Goal: Task Accomplishment & Management: Manage account settings

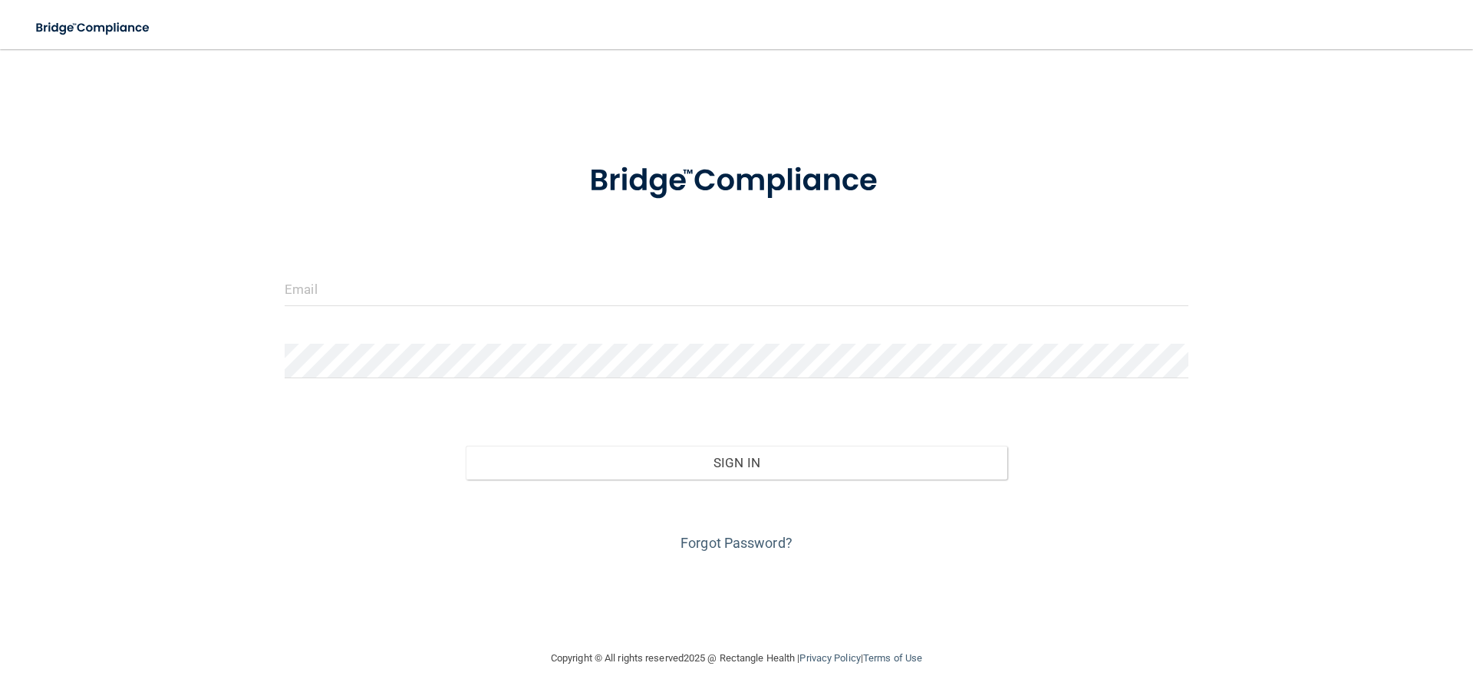
drag, startPoint x: 1344, startPoint y: 4, endPoint x: 1121, endPoint y: 38, distance: 225.9
click at [1121, 38] on nav "Toggle navigation Manage My Enterprise Manage My Location" at bounding box center [736, 24] width 1473 height 49
drag, startPoint x: 453, startPoint y: 295, endPoint x: 447, endPoint y: 291, distance: 7.9
click at [451, 294] on input "email" at bounding box center [737, 289] width 904 height 35
type input "[PERSON_NAME][EMAIL_ADDRESS][DOMAIN_NAME]"
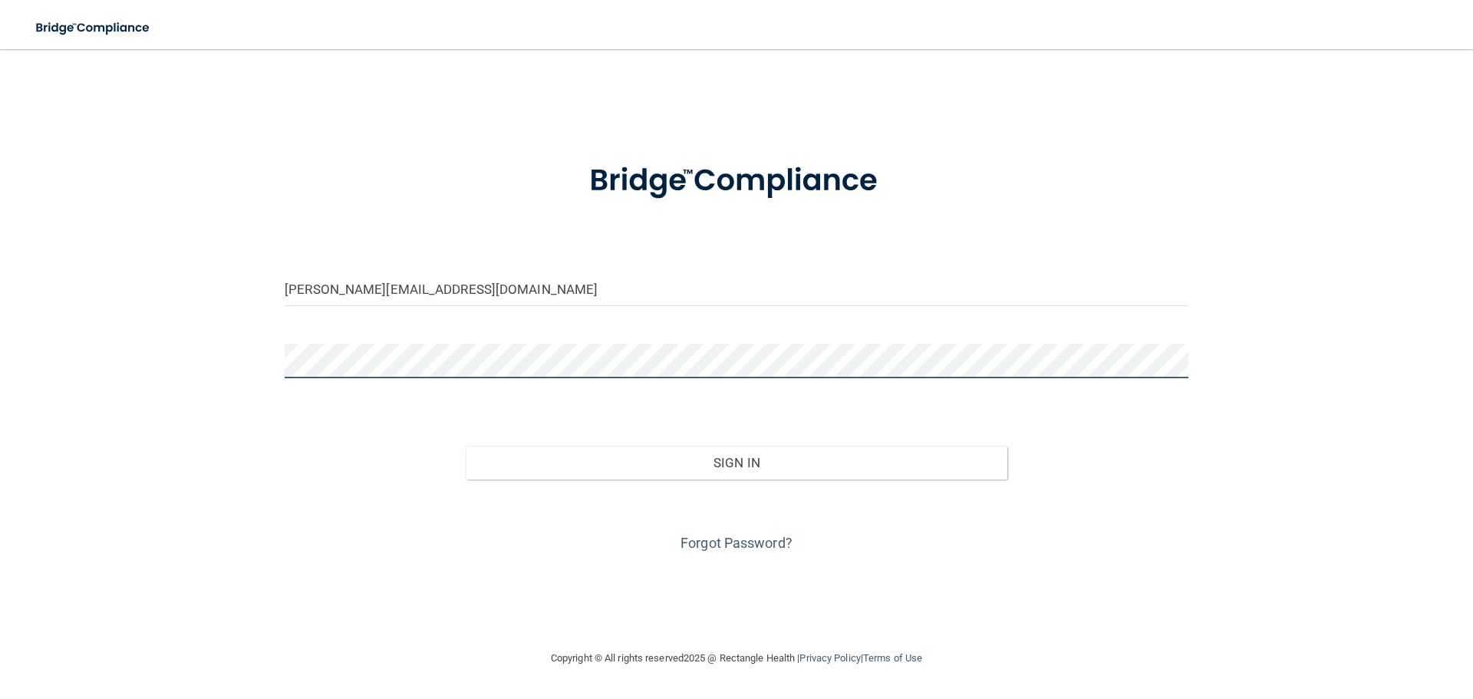
click at [466, 446] on button "Sign In" at bounding box center [737, 463] width 542 height 34
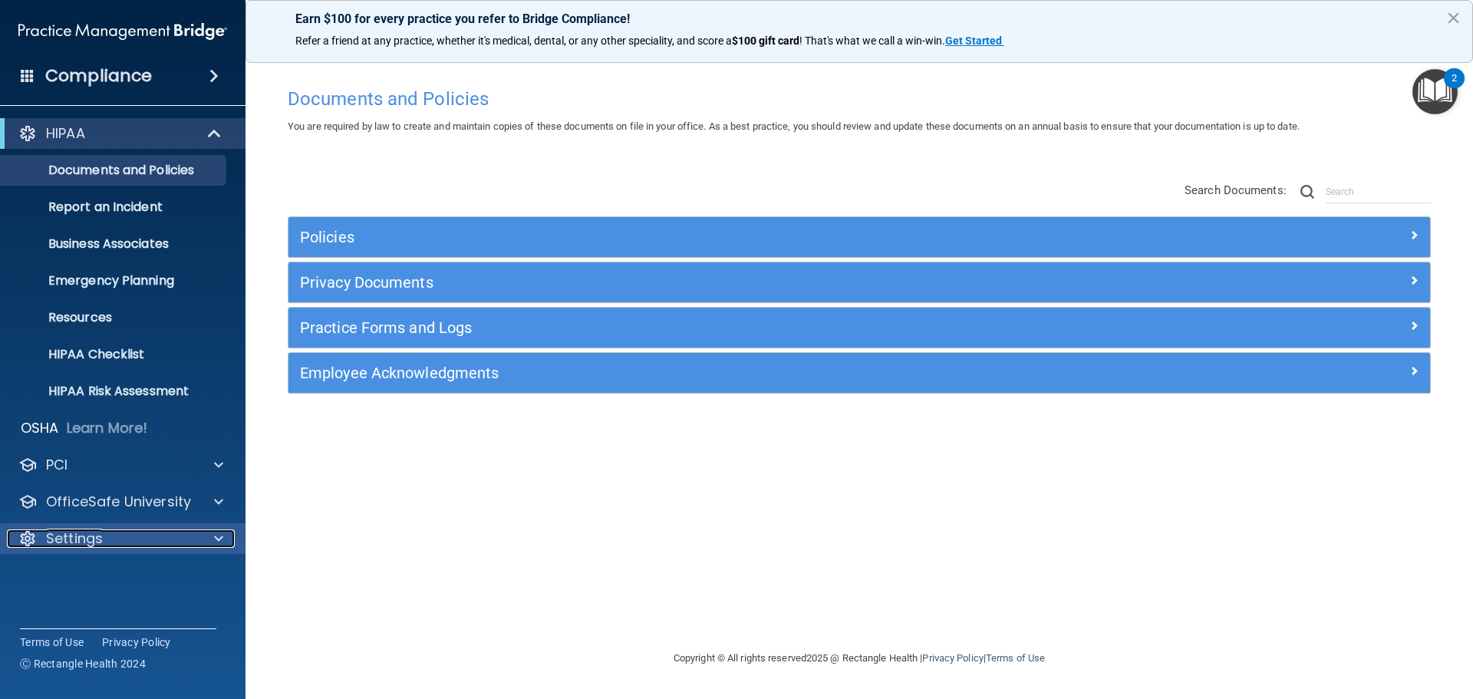
click at [155, 540] on div "Settings" at bounding box center [102, 538] width 190 height 18
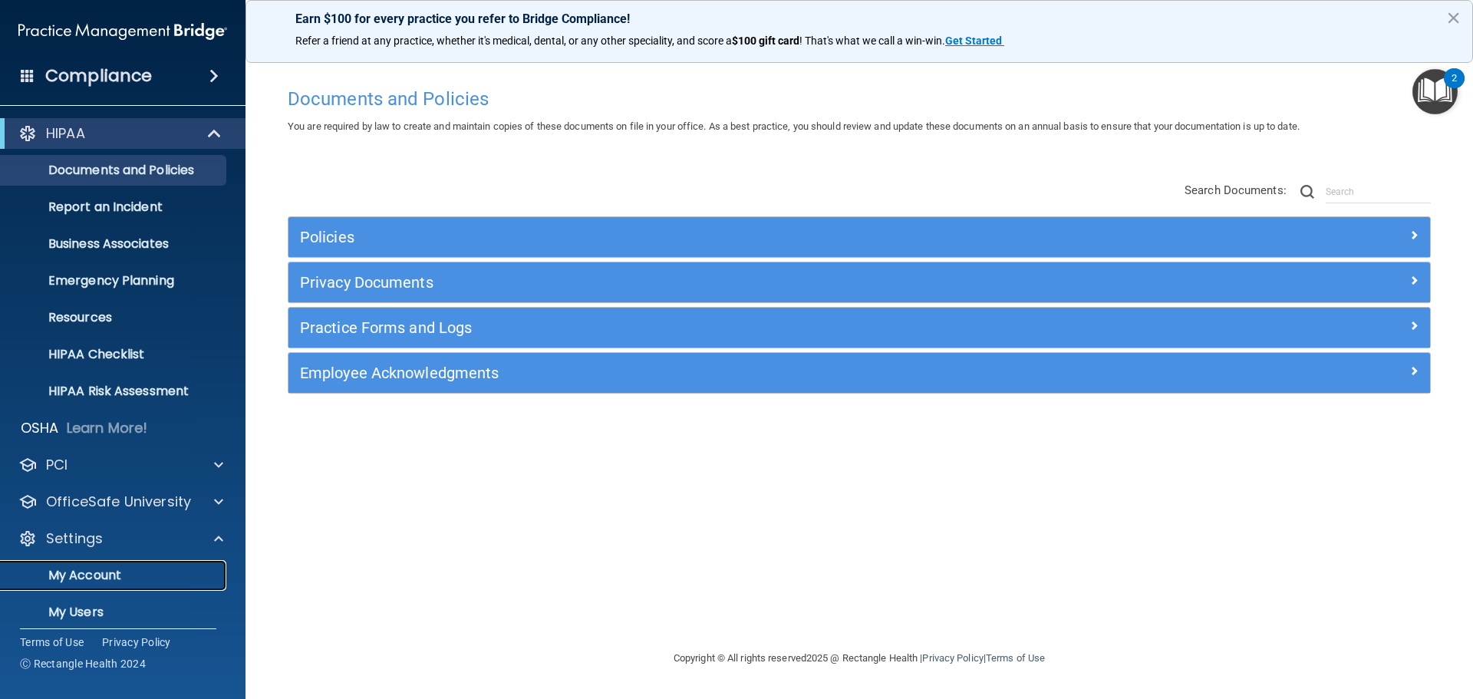
click at [104, 579] on p "My Account" at bounding box center [114, 575] width 209 height 15
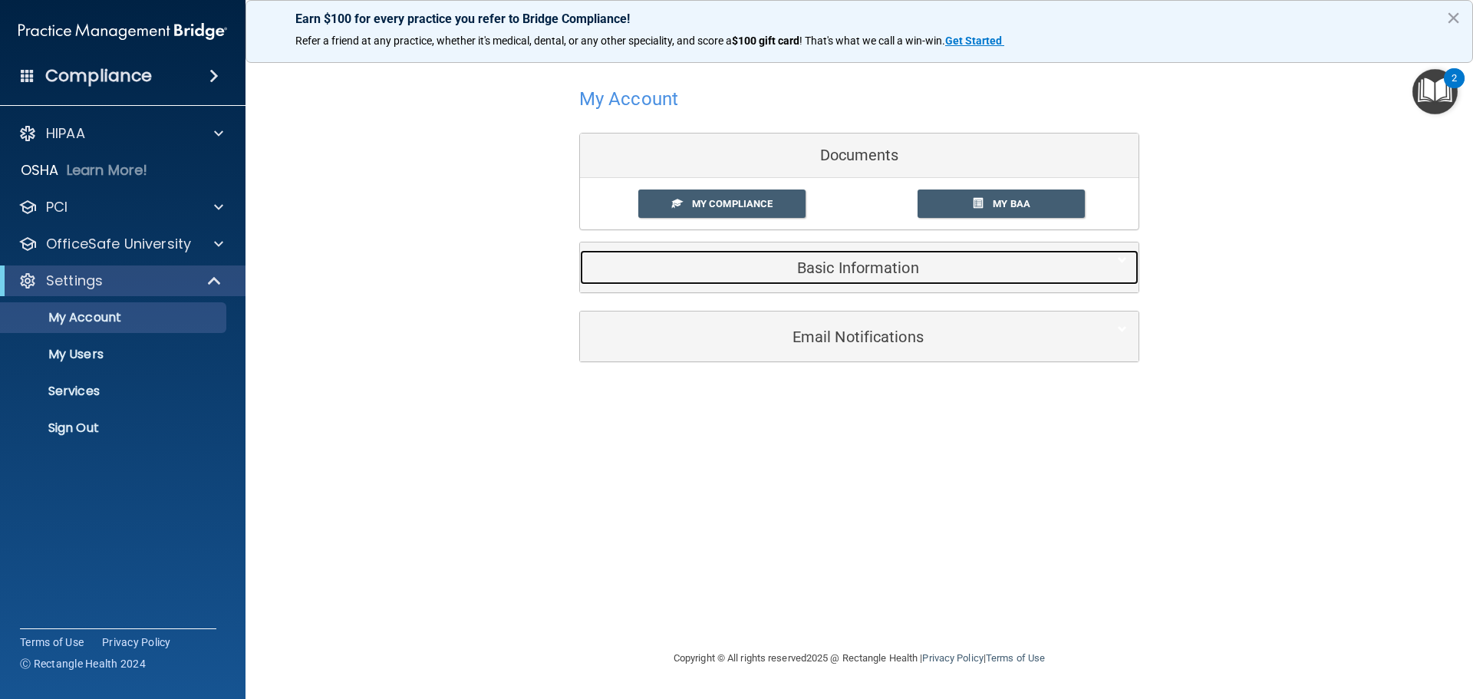
click at [866, 275] on h5 "Basic Information" at bounding box center [836, 267] width 489 height 17
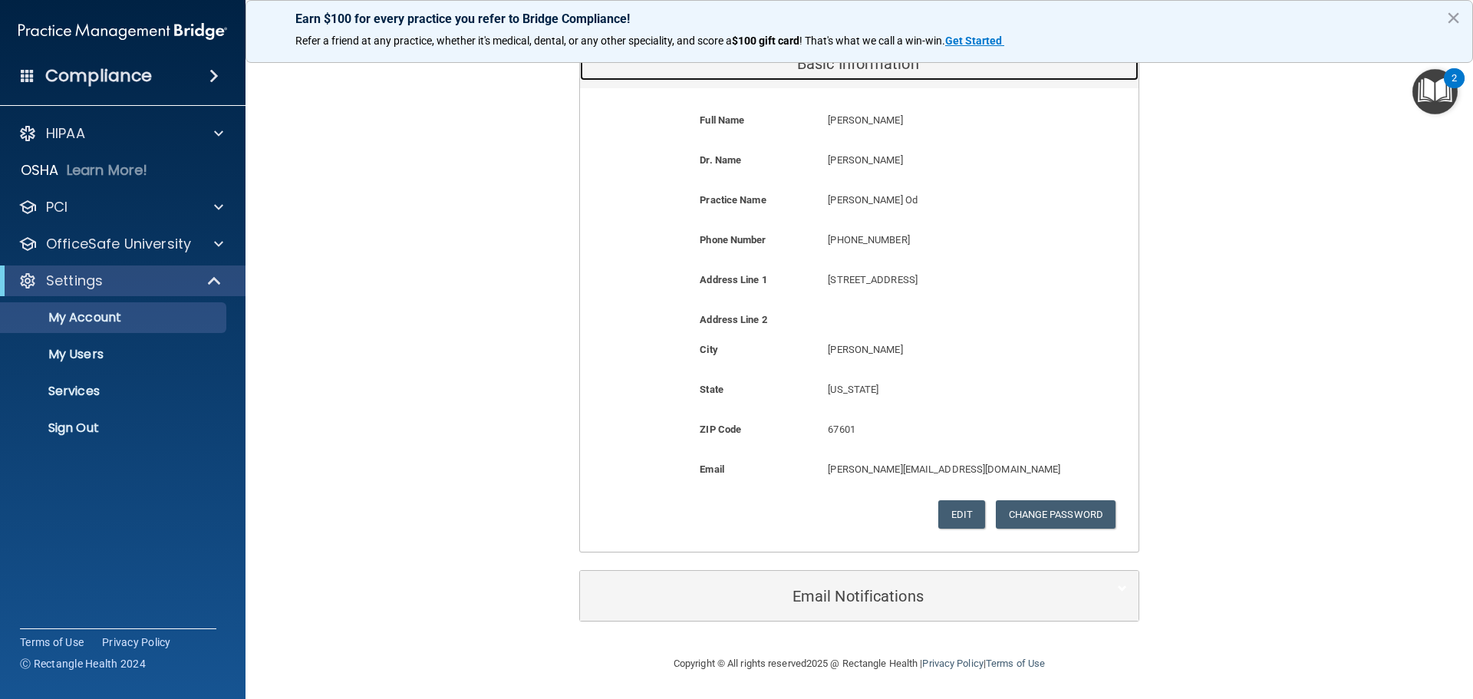
scroll to position [206, 0]
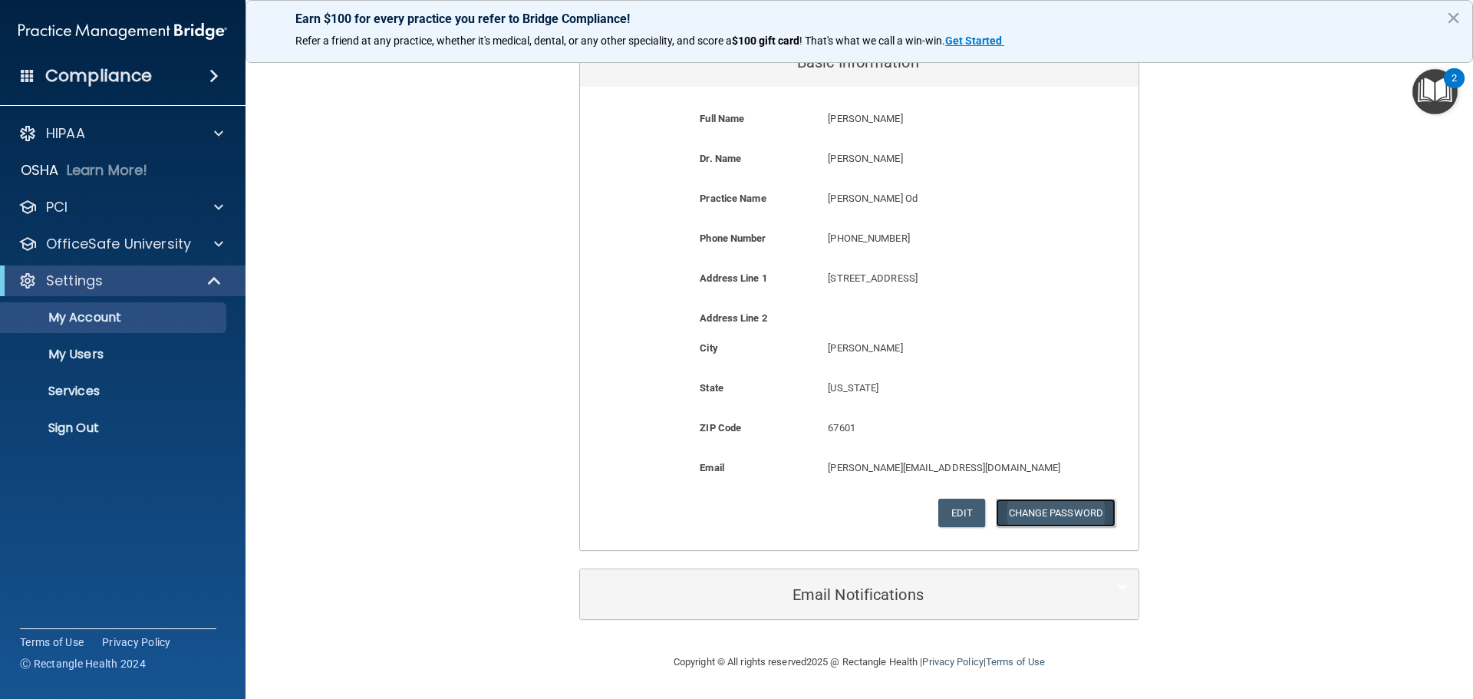
click at [1066, 508] on button "Change Password" at bounding box center [1056, 513] width 120 height 28
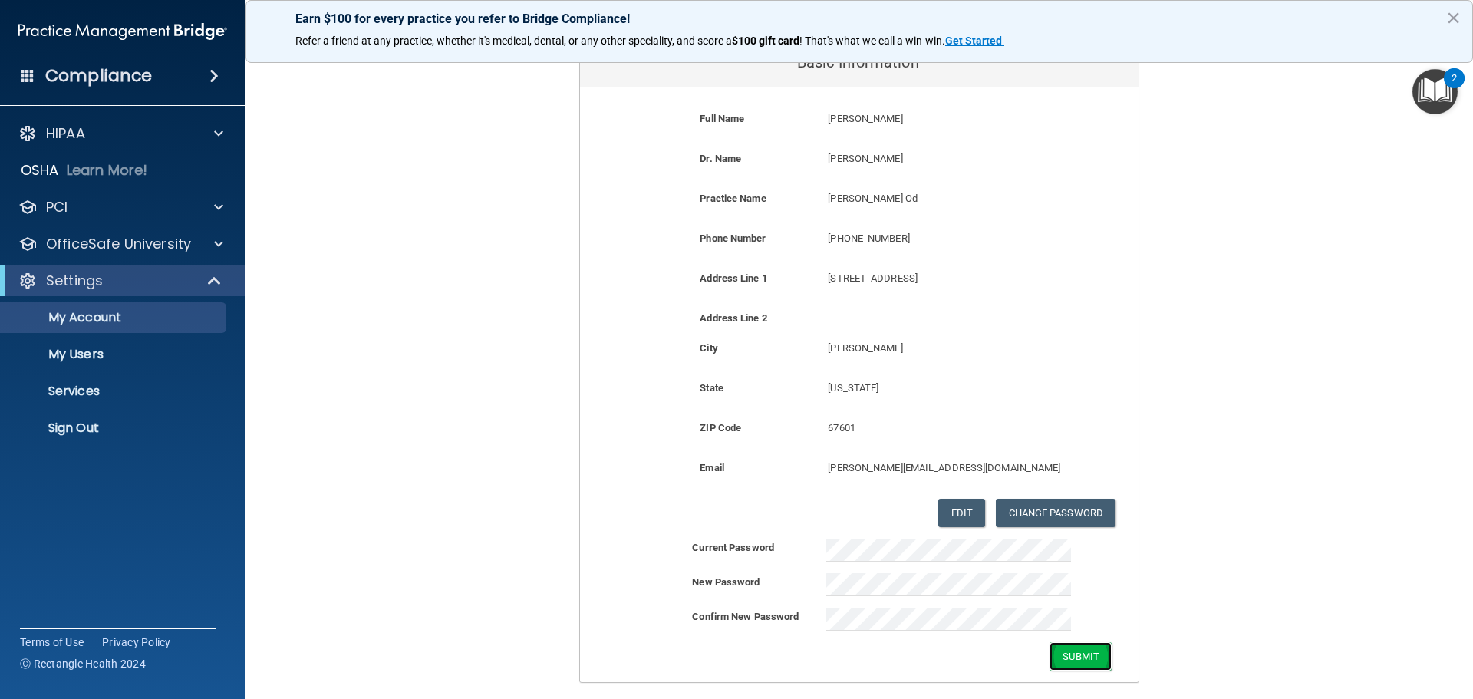
click at [1088, 651] on button "Submit" at bounding box center [1081, 656] width 62 height 28
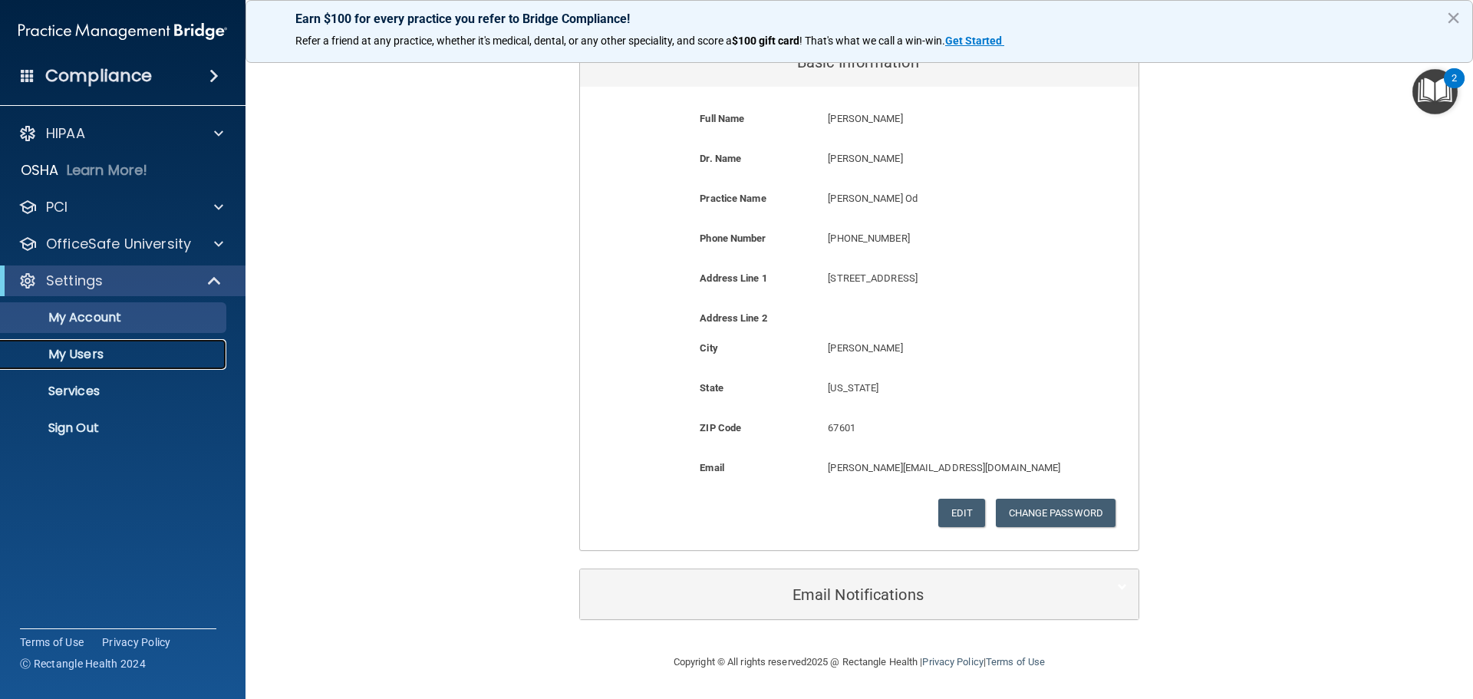
click at [93, 354] on p "My Users" at bounding box center [114, 354] width 209 height 15
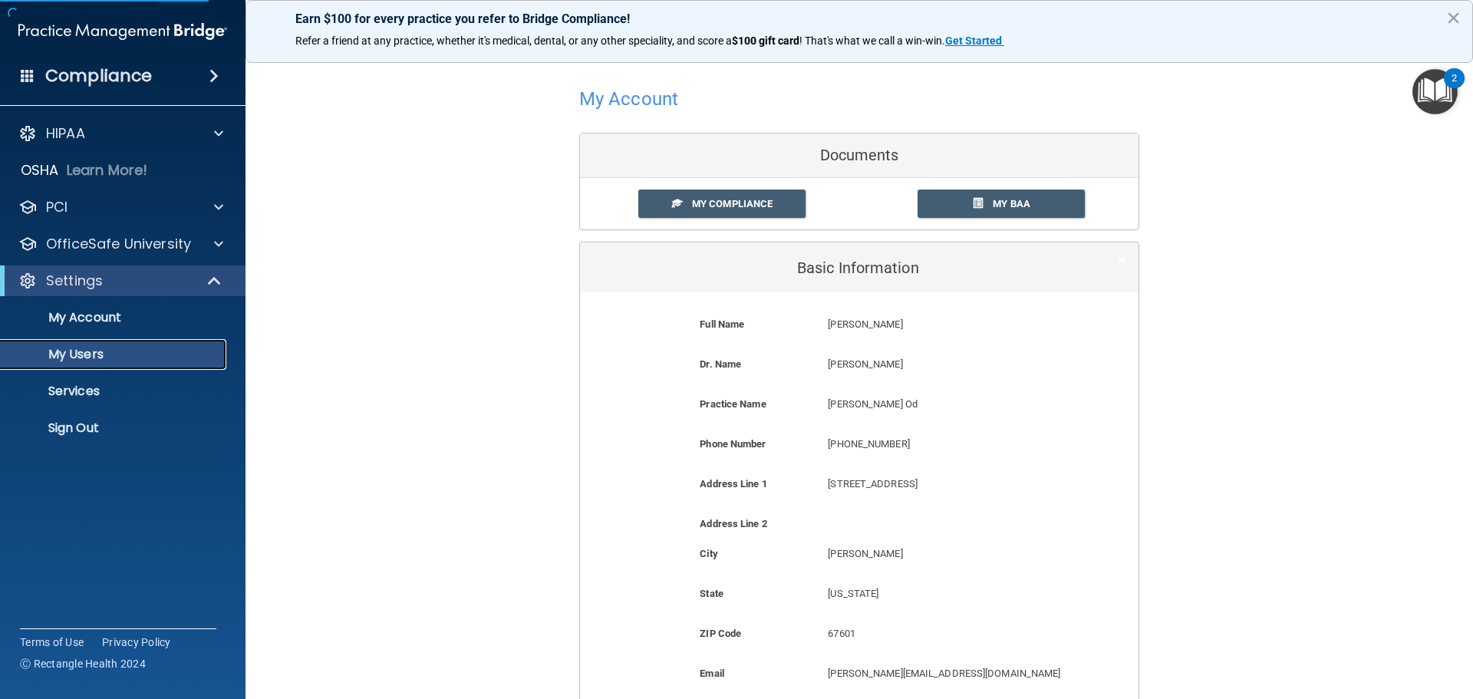
select select "20"
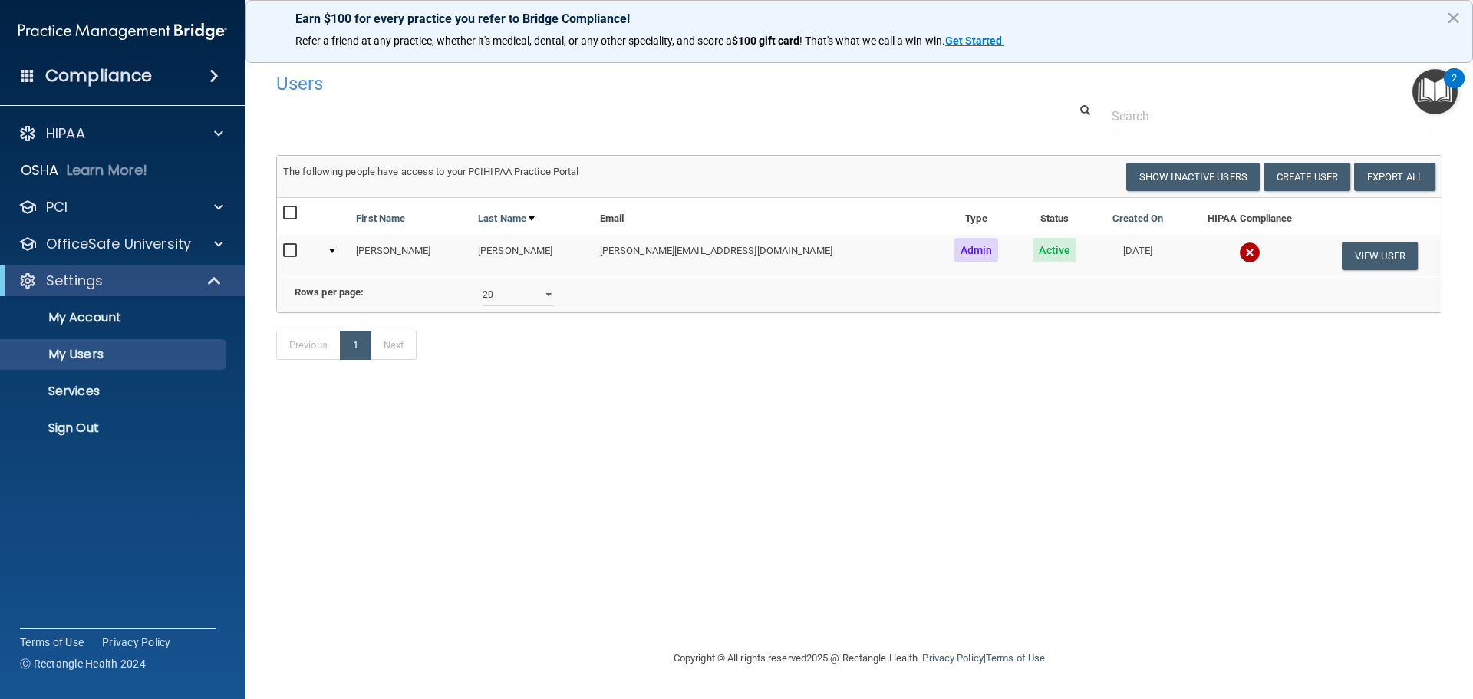
click at [115, 74] on h4 "Compliance" at bounding box center [98, 75] width 107 height 21
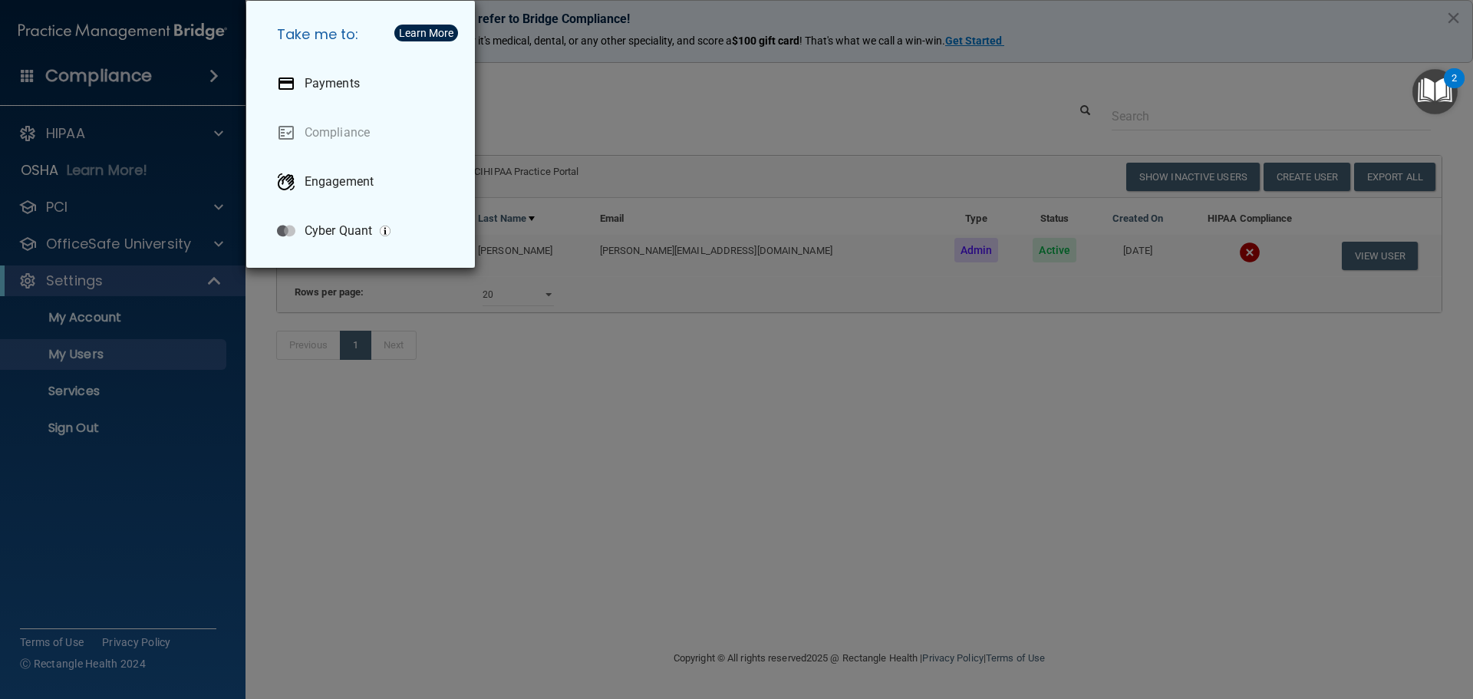
click at [138, 26] on div "Take me to: Payments Compliance Engagement Cyber Quant" at bounding box center [736, 349] width 1473 height 699
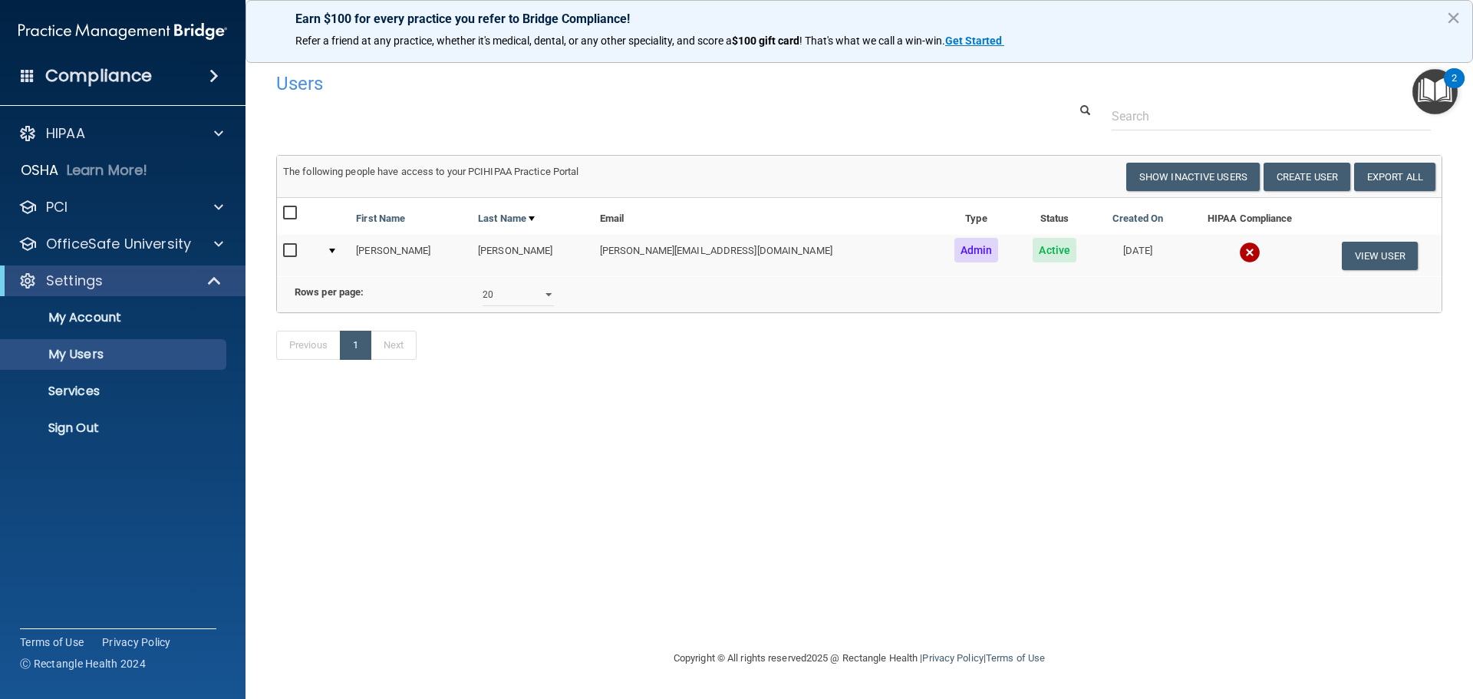
click at [139, 33] on img at bounding box center [122, 31] width 209 height 31
click at [116, 32] on img at bounding box center [122, 31] width 209 height 31
click at [114, 79] on h4 "Compliance" at bounding box center [98, 75] width 107 height 21
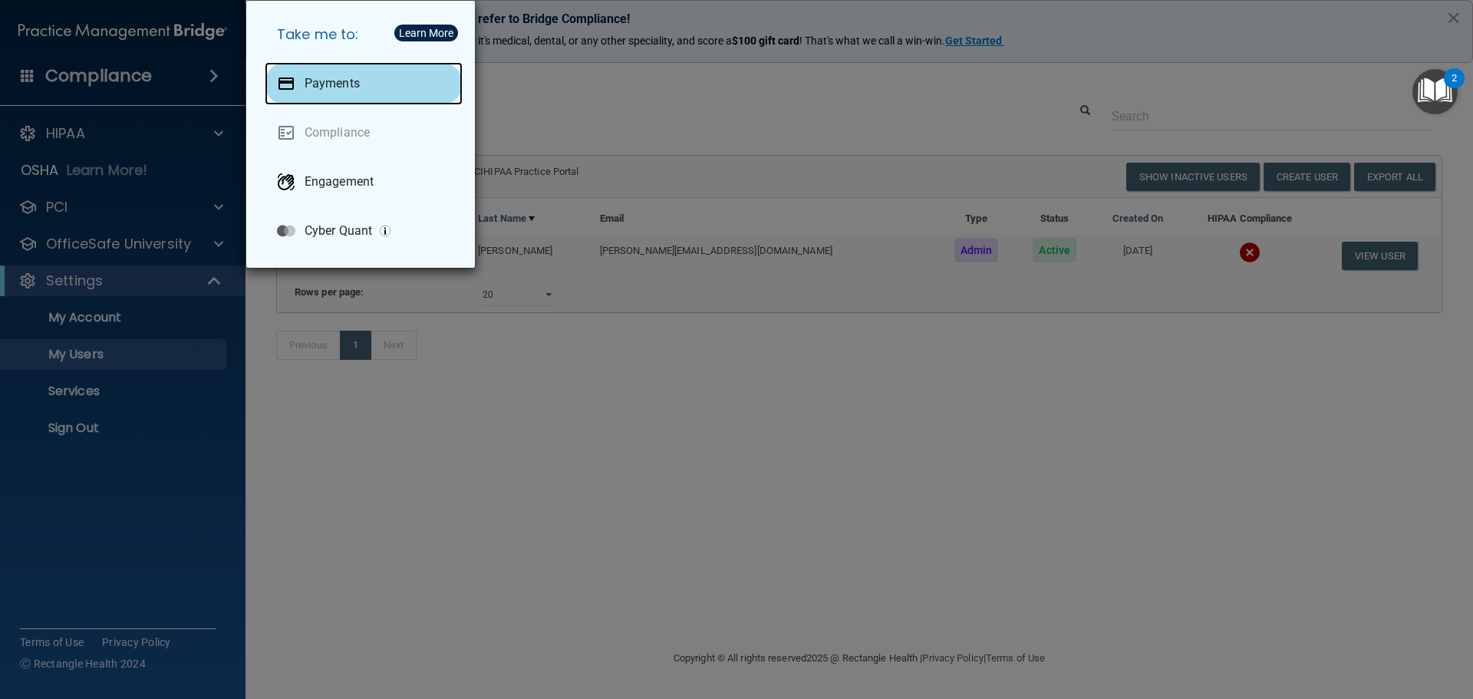
click at [301, 84] on div "Payments" at bounding box center [364, 83] width 198 height 43
click at [114, 174] on div "Take me to: Payments Compliance Engagement Cyber Quant" at bounding box center [736, 349] width 1473 height 699
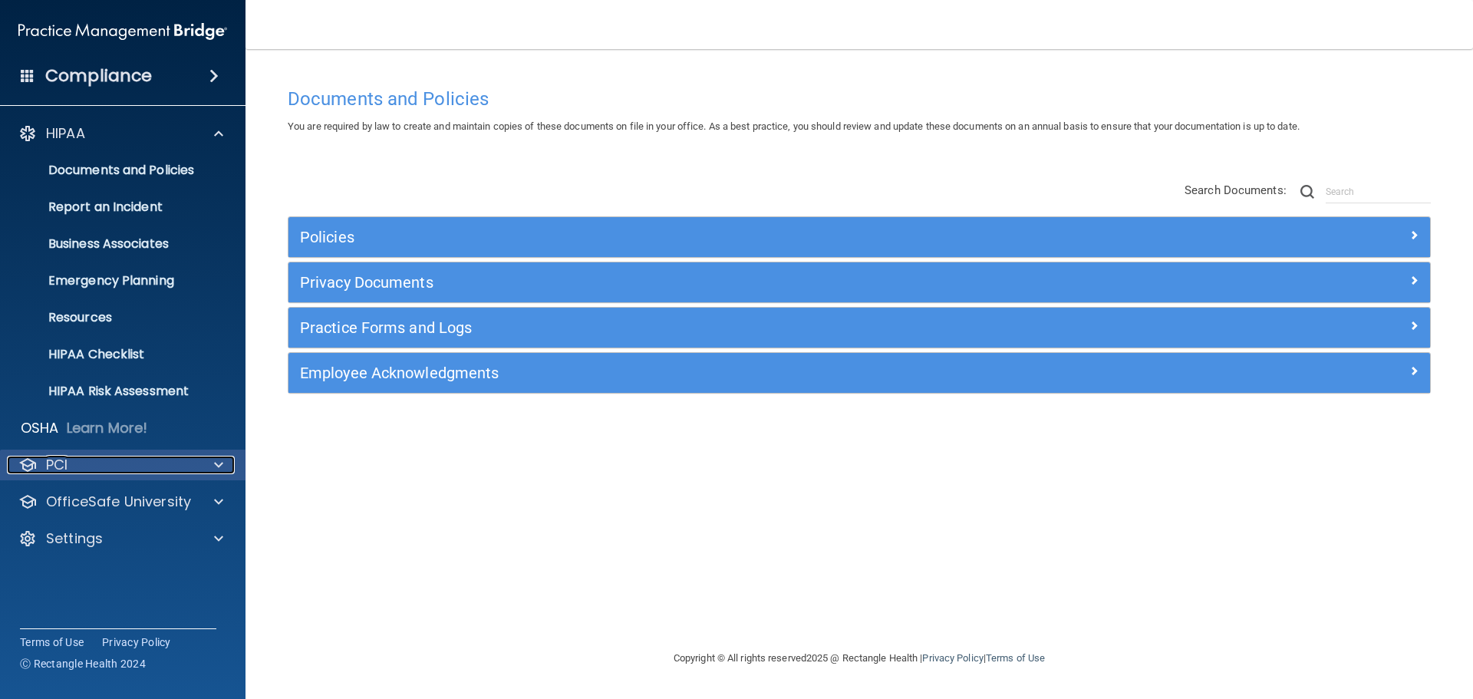
click at [117, 468] on div "PCI" at bounding box center [102, 465] width 190 height 18
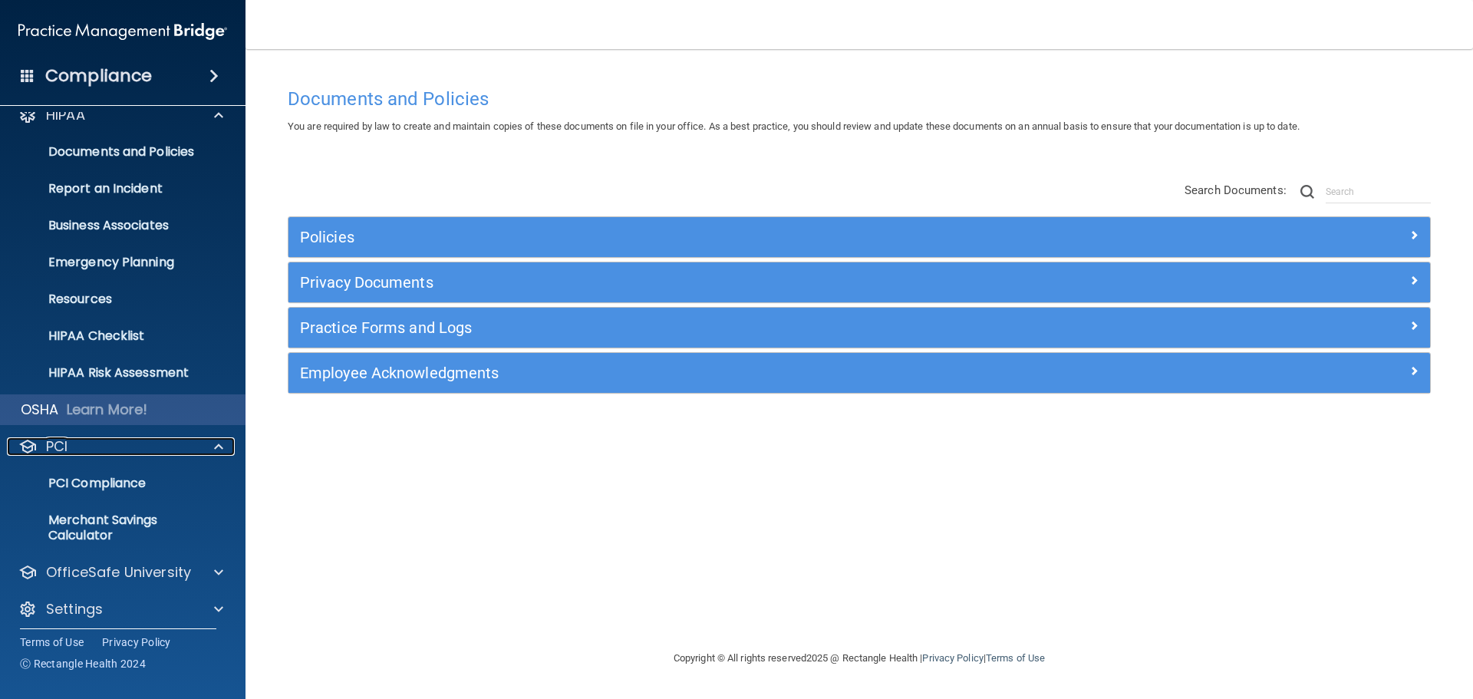
scroll to position [27, 0]
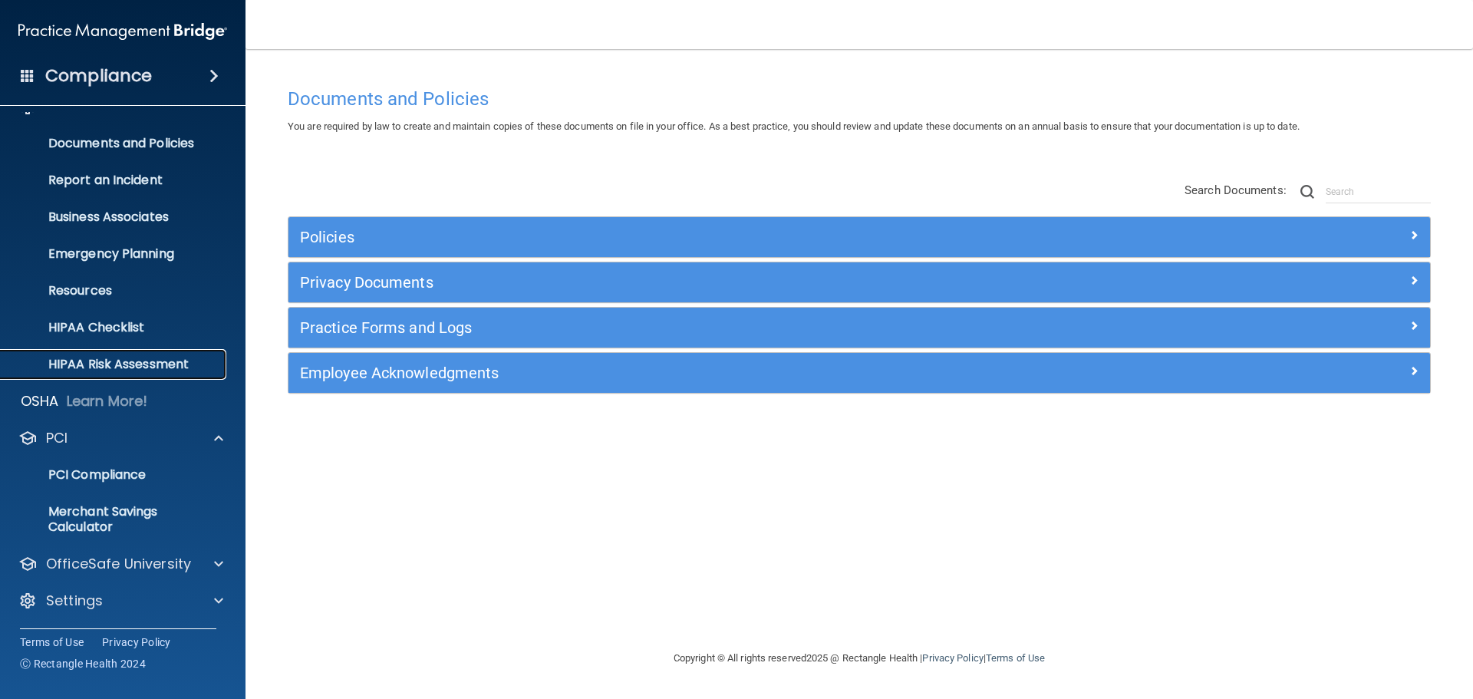
click at [137, 362] on p "HIPAA Risk Assessment" at bounding box center [114, 364] width 209 height 15
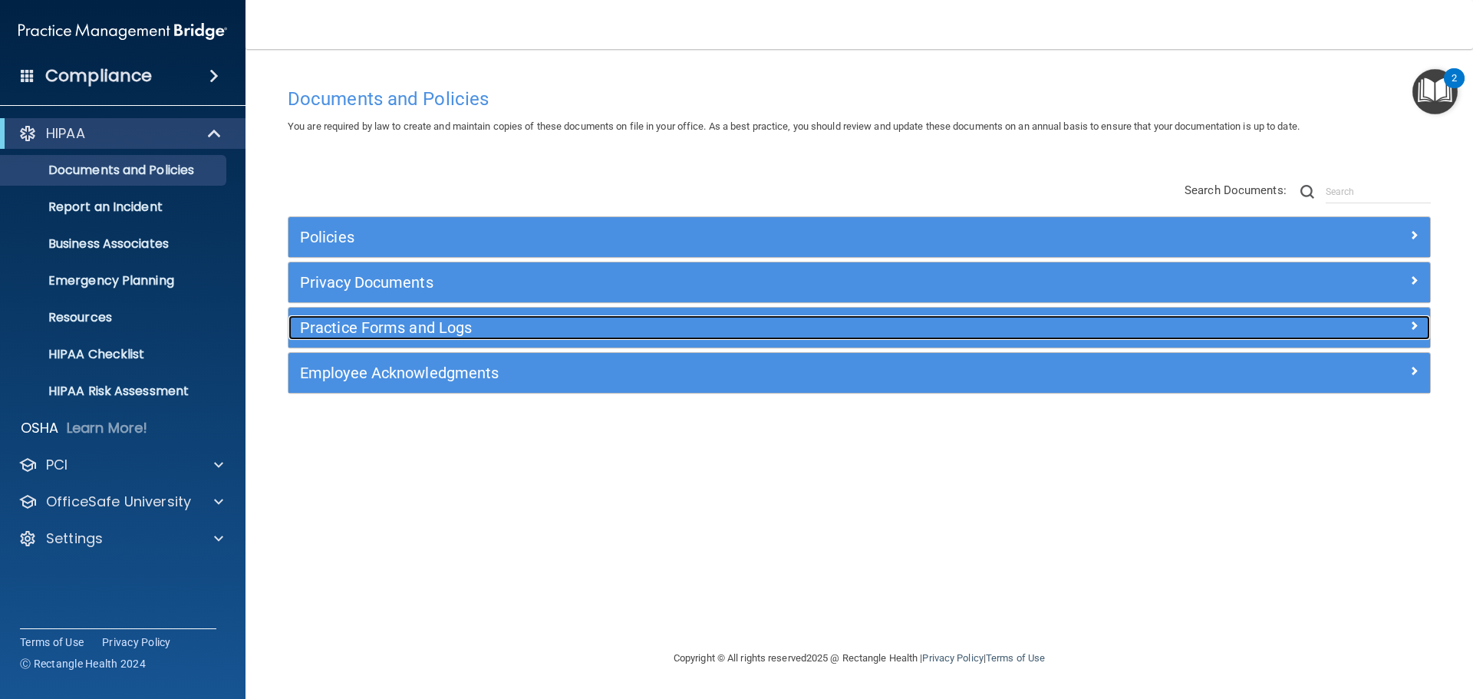
click at [359, 325] on h5 "Practice Forms and Logs" at bounding box center [716, 327] width 833 height 17
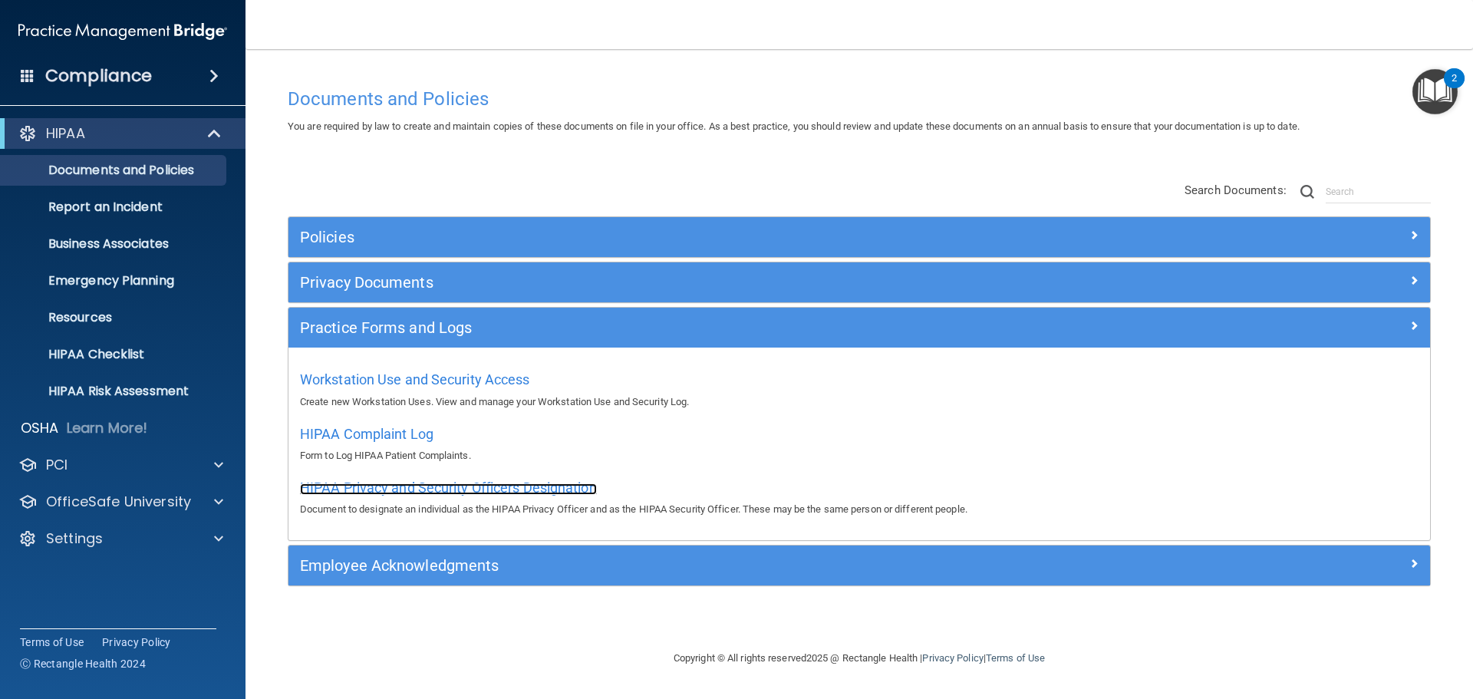
click at [411, 490] on span "HIPAA Privacy and Security Officers Designation" at bounding box center [448, 488] width 297 height 16
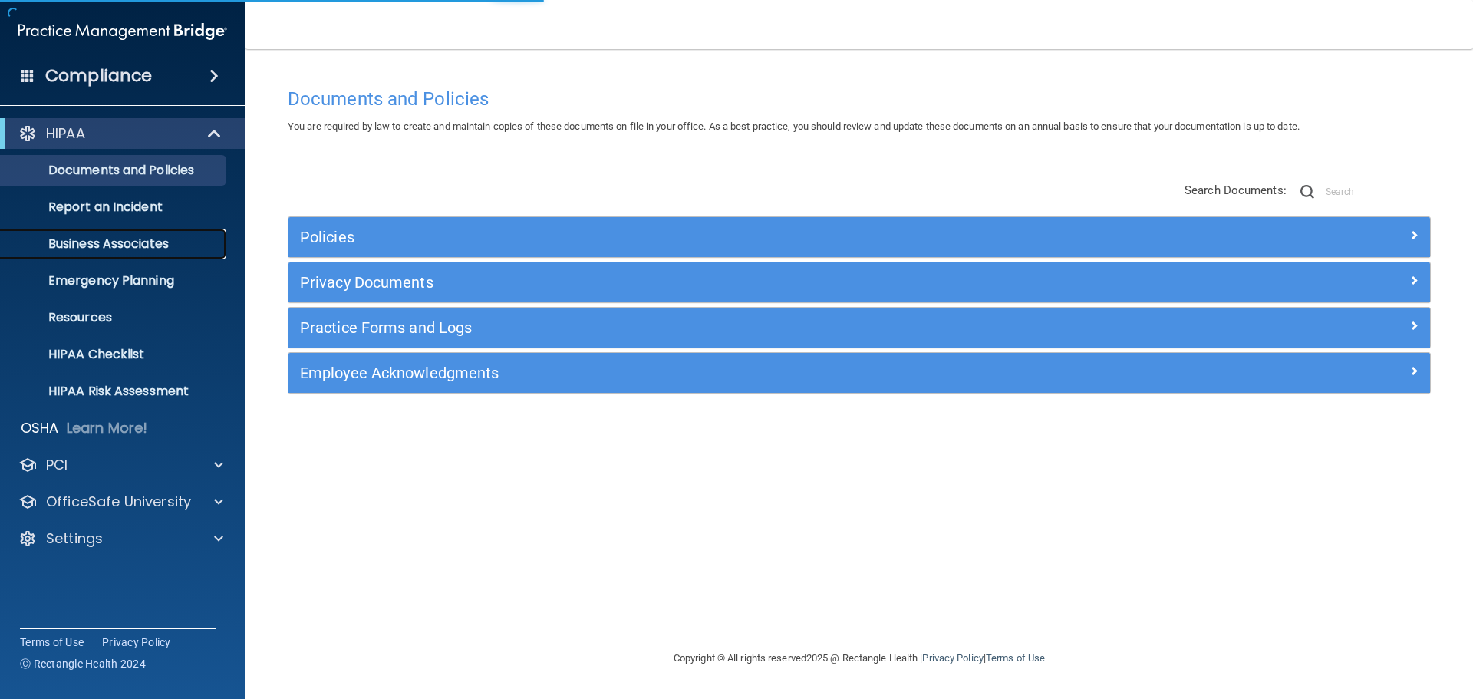
click at [112, 241] on p "Business Associates" at bounding box center [114, 243] width 209 height 15
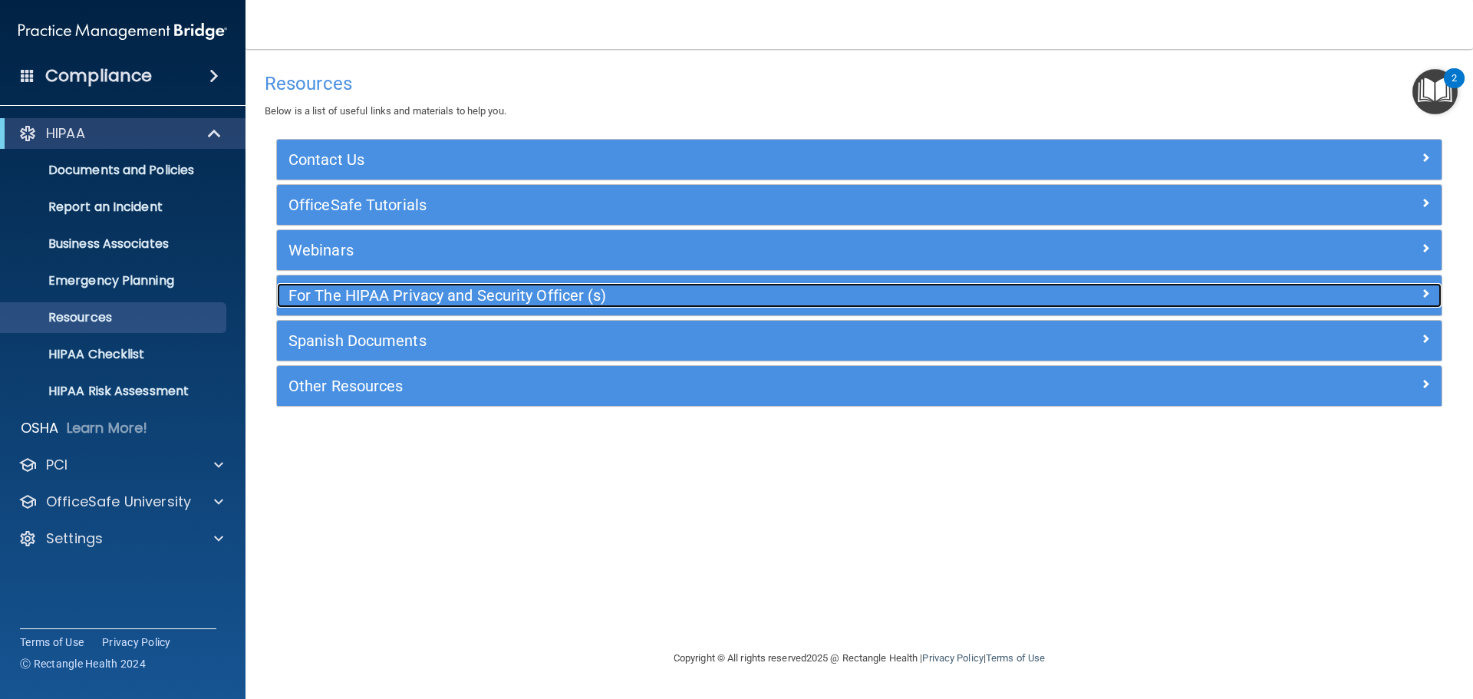
click at [1370, 288] on div at bounding box center [1297, 292] width 292 height 18
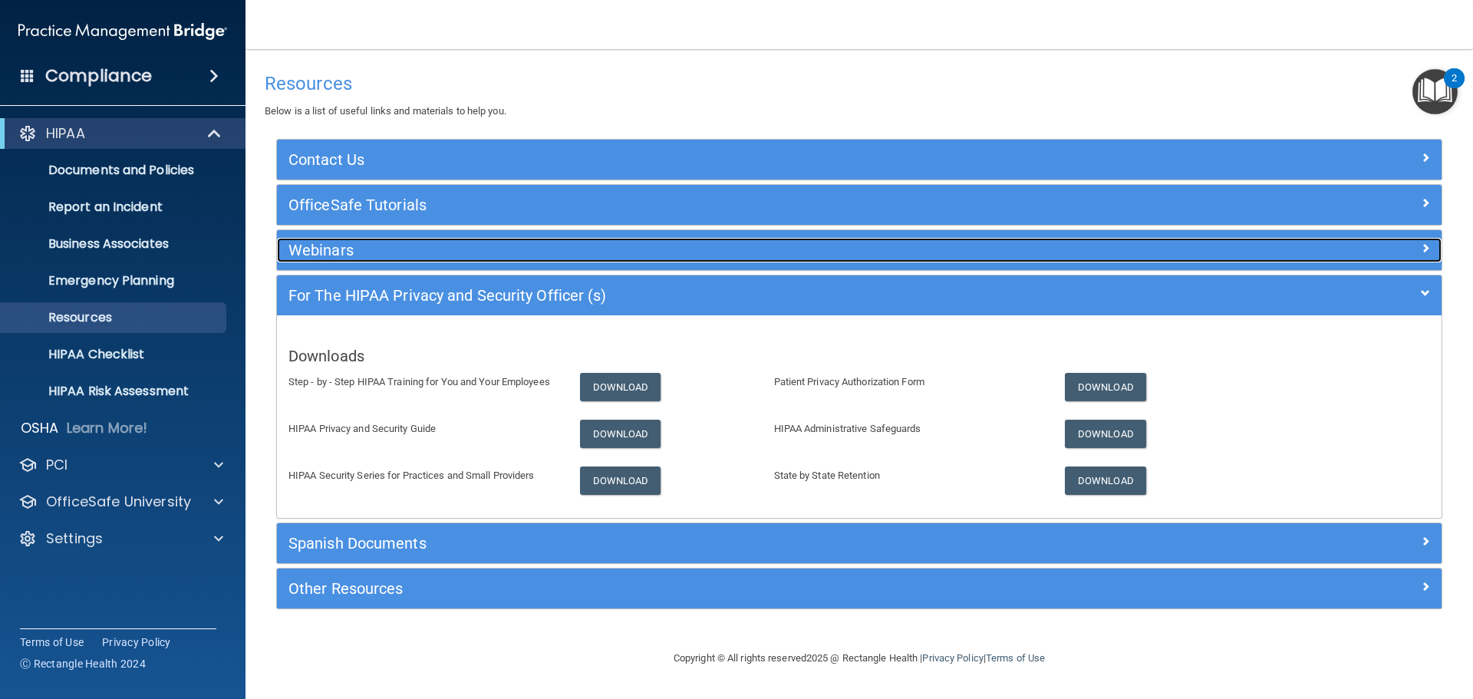
click at [421, 252] on h5 "Webinars" at bounding box center [713, 250] width 851 height 17
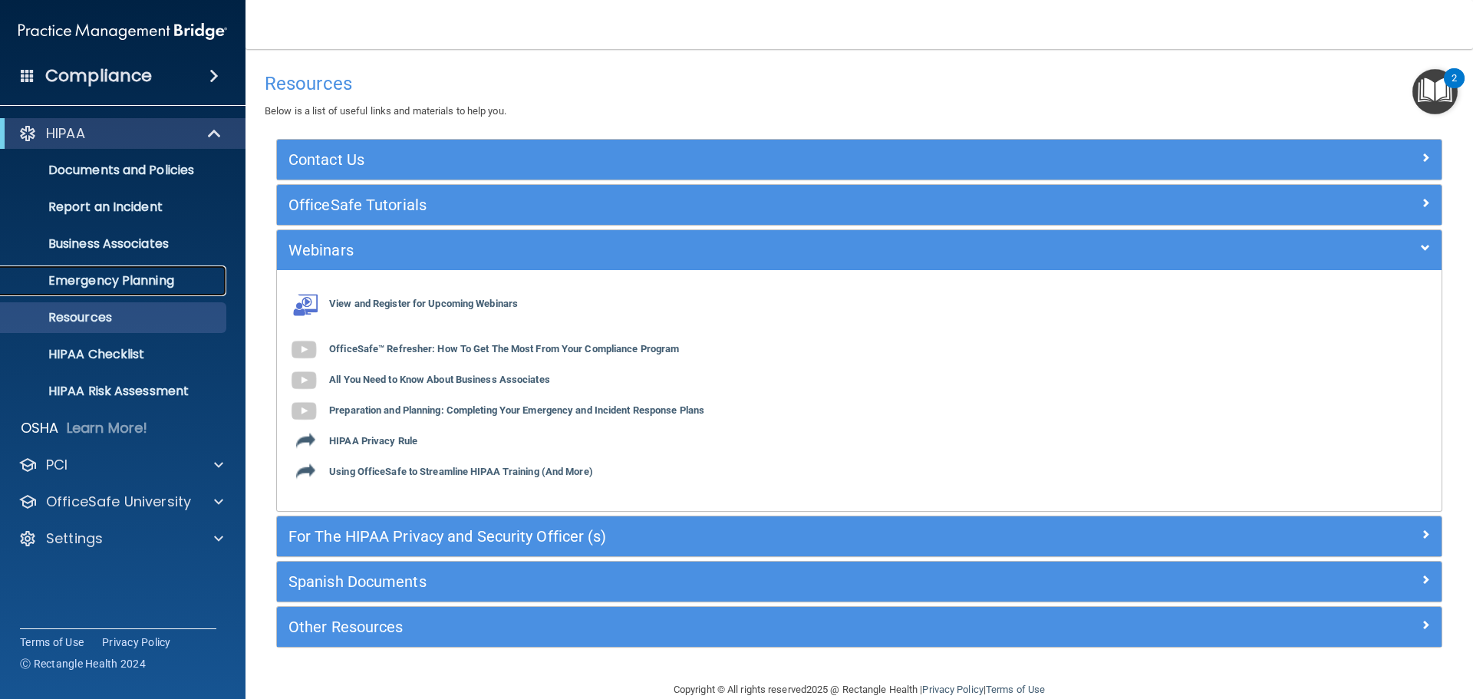
click at [125, 280] on p "Emergency Planning" at bounding box center [114, 280] width 209 height 15
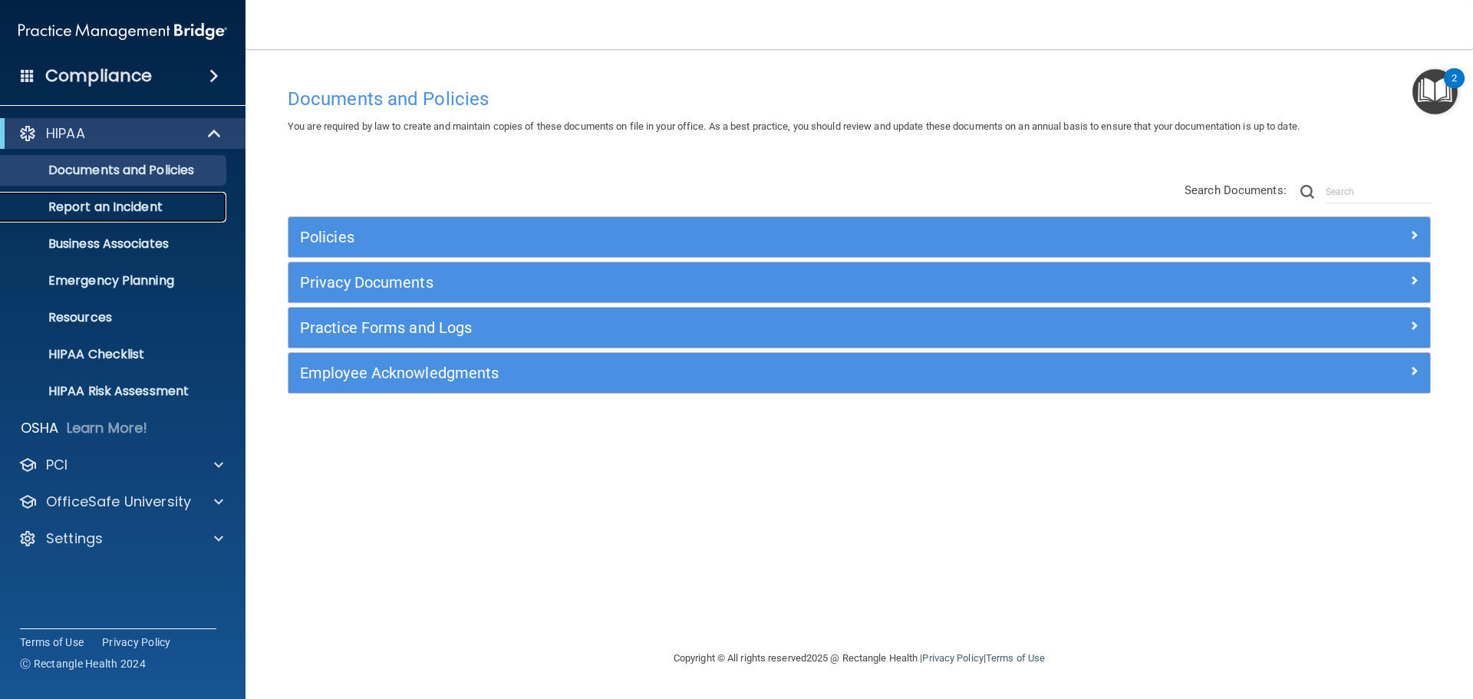
click at [142, 217] on link "Report an Incident" at bounding box center [106, 207] width 242 height 31
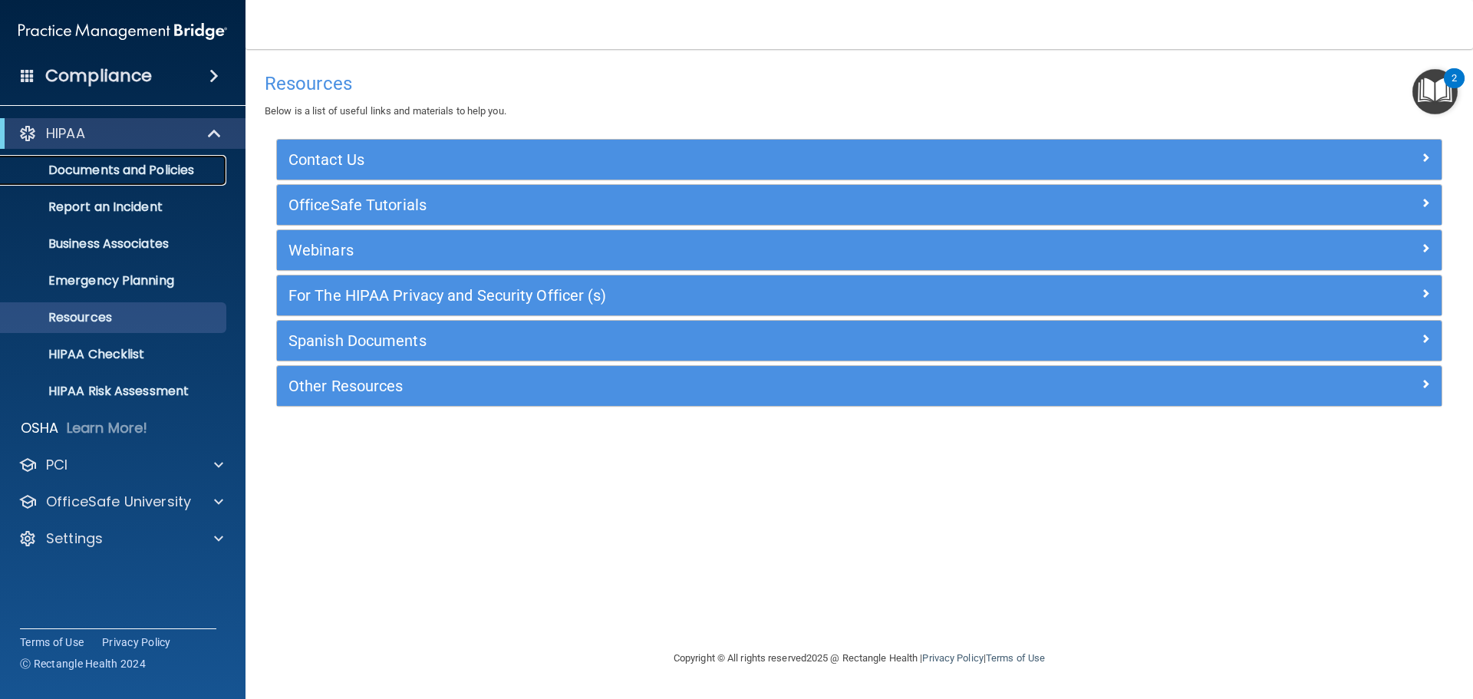
click at [134, 172] on p "Documents and Policies" at bounding box center [114, 170] width 209 height 15
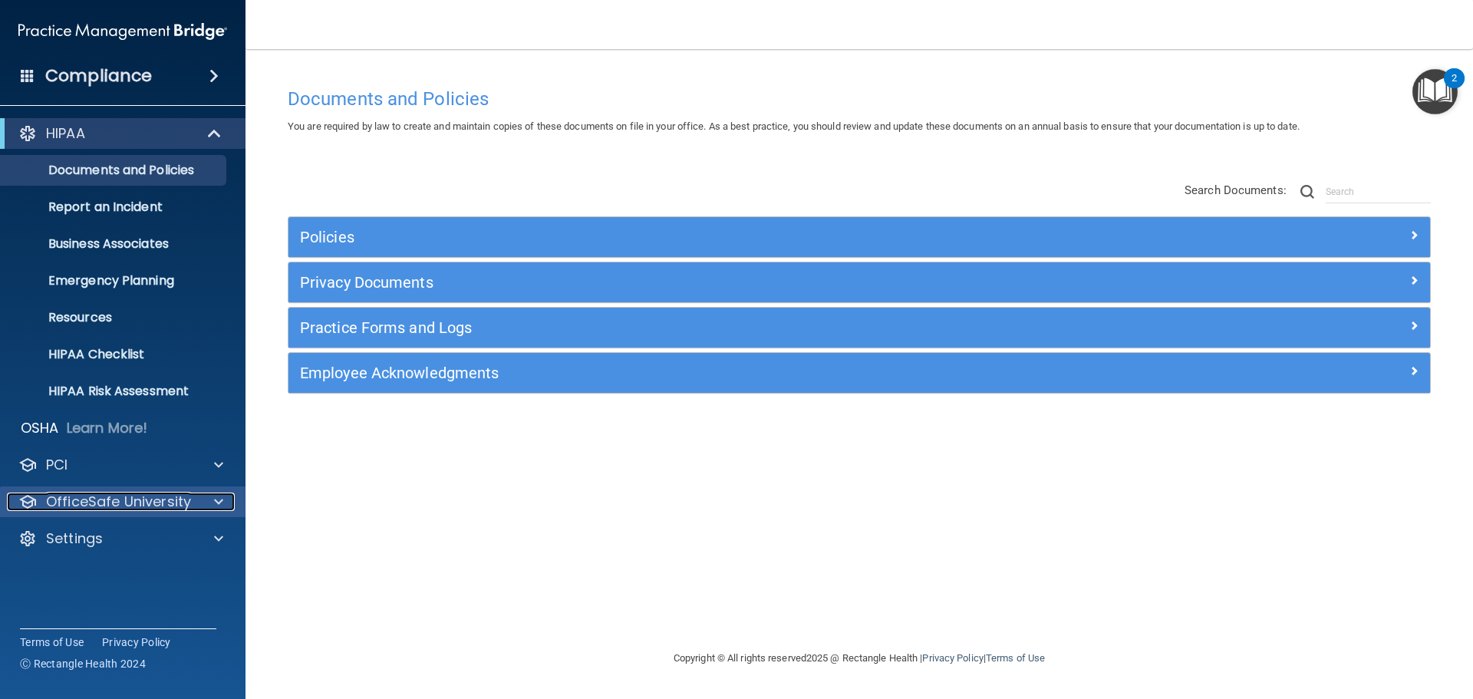
click at [153, 503] on p "OfficeSafe University" at bounding box center [118, 502] width 145 height 18
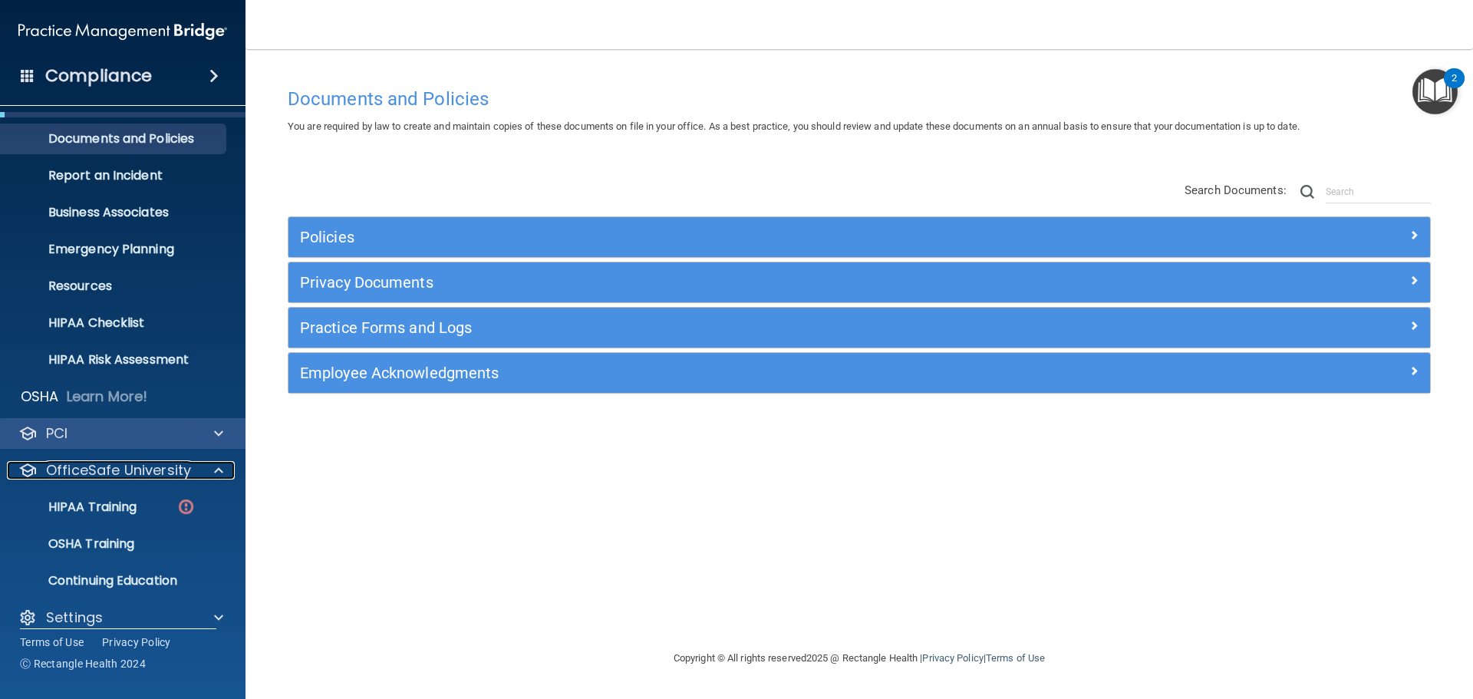
scroll to position [48, 0]
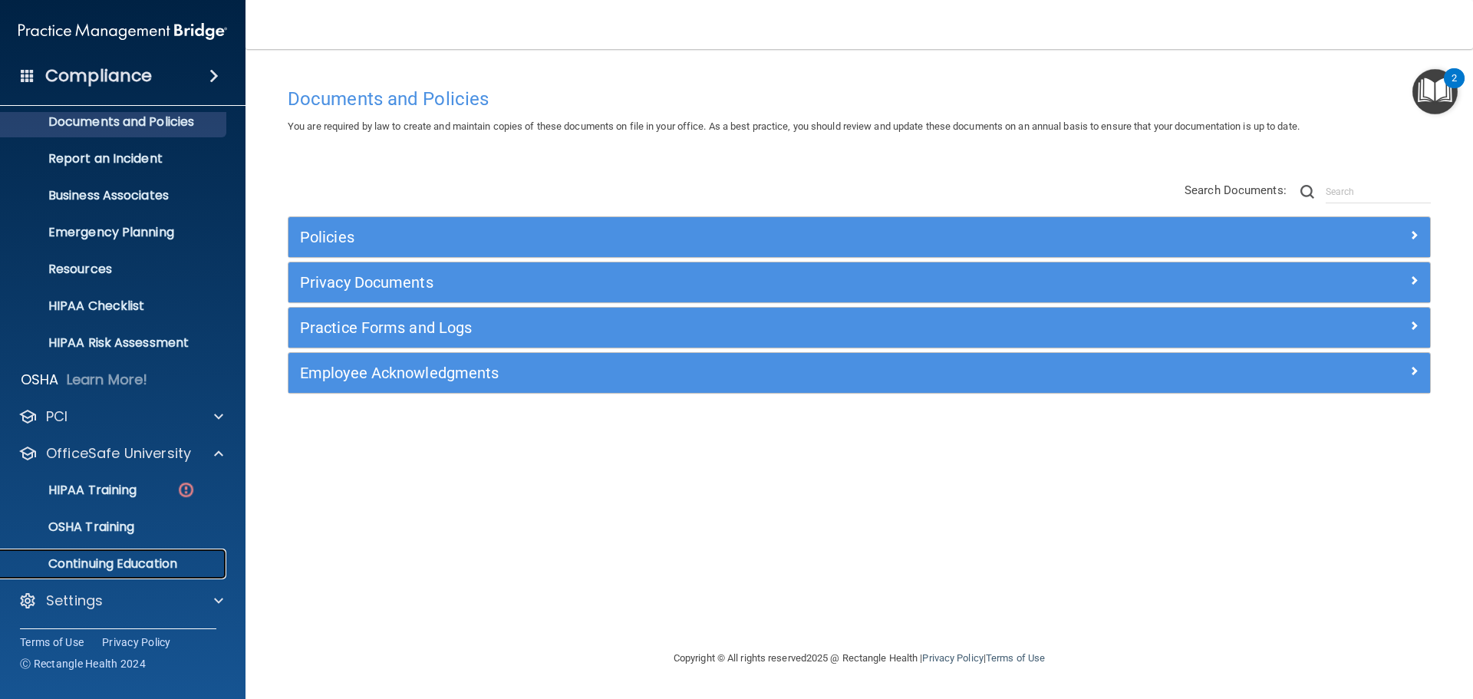
click at [195, 562] on p "Continuing Education" at bounding box center [114, 563] width 209 height 15
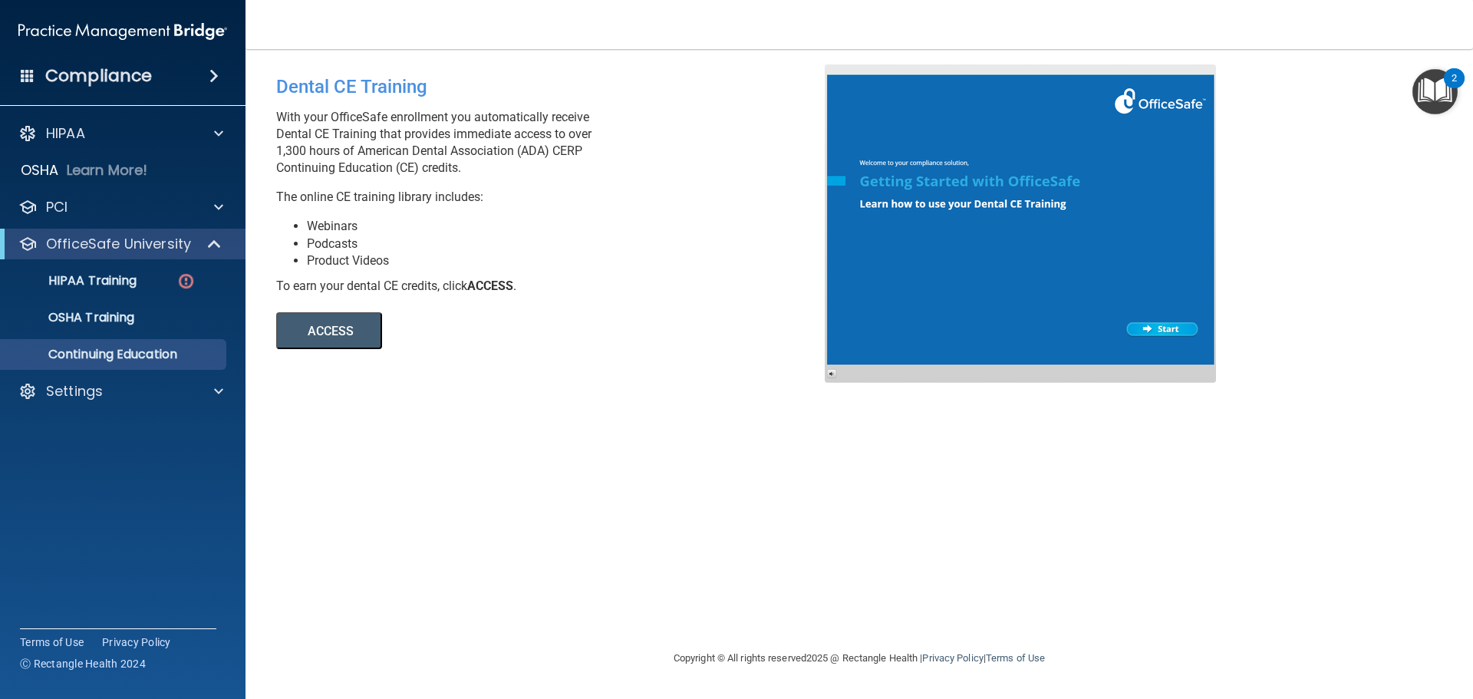
click at [1436, 92] on img "Open Resource Center, 2 new notifications" at bounding box center [1435, 91] width 45 height 45
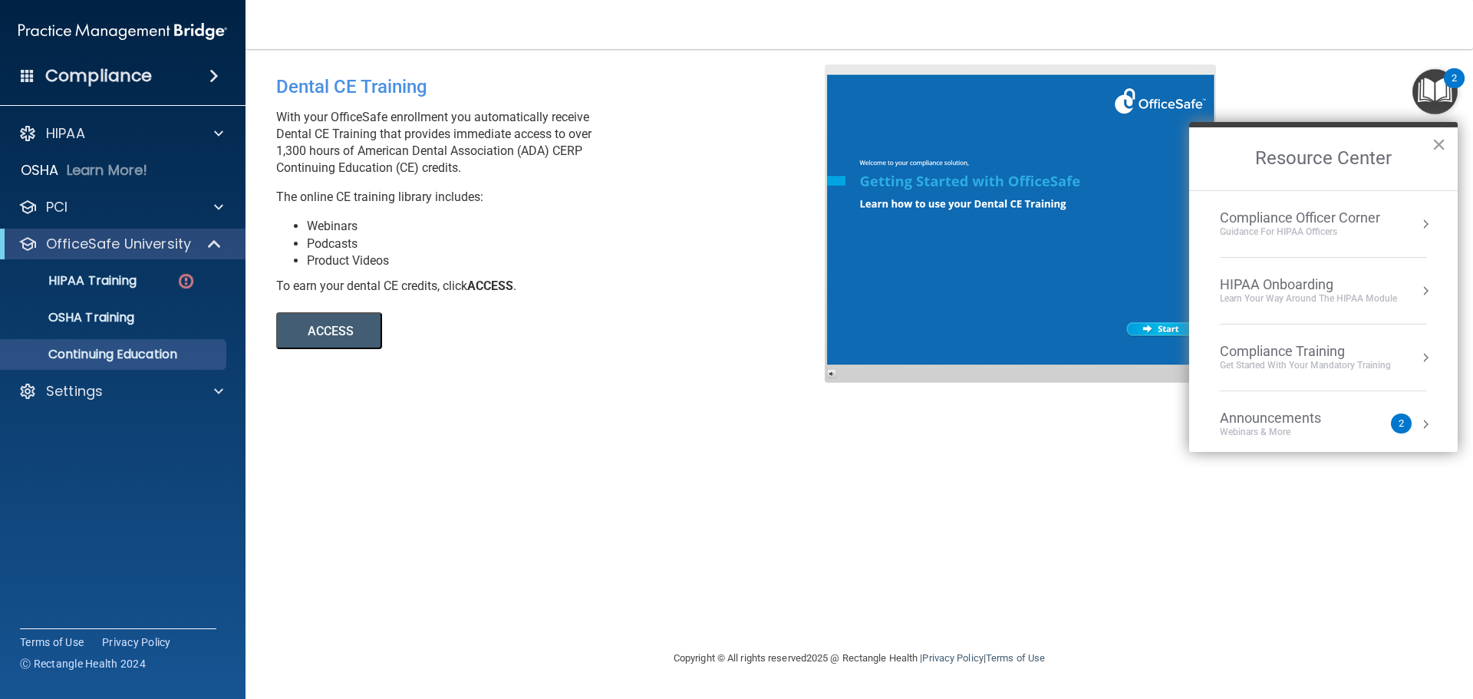
click at [1343, 216] on div "Compliance Officer Corner" at bounding box center [1300, 217] width 160 height 17
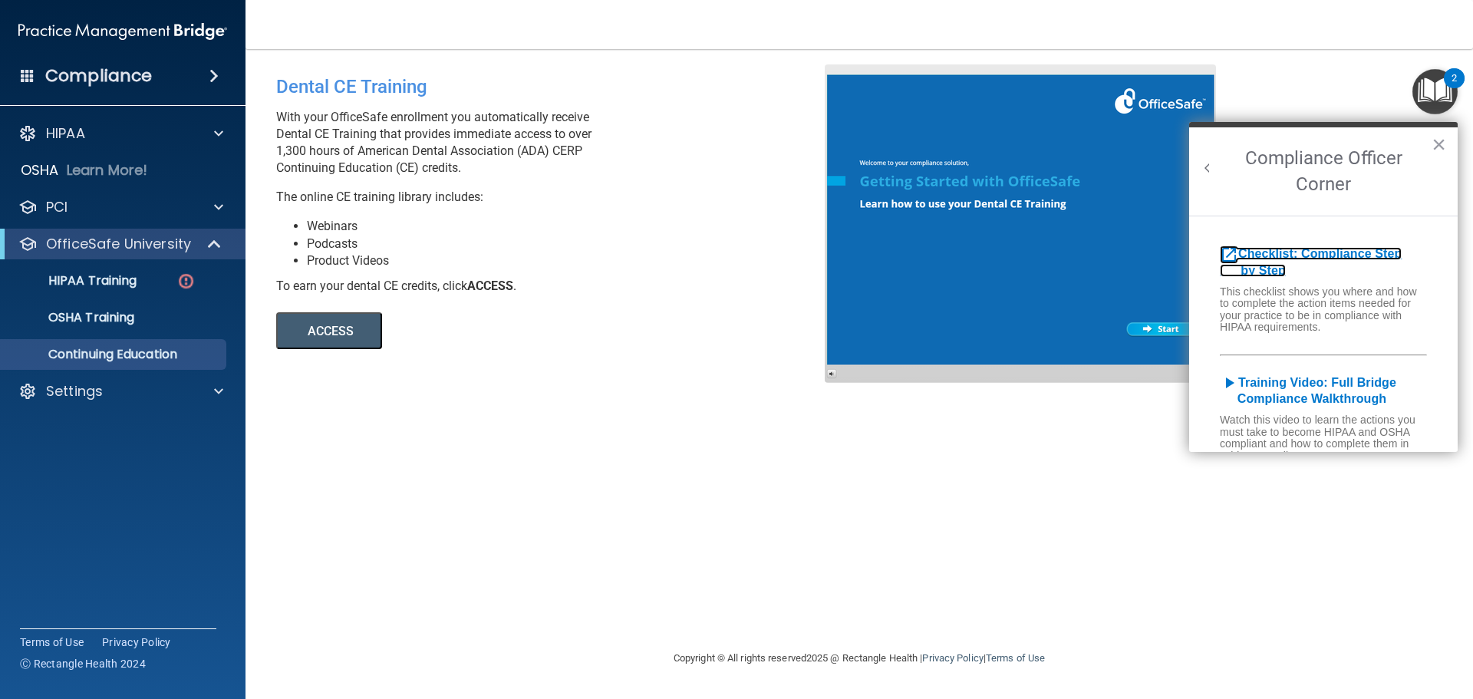
click at [1290, 256] on b "Checklist: Compliance Step by Step" at bounding box center [1311, 262] width 182 height 30
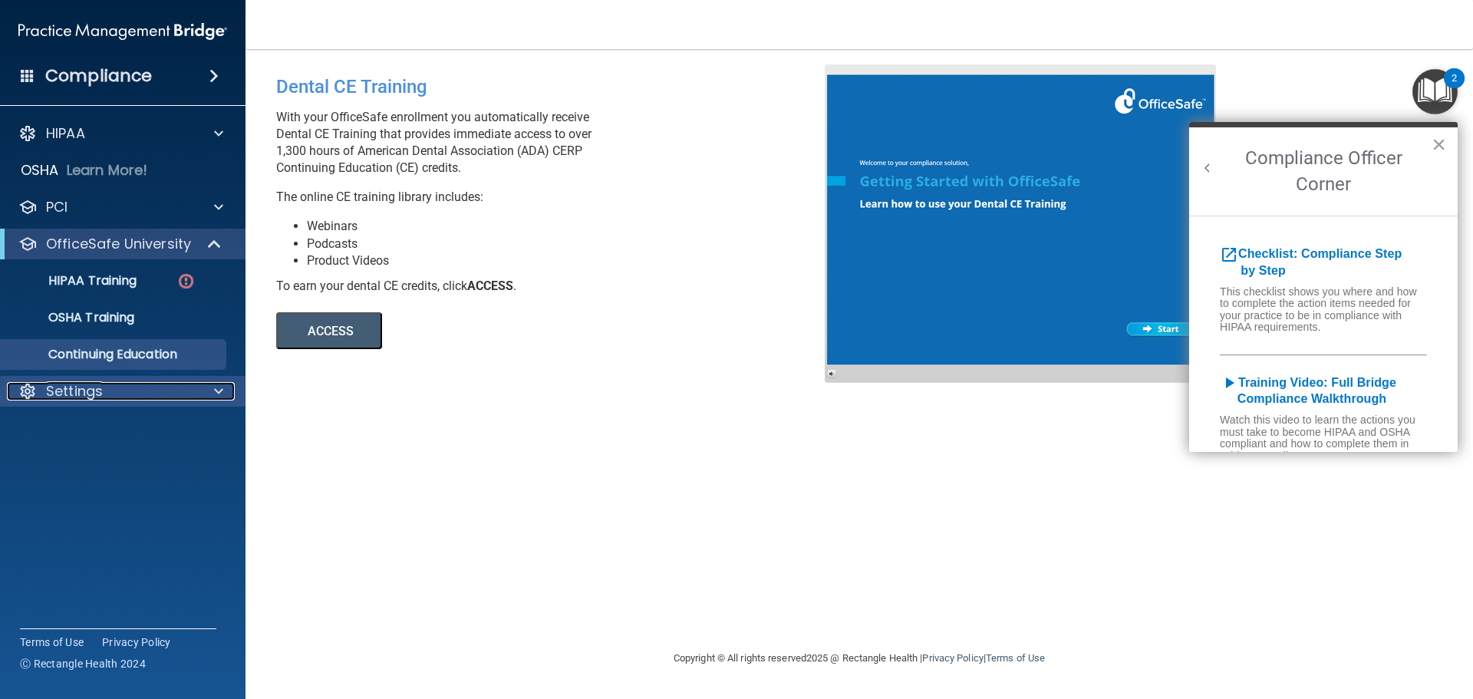
click at [104, 385] on div "Settings" at bounding box center [102, 391] width 190 height 18
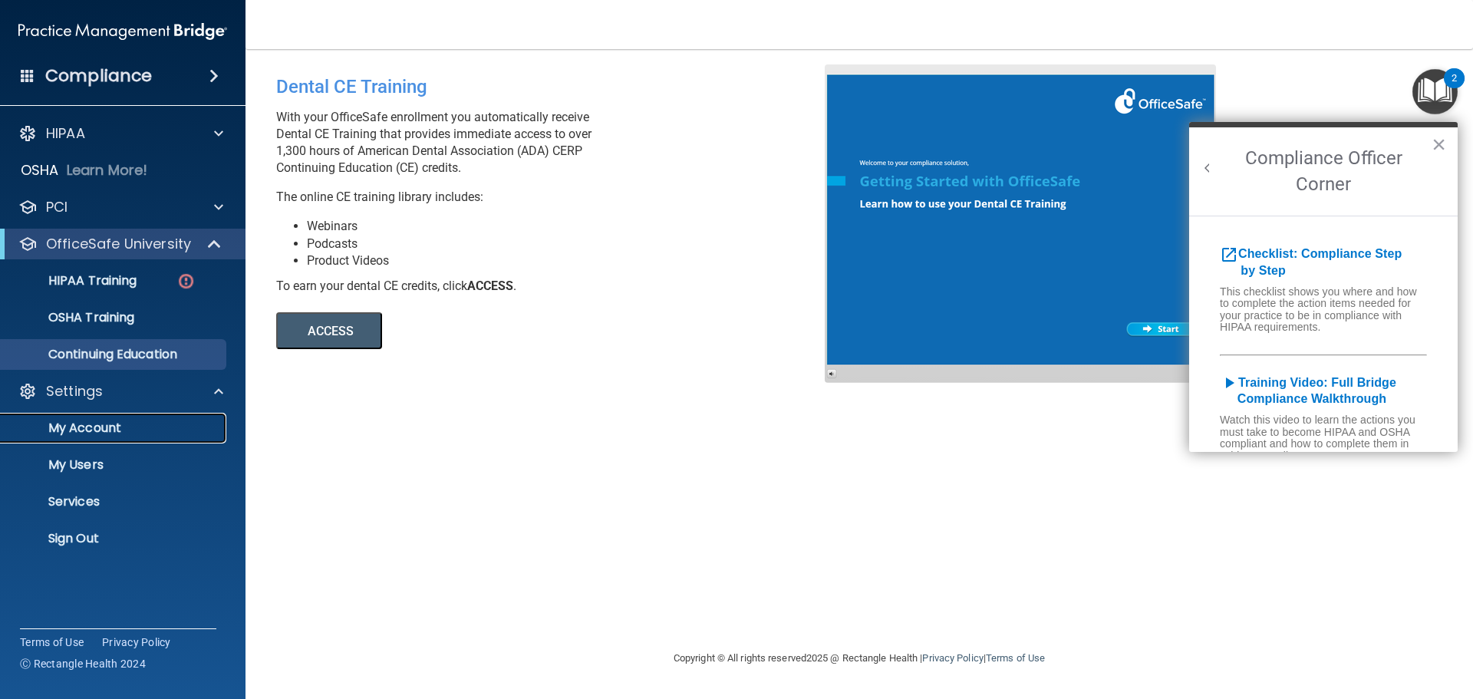
click at [113, 424] on p "My Account" at bounding box center [114, 427] width 209 height 15
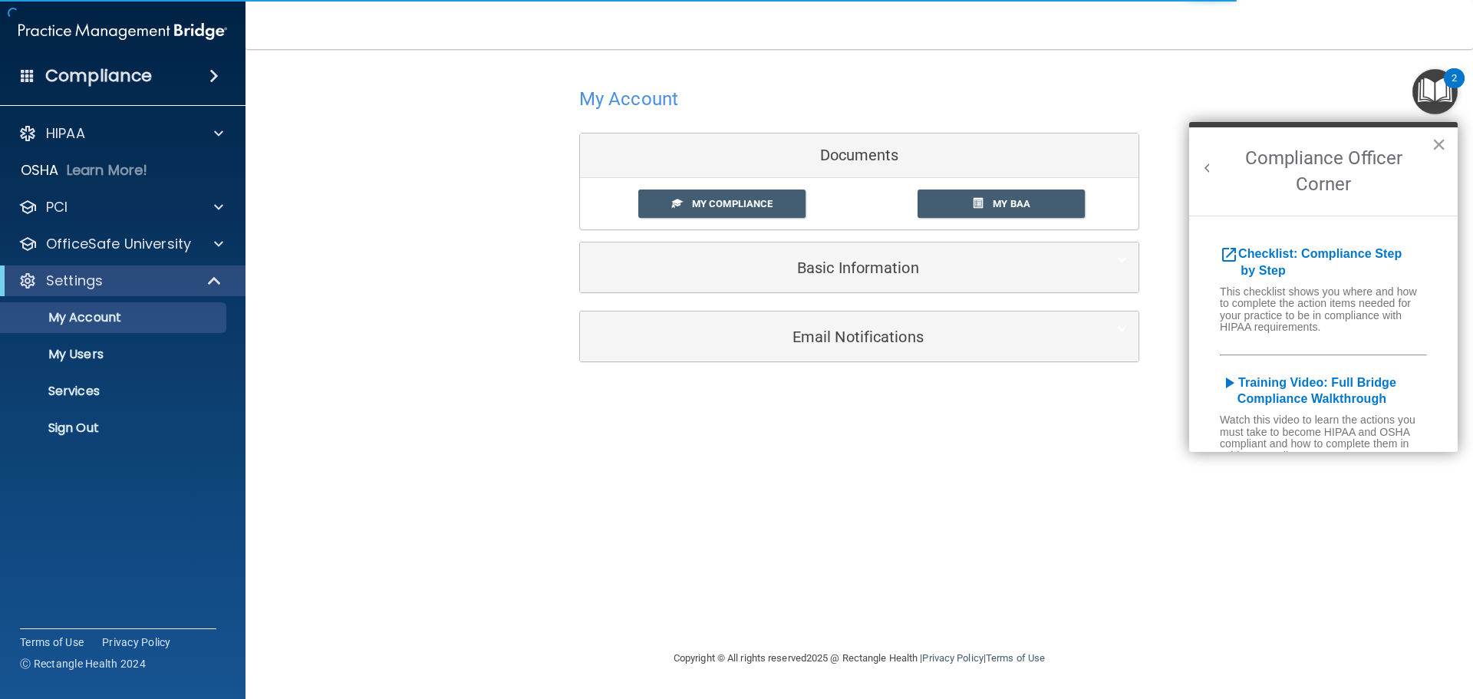
click at [1445, 147] on button "×" at bounding box center [1439, 144] width 15 height 25
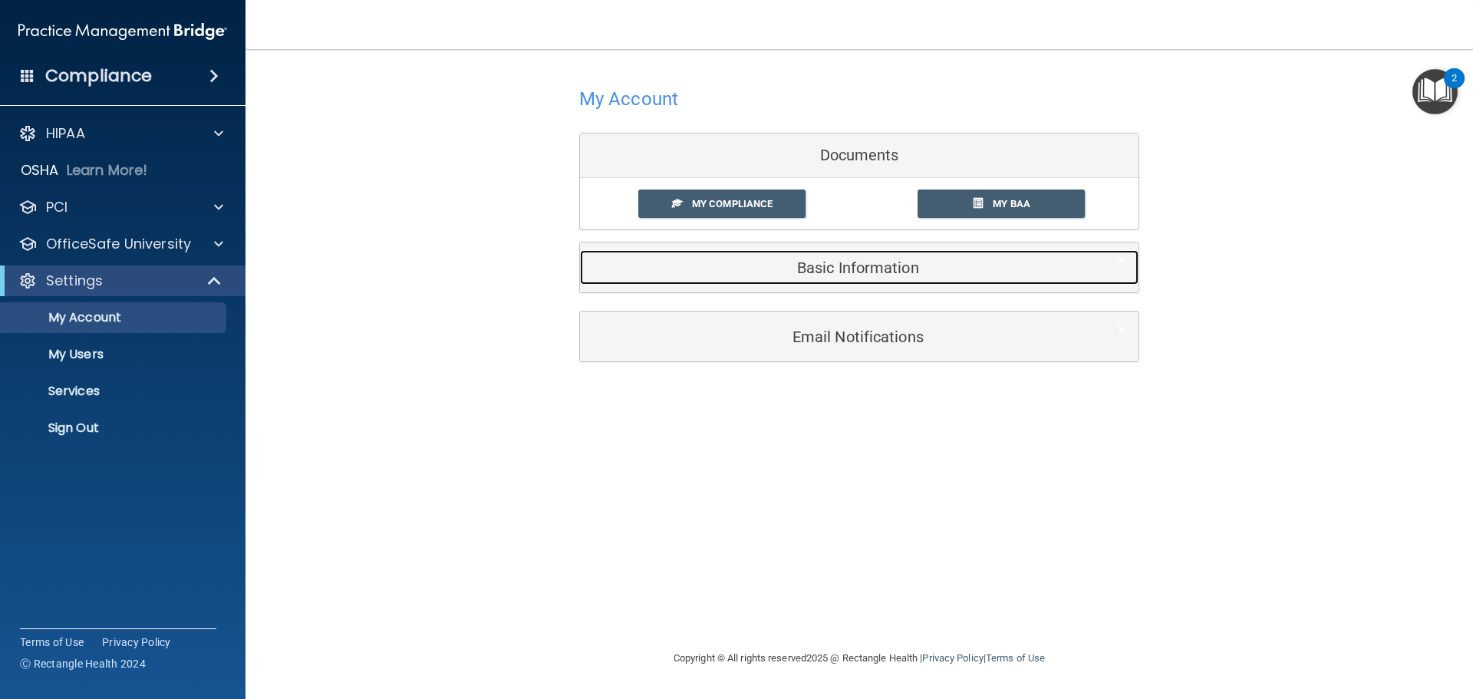
click at [974, 268] on h5 "Basic Information" at bounding box center [836, 267] width 489 height 17
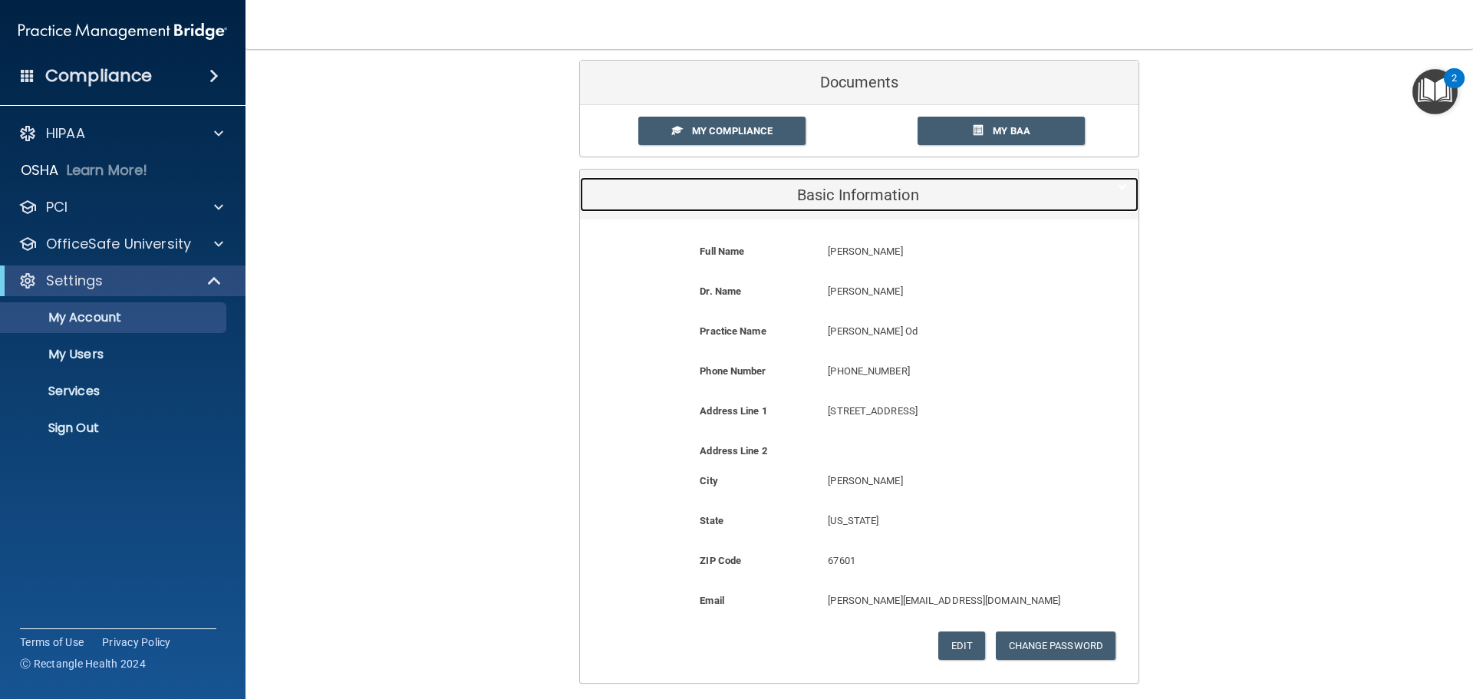
scroll to position [153, 0]
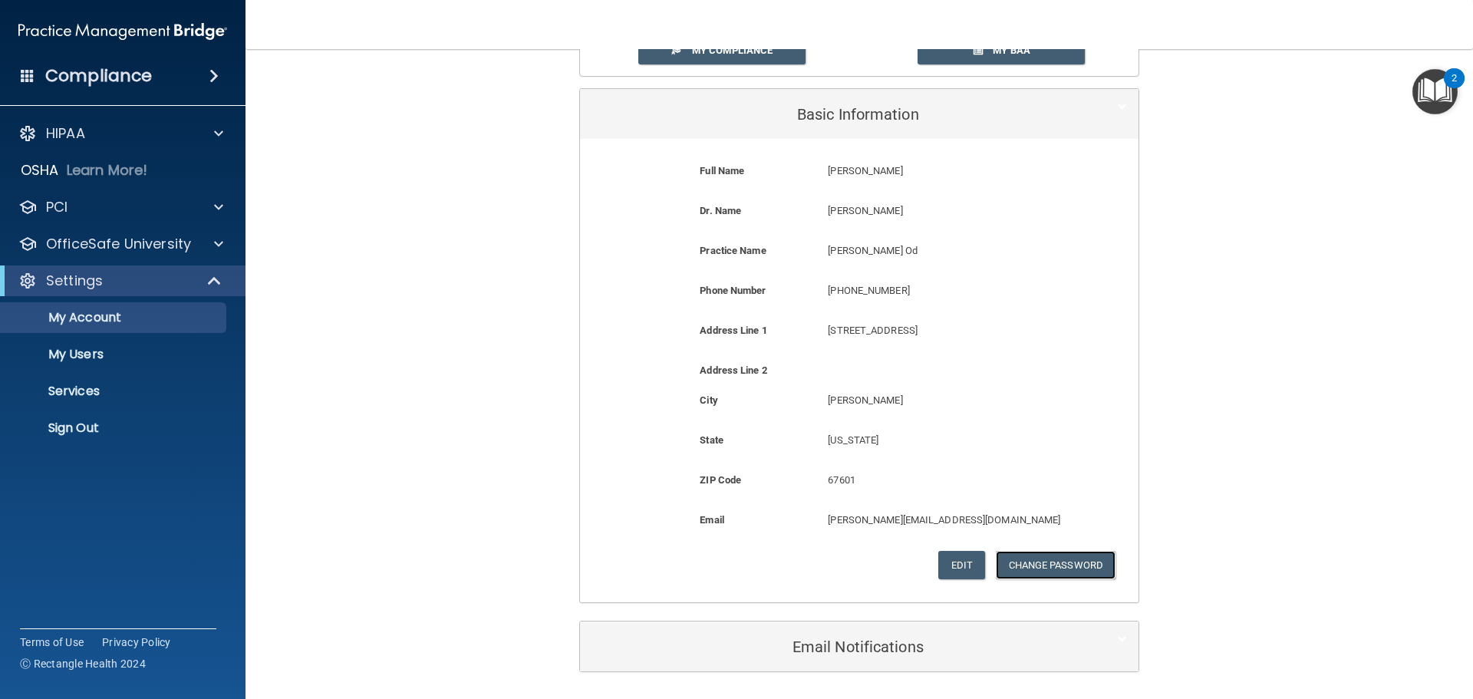
drag, startPoint x: 1036, startPoint y: 561, endPoint x: 978, endPoint y: 519, distance: 71.4
click at [981, 512] on form "Full Name Michael Hattan Michael Last Name Hattan Dr. Name Michael Hattan Micha…" at bounding box center [860, 370] width 536 height 440
click at [956, 571] on button "Edit" at bounding box center [961, 565] width 47 height 28
select select "16"
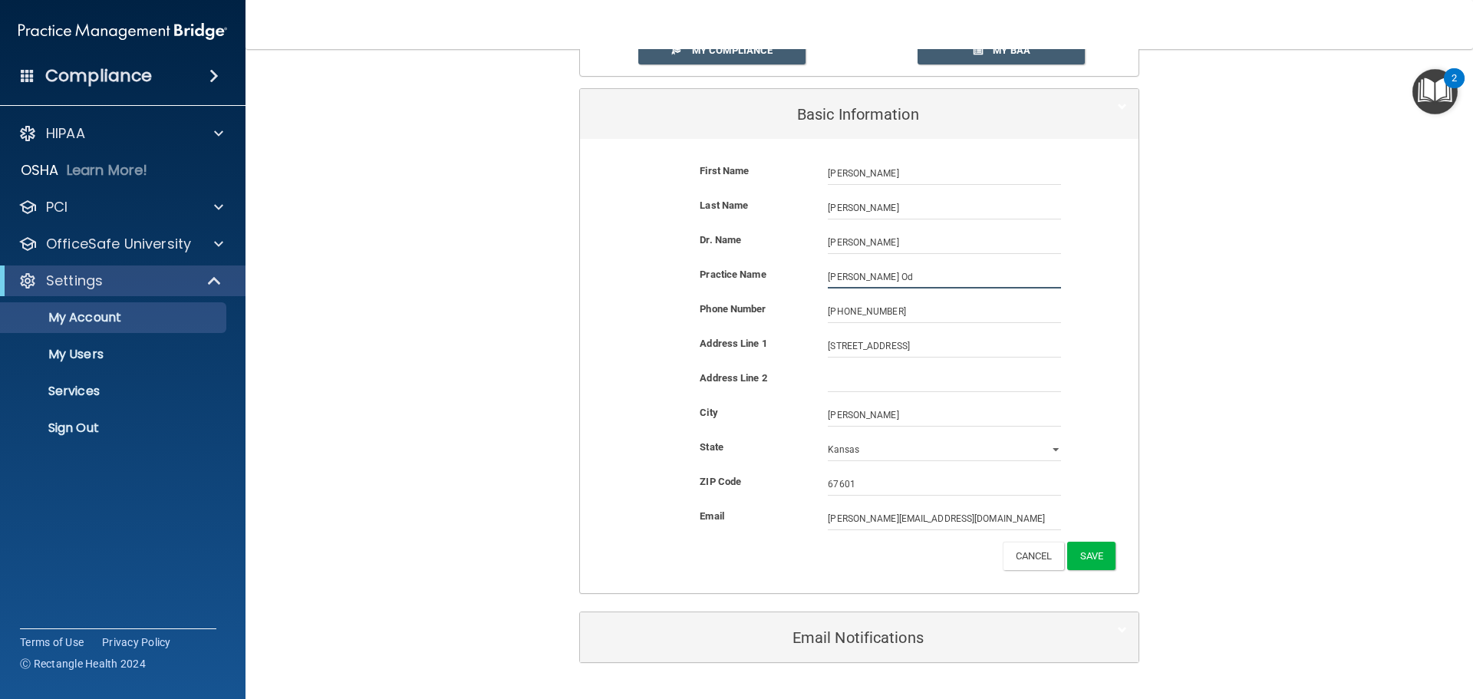
click at [924, 280] on input "Michael A Hattan Od" at bounding box center [944, 276] width 233 height 23
click at [895, 275] on input "Michael A Hattan OD" at bounding box center [944, 276] width 233 height 23
type input "[PERSON_NAME], OD"
drag, startPoint x: 855, startPoint y: 205, endPoint x: 661, endPoint y: 204, distance: 194.1
click at [638, 189] on form "First Name Michael Hattan Michael Last Name Hattan Dr. Name Michael Hattan Mich…" at bounding box center [860, 365] width 536 height 431
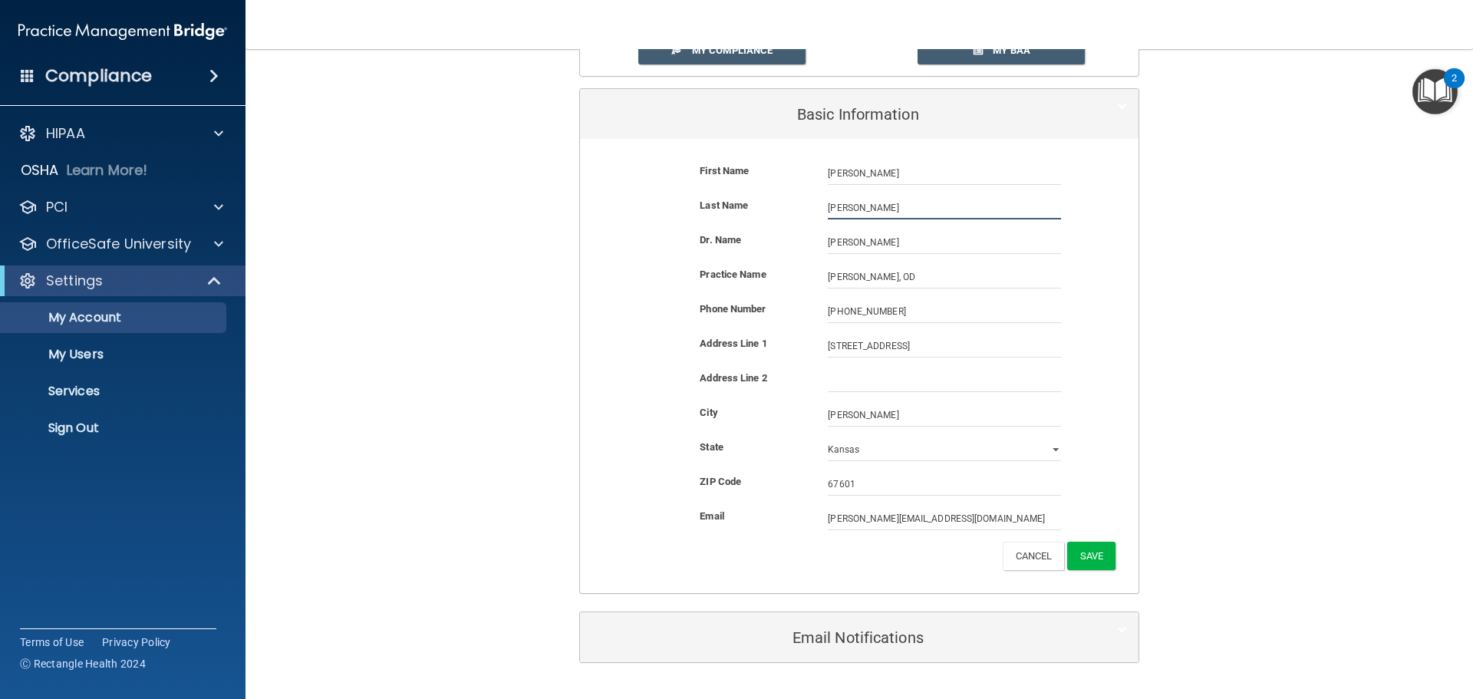
type input "Tetlow"
drag, startPoint x: 851, startPoint y: 166, endPoint x: 855, endPoint y: 173, distance: 7.9
click at [850, 171] on input "Michael" at bounding box center [944, 173] width 233 height 23
drag, startPoint x: 849, startPoint y: 173, endPoint x: 746, endPoint y: 170, distance: 102.9
click at [746, 169] on div "First Name Michael Tetlow Michael" at bounding box center [860, 173] width 536 height 23
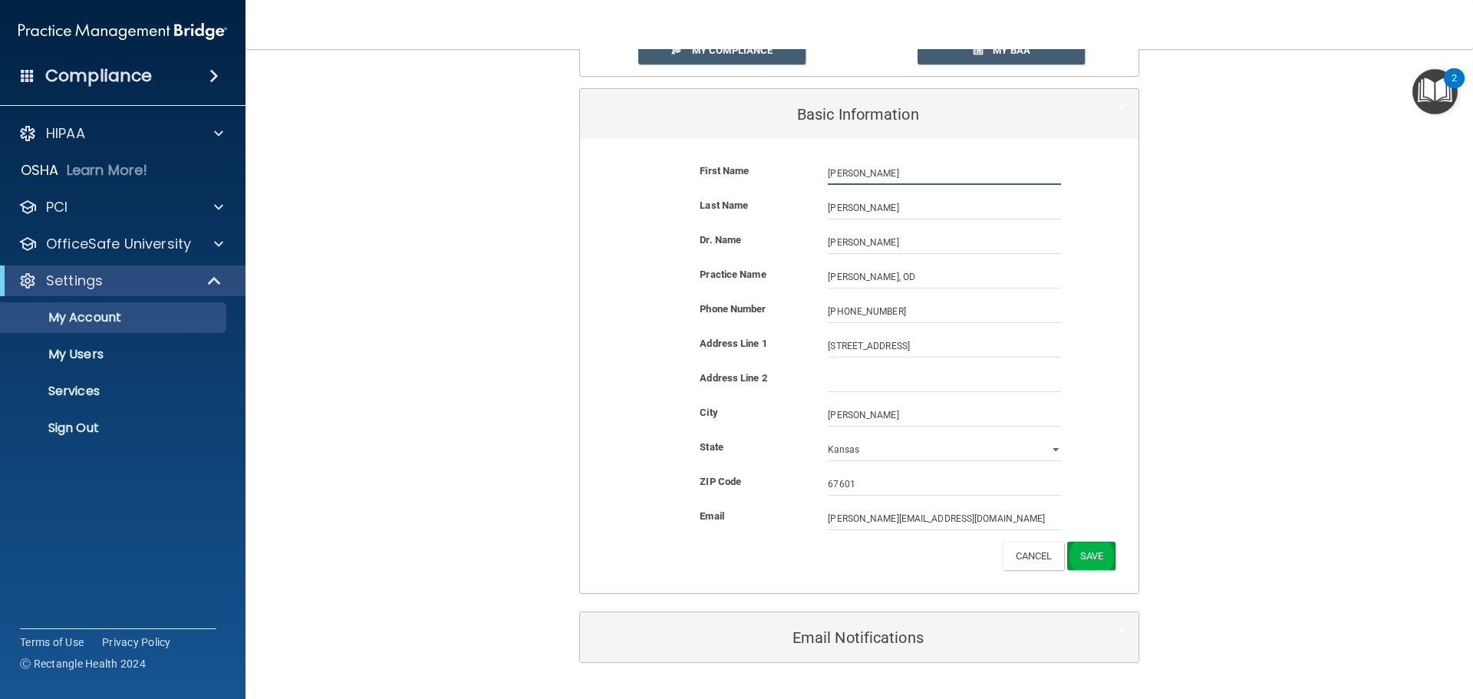
type input "Angela"
click at [1093, 557] on button "Save" at bounding box center [1091, 556] width 48 height 28
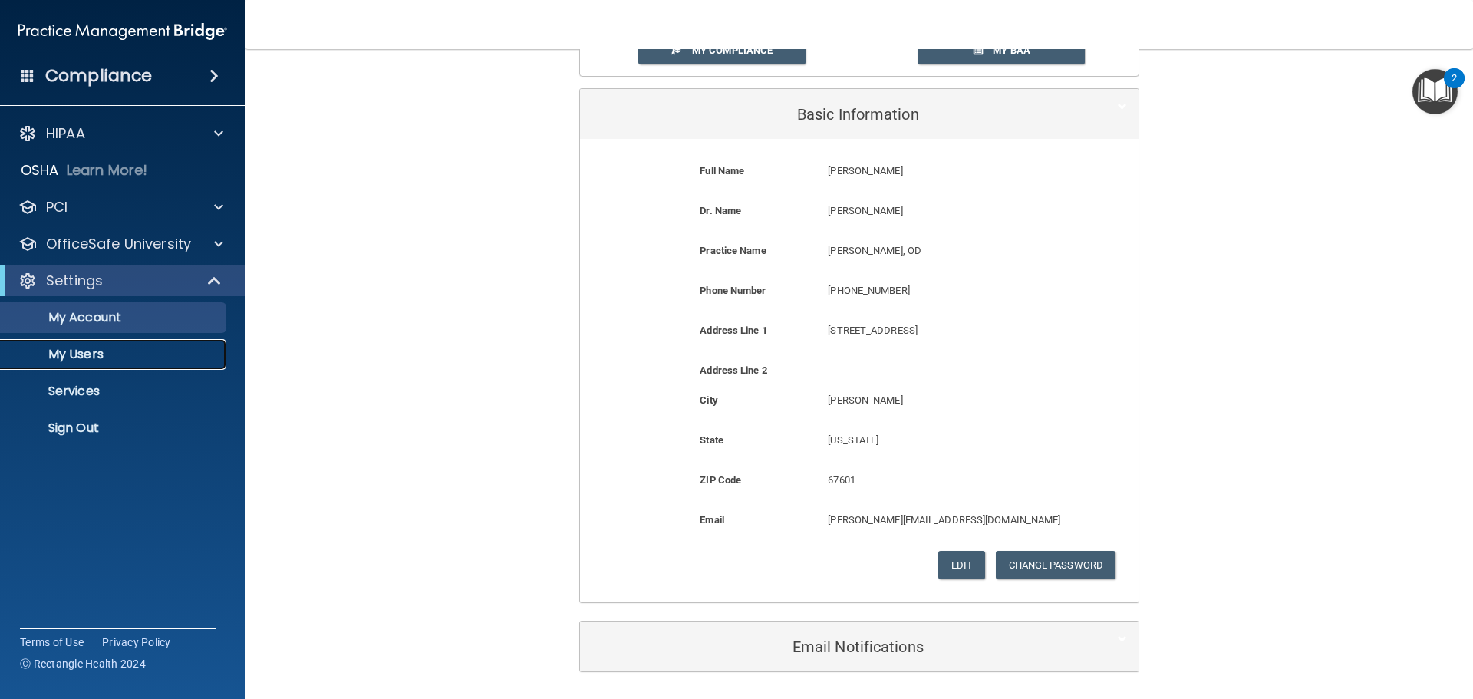
click at [90, 361] on p "My Users" at bounding box center [114, 354] width 209 height 15
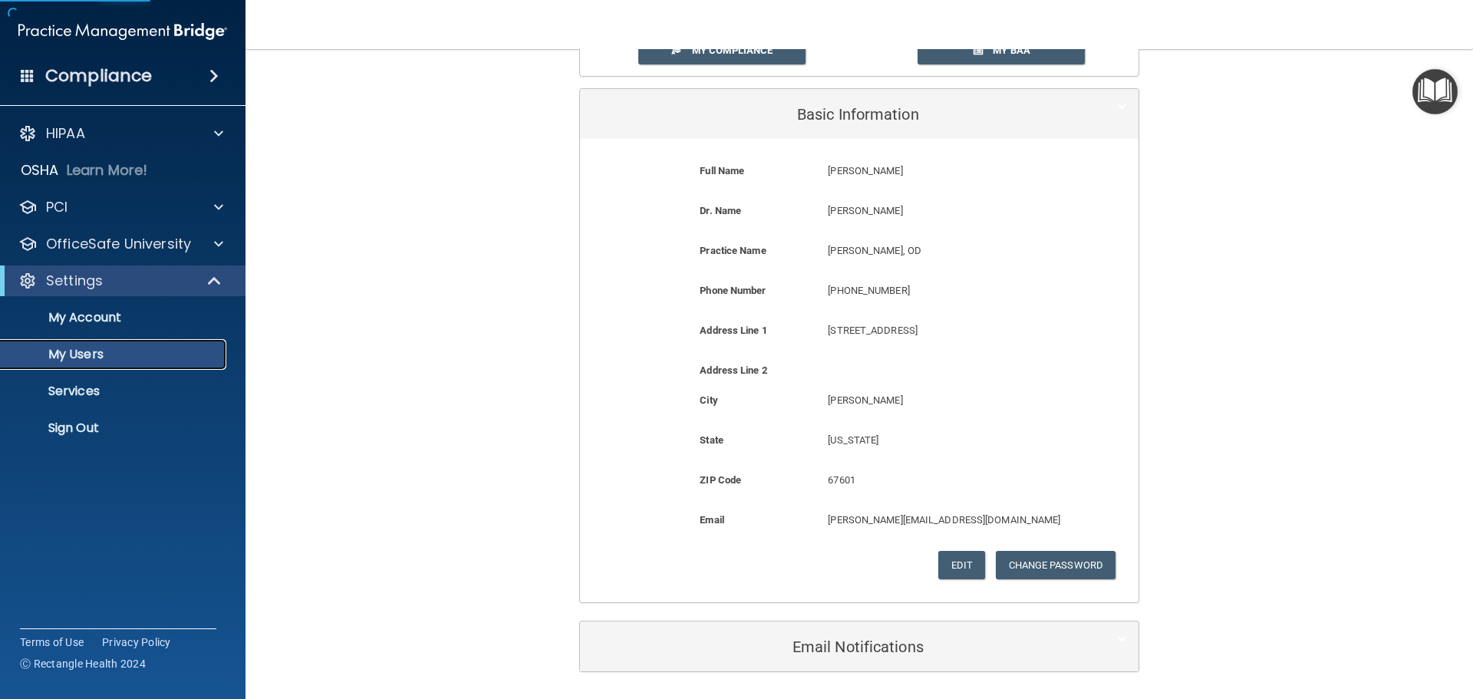
select select "20"
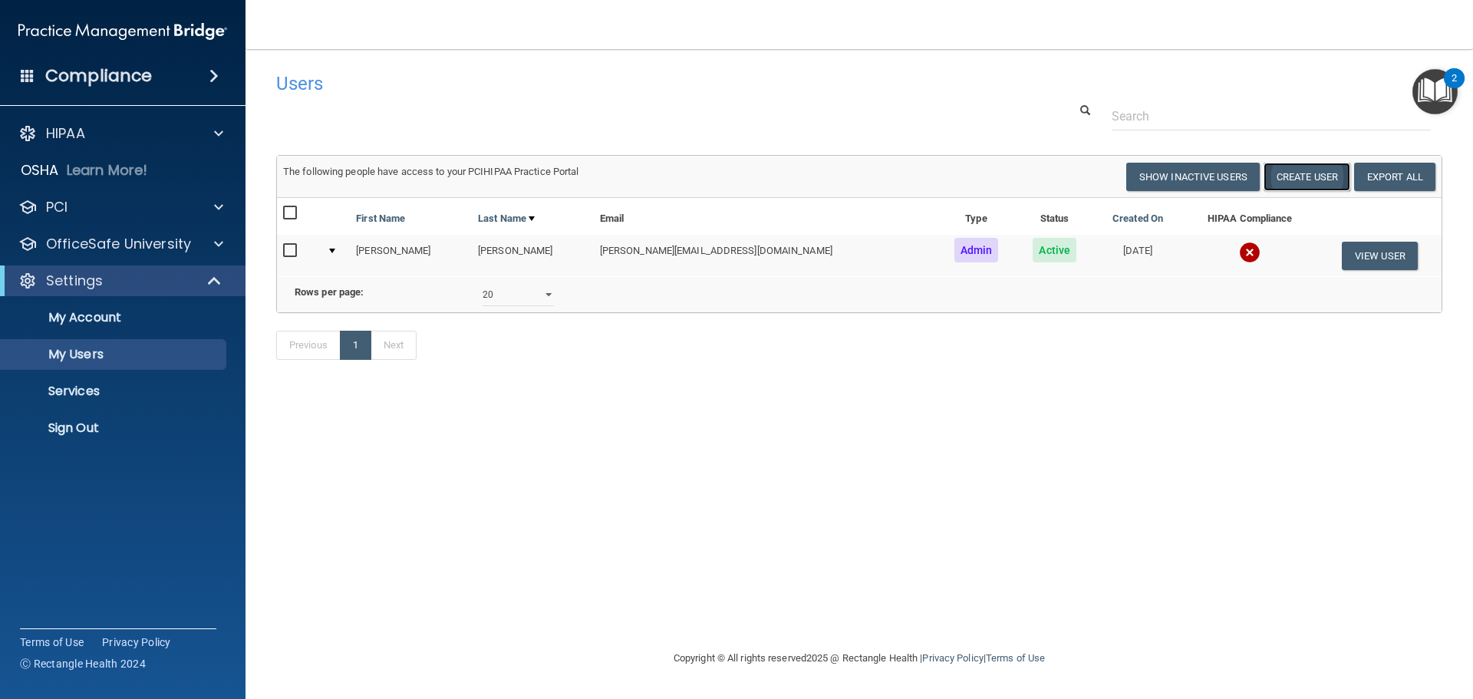
click at [1331, 176] on button "Create User" at bounding box center [1307, 177] width 87 height 28
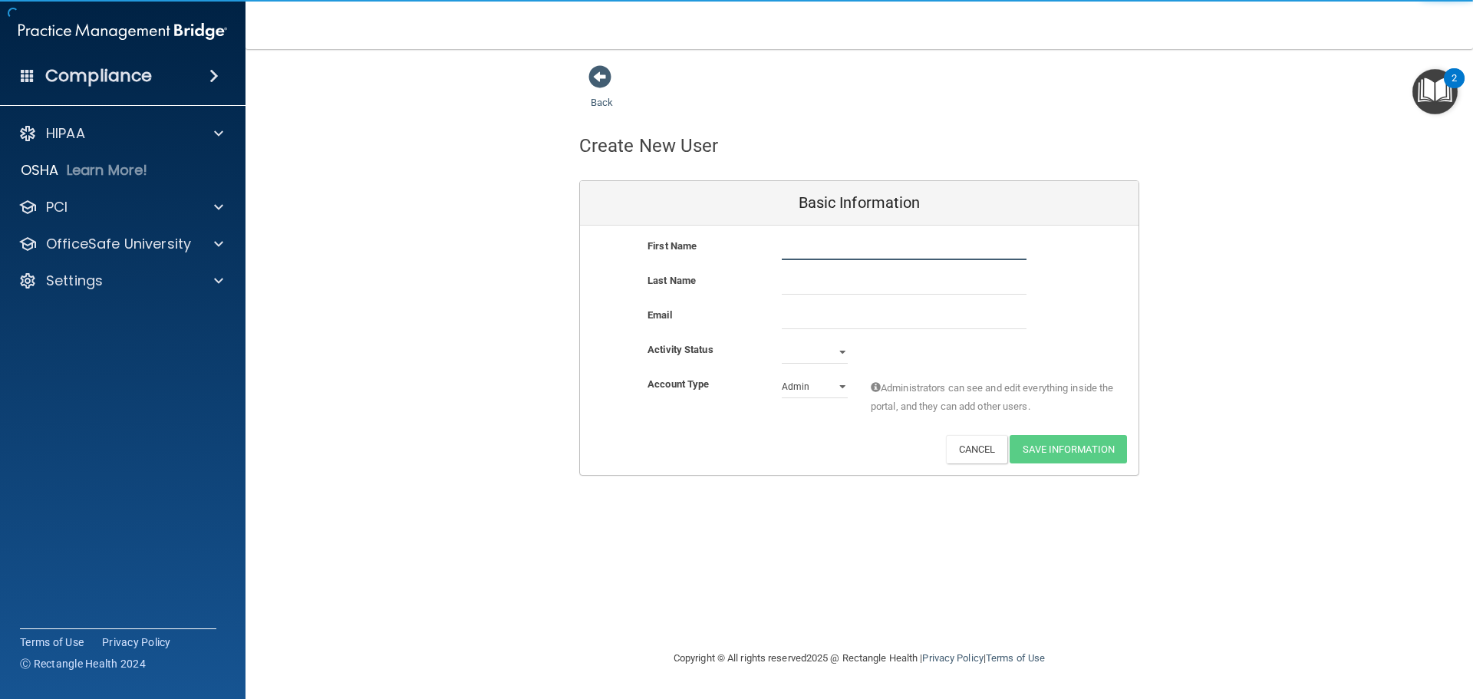
click at [879, 253] on input "text" at bounding box center [904, 248] width 245 height 23
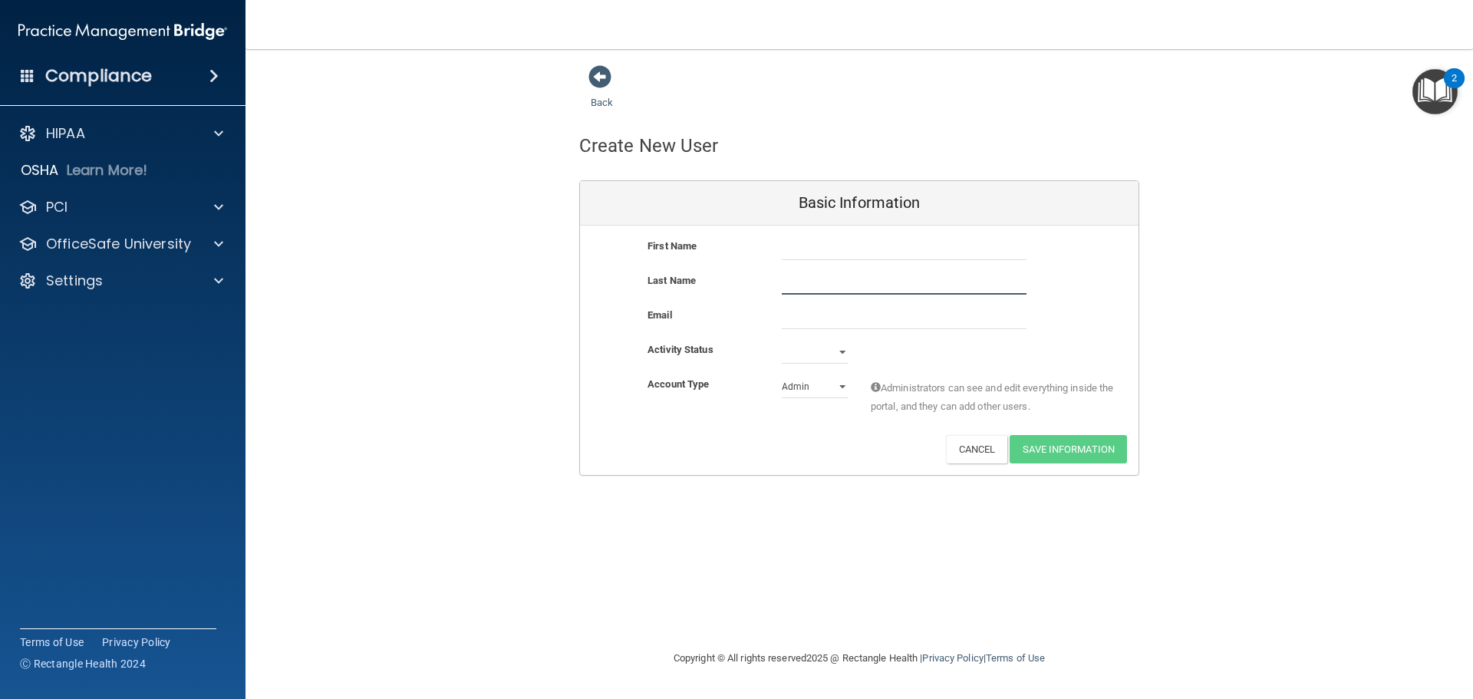
click at [836, 288] on input "text" at bounding box center [904, 283] width 245 height 23
click at [802, 318] on input "email" at bounding box center [904, 317] width 245 height 23
click at [798, 347] on select "Active Inactive" at bounding box center [815, 352] width 66 height 23
click at [724, 381] on div "Account Type" at bounding box center [703, 384] width 134 height 18
click at [813, 392] on select "Admin Member" at bounding box center [815, 386] width 66 height 23
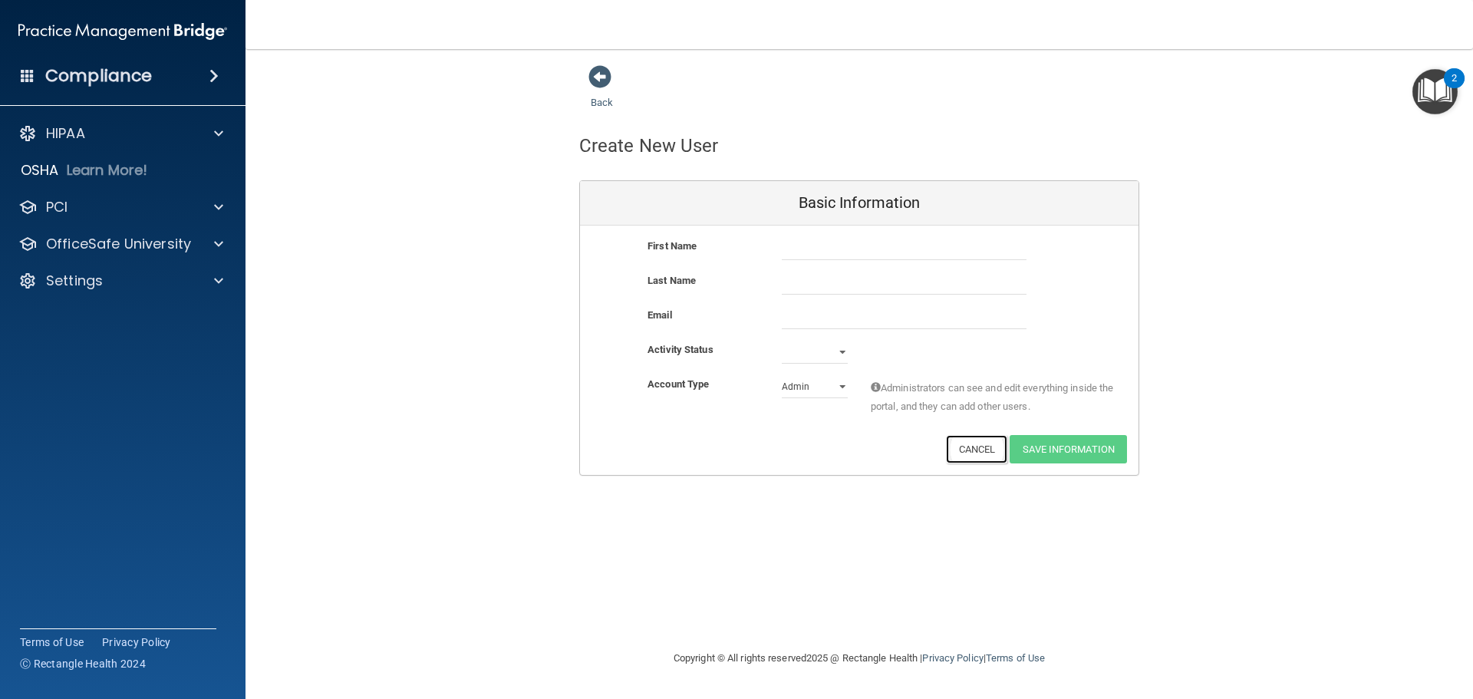
click at [971, 442] on button "Cancel" at bounding box center [977, 449] width 62 height 28
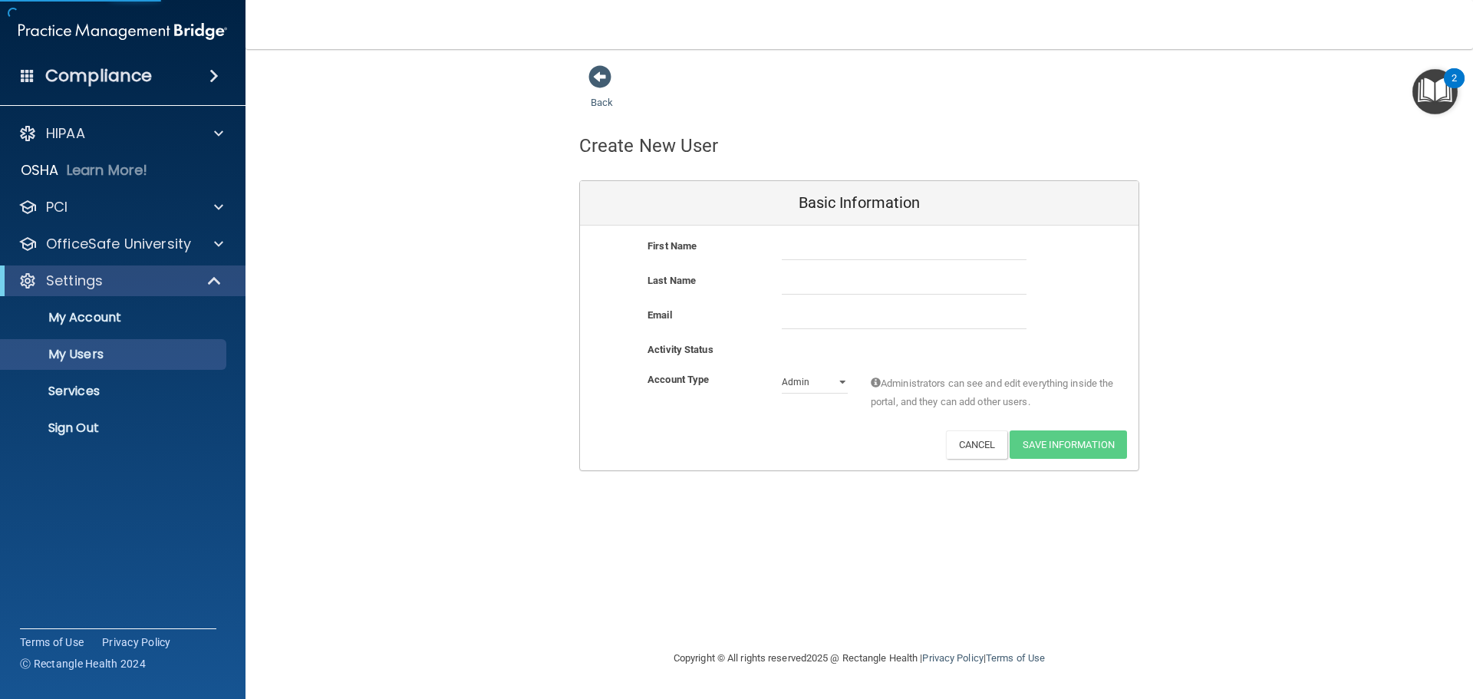
select select "20"
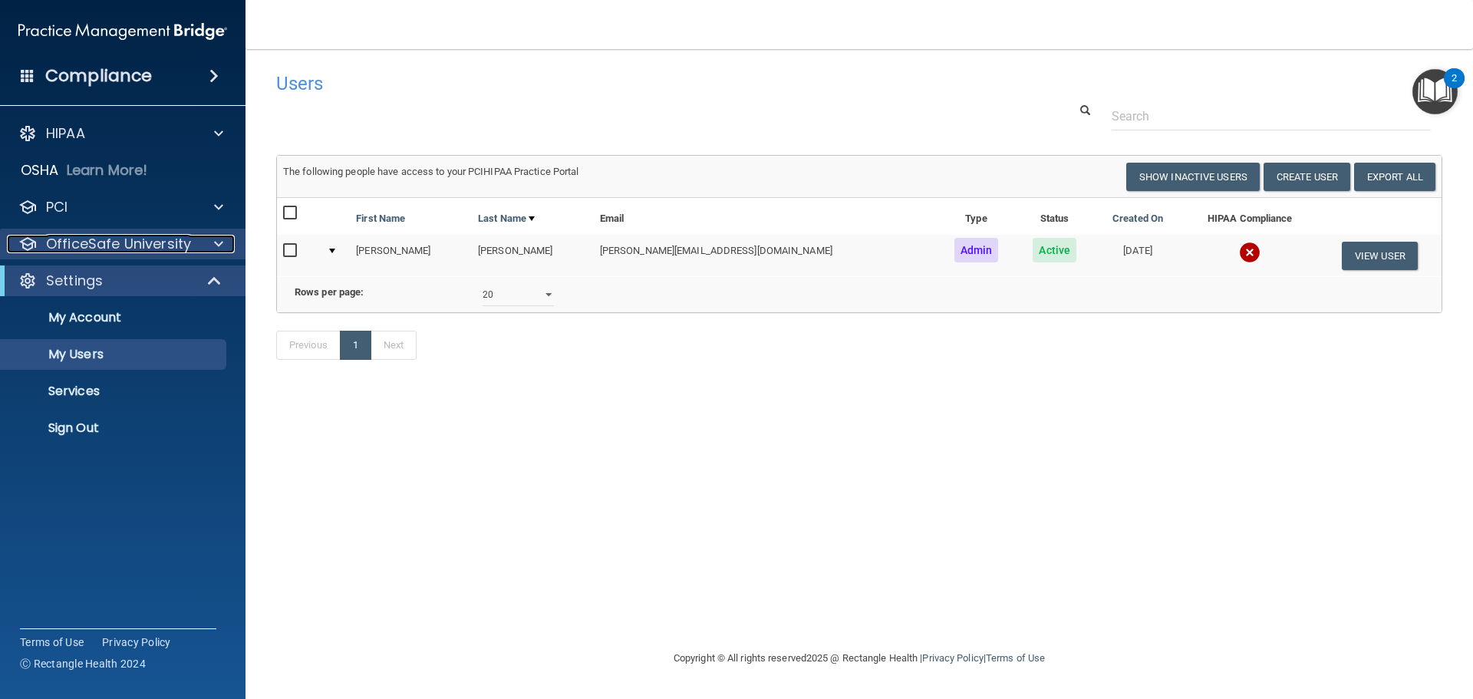
click at [125, 242] on p "OfficeSafe University" at bounding box center [118, 244] width 145 height 18
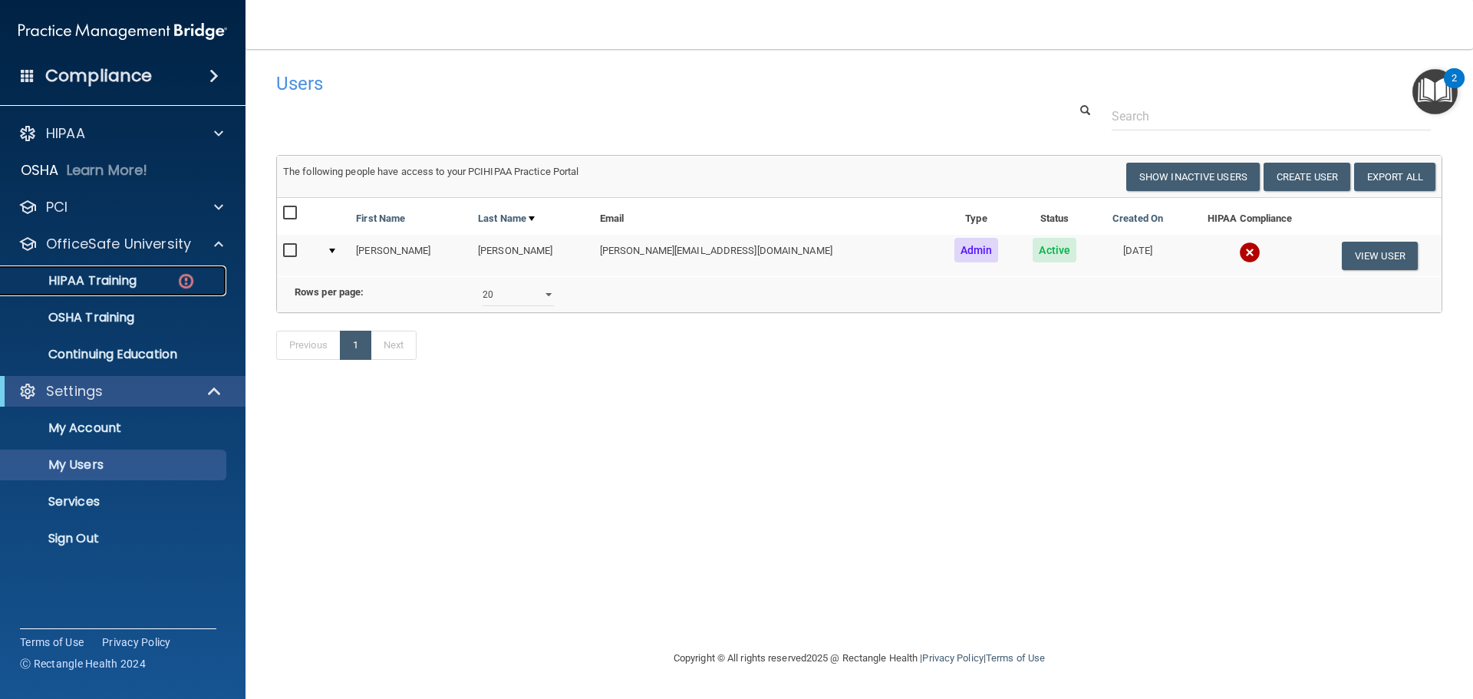
click at [125, 275] on p "HIPAA Training" at bounding box center [73, 280] width 127 height 15
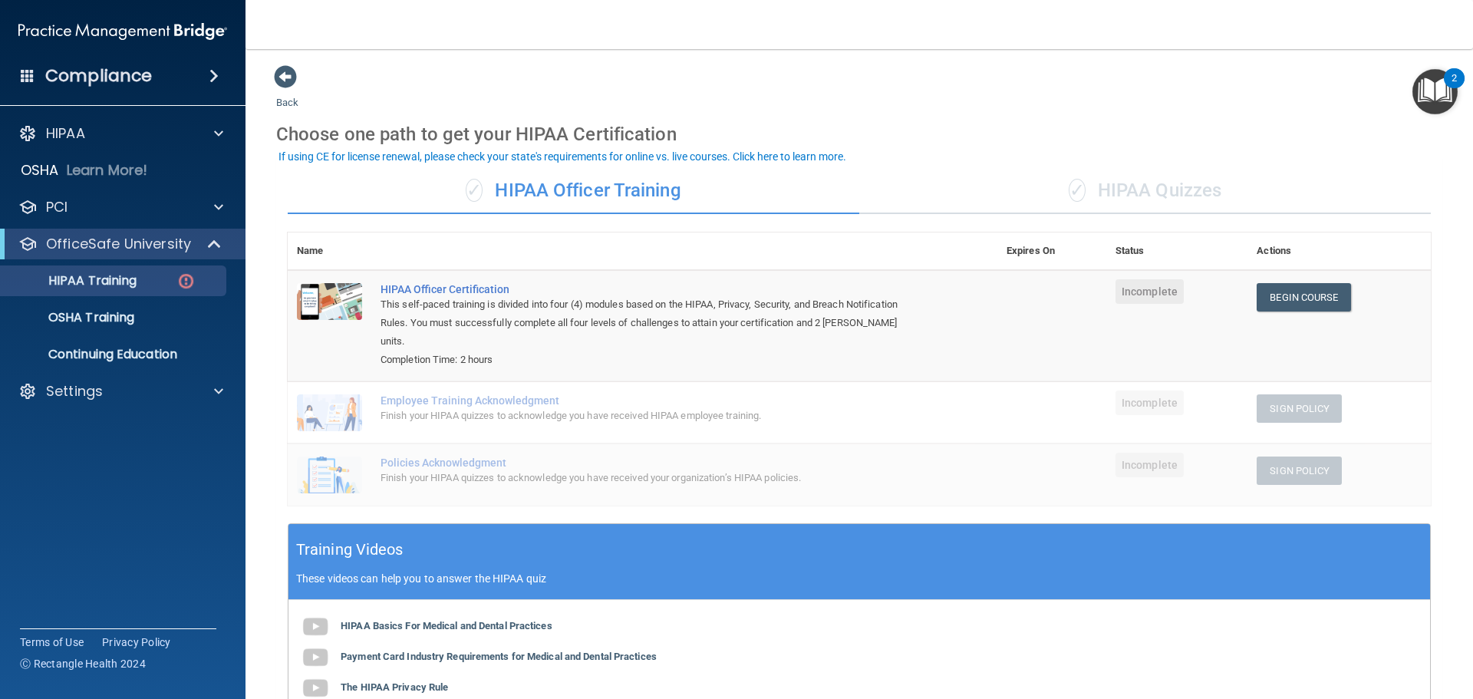
click at [1202, 190] on div "✓ HIPAA Quizzes" at bounding box center [1145, 191] width 572 height 46
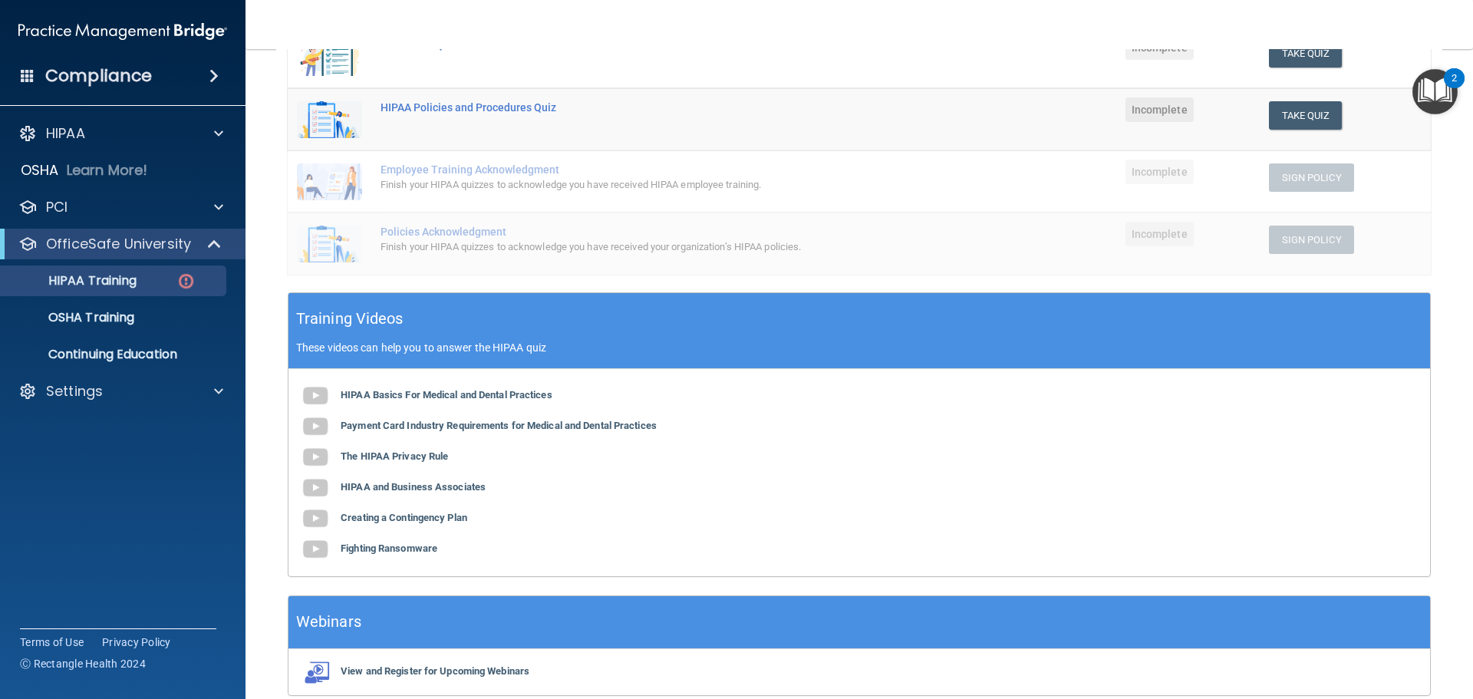
scroll to position [307, 0]
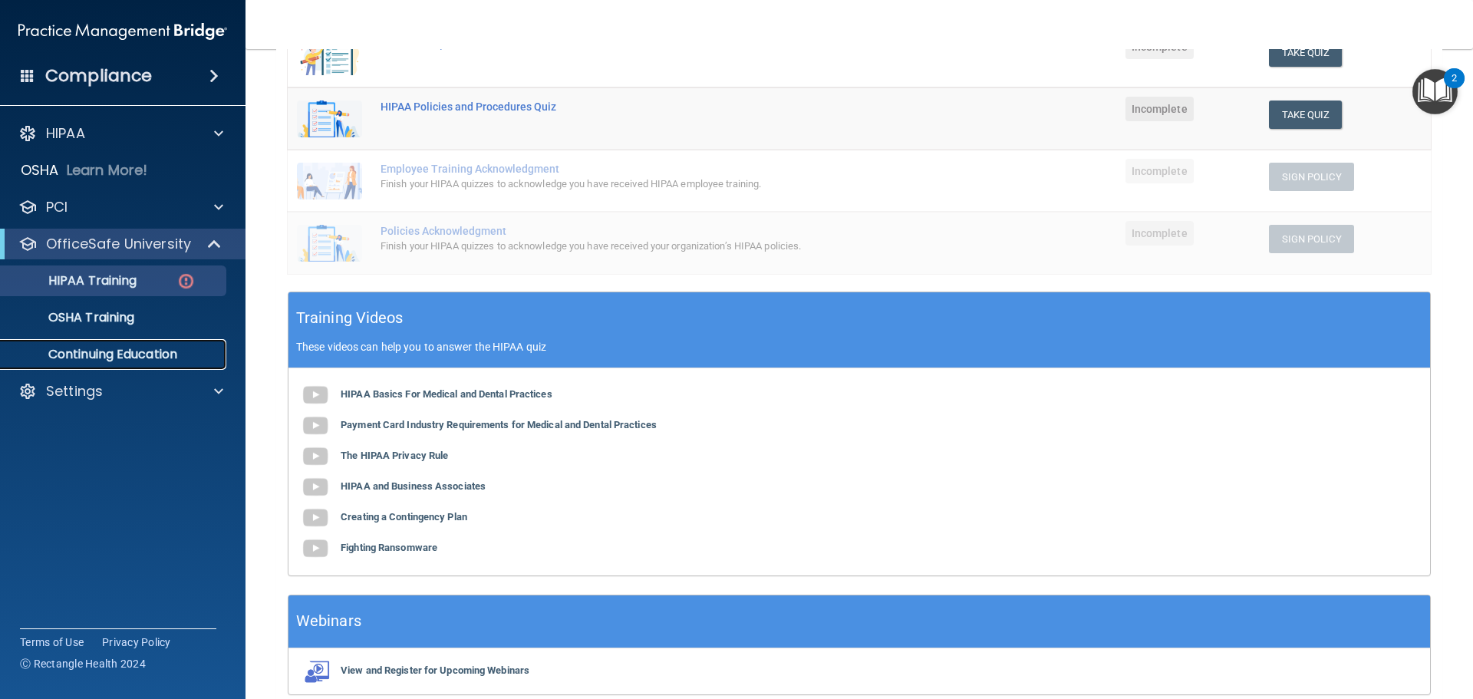
click at [134, 347] on p "Continuing Education" at bounding box center [114, 354] width 209 height 15
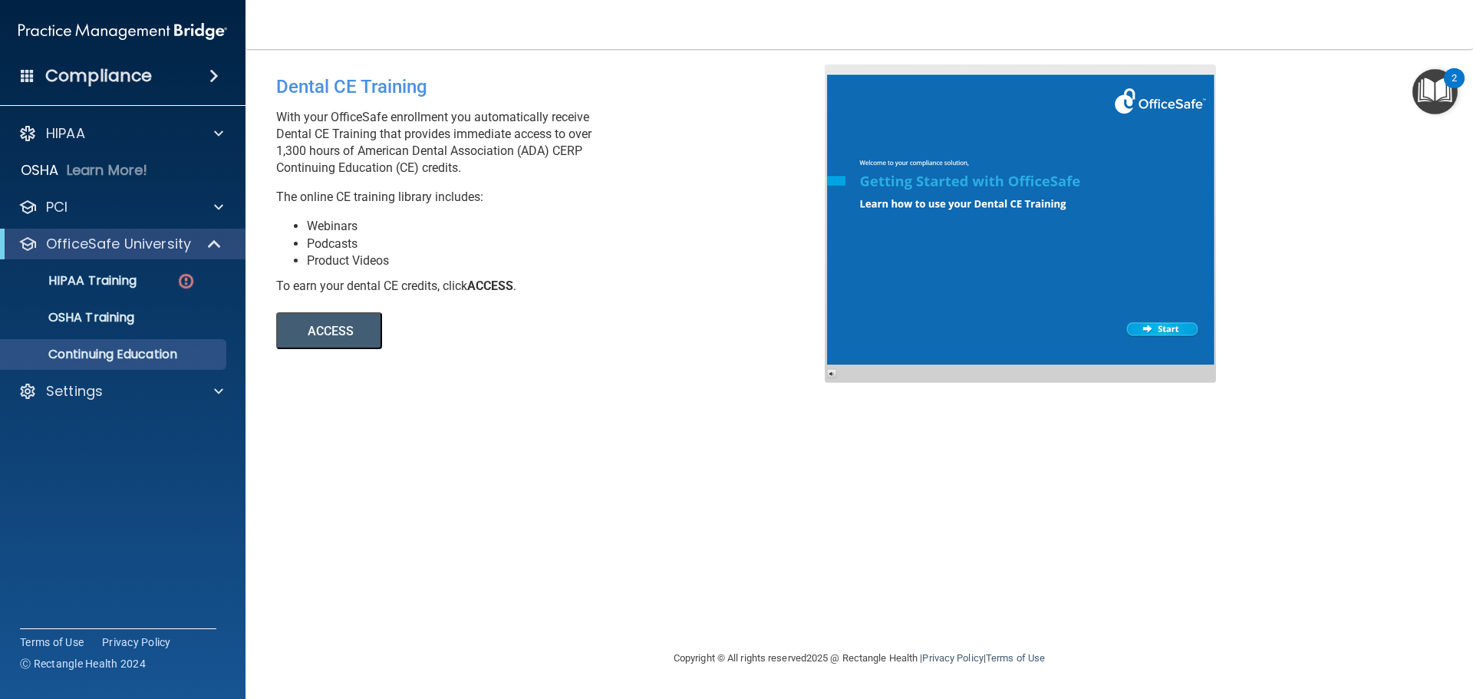
click at [350, 328] on button "ACCESS" at bounding box center [329, 330] width 106 height 37
click at [150, 240] on p "OfficeSafe University" at bounding box center [118, 244] width 145 height 18
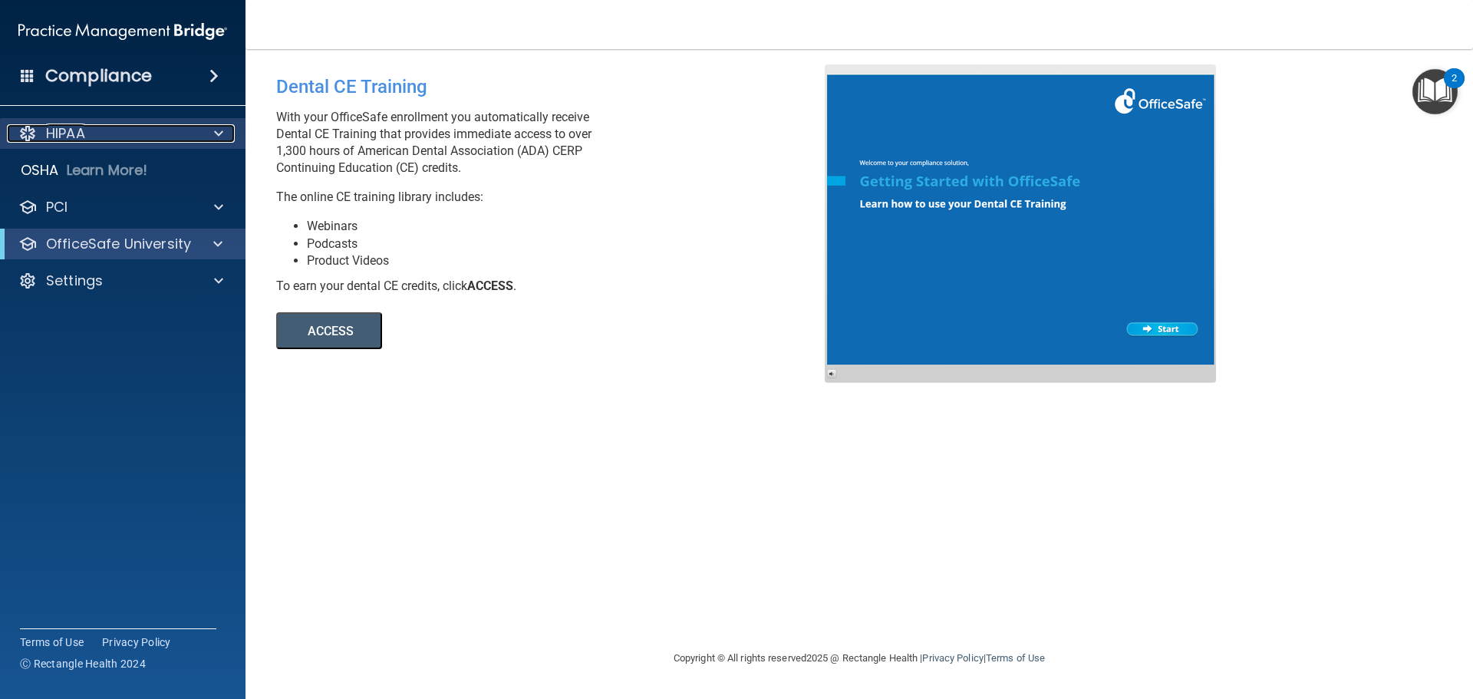
click at [133, 128] on div "HIPAA" at bounding box center [102, 133] width 190 height 18
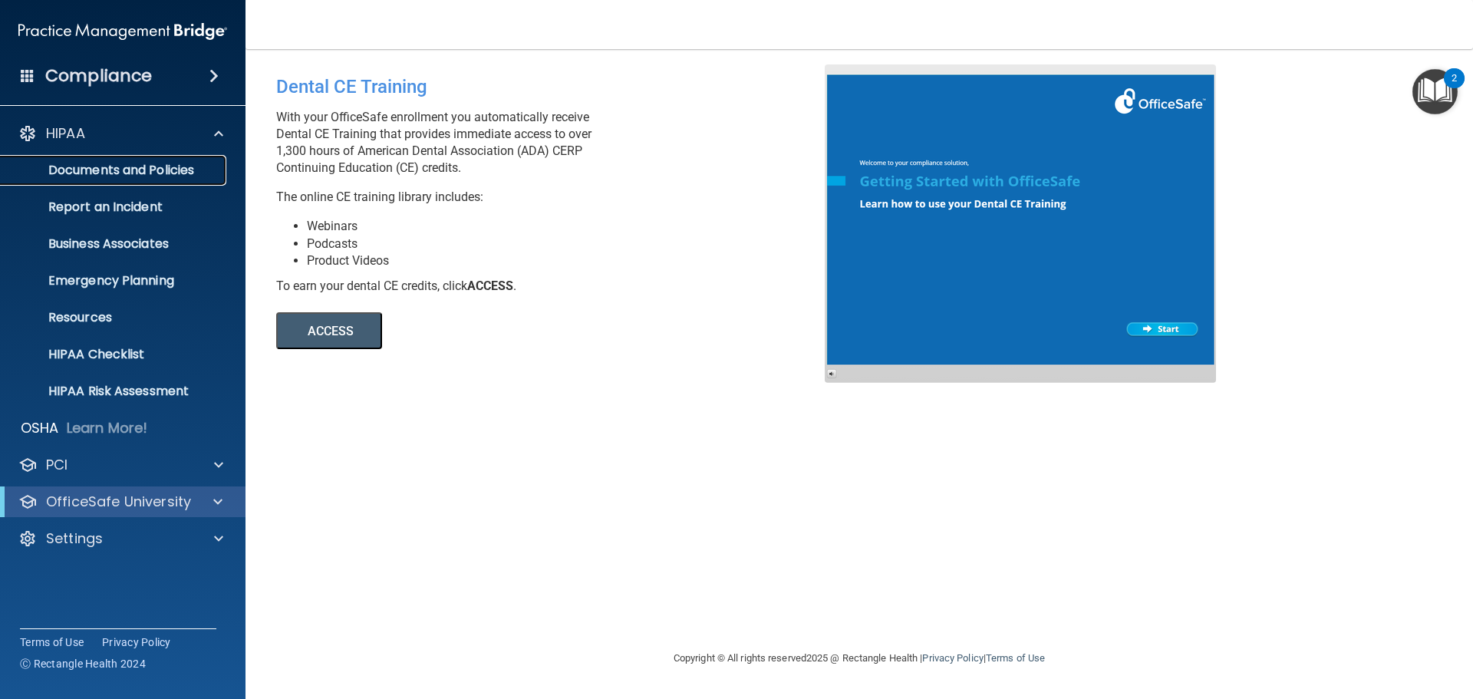
click at [161, 163] on p "Documents and Policies" at bounding box center [114, 170] width 209 height 15
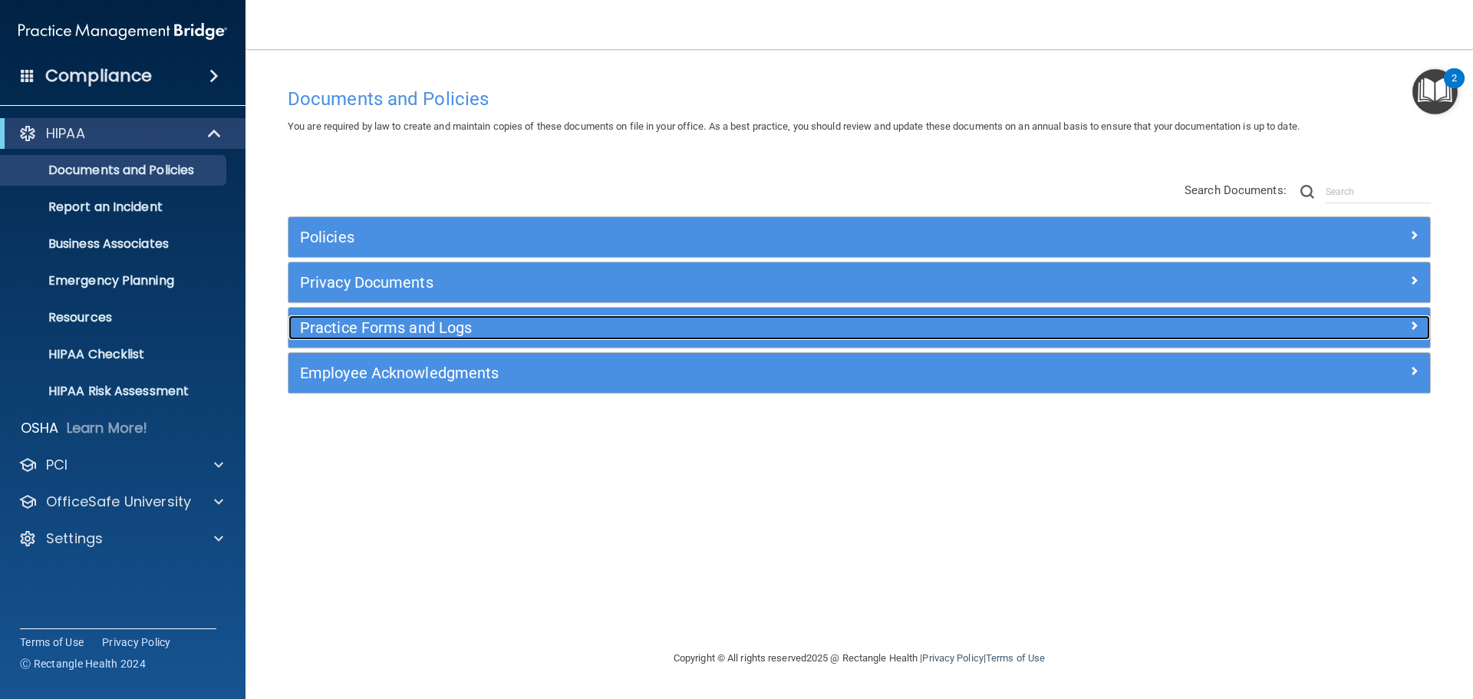
click at [426, 330] on h5 "Practice Forms and Logs" at bounding box center [716, 327] width 833 height 17
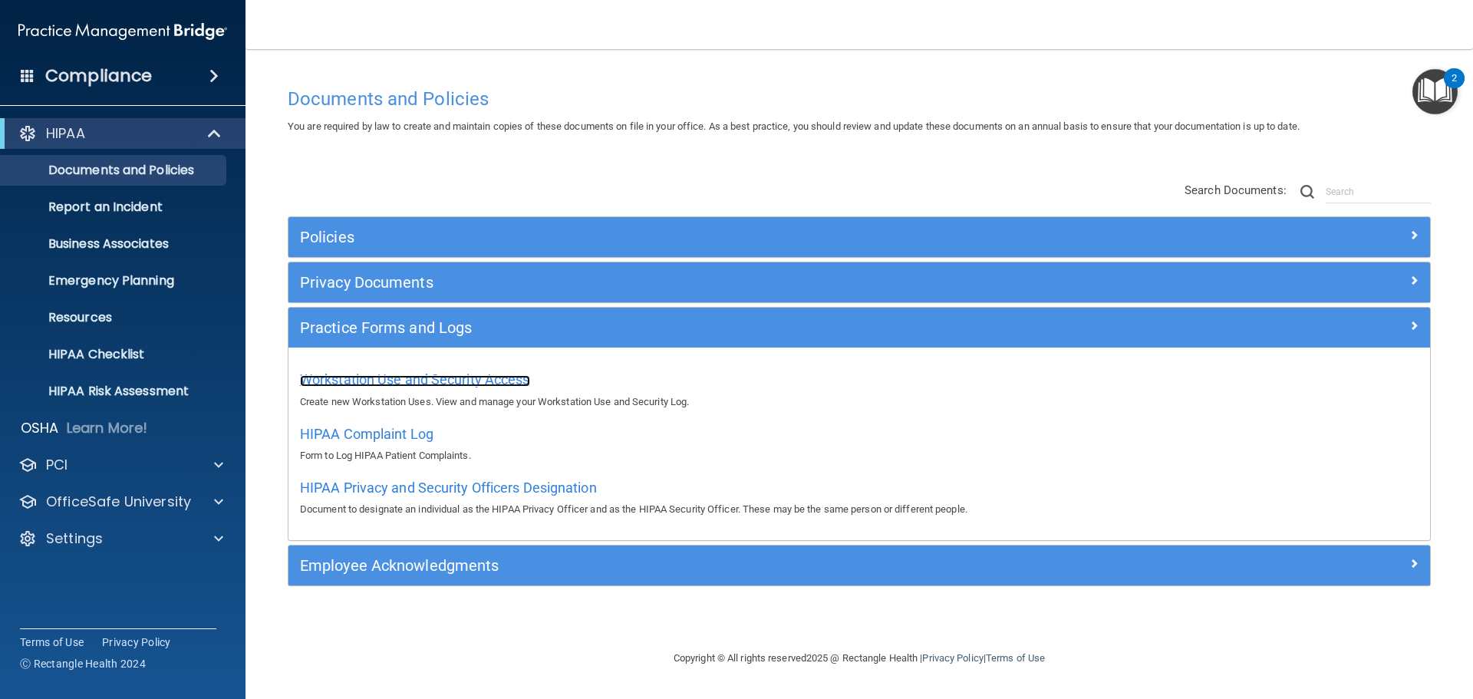
click at [397, 381] on span "Workstation Use and Security Access" at bounding box center [415, 379] width 230 height 16
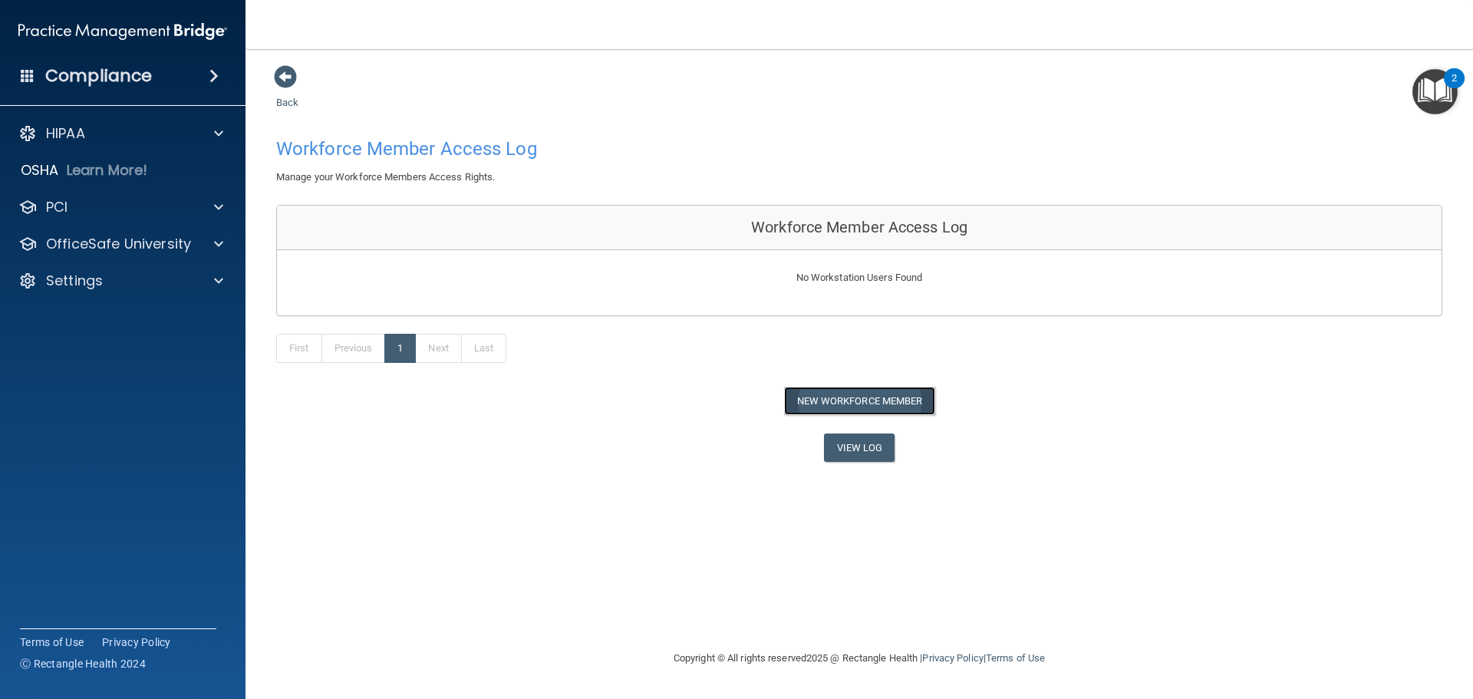
click at [920, 394] on button "New Workforce Member" at bounding box center [859, 401] width 151 height 28
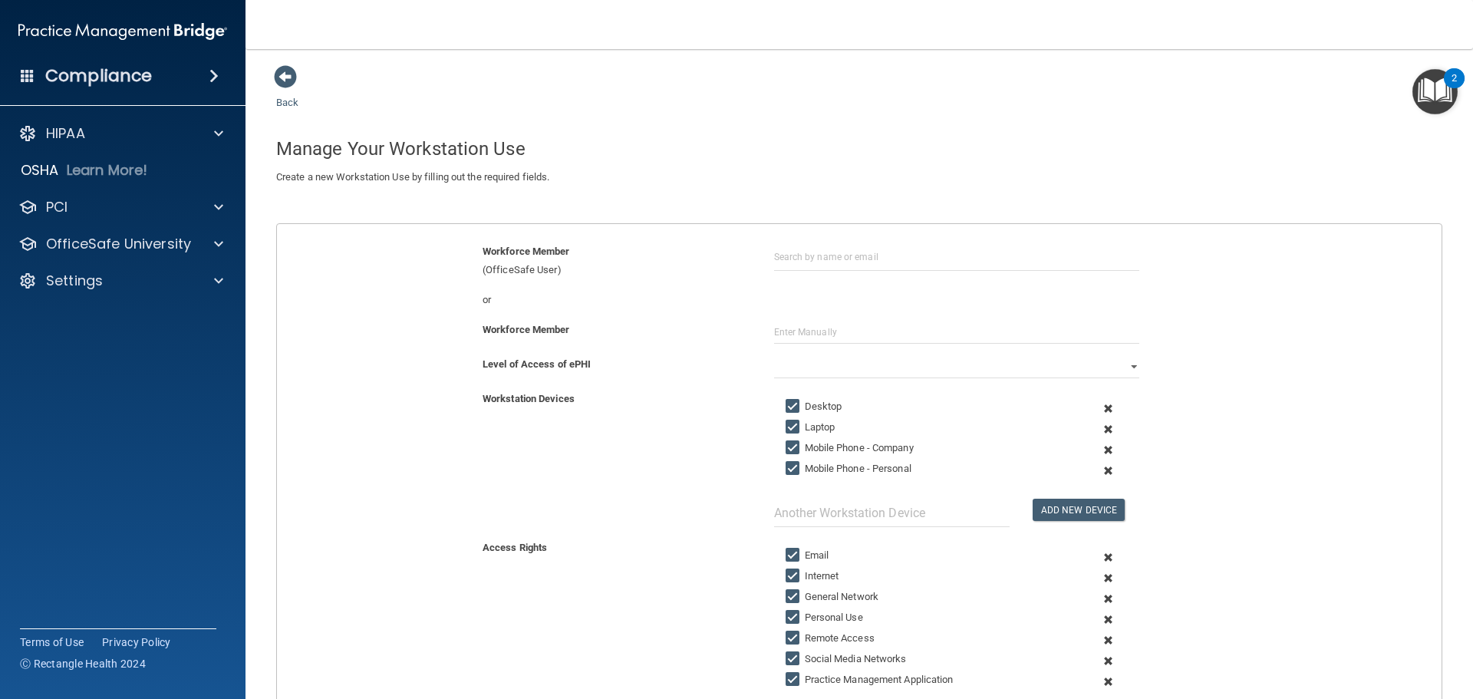
click at [917, 317] on div "or" at bounding box center [859, 306] width 1188 height 30
click at [899, 340] on input "text" at bounding box center [956, 332] width 365 height 23
type input "[PERSON_NAME]"
click at [877, 367] on select "Full Limited None" at bounding box center [956, 366] width 365 height 23
select select "0"
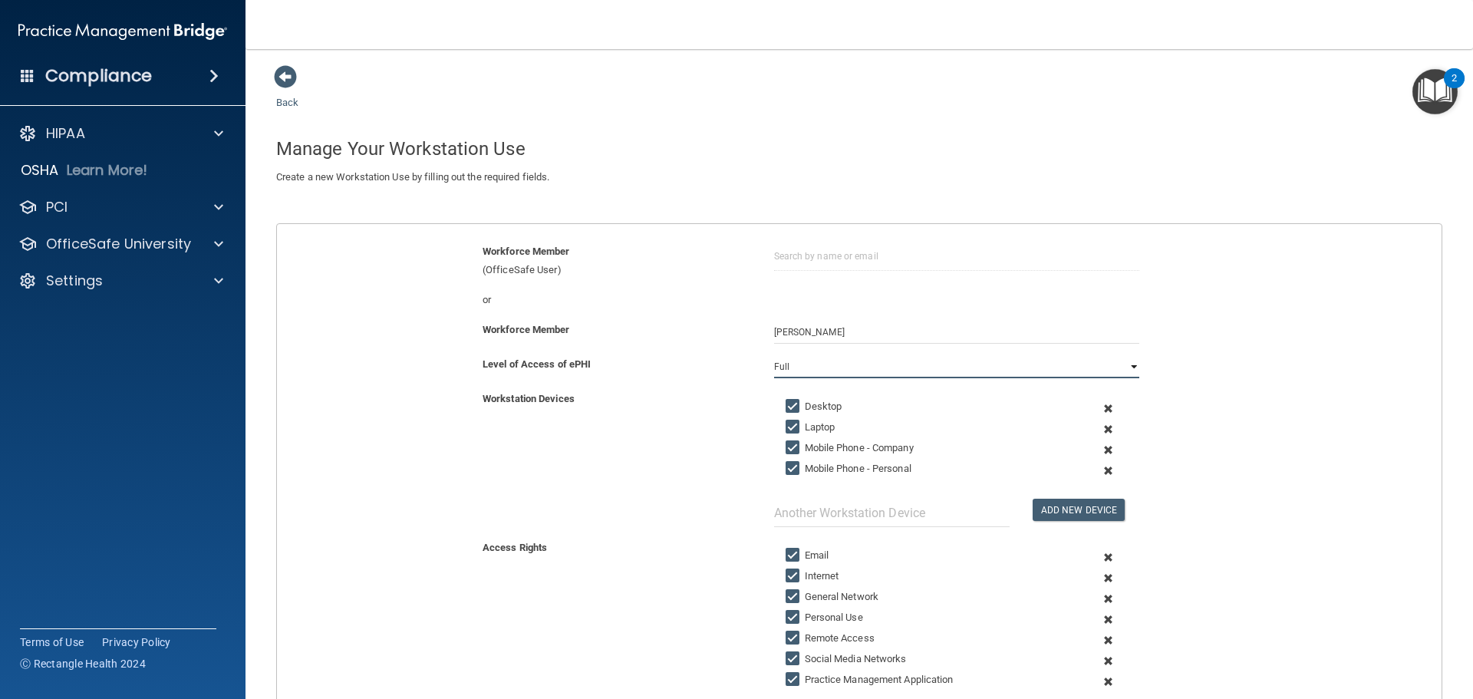
click at [774, 355] on select "Full Limited None" at bounding box center [956, 366] width 365 height 23
click at [789, 450] on input "Mobile Phone - Company" at bounding box center [795, 448] width 18 height 12
checkbox input "false"
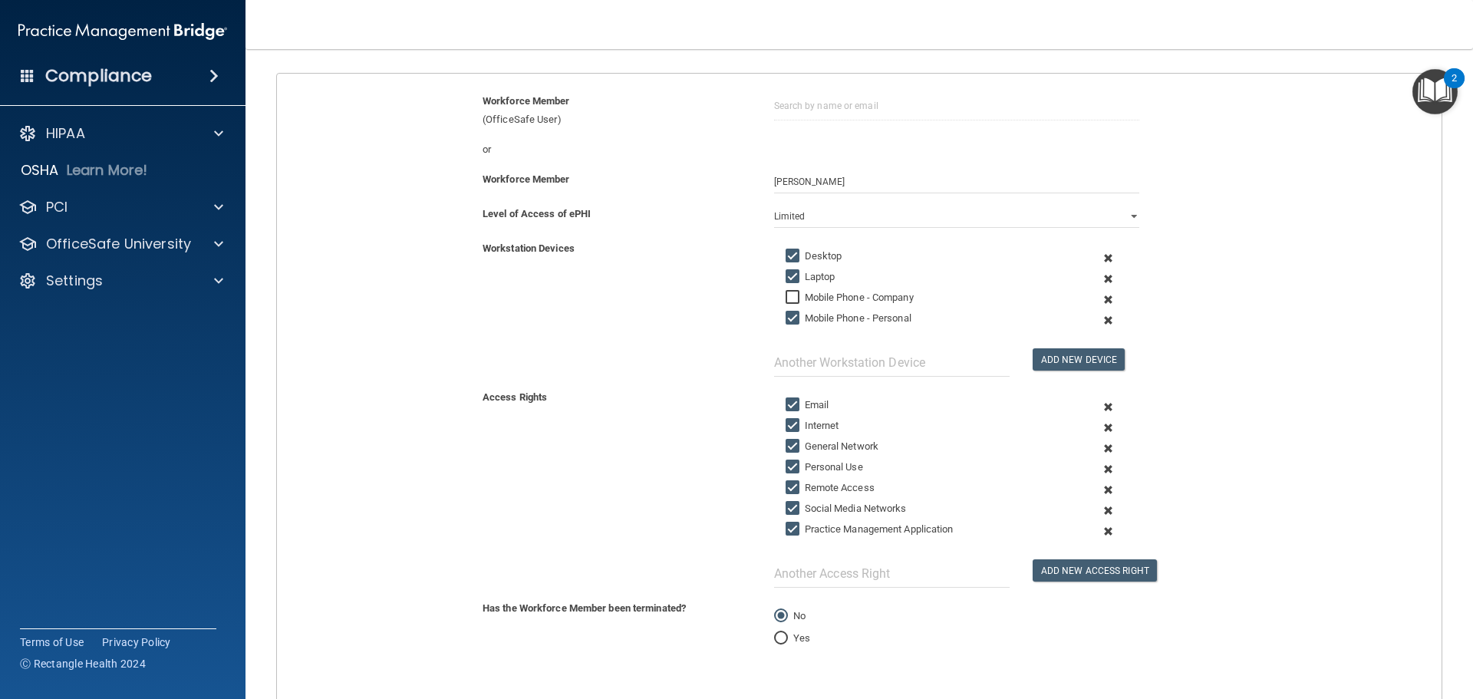
scroll to position [153, 0]
click at [786, 487] on input "Remote Access" at bounding box center [795, 485] width 18 height 12
checkbox input "false"
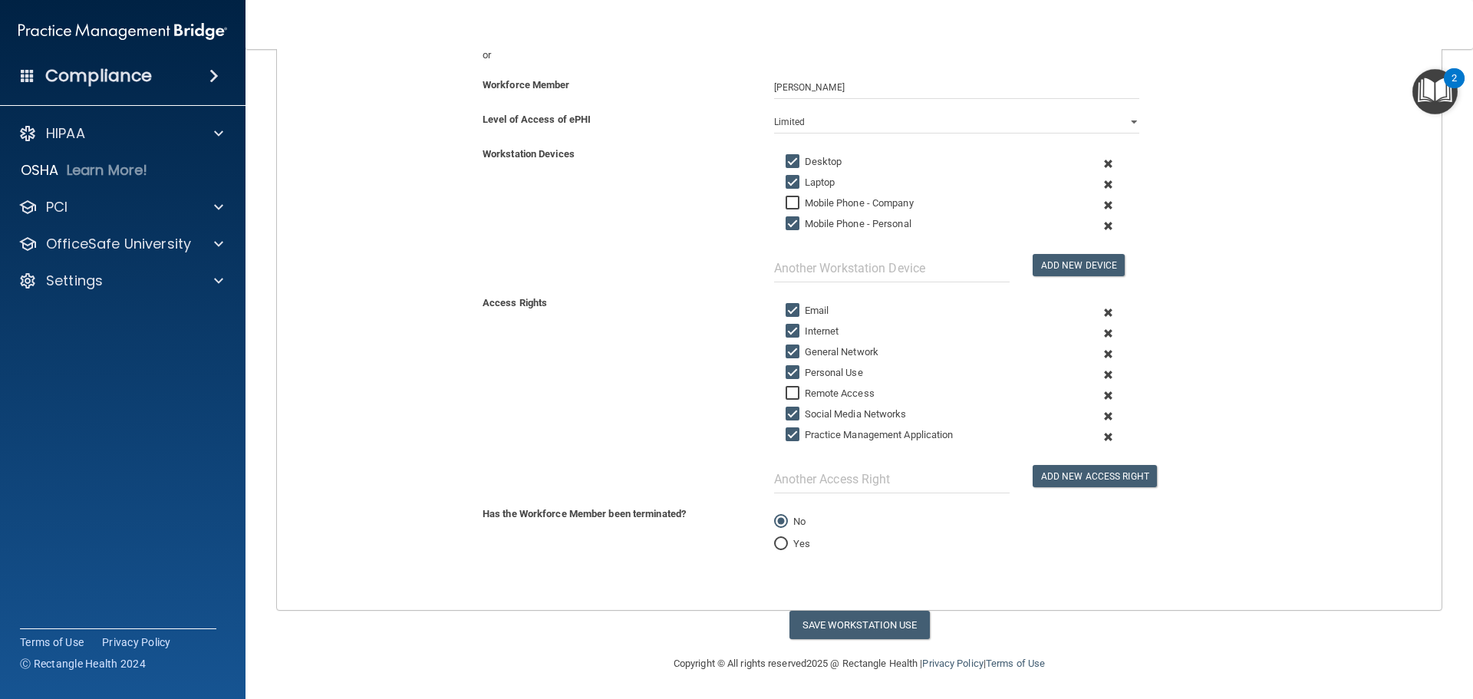
scroll to position [246, 0]
click at [866, 621] on button "Save Workstation Use" at bounding box center [860, 623] width 140 height 28
select select "? string:Full ?"
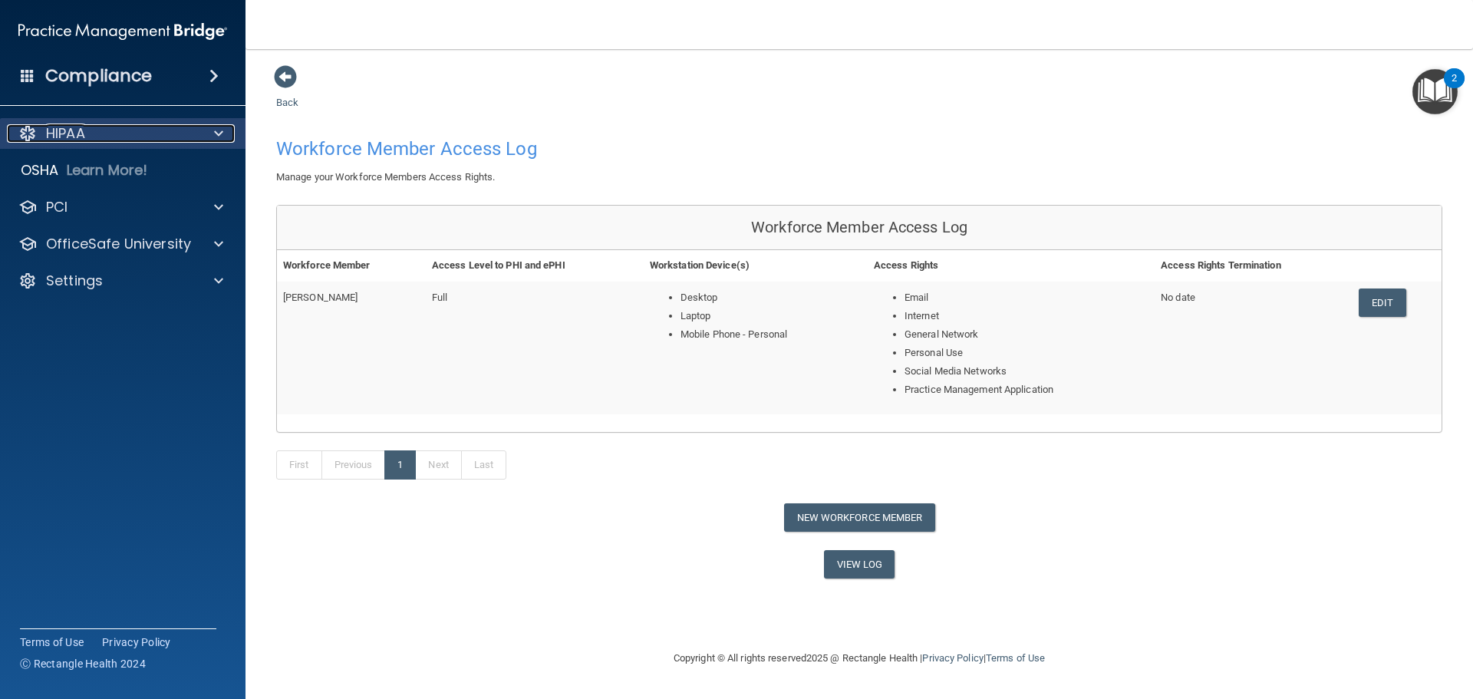
click at [174, 134] on div "HIPAA" at bounding box center [102, 133] width 190 height 18
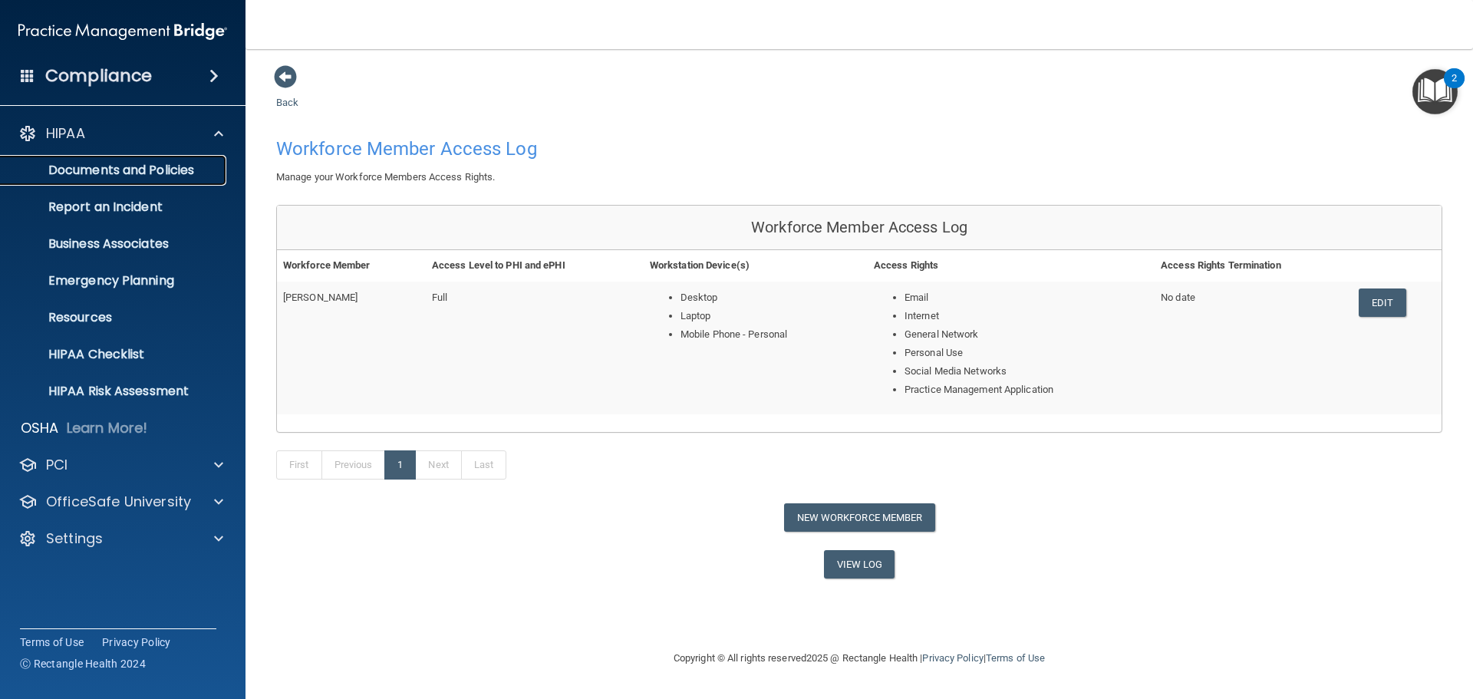
click at [140, 176] on p "Documents and Policies" at bounding box center [114, 170] width 209 height 15
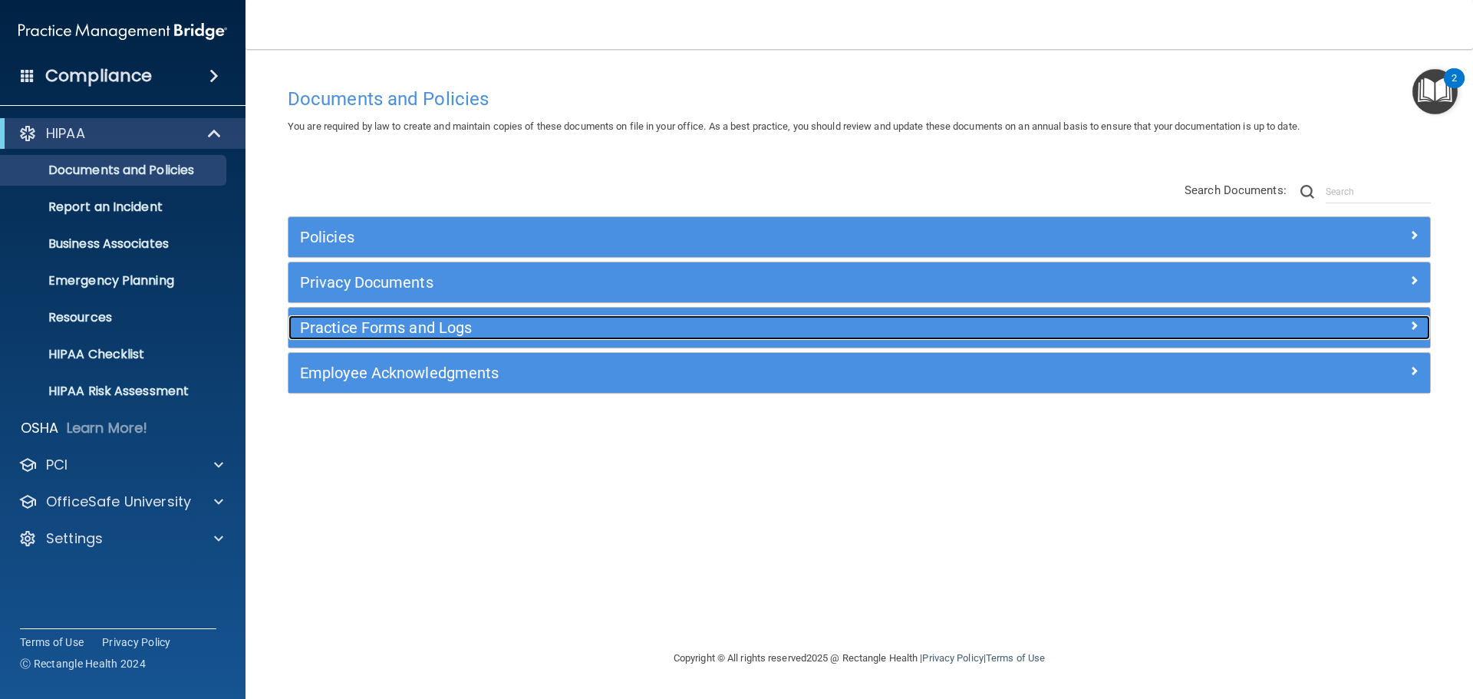
click at [463, 326] on h5 "Practice Forms and Logs" at bounding box center [716, 327] width 833 height 17
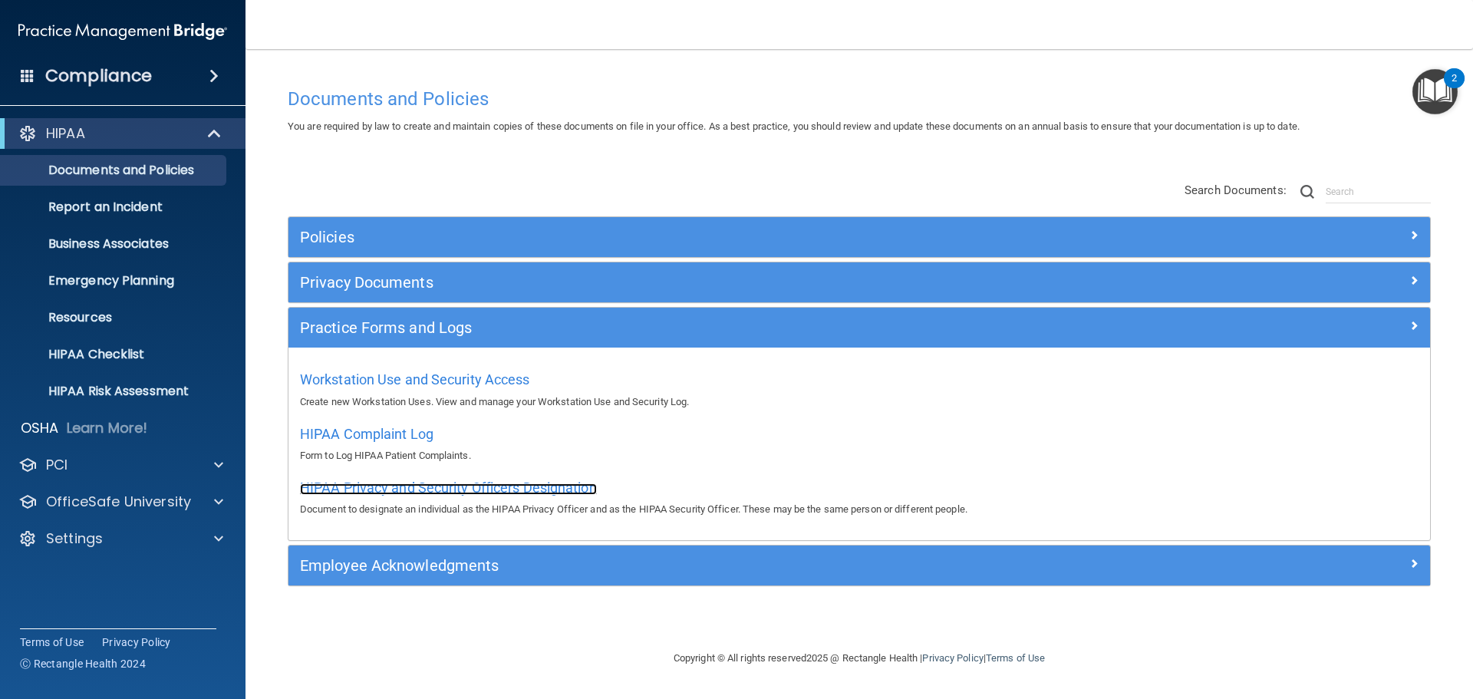
click at [379, 494] on span "HIPAA Privacy and Security Officers Designation" at bounding box center [448, 488] width 297 height 16
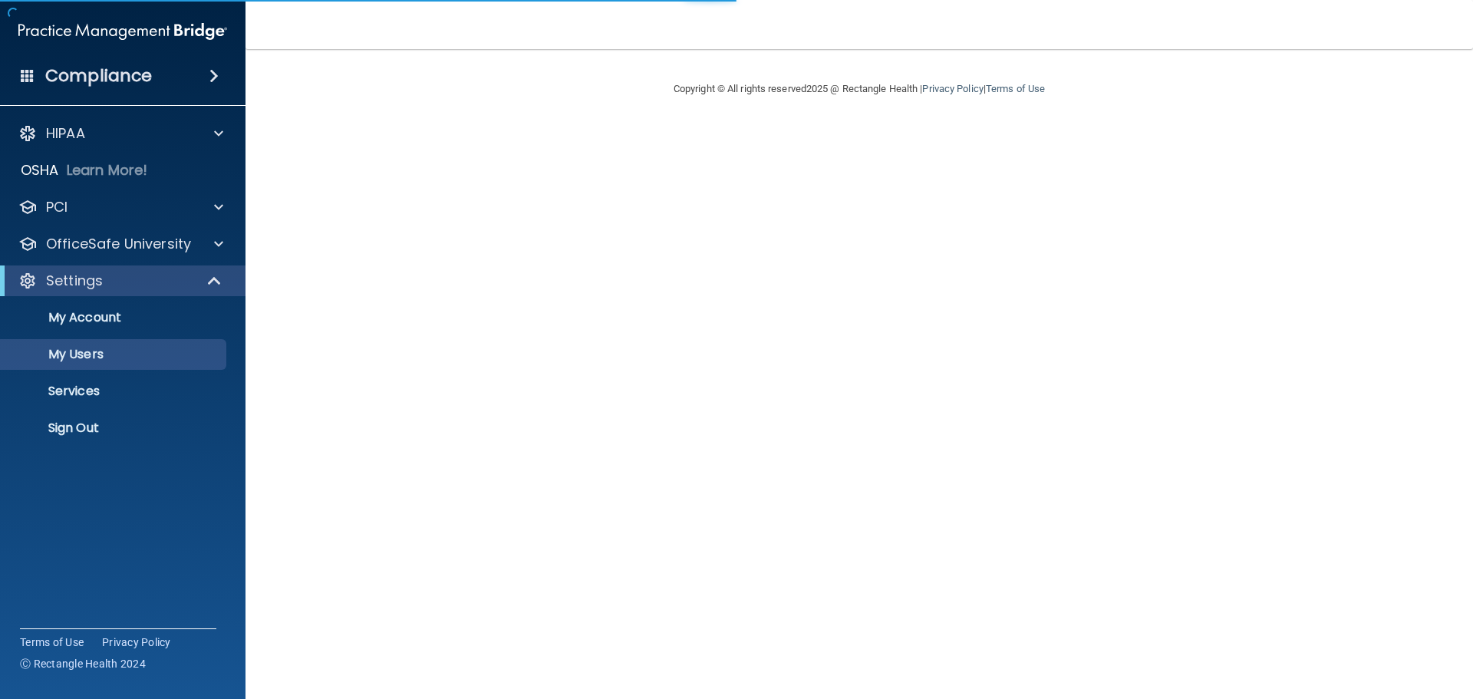
select select "20"
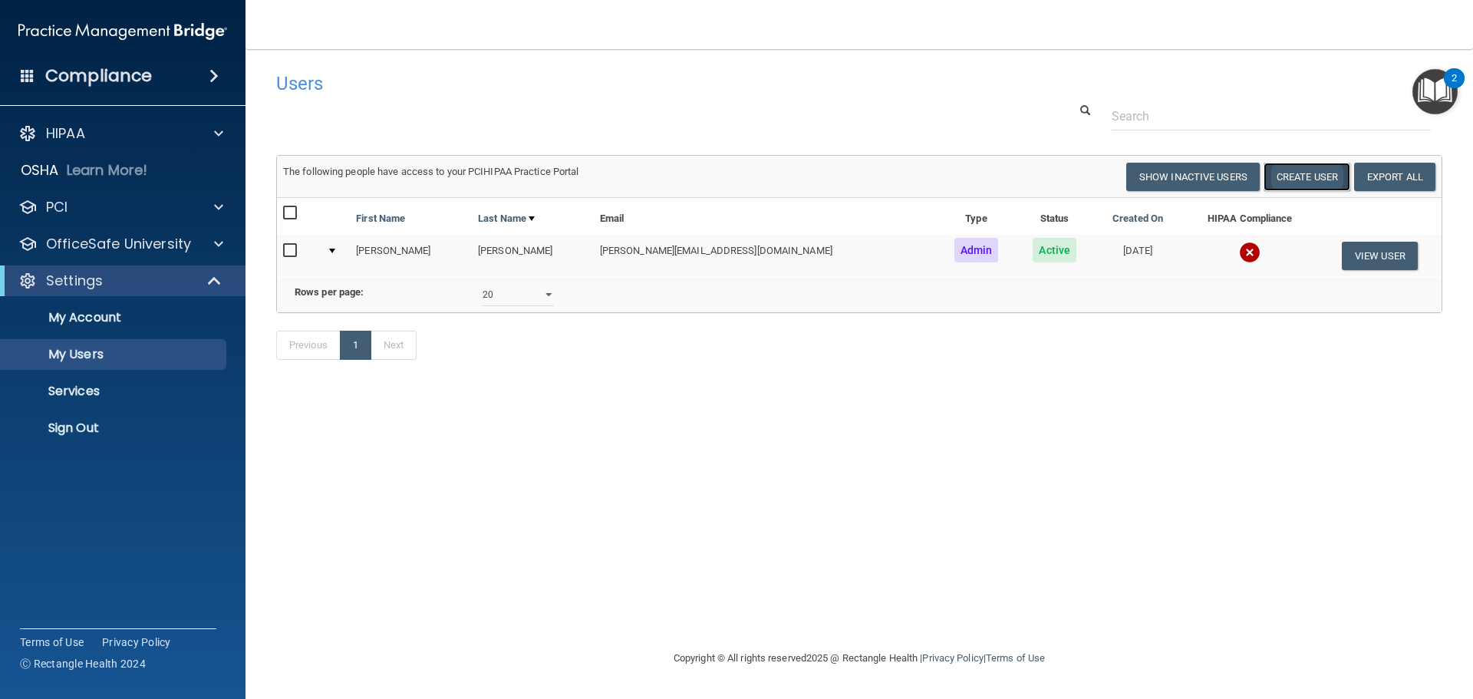
click at [1305, 171] on button "Create User" at bounding box center [1307, 177] width 87 height 28
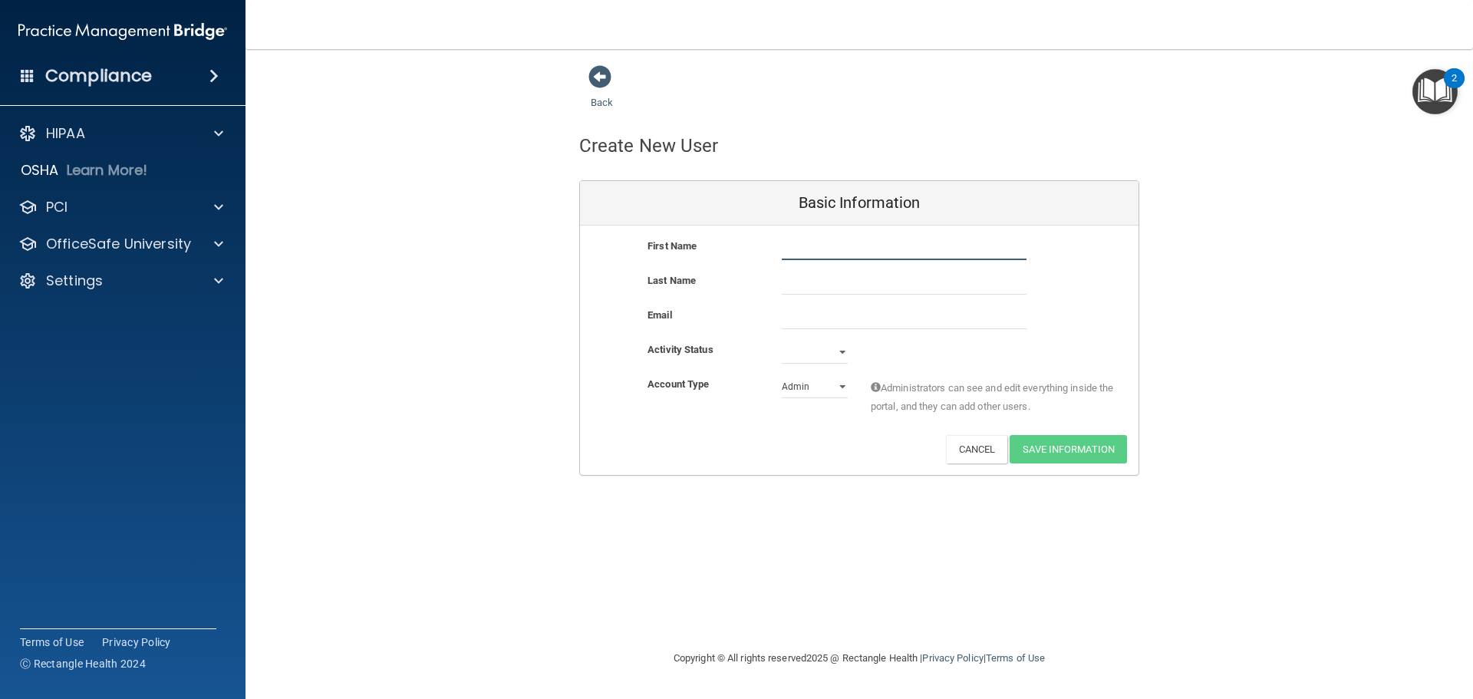
click at [790, 253] on input "text" at bounding box center [904, 248] width 245 height 23
type input "Christy"
type input "Werth"
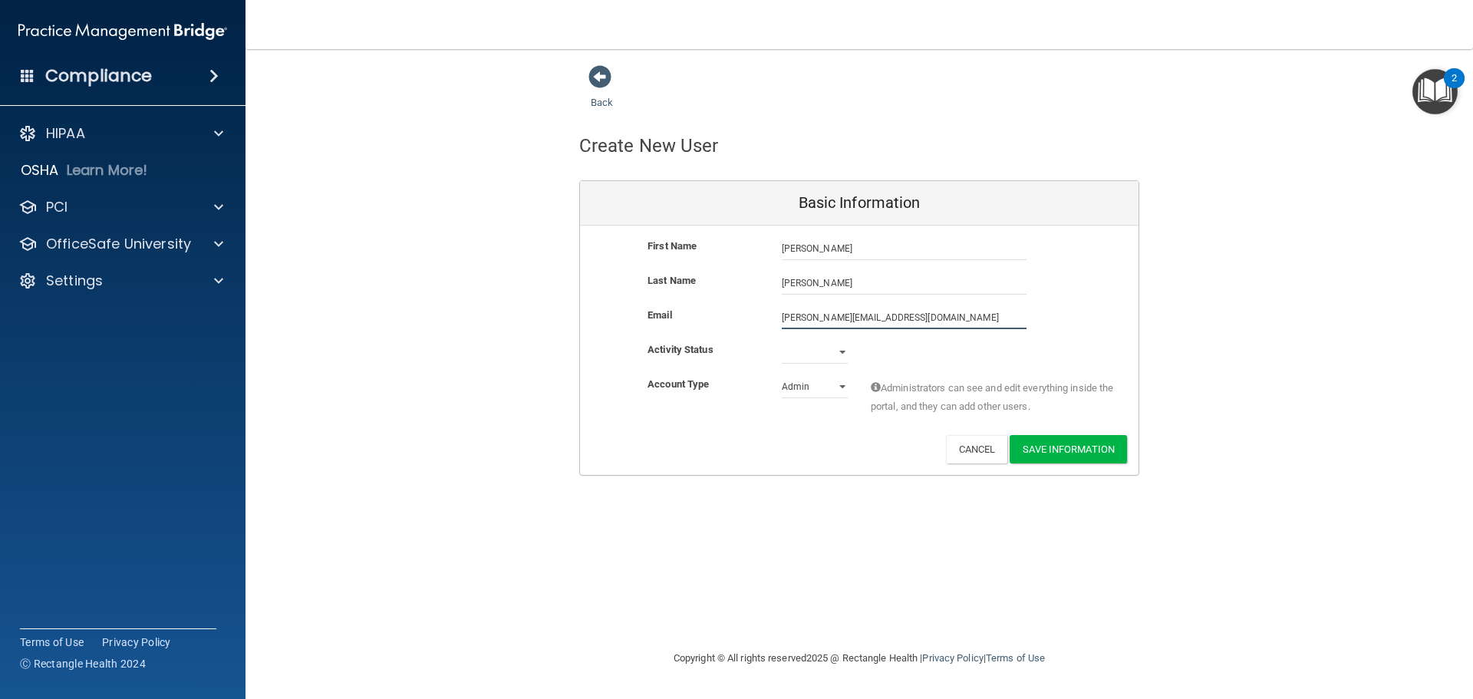
type input "christy@hayseyecare.com"
click at [823, 360] on select "Active Inactive" at bounding box center [815, 352] width 66 height 23
select select "active"
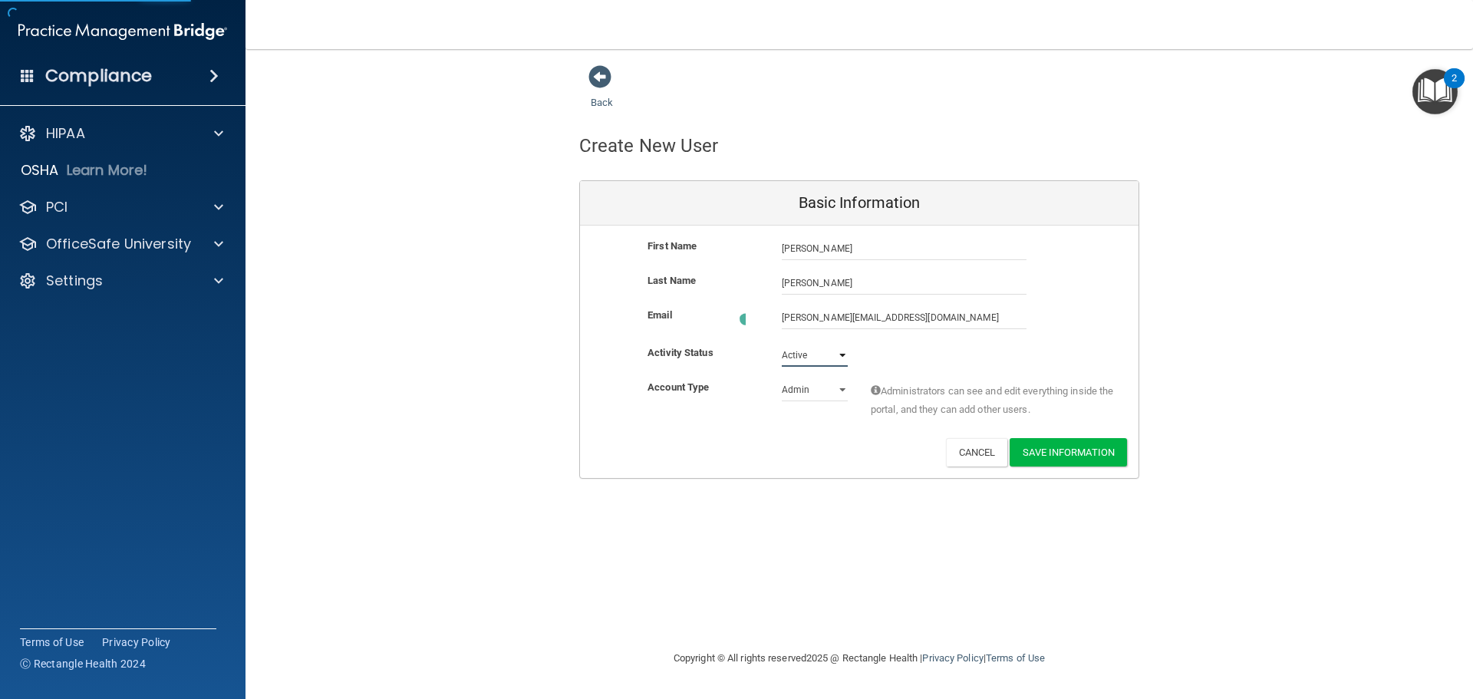
click at [782, 344] on select "Active Inactive" at bounding box center [815, 355] width 66 height 23
click at [823, 387] on select "Admin Member" at bounding box center [815, 386] width 66 height 23
select select "practice_member"
click at [782, 375] on select "Admin Member" at bounding box center [815, 386] width 66 height 23
click at [1085, 450] on button "Save Information" at bounding box center [1068, 449] width 117 height 28
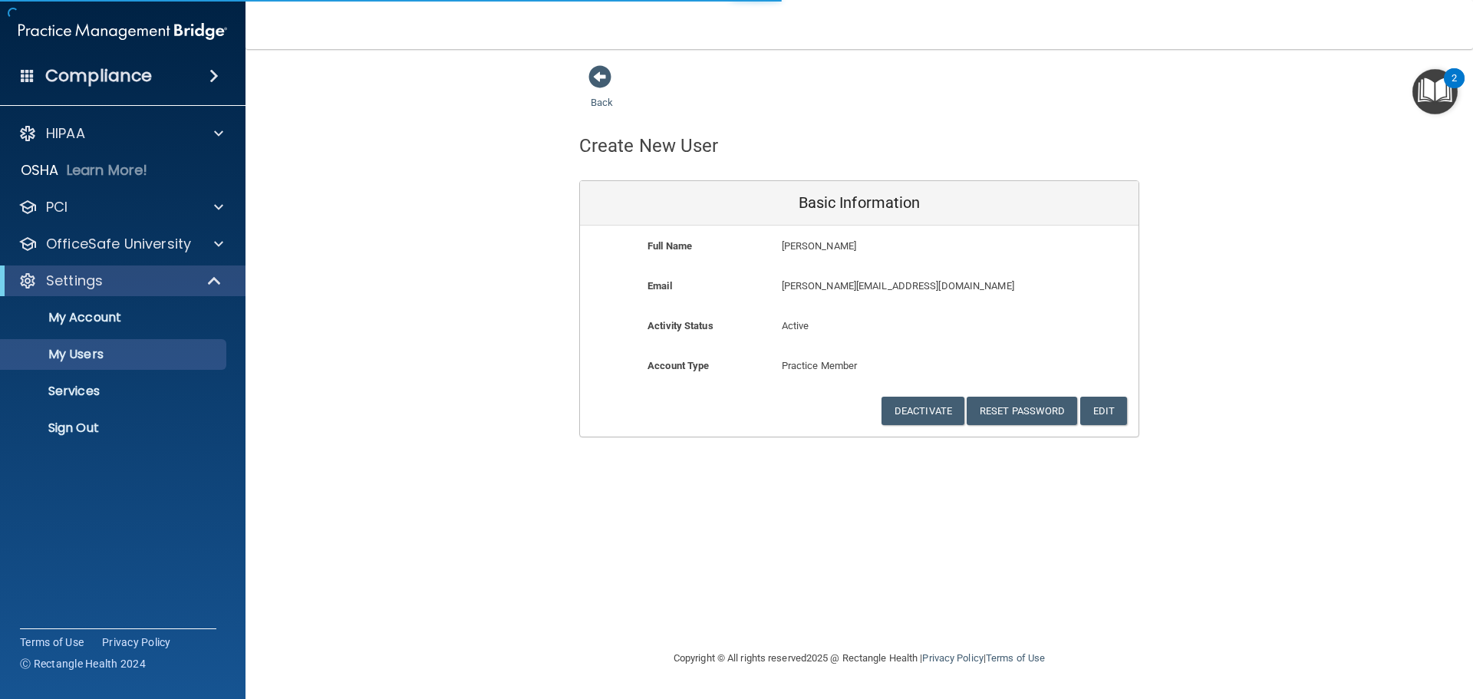
select select "20"
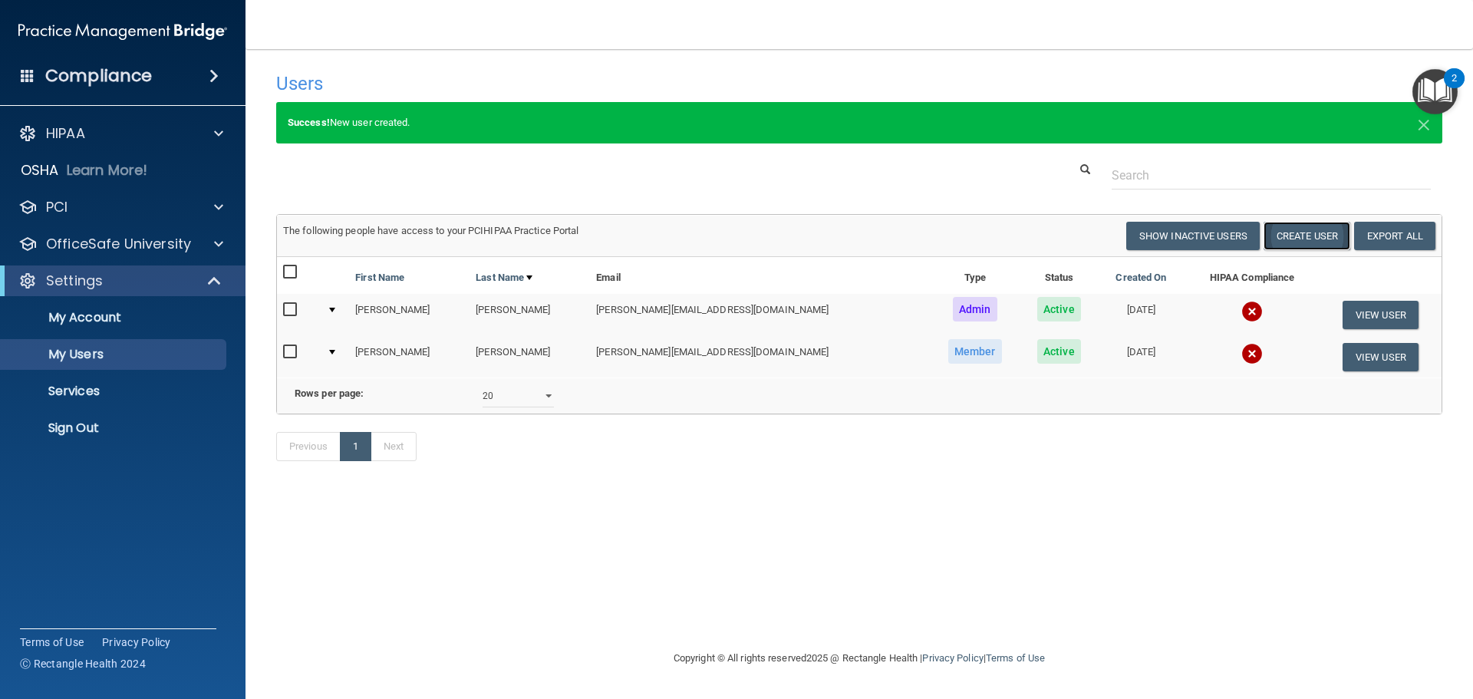
click at [1287, 239] on button "Create User" at bounding box center [1307, 236] width 87 height 28
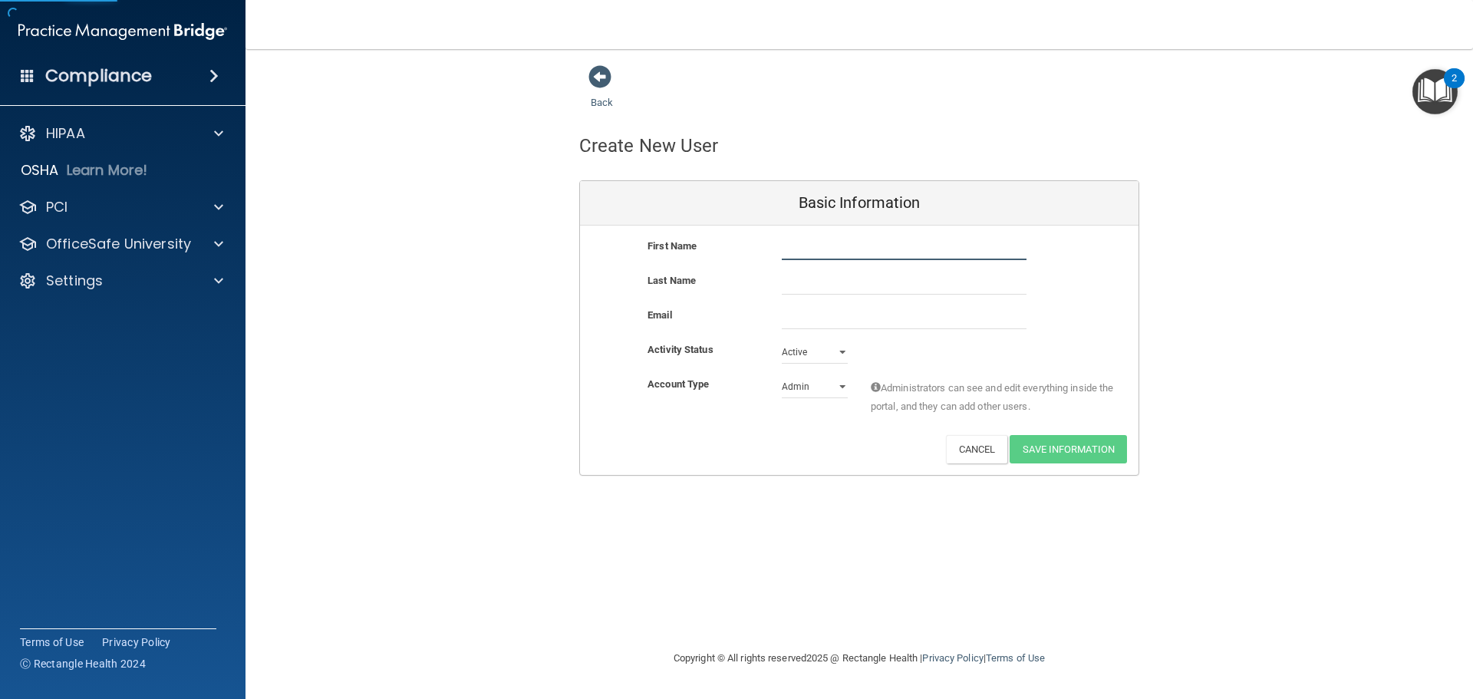
click at [813, 247] on input "text" at bounding box center [904, 248] width 245 height 23
type input "[PERSON_NAME]"
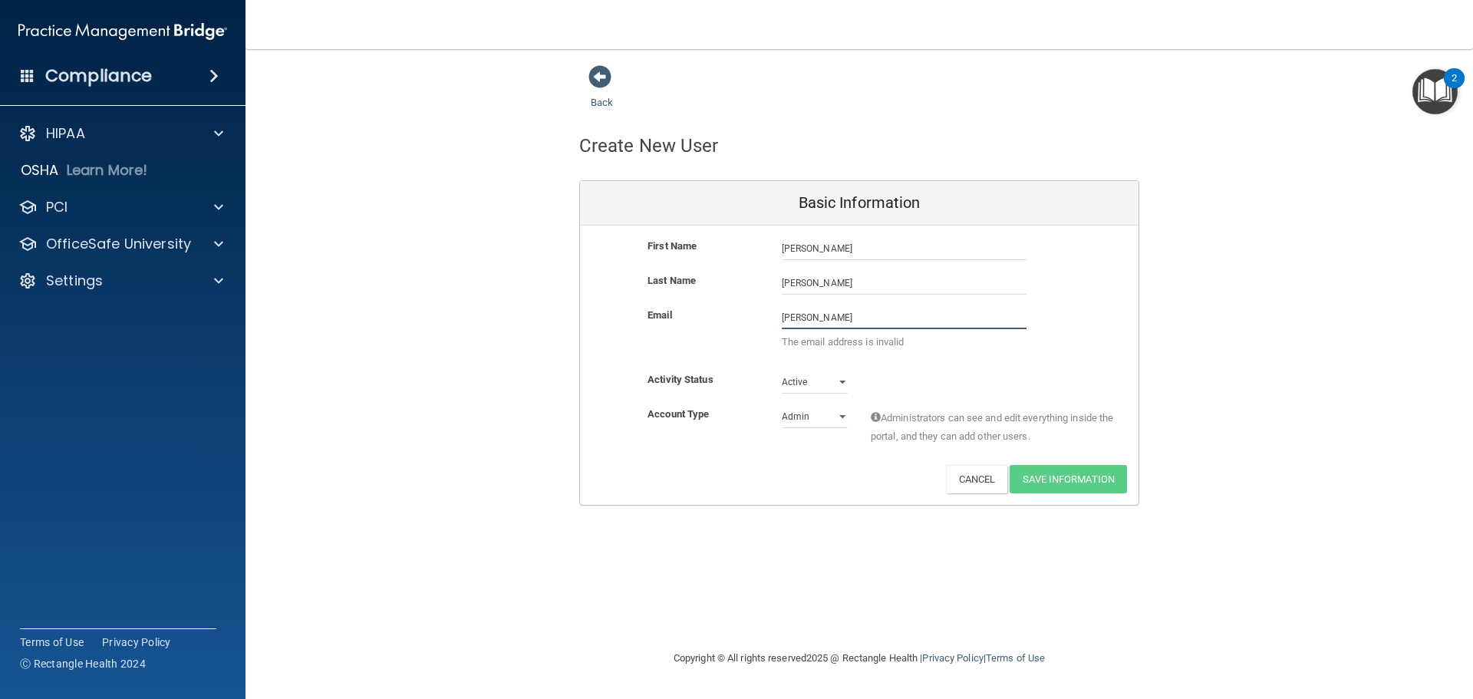
type input "[PERSON_NAME][EMAIL_ADDRESS][DOMAIN_NAME]"
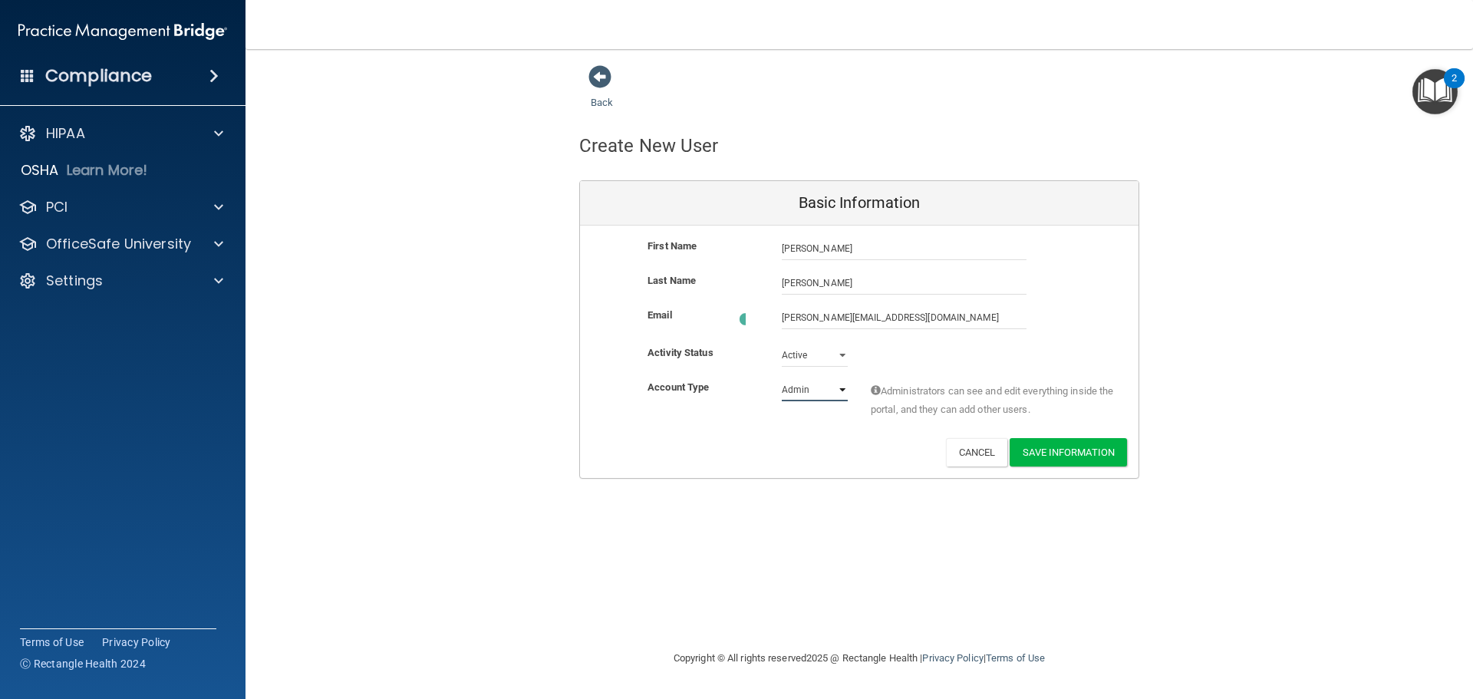
click at [823, 384] on select "Admin Member" at bounding box center [815, 389] width 66 height 23
click at [782, 375] on select "Admin Member" at bounding box center [815, 386] width 66 height 23
drag, startPoint x: 1063, startPoint y: 447, endPoint x: 1047, endPoint y: 456, distance: 17.5
click at [1061, 447] on button "Save Information" at bounding box center [1068, 449] width 117 height 28
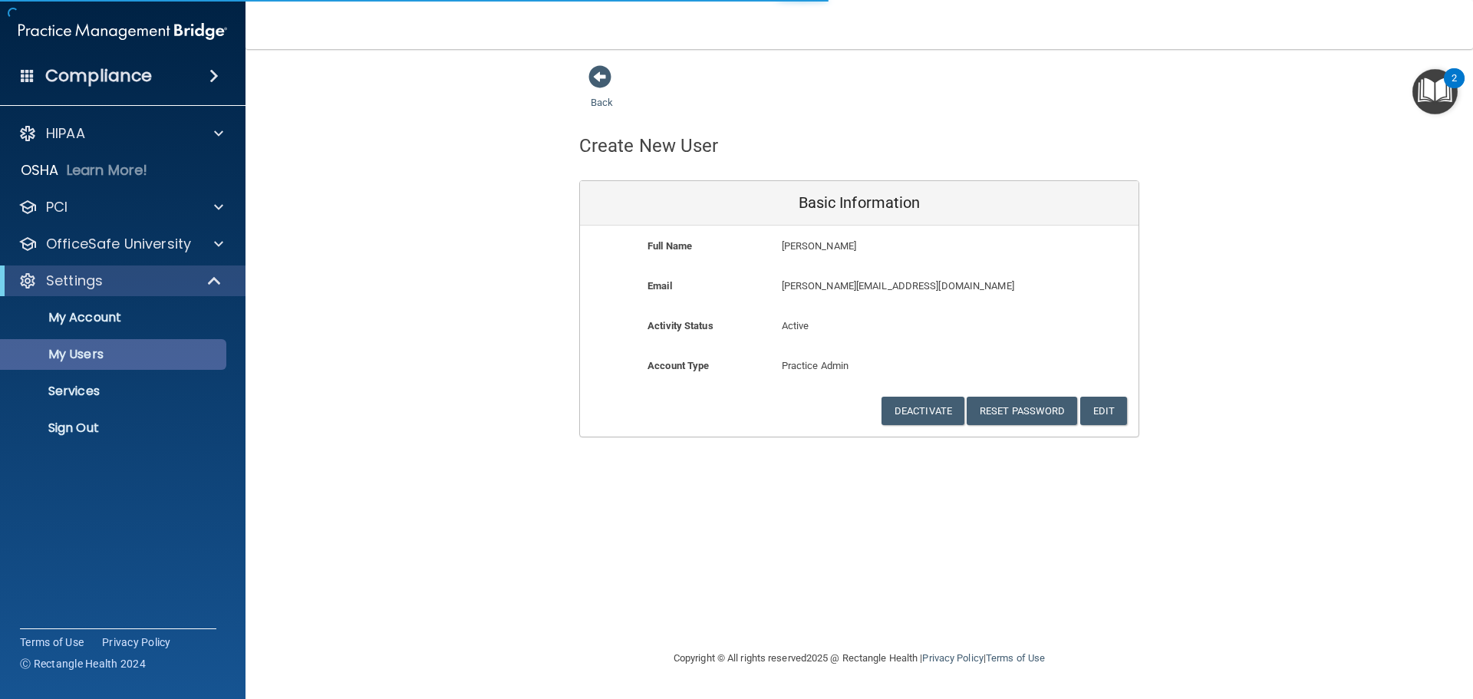
select select "20"
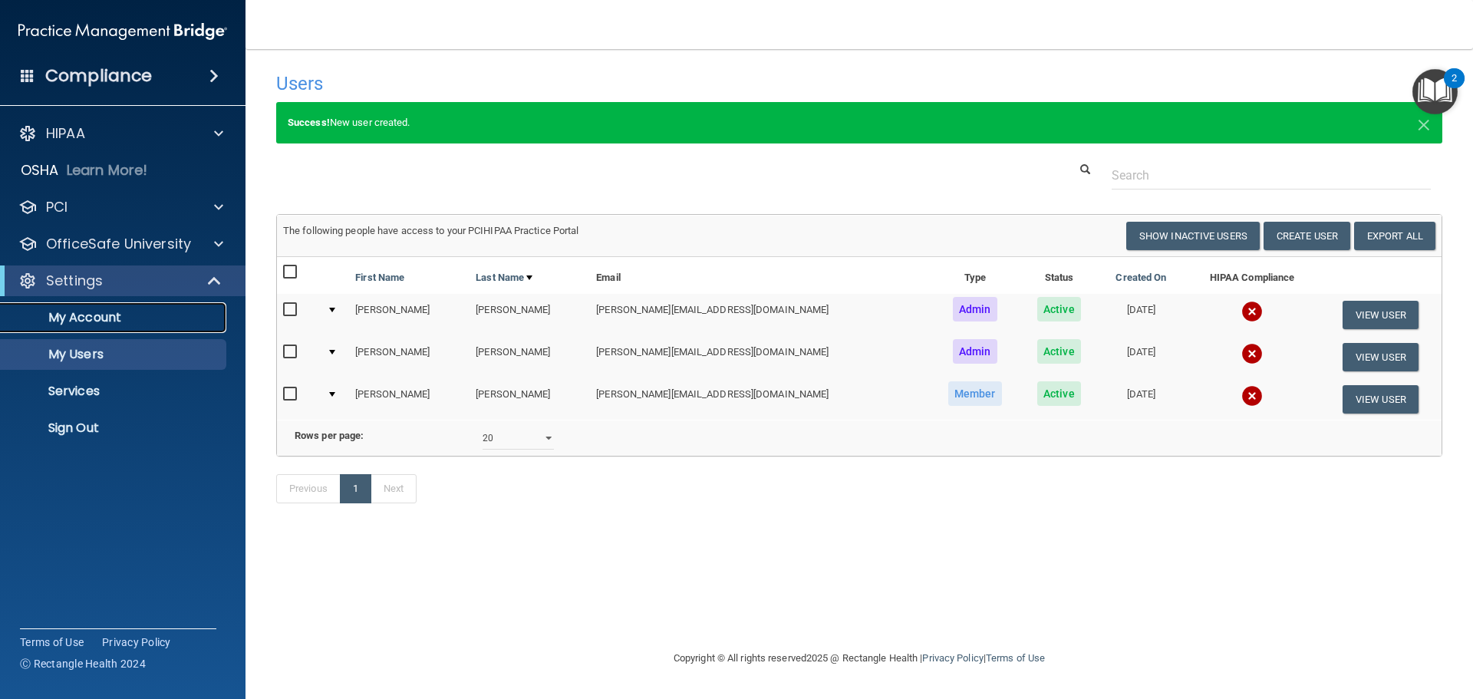
drag, startPoint x: 87, startPoint y: 315, endPoint x: 97, endPoint y: 318, distance: 10.2
click at [87, 315] on p "My Account" at bounding box center [114, 317] width 209 height 15
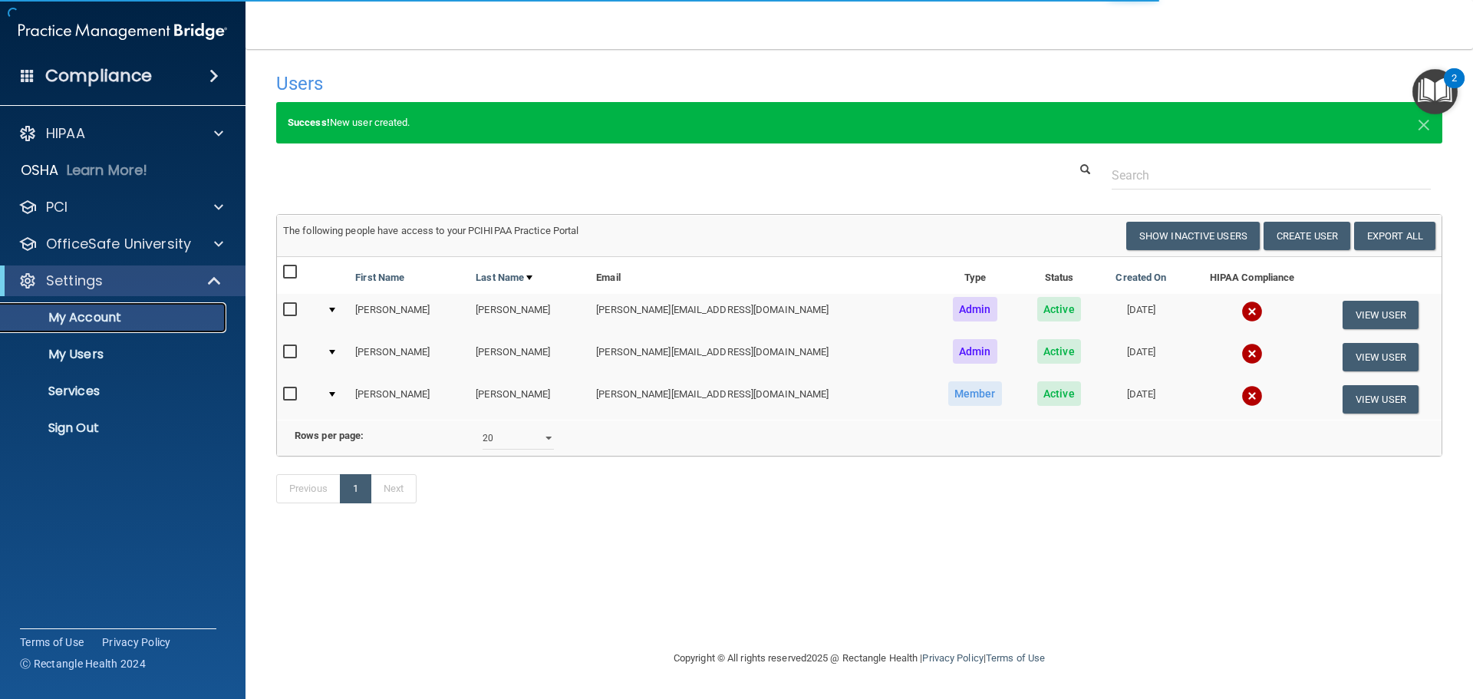
click at [96, 318] on p "My Account" at bounding box center [114, 317] width 209 height 15
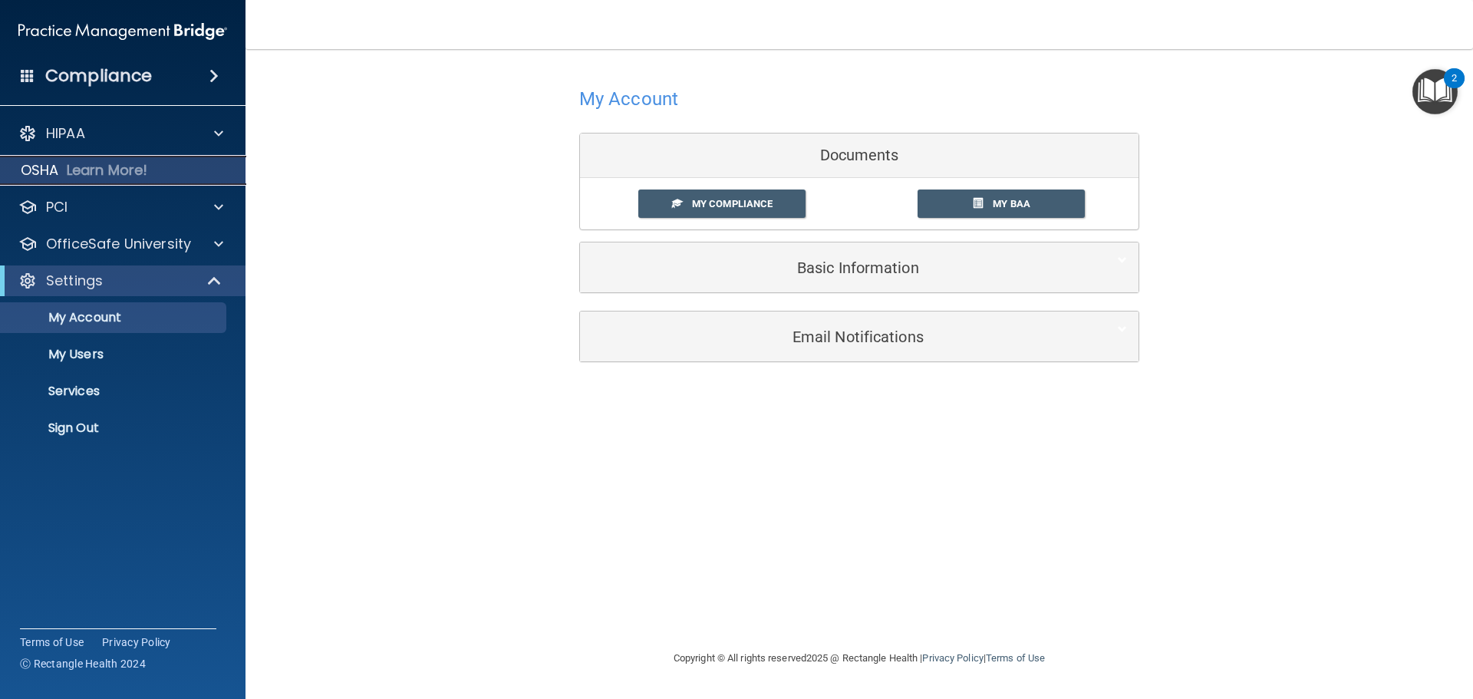
click at [100, 166] on p "Learn More!" at bounding box center [107, 170] width 81 height 18
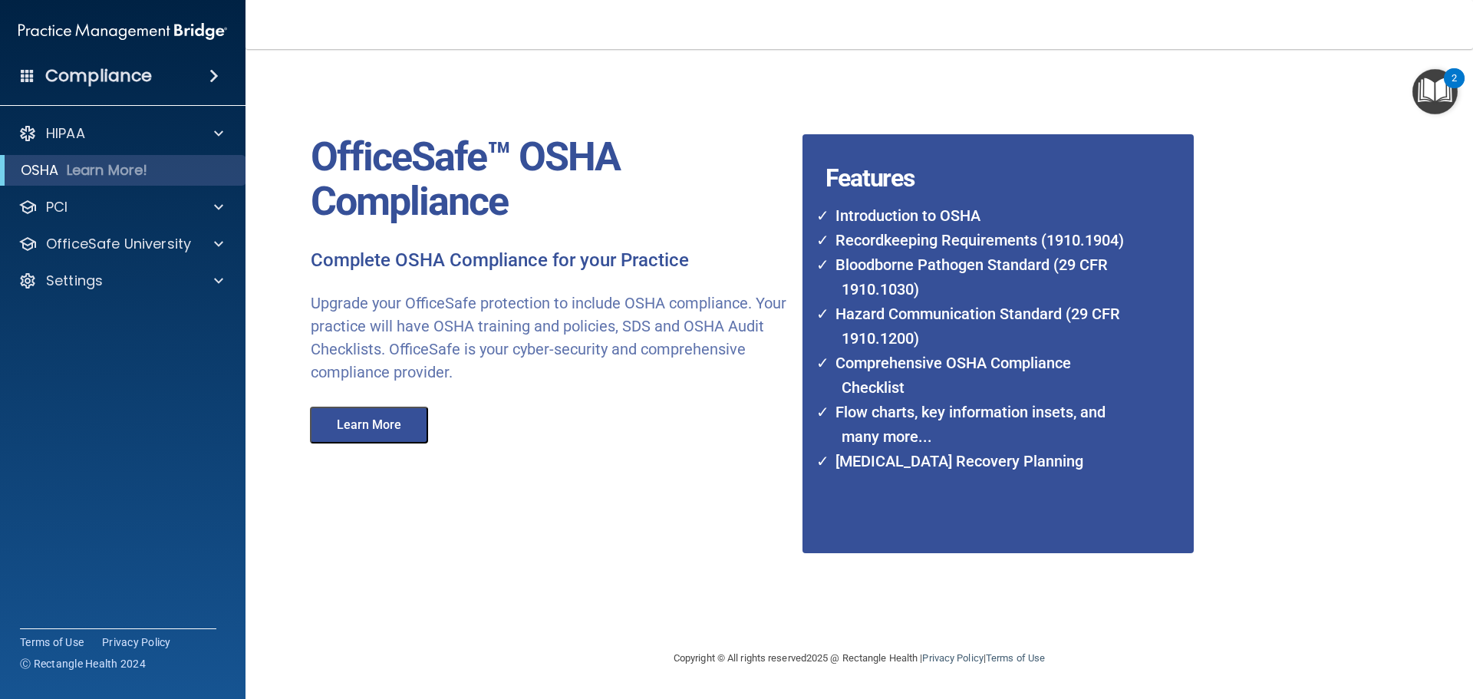
click at [362, 426] on button "Learn More" at bounding box center [369, 425] width 118 height 37
click at [135, 134] on div "HIPAA" at bounding box center [102, 133] width 190 height 18
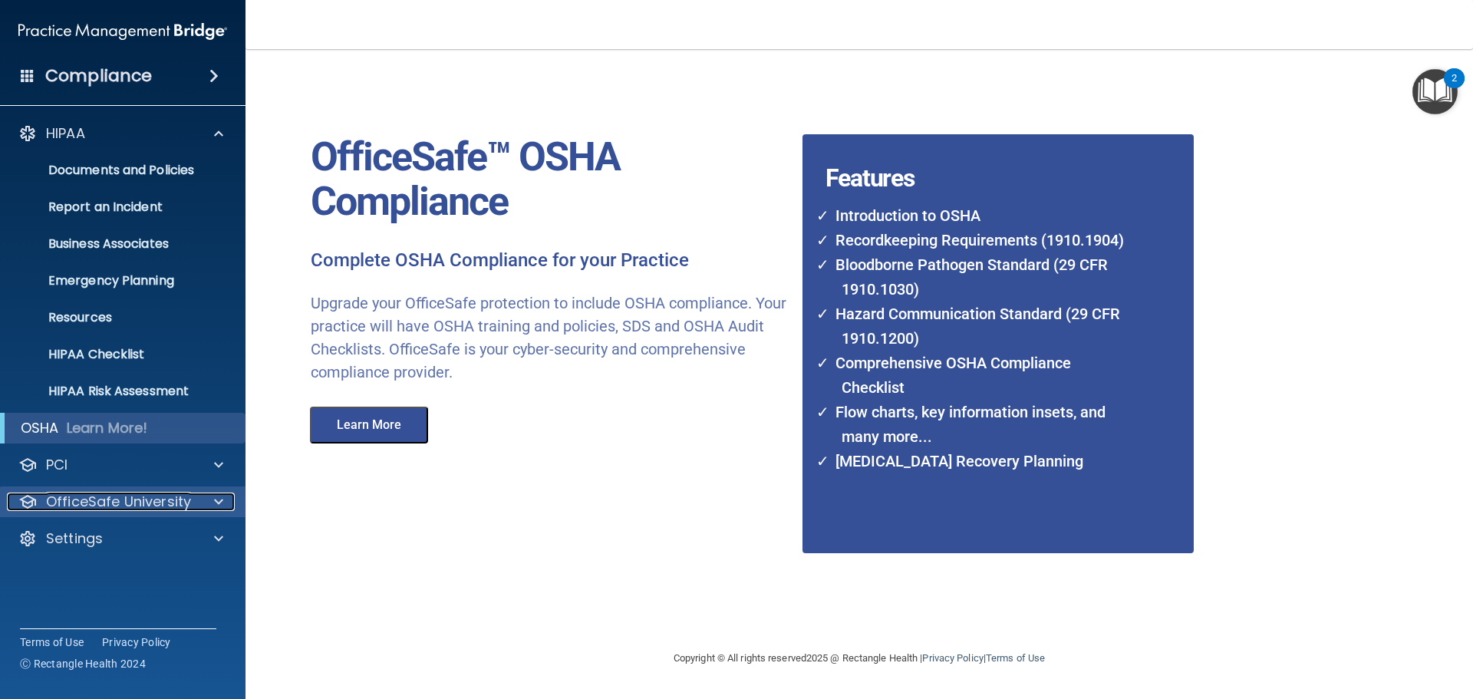
click at [137, 503] on p "OfficeSafe University" at bounding box center [118, 502] width 145 height 18
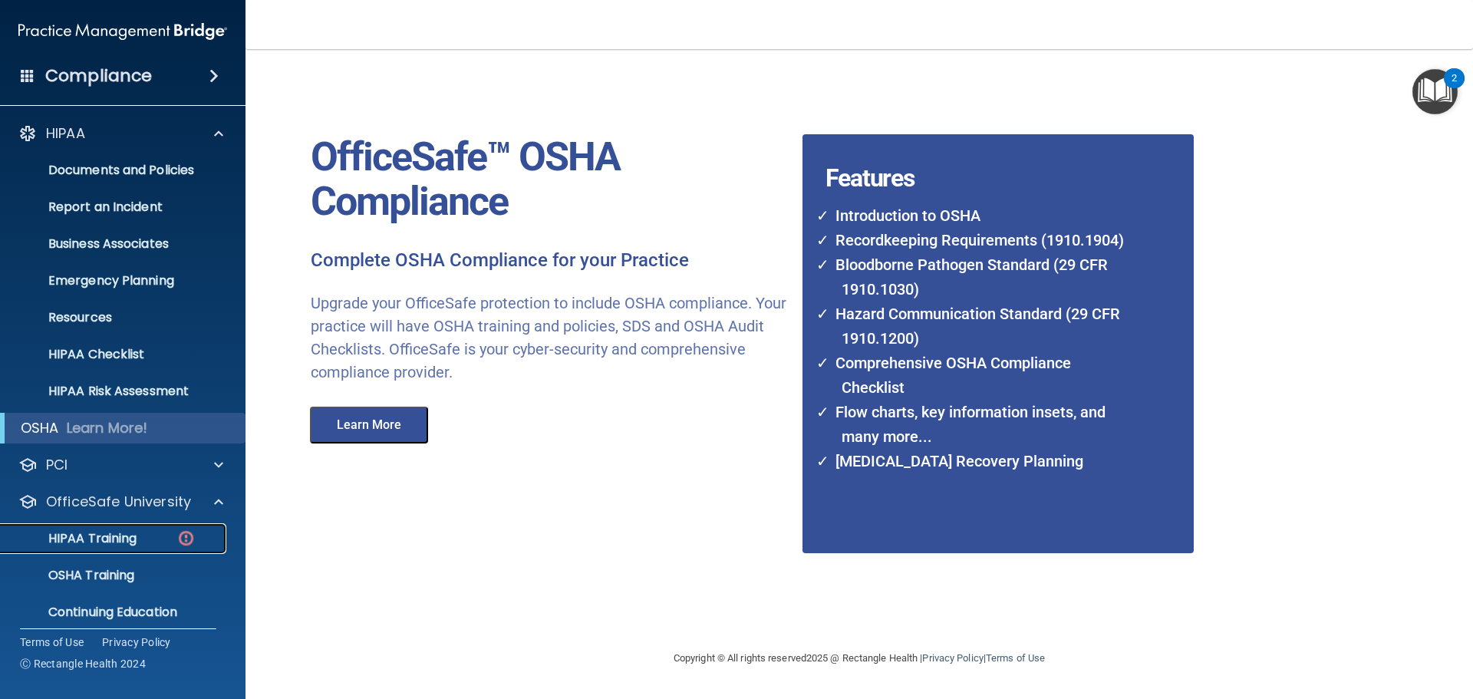
click at [146, 527] on link "HIPAA Training" at bounding box center [106, 538] width 242 height 31
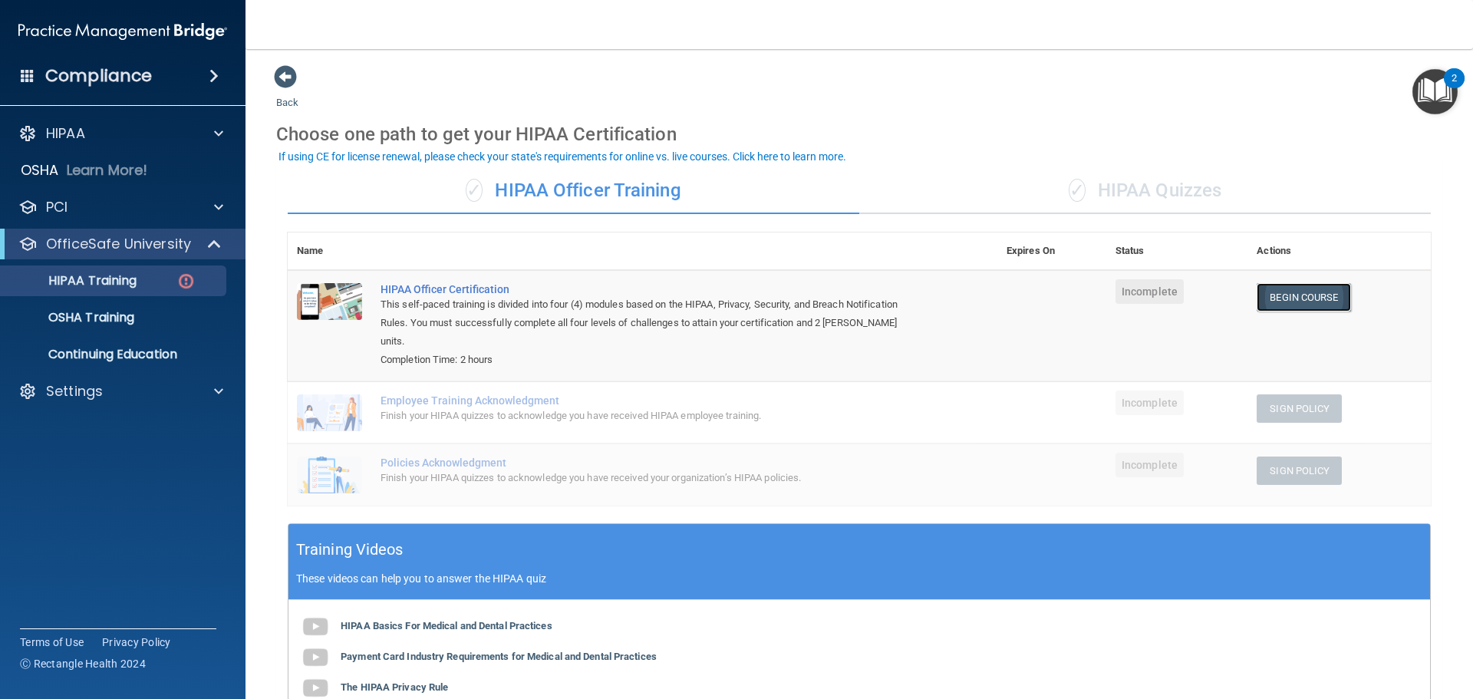
click at [1287, 297] on link "Begin Course" at bounding box center [1304, 297] width 94 height 28
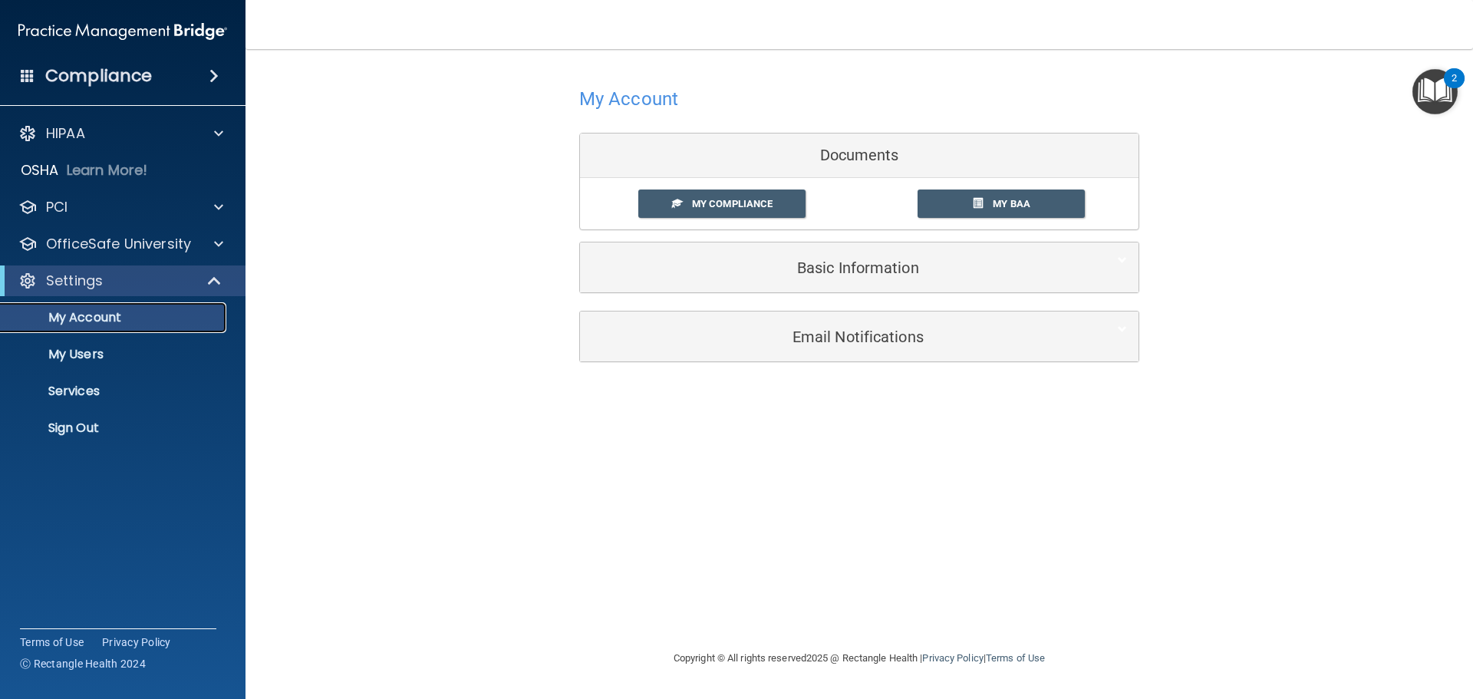
click at [96, 327] on link "My Account" at bounding box center [106, 317] width 242 height 31
click at [753, 204] on span "My Compliance" at bounding box center [732, 204] width 81 height 12
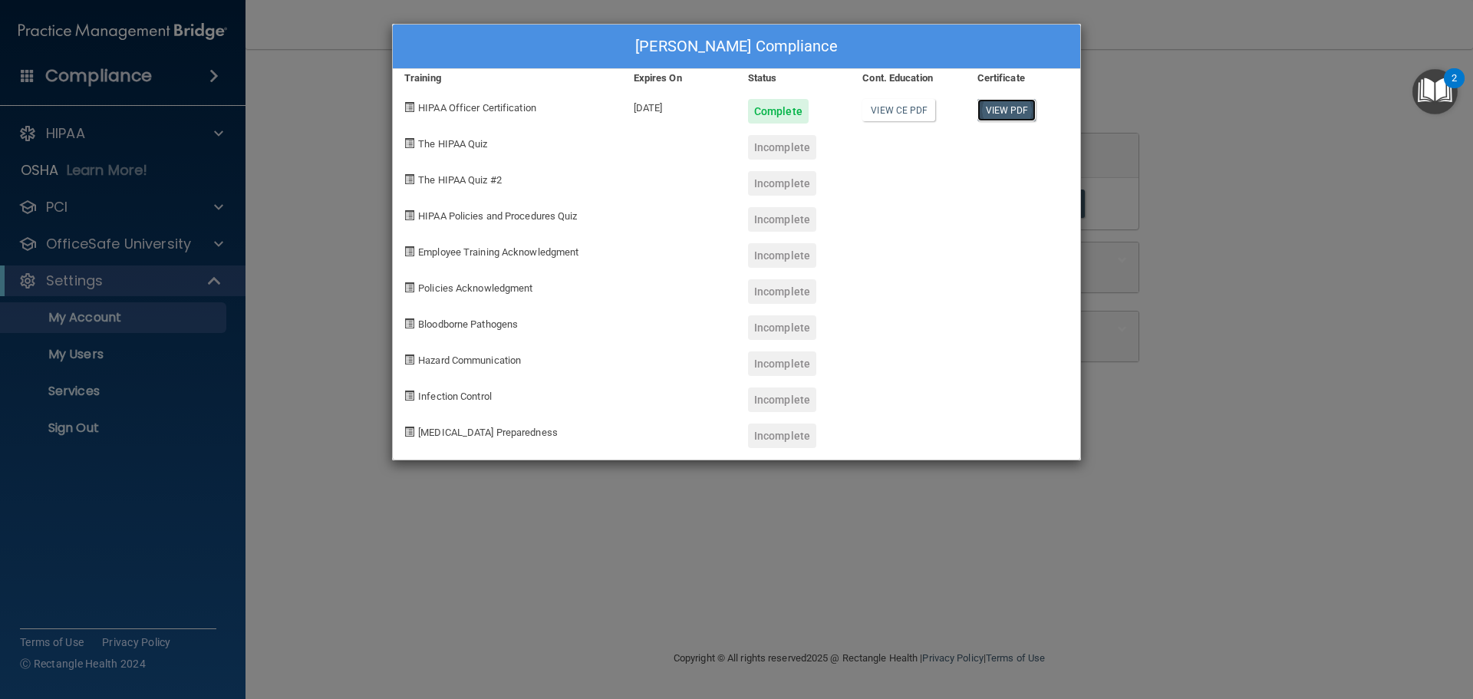
click at [998, 110] on link "View PDF" at bounding box center [1006, 110] width 59 height 22
click at [271, 272] on div "Angela Tetlow's Compliance Training Expires On Status Cont. Education Certifica…" at bounding box center [736, 349] width 1473 height 699
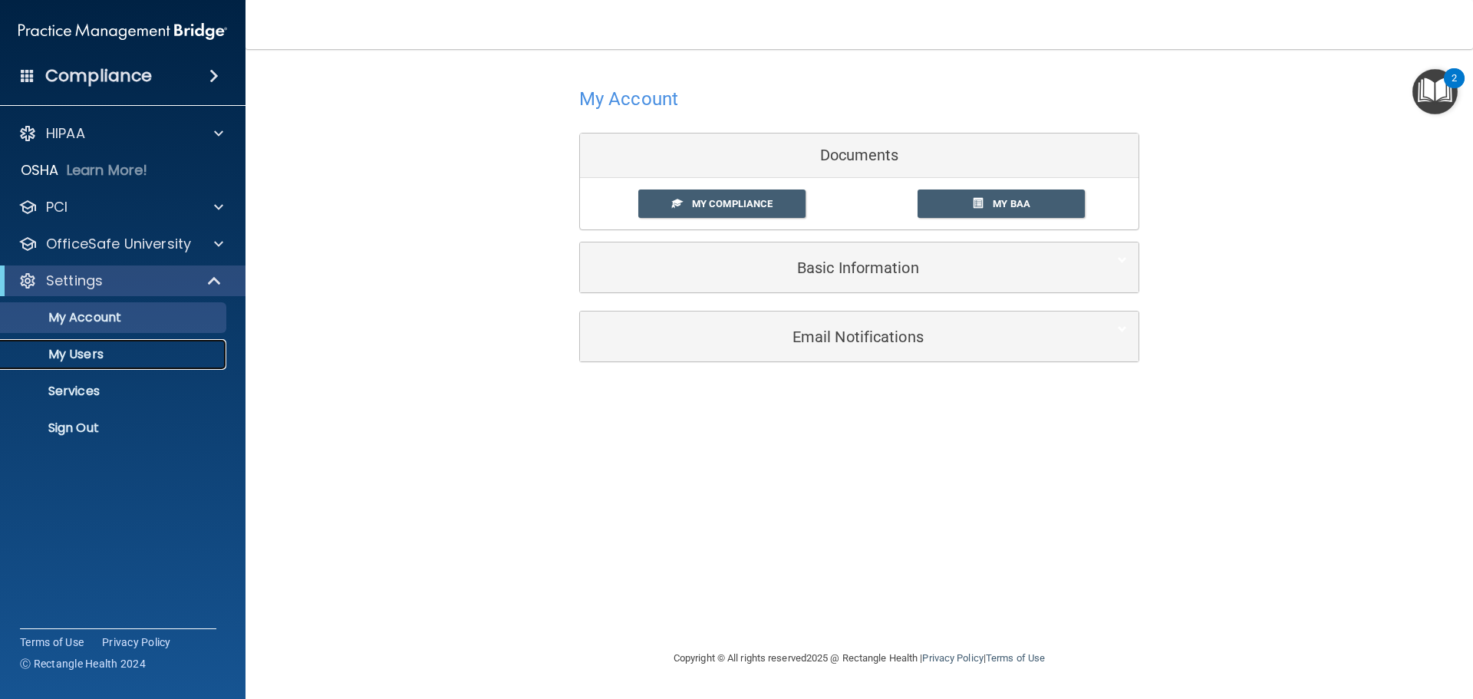
click at [122, 358] on p "My Users" at bounding box center [114, 354] width 209 height 15
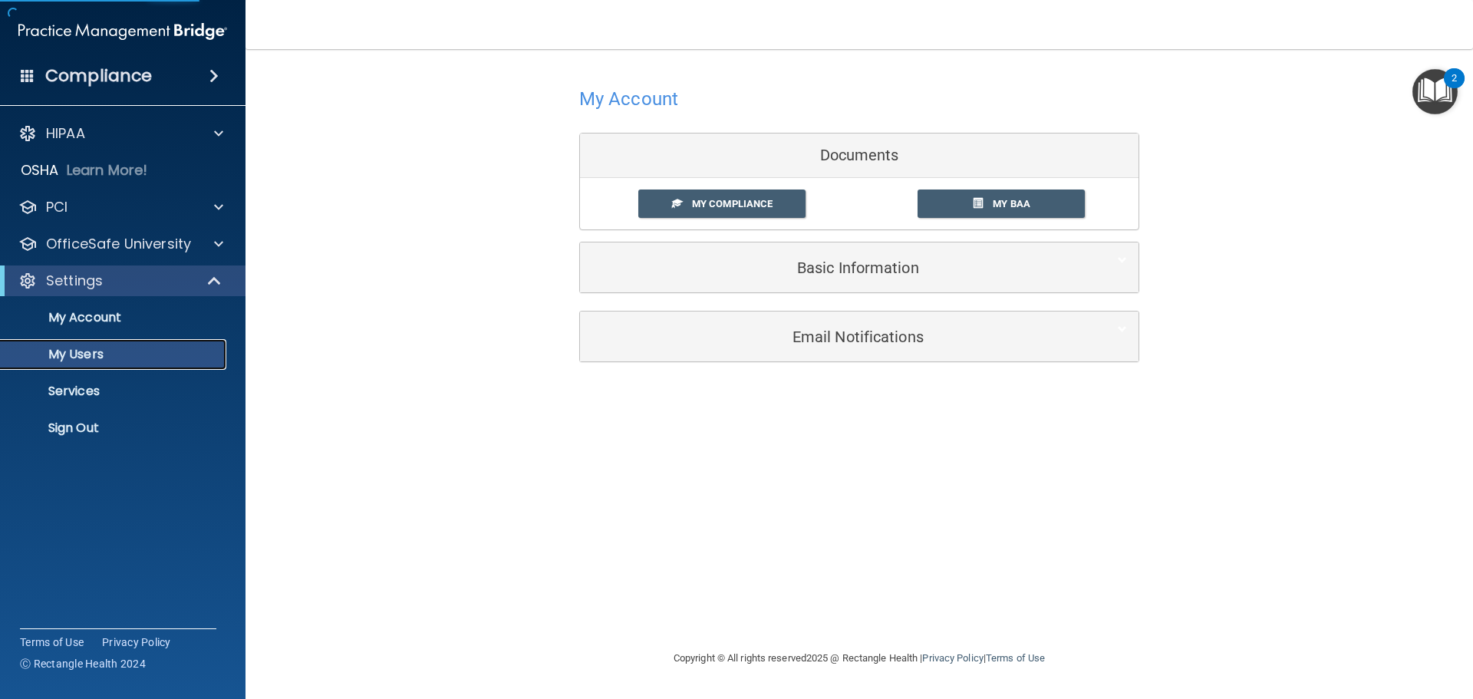
select select "20"
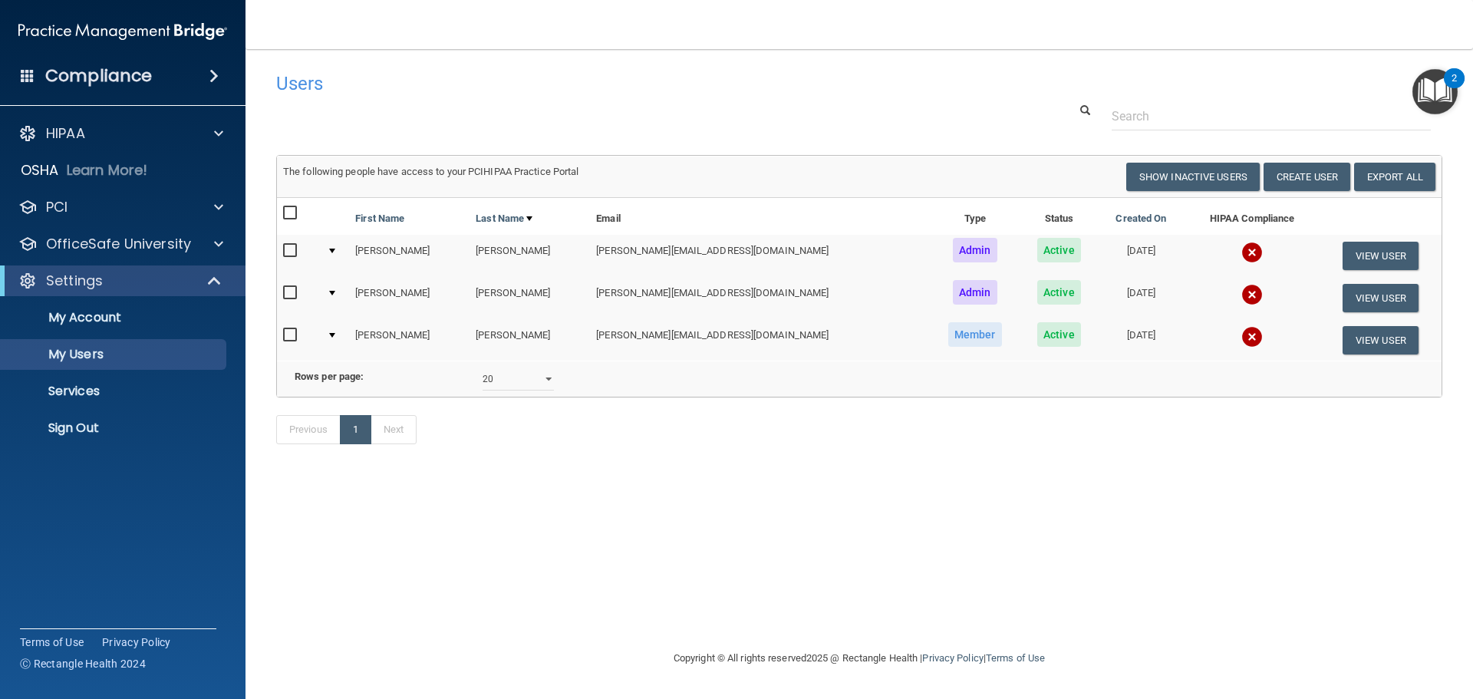
drag, startPoint x: 704, startPoint y: 110, endPoint x: 670, endPoint y: 107, distance: 33.8
click at [701, 107] on div at bounding box center [859, 116] width 1189 height 28
click at [101, 252] on p "OfficeSafe University" at bounding box center [118, 244] width 145 height 18
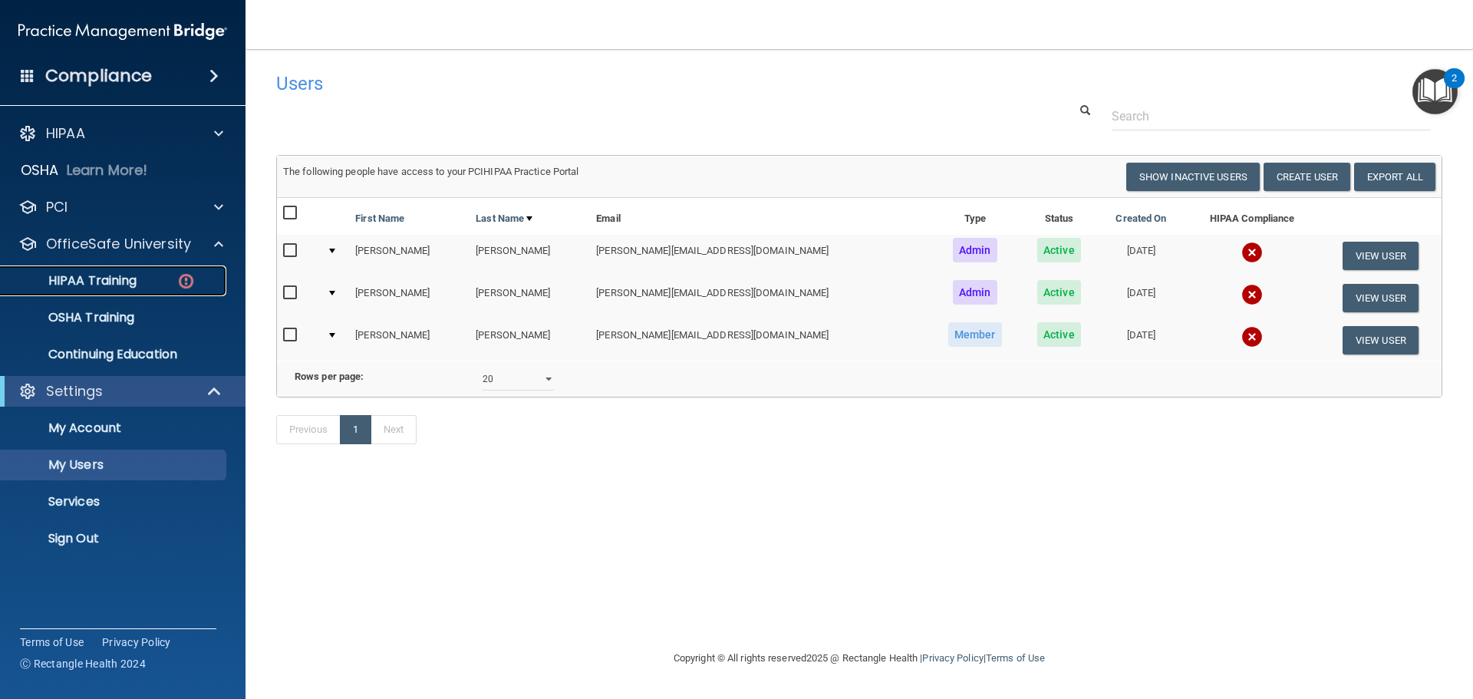
click at [189, 284] on img at bounding box center [185, 281] width 19 height 19
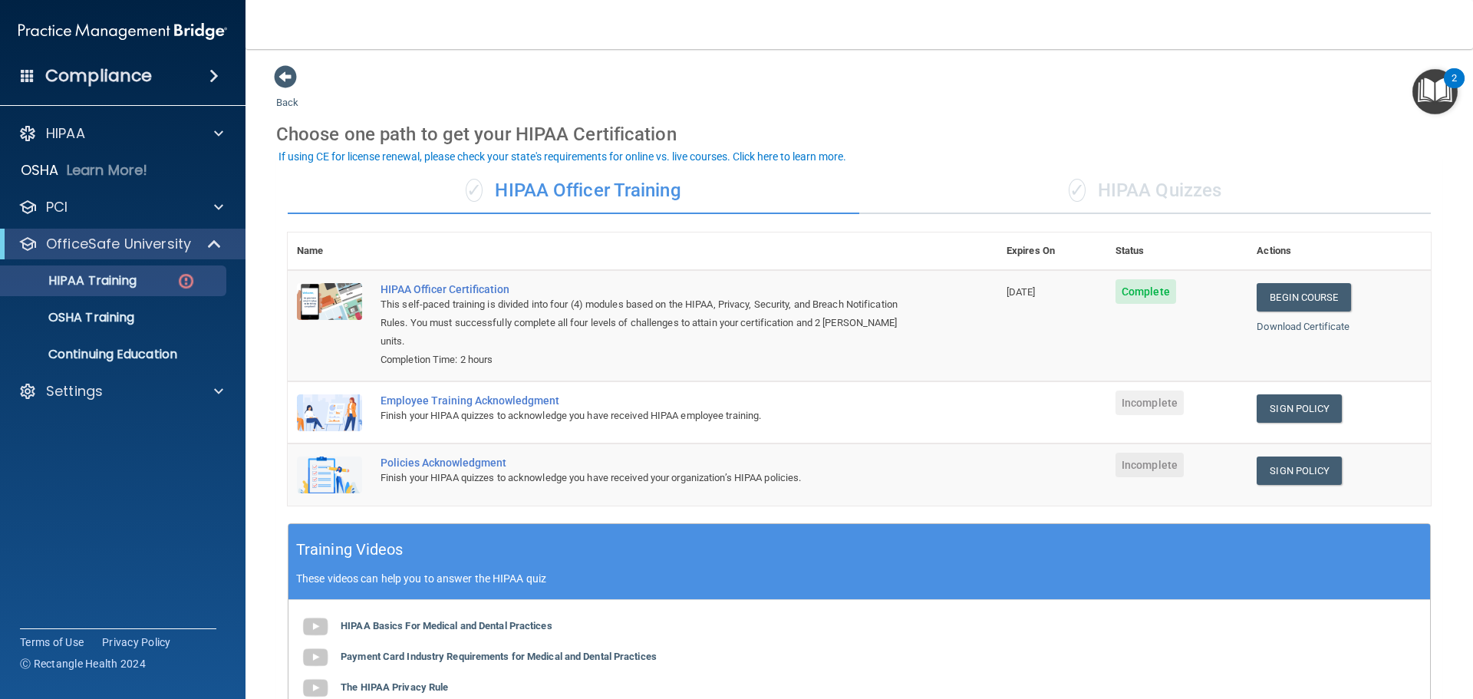
click at [552, 197] on div "✓ HIPAA Officer Training" at bounding box center [574, 191] width 572 height 46
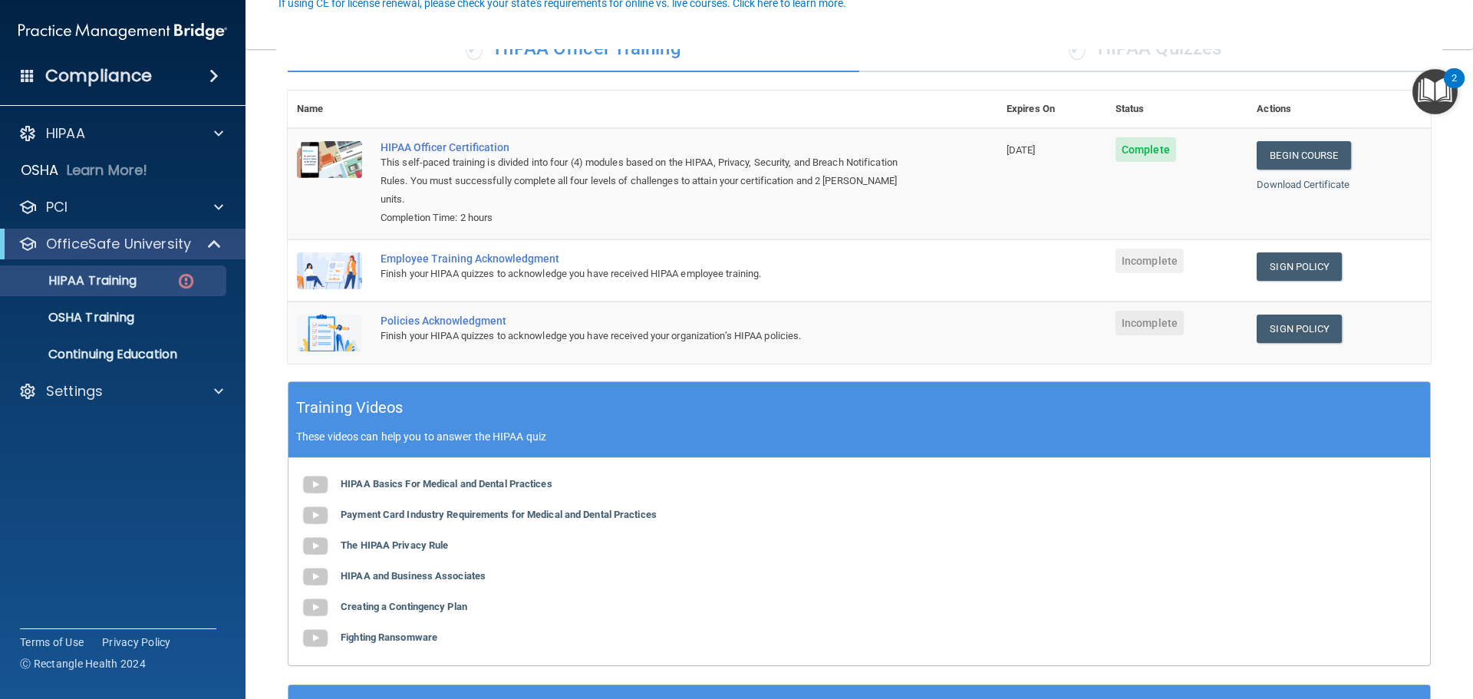
scroll to position [153, 0]
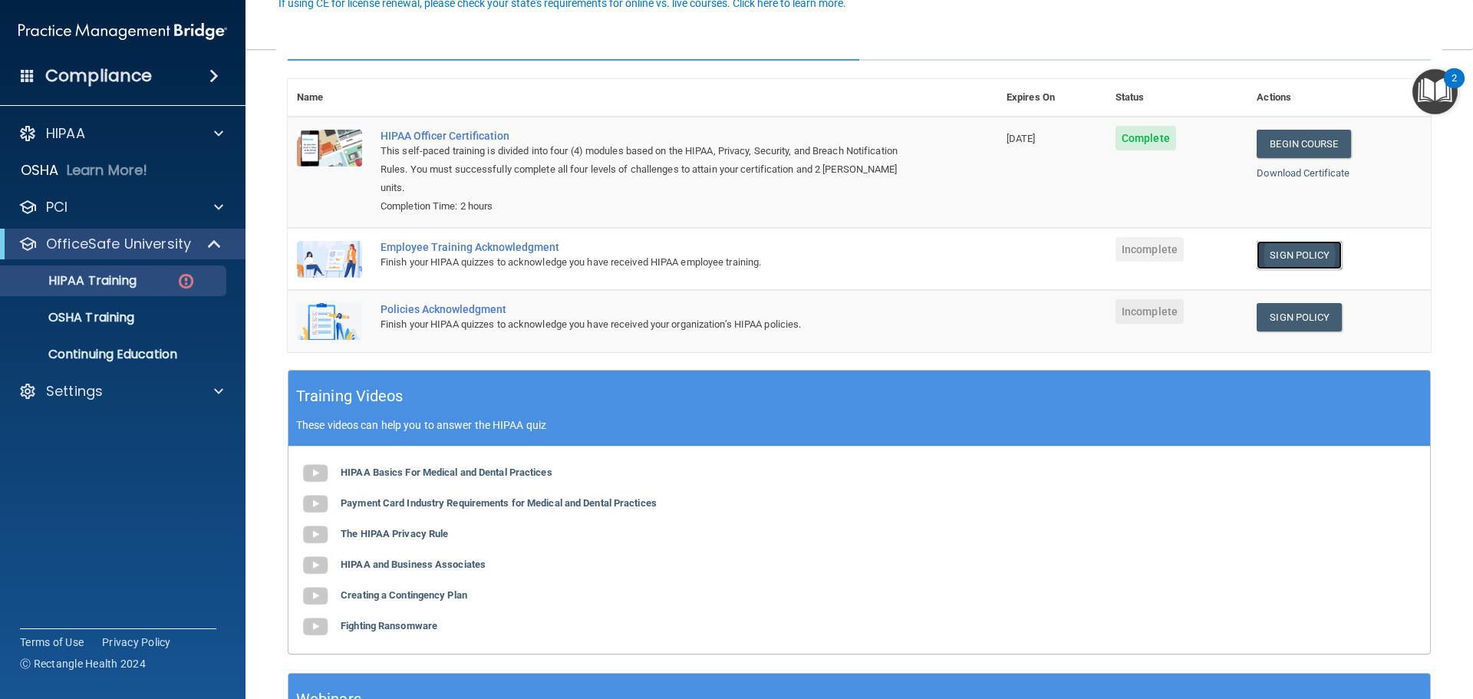
click at [1277, 241] on link "Sign Policy" at bounding box center [1299, 255] width 85 height 28
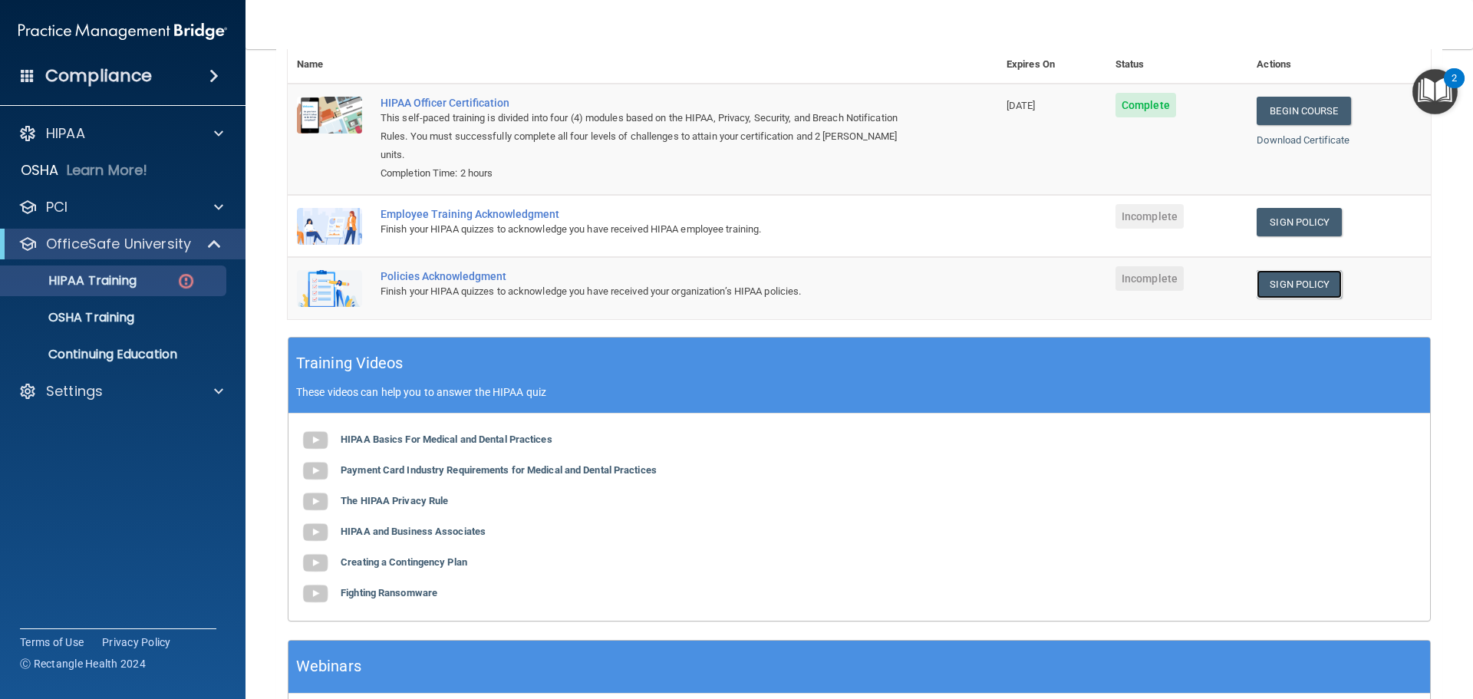
scroll to position [0, 0]
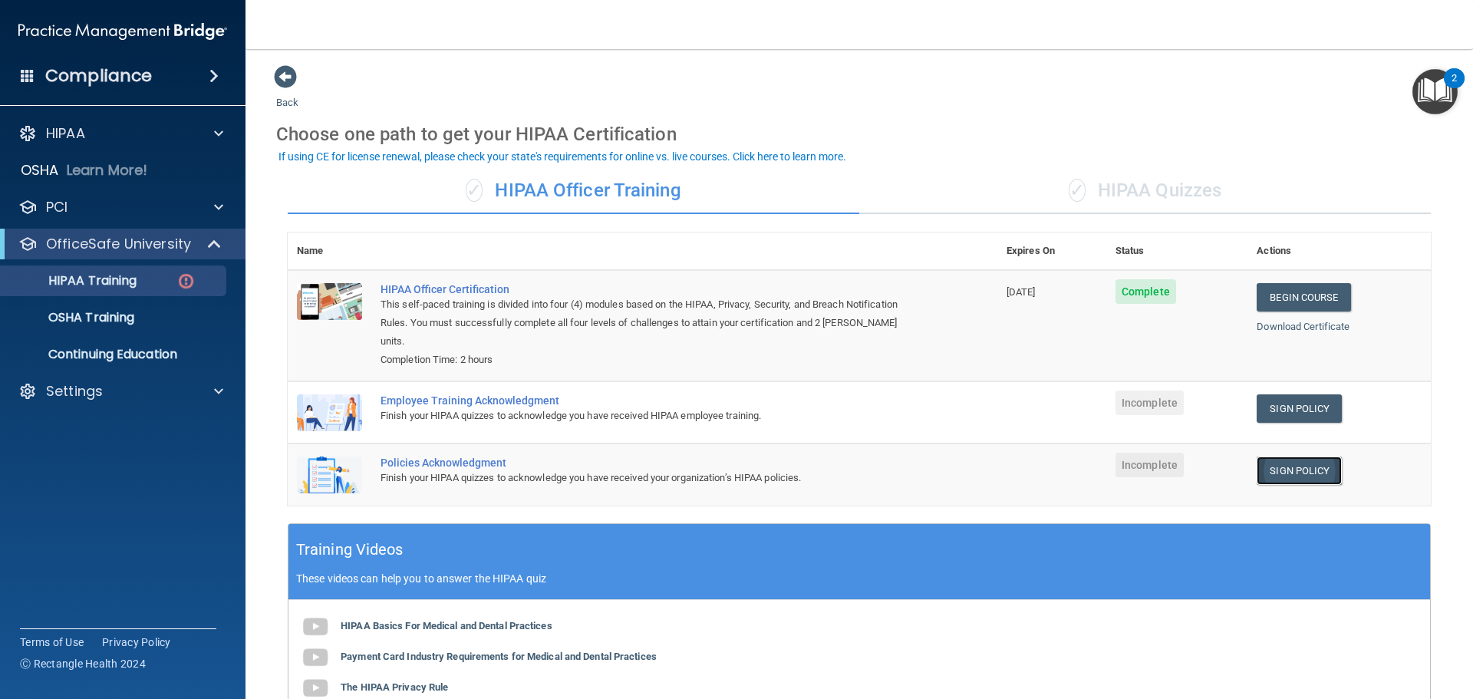
click at [1304, 457] on link "Sign Policy" at bounding box center [1299, 471] width 85 height 28
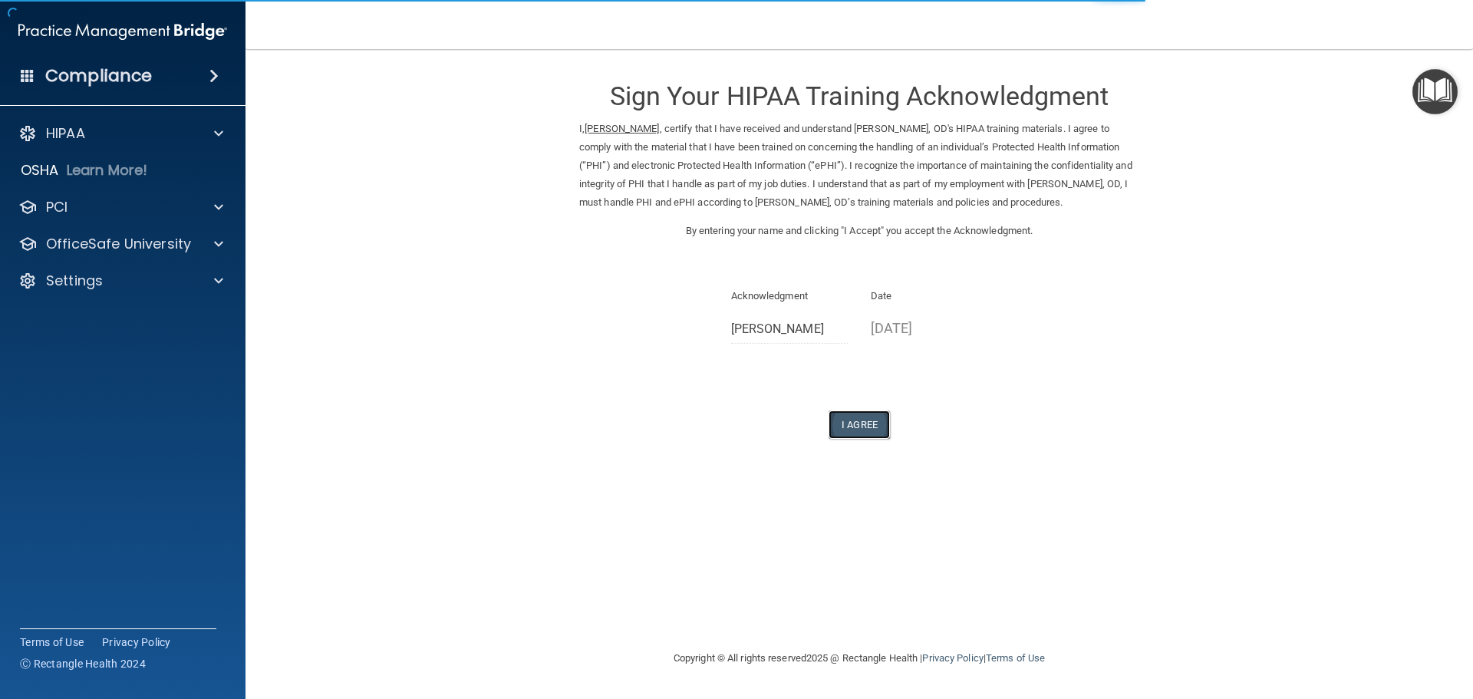
click at [868, 422] on button "I Agree" at bounding box center [859, 424] width 61 height 28
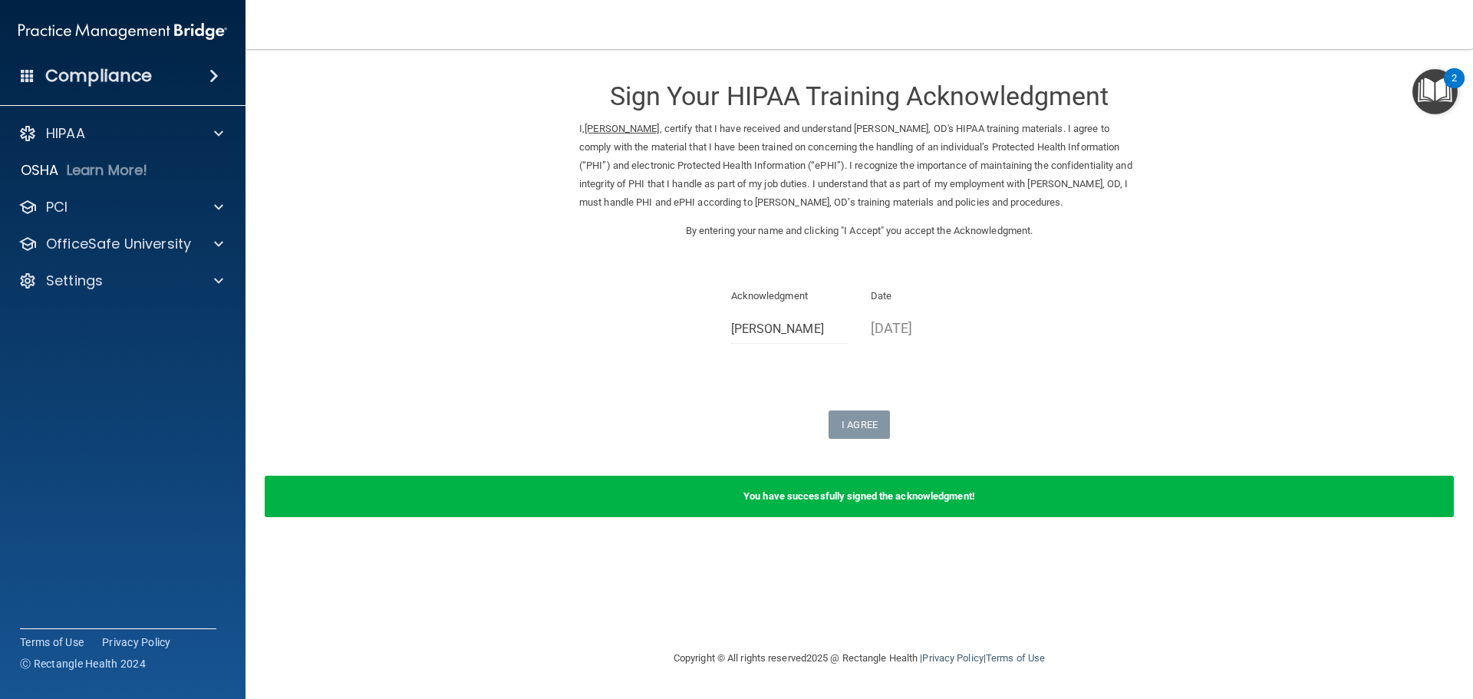
drag, startPoint x: 712, startPoint y: 285, endPoint x: 537, endPoint y: 285, distance: 174.9
click at [710, 285] on div "Sign Your HIPAA Training Acknowledgment I, [PERSON_NAME] , certify that I have …" at bounding box center [859, 251] width 560 height 374
drag, startPoint x: 913, startPoint y: 173, endPoint x: 913, endPoint y: 182, distance: 9.2
click at [913, 178] on p "I, [PERSON_NAME] , certify that I have received and understand [PERSON_NAME], O…" at bounding box center [859, 166] width 560 height 92
drag, startPoint x: 572, startPoint y: 371, endPoint x: 574, endPoint y: 340, distance: 30.7
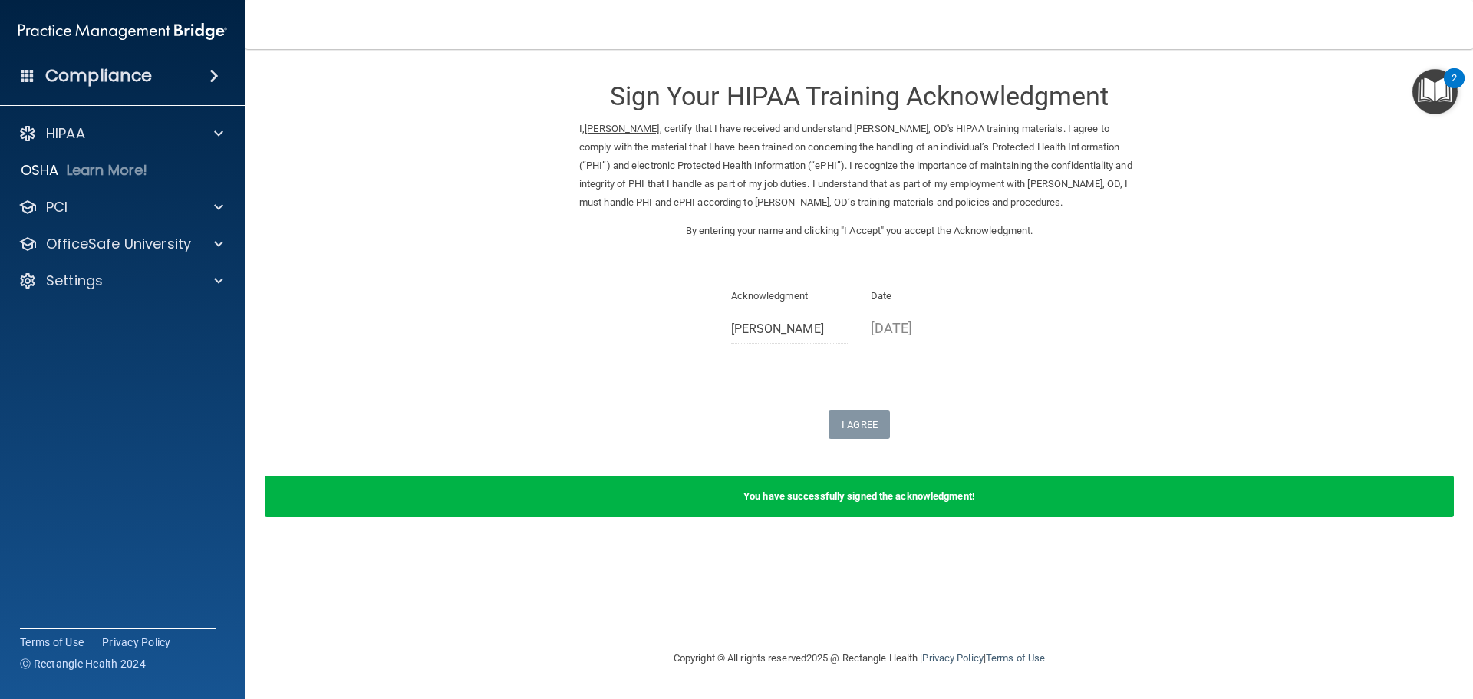
click at [574, 364] on form "Sign Your HIPAA Training Acknowledgment I, [PERSON_NAME] , certify that I have …" at bounding box center [859, 299] width 1166 height 471
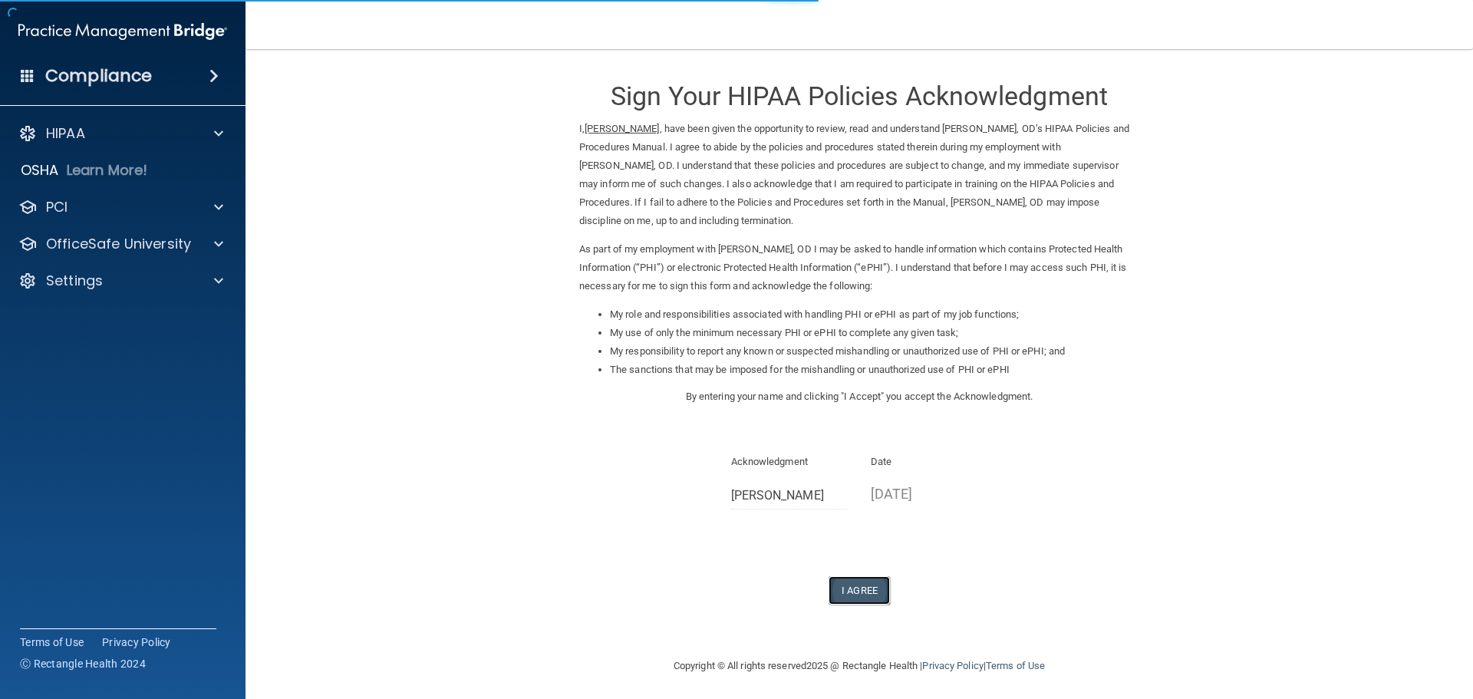
click at [868, 592] on button "I Agree" at bounding box center [859, 590] width 61 height 28
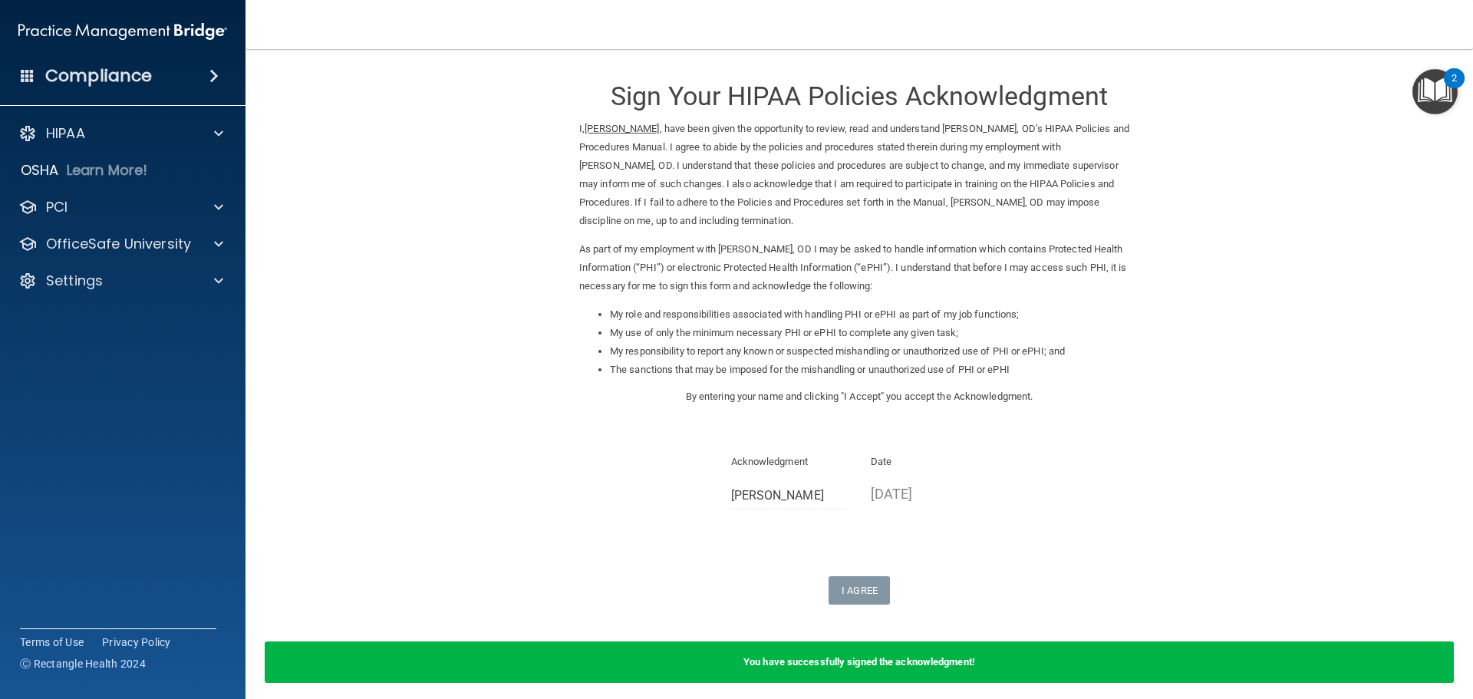
drag, startPoint x: 105, startPoint y: 33, endPoint x: 110, endPoint y: 41, distance: 10.0
click at [105, 34] on img at bounding box center [122, 31] width 209 height 31
click at [91, 133] on div "HIPAA" at bounding box center [102, 133] width 190 height 18
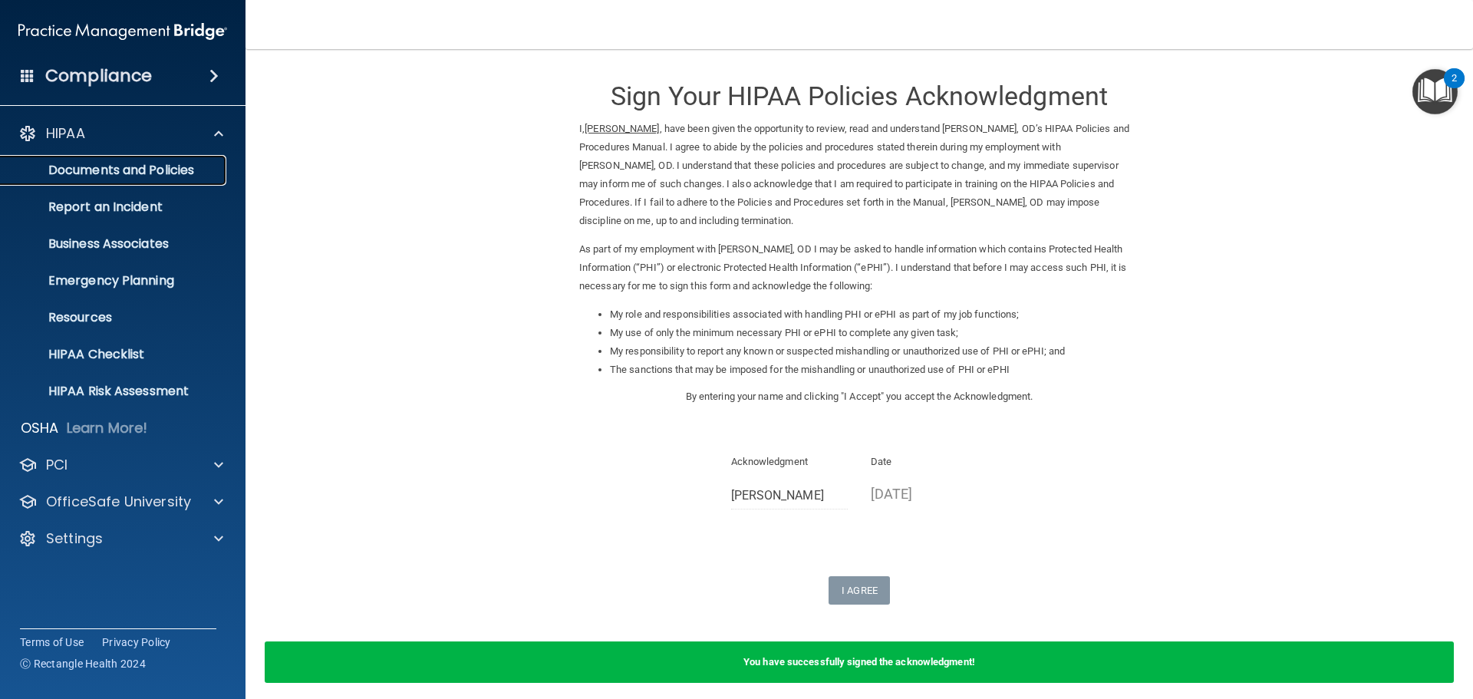
click at [147, 176] on p "Documents and Policies" at bounding box center [114, 170] width 209 height 15
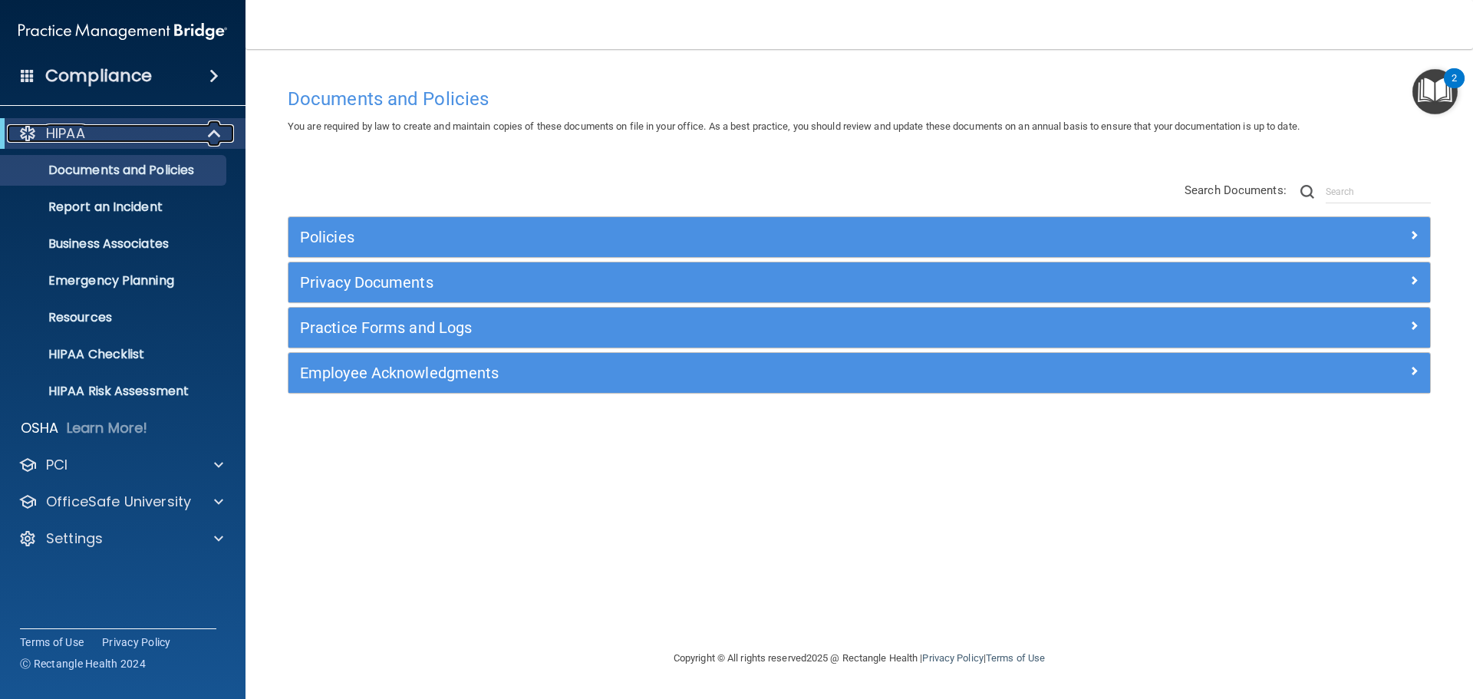
click at [106, 135] on div "HIPAA" at bounding box center [102, 133] width 190 height 18
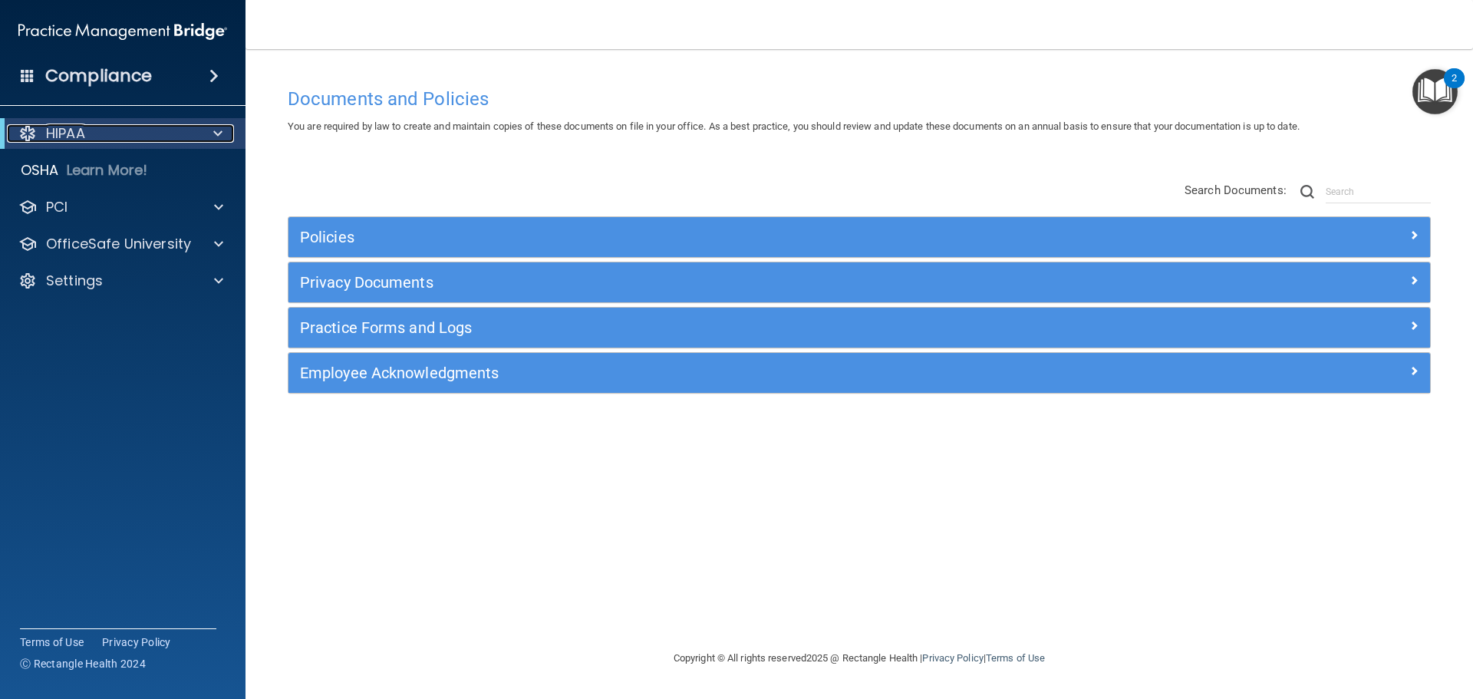
click at [217, 136] on span at bounding box center [217, 133] width 9 height 18
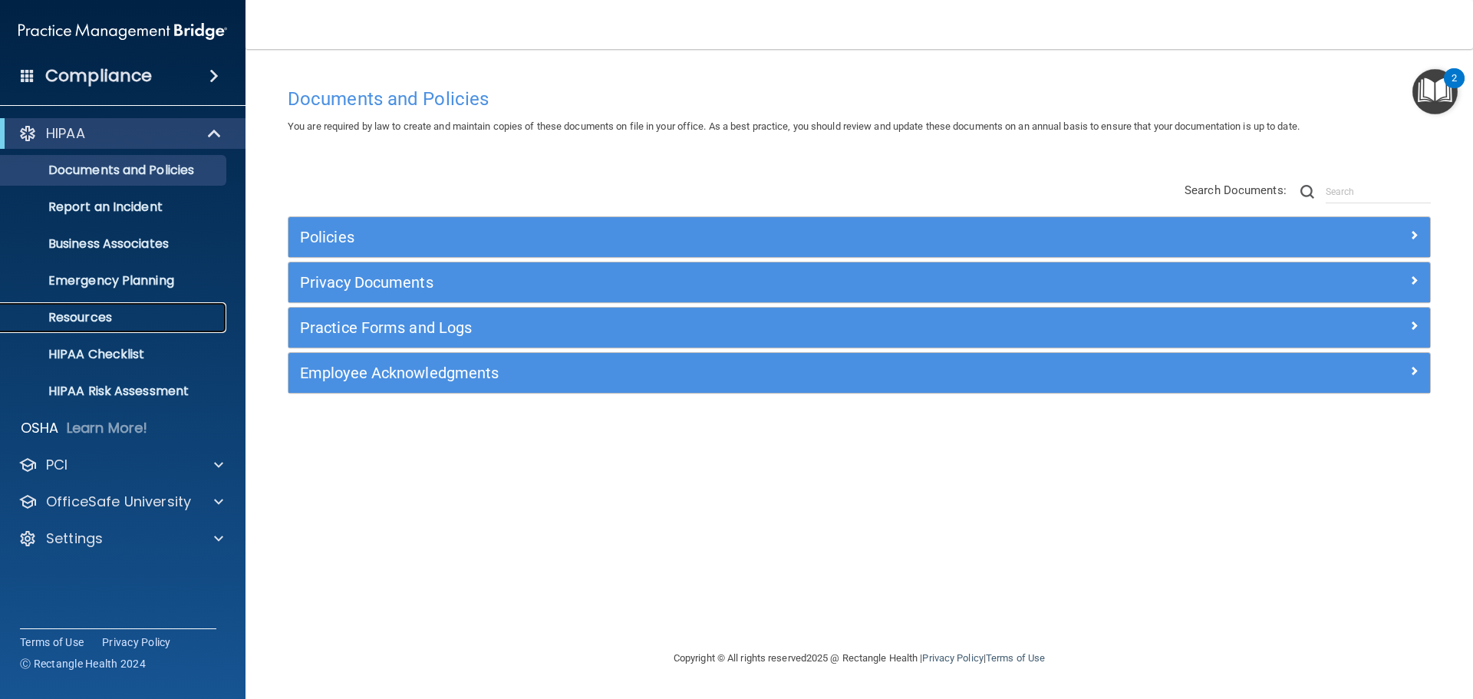
click at [108, 318] on p "Resources" at bounding box center [114, 317] width 209 height 15
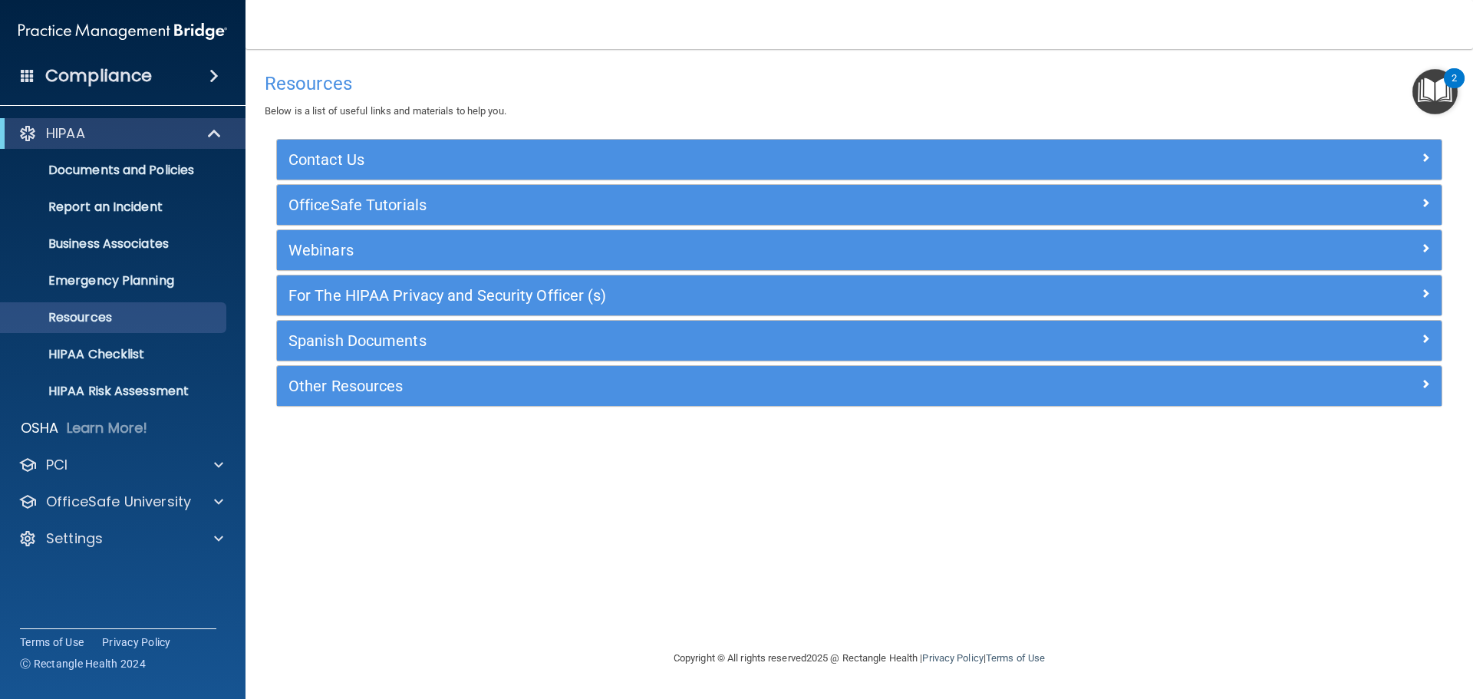
click at [161, 77] on div "Compliance" at bounding box center [123, 76] width 246 height 34
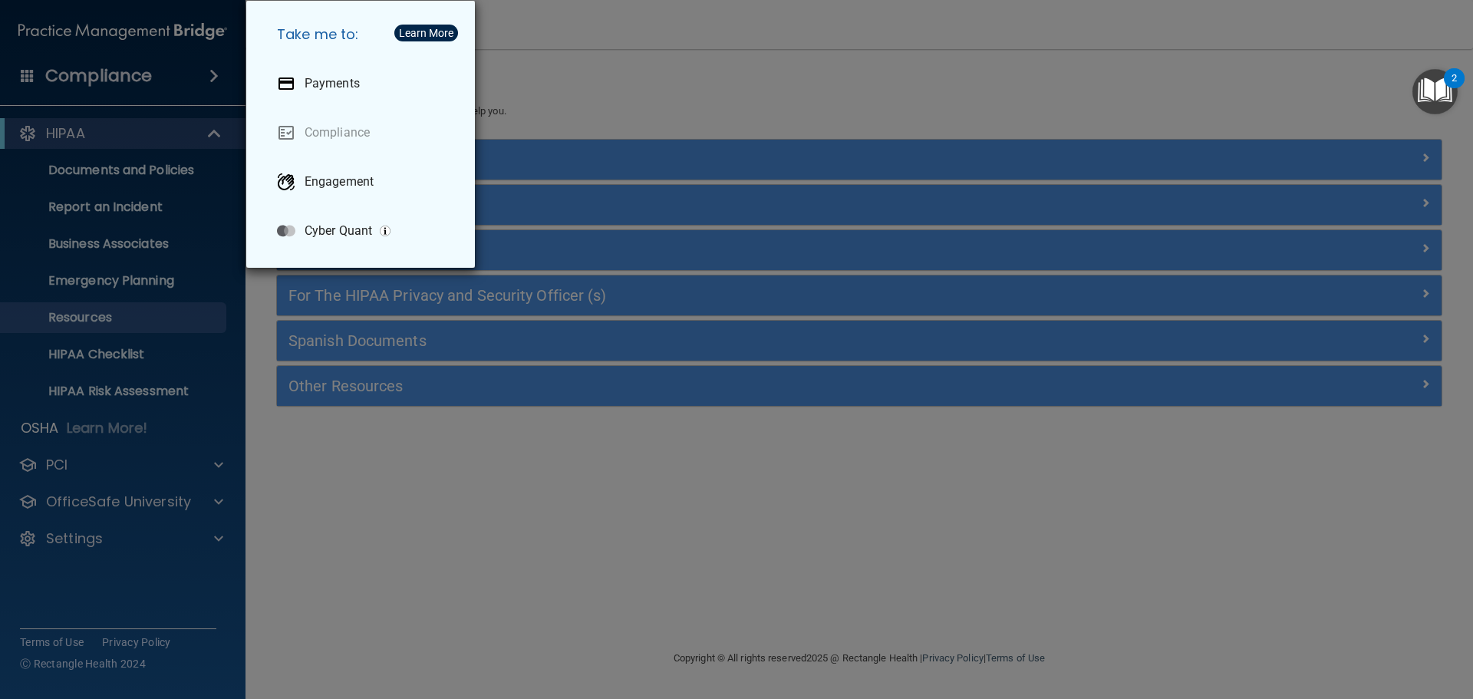
click at [138, 81] on div "Take me to: Payments Compliance Engagement Cyber Quant" at bounding box center [736, 349] width 1473 height 699
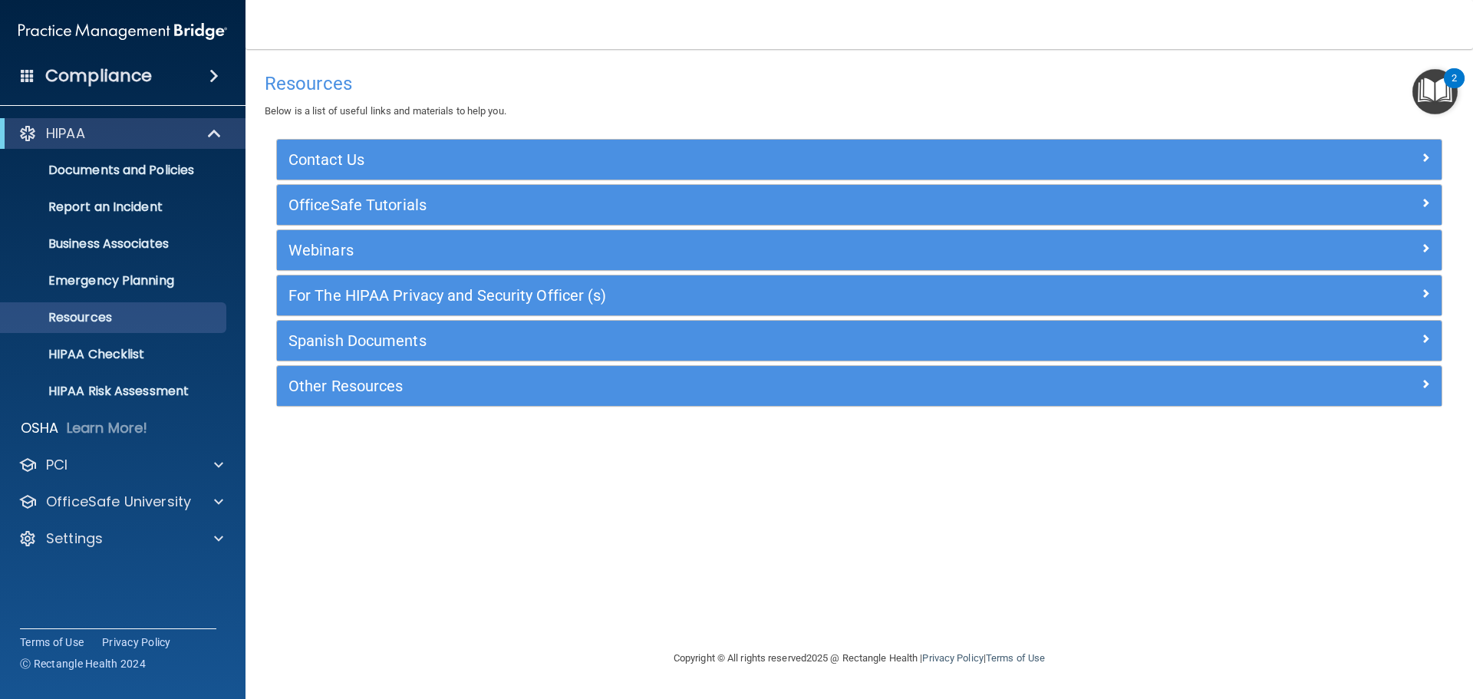
click at [657, 59] on main "Resources Below is a list of useful links and materials to help you. Contact Us…" at bounding box center [860, 374] width 1228 height 650
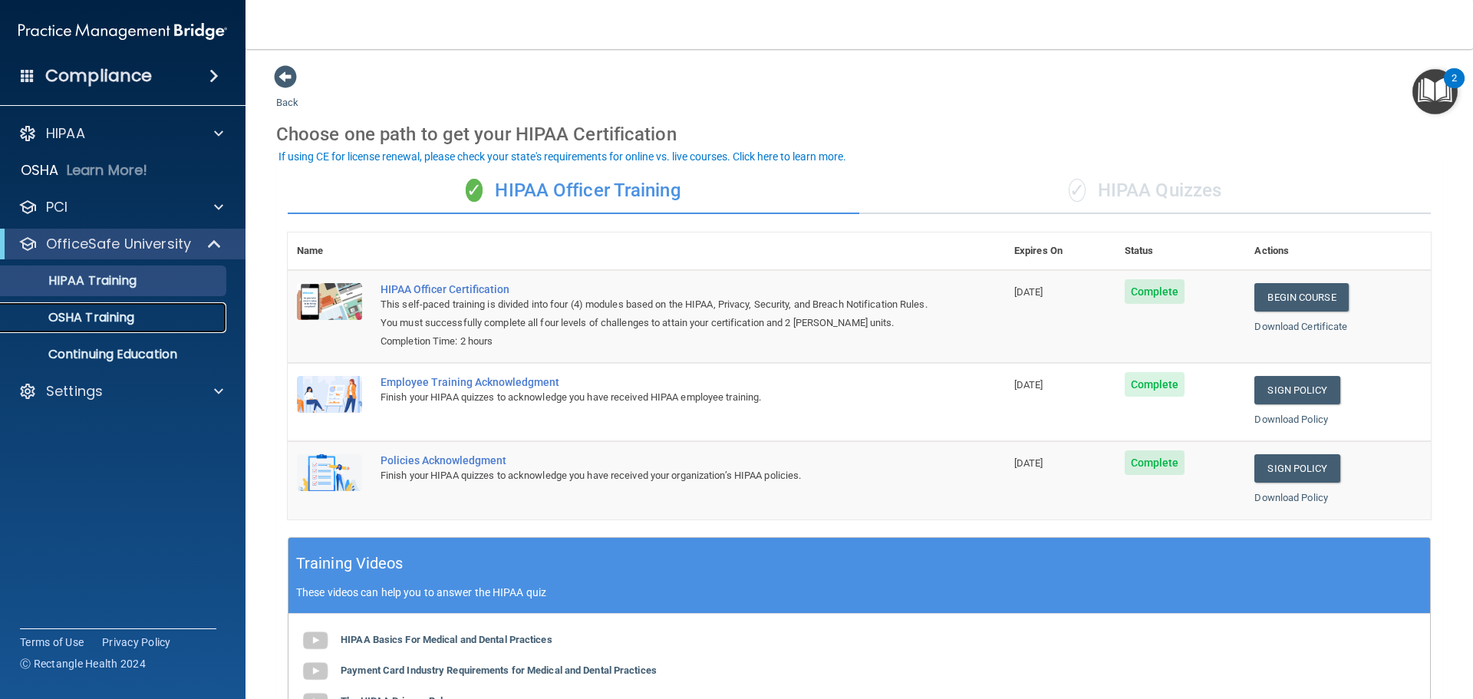
click at [97, 327] on link "OSHA Training" at bounding box center [106, 317] width 242 height 31
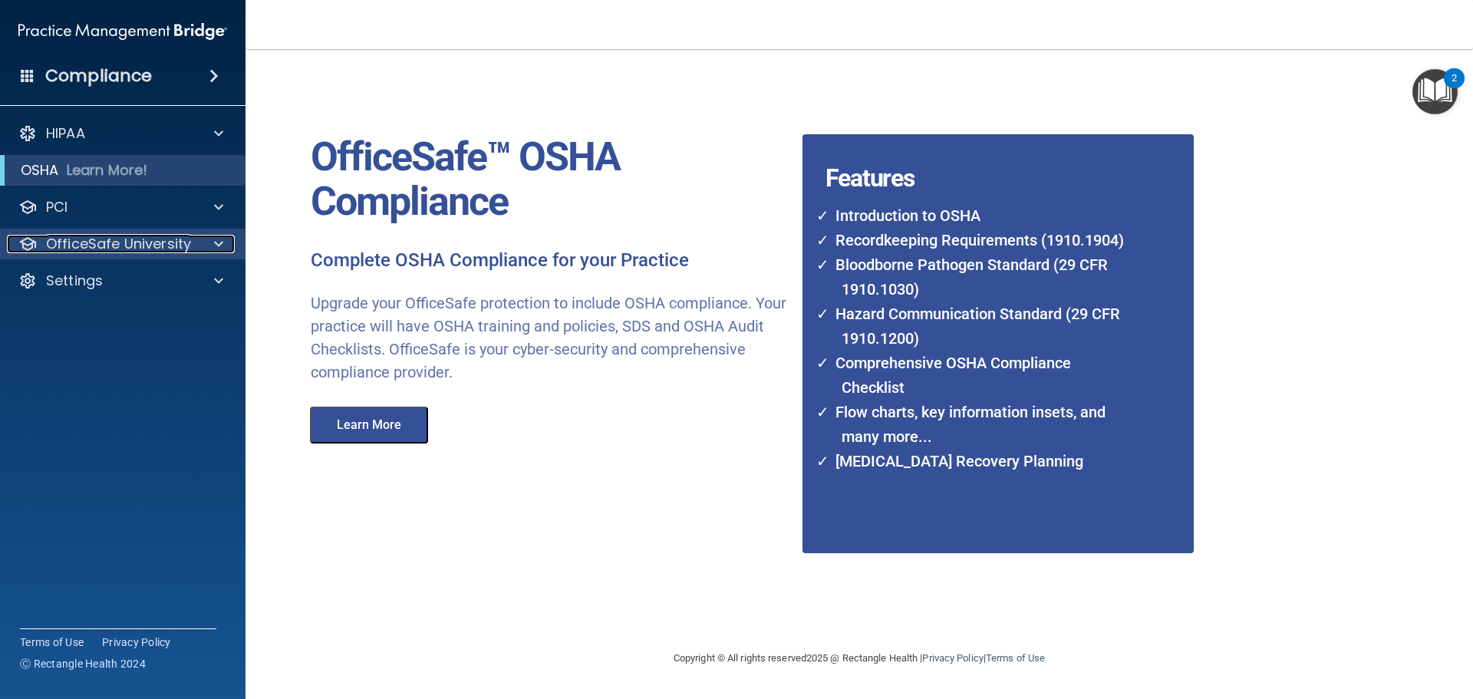
click at [109, 247] on p "OfficeSafe University" at bounding box center [118, 244] width 145 height 18
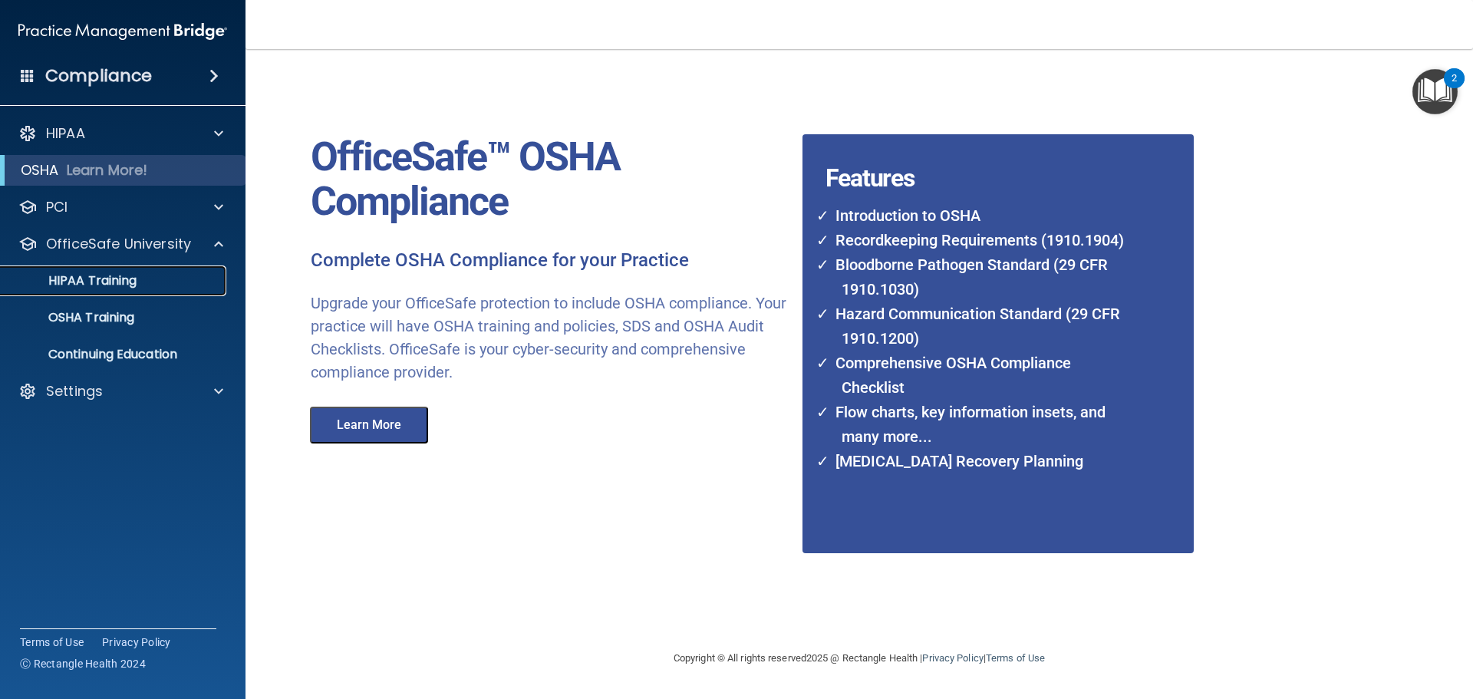
click at [111, 285] on p "HIPAA Training" at bounding box center [73, 280] width 127 height 15
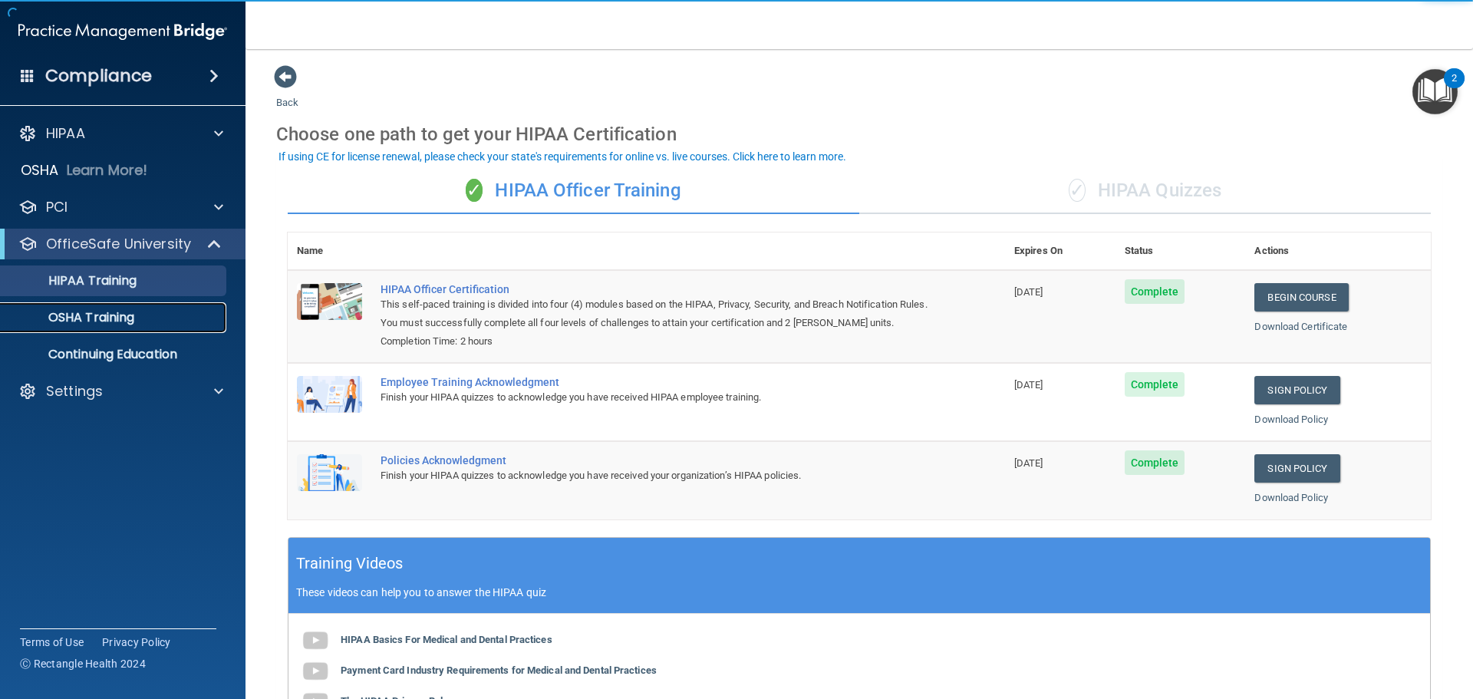
click at [119, 326] on link "OSHA Training" at bounding box center [106, 317] width 242 height 31
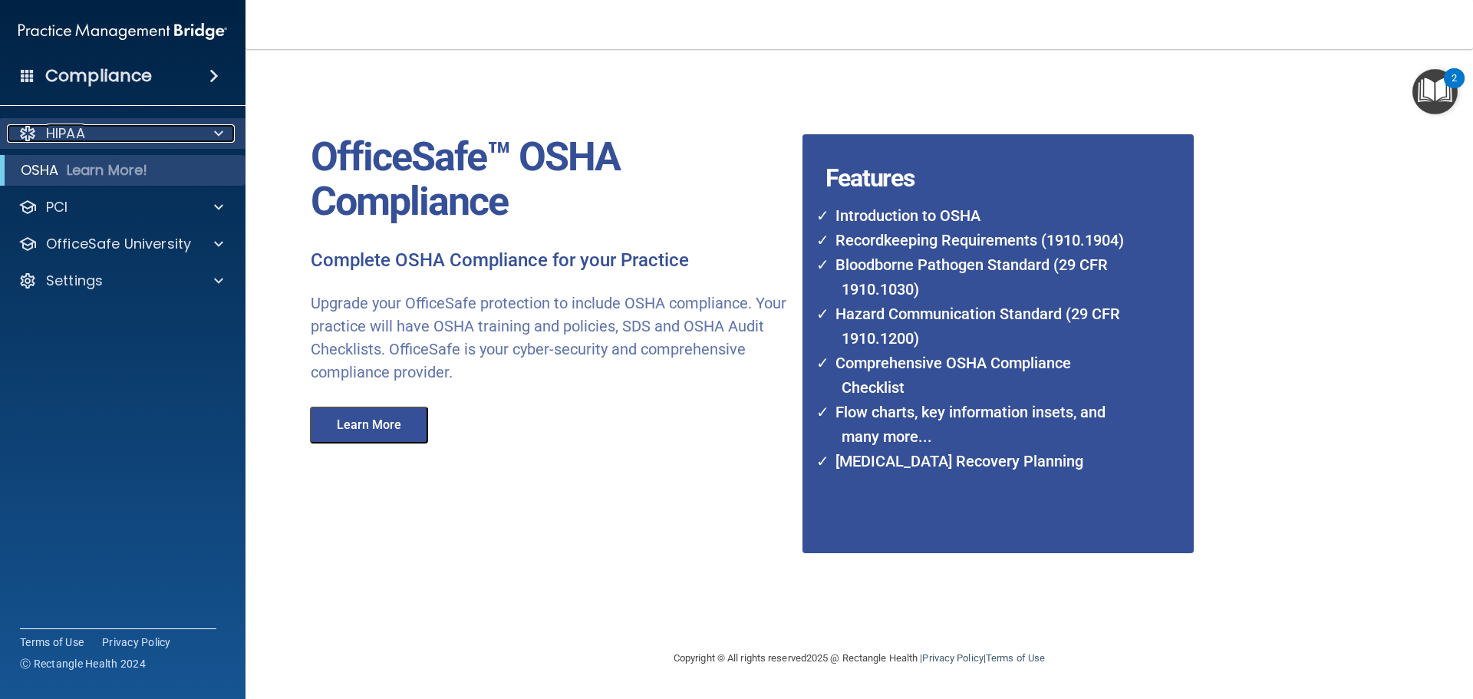
click at [104, 134] on div "HIPAA" at bounding box center [102, 133] width 190 height 18
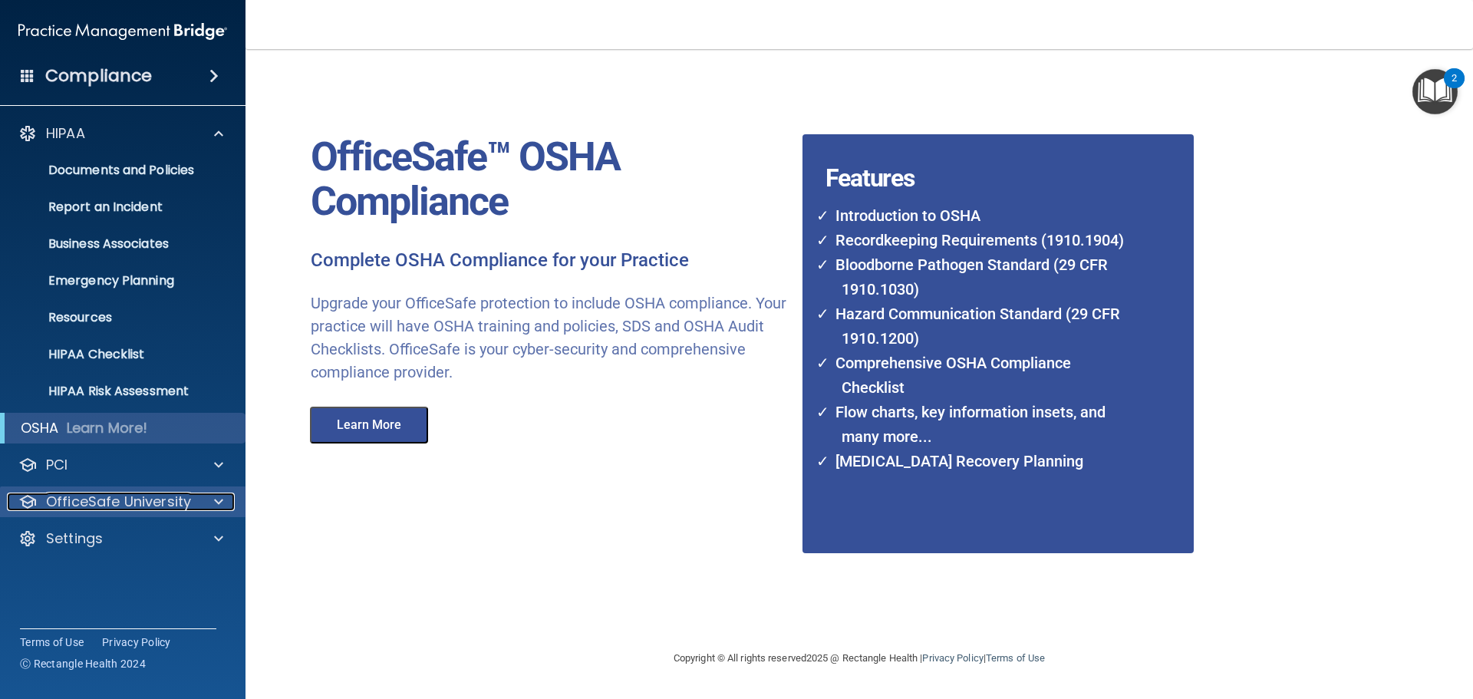
click at [136, 496] on p "OfficeSafe University" at bounding box center [118, 502] width 145 height 18
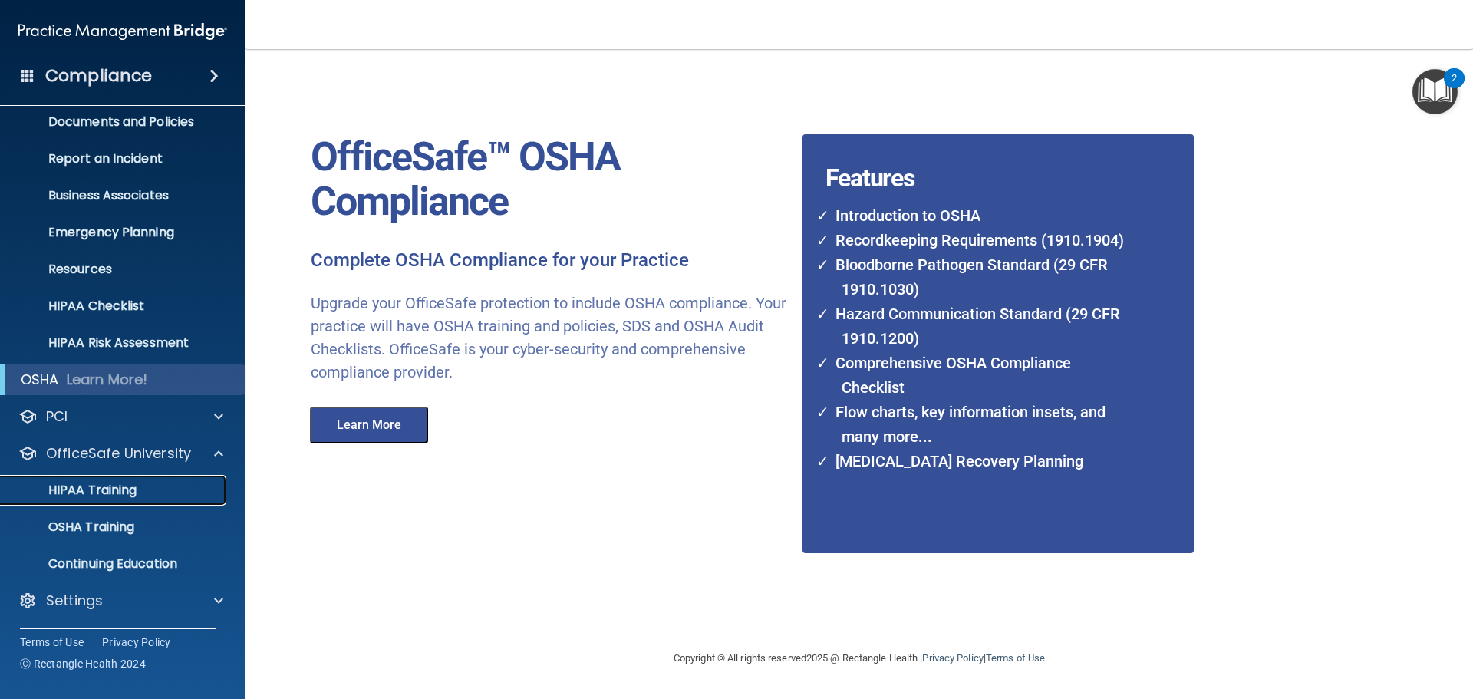
click at [119, 493] on p "HIPAA Training" at bounding box center [73, 490] width 127 height 15
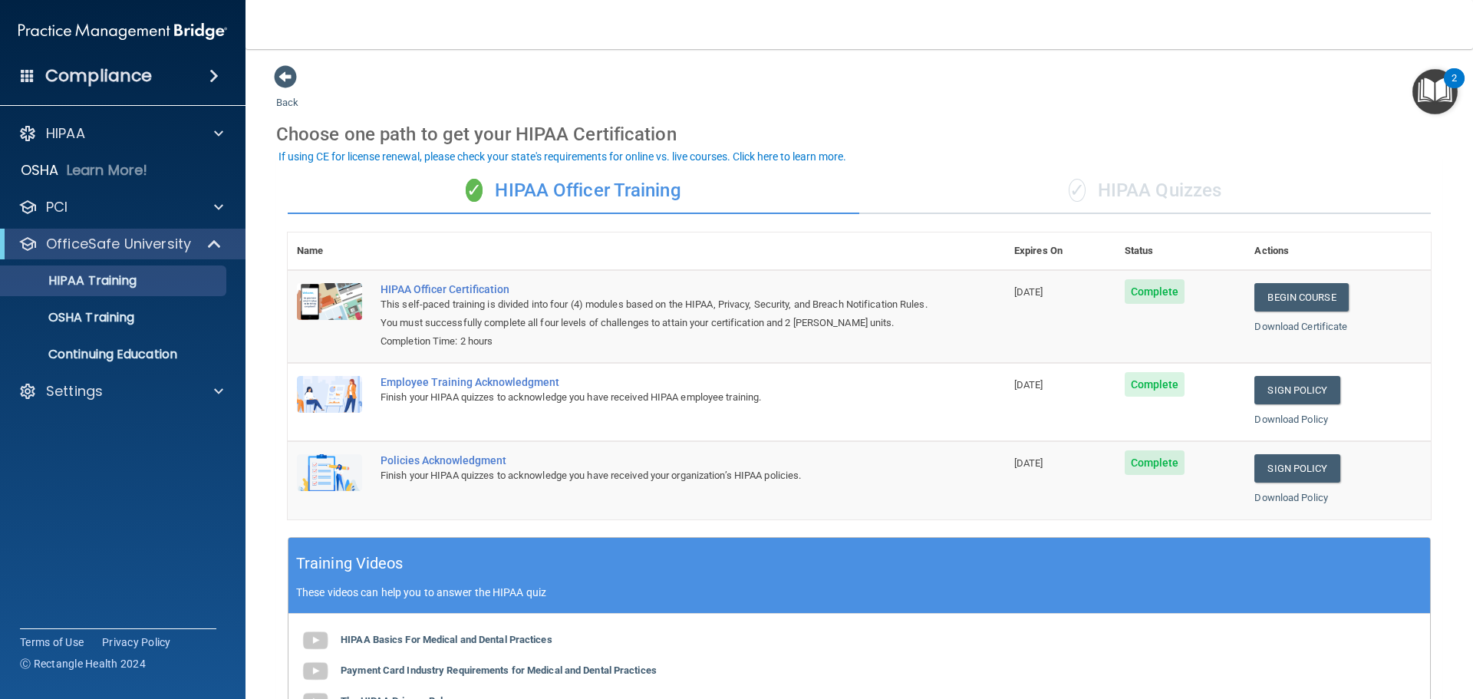
click at [1097, 190] on div "✓ HIPAA Quizzes" at bounding box center [1145, 191] width 572 height 46
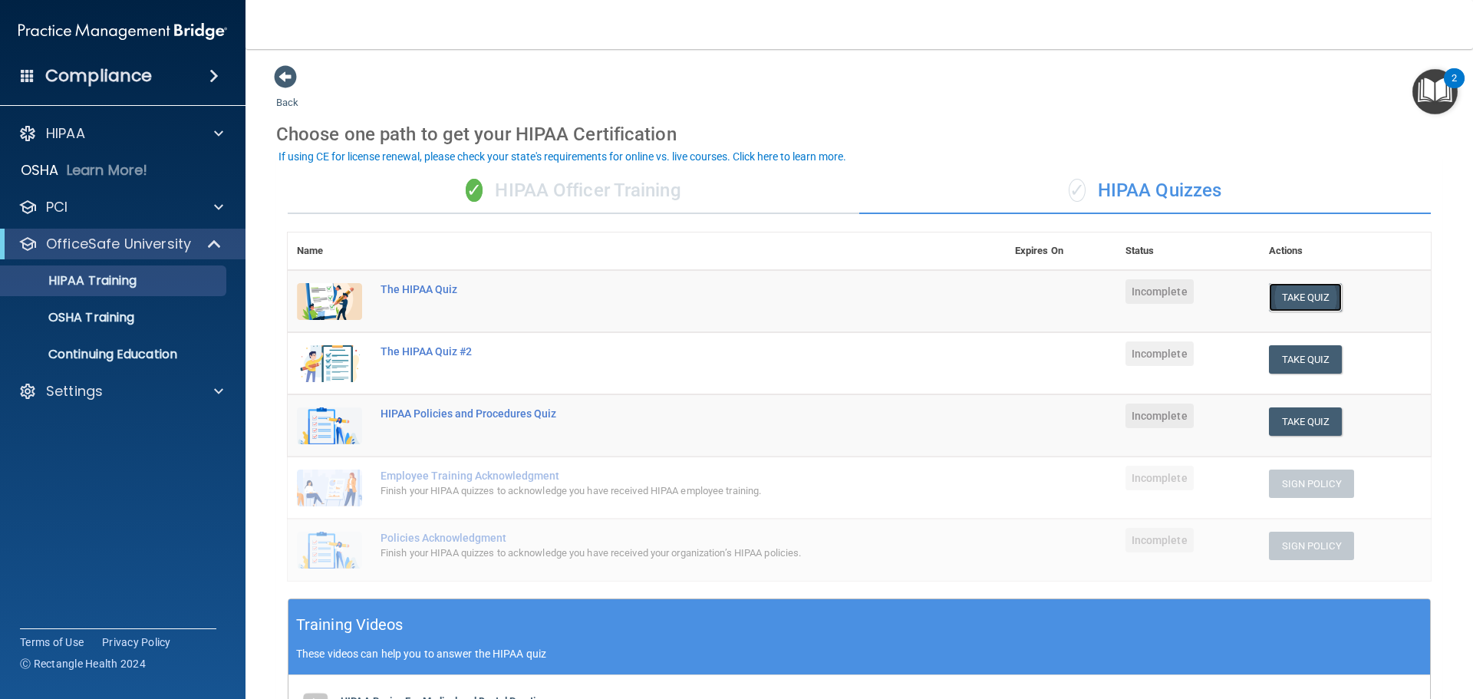
click at [1286, 290] on button "Take Quiz" at bounding box center [1306, 297] width 74 height 28
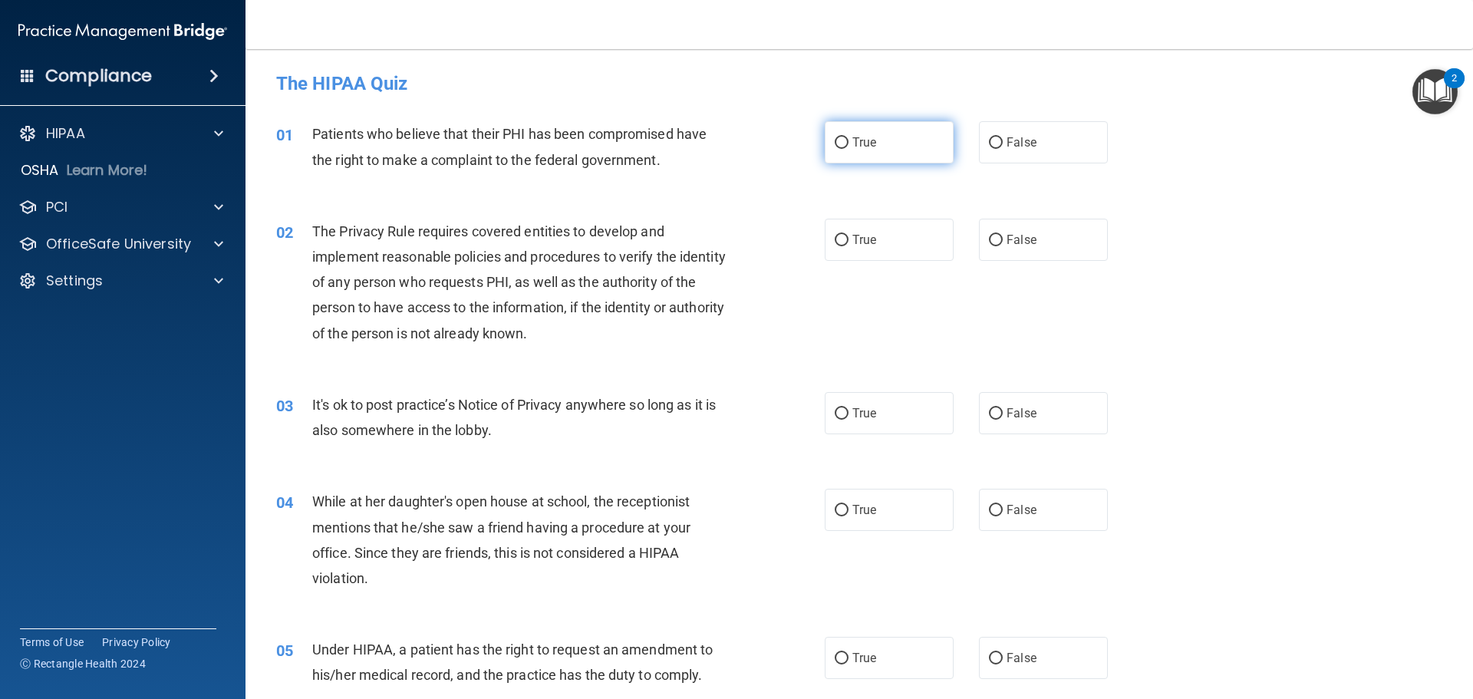
click at [835, 151] on label "True" at bounding box center [889, 142] width 129 height 42
click at [835, 149] on input "True" at bounding box center [842, 143] width 14 height 12
radio input "true"
click at [852, 239] on span "True" at bounding box center [864, 239] width 24 height 15
click at [848, 239] on input "True" at bounding box center [842, 241] width 14 height 12
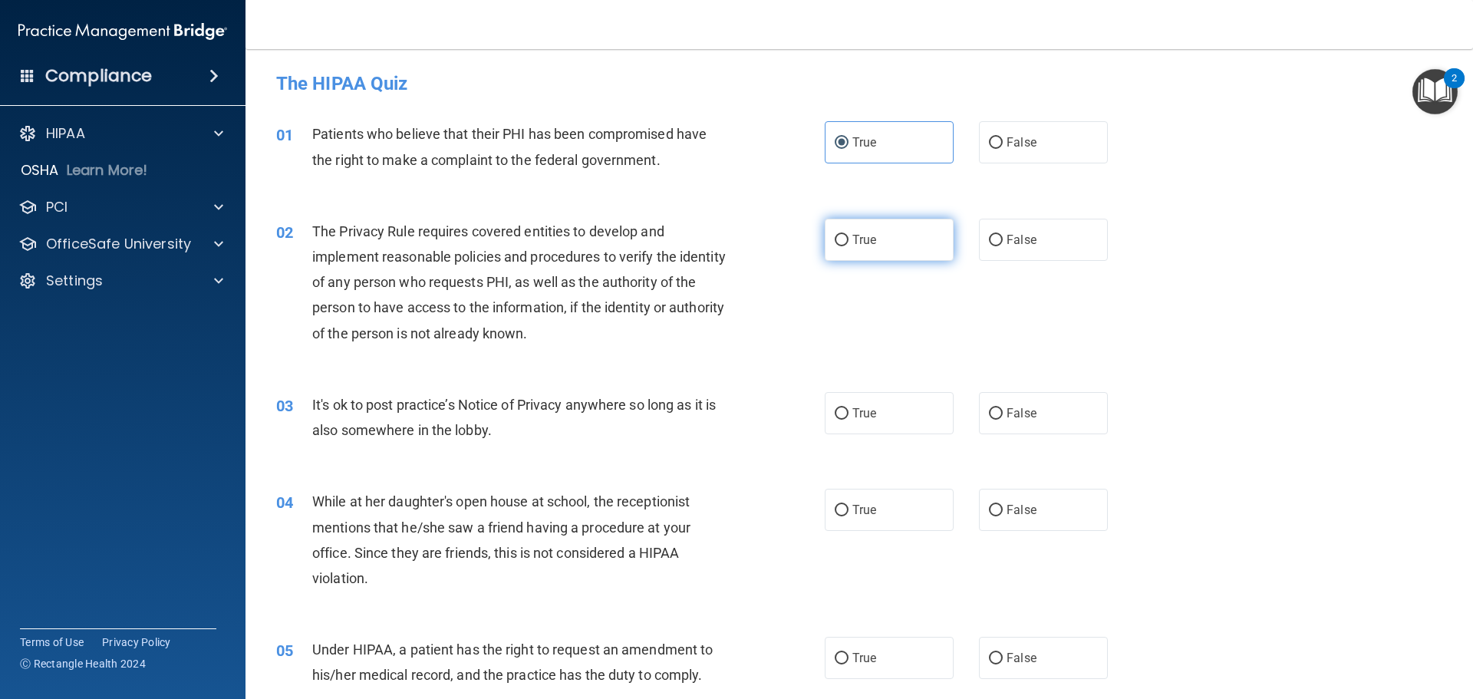
radio input "true"
click at [837, 423] on label "True" at bounding box center [889, 413] width 129 height 42
click at [837, 420] on input "True" at bounding box center [842, 414] width 14 height 12
radio input "true"
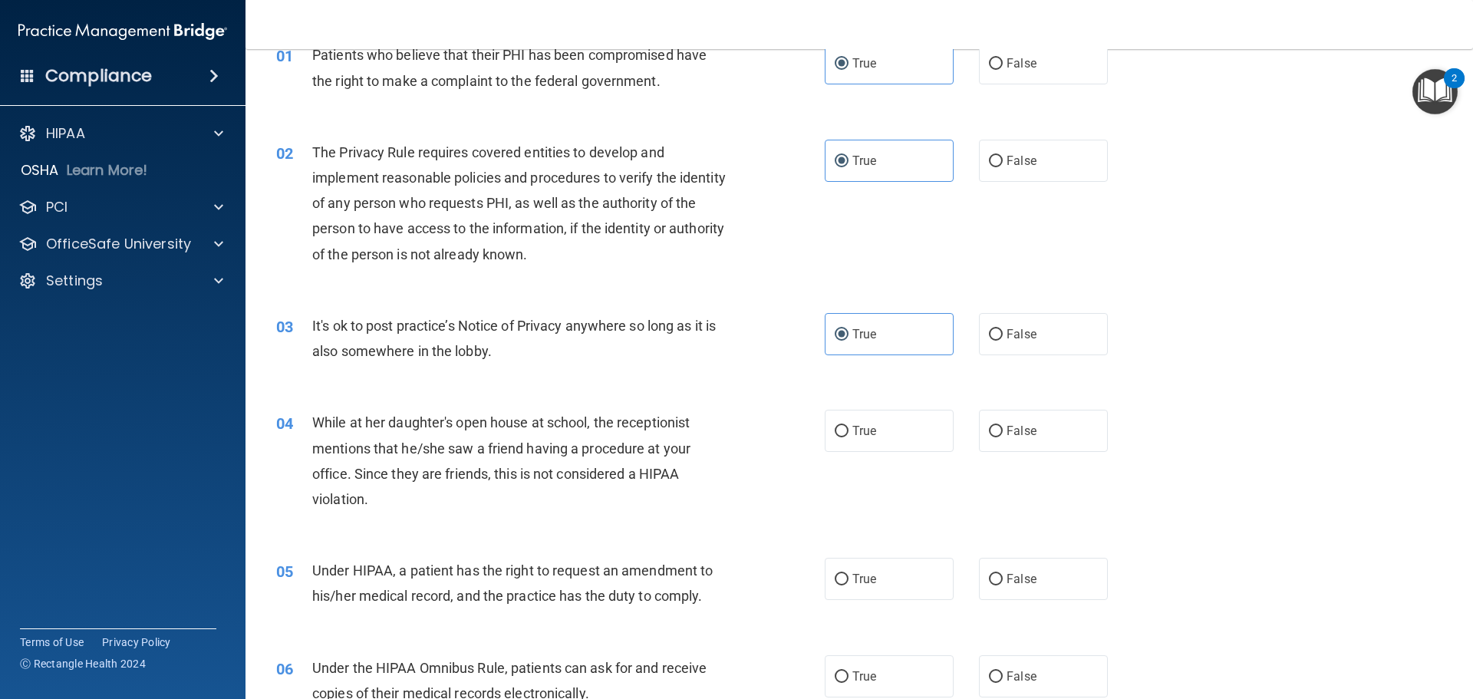
scroll to position [153, 0]
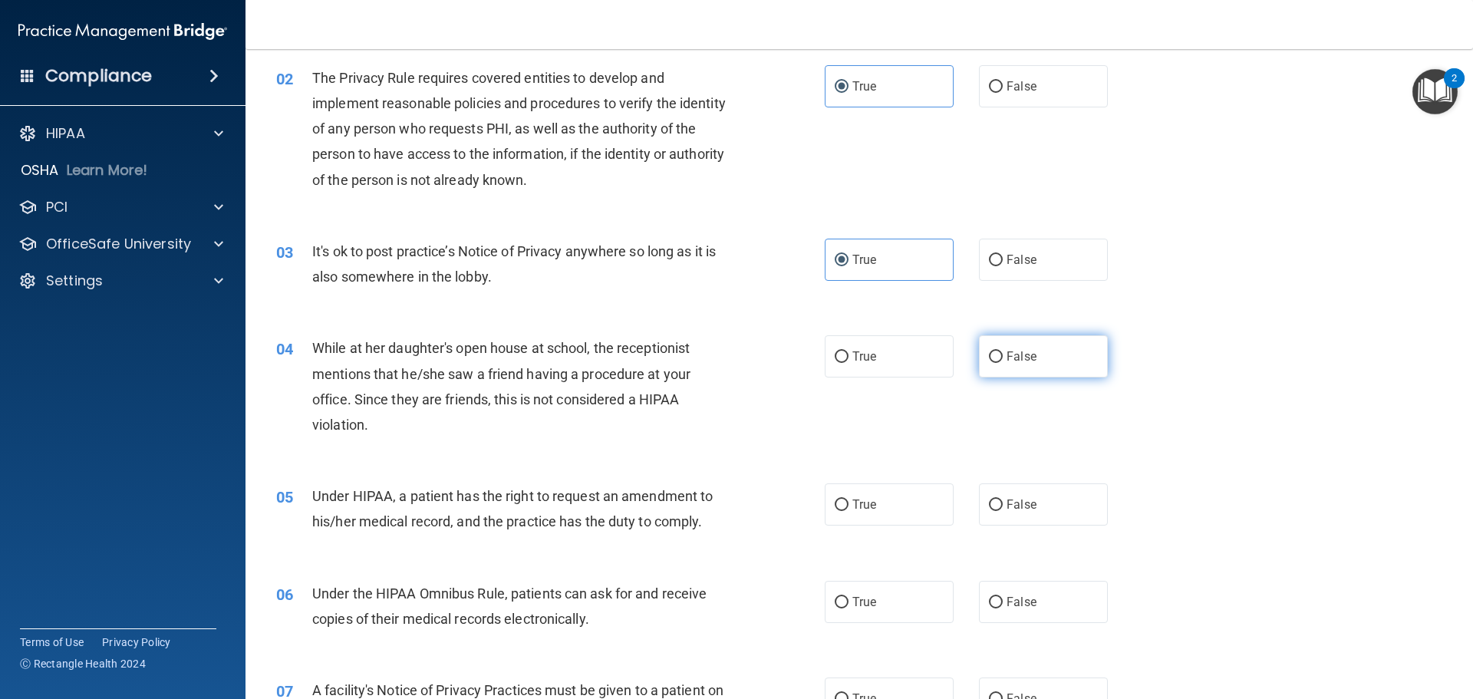
click at [991, 358] on input "False" at bounding box center [996, 357] width 14 height 12
radio input "true"
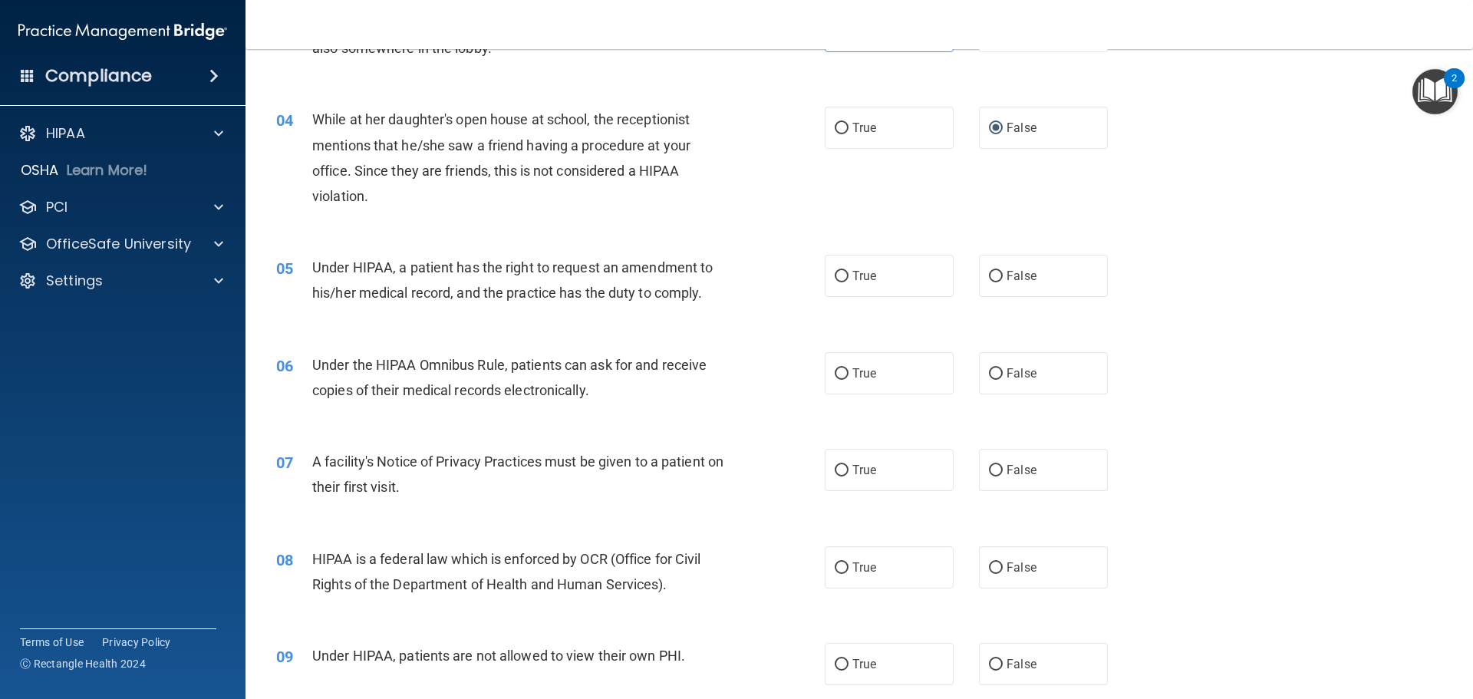
scroll to position [384, 0]
click at [860, 275] on span "True" at bounding box center [864, 274] width 24 height 15
click at [849, 275] on input "True" at bounding box center [842, 275] width 14 height 12
radio input "true"
drag, startPoint x: 837, startPoint y: 369, endPoint x: 793, endPoint y: 389, distance: 48.8
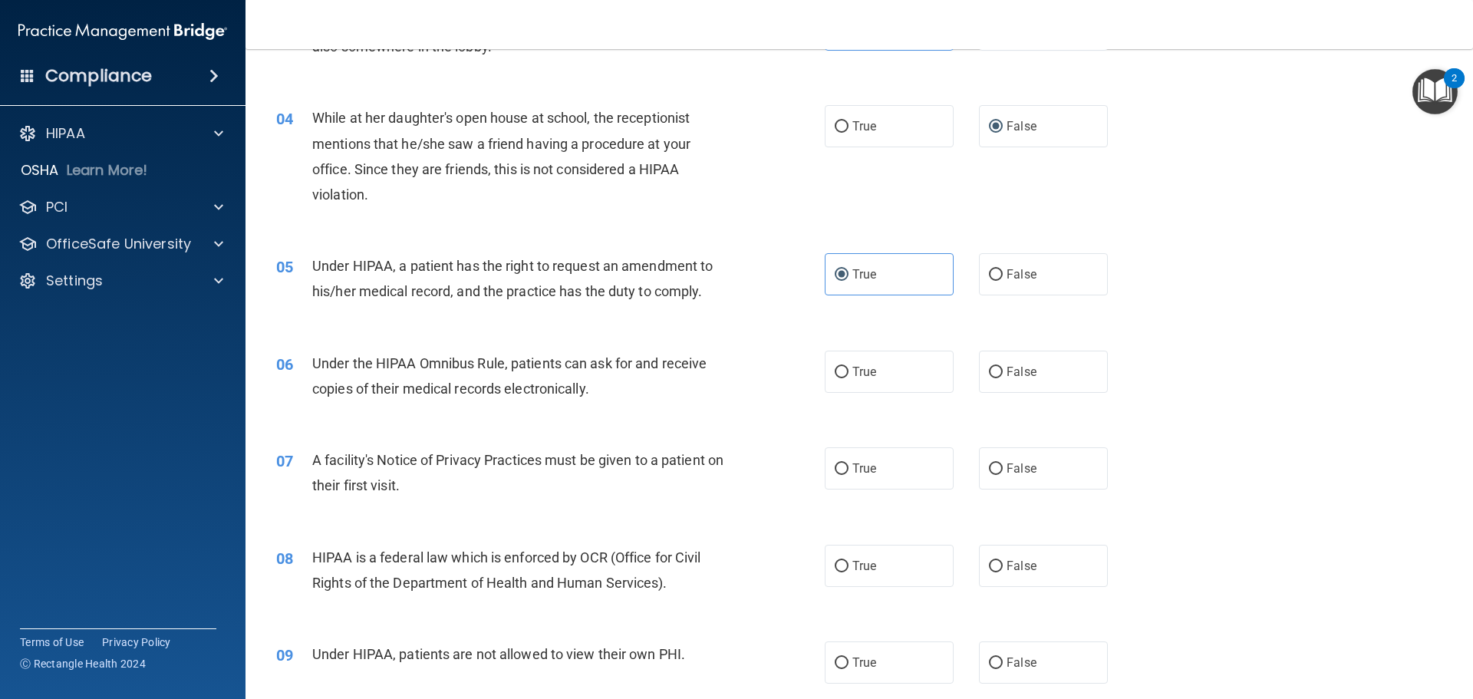
click at [839, 371] on input "True" at bounding box center [842, 373] width 14 height 12
radio input "true"
click at [1008, 374] on span "False" at bounding box center [1022, 371] width 30 height 15
click at [1003, 374] on input "False" at bounding box center [996, 373] width 14 height 12
radio input "true"
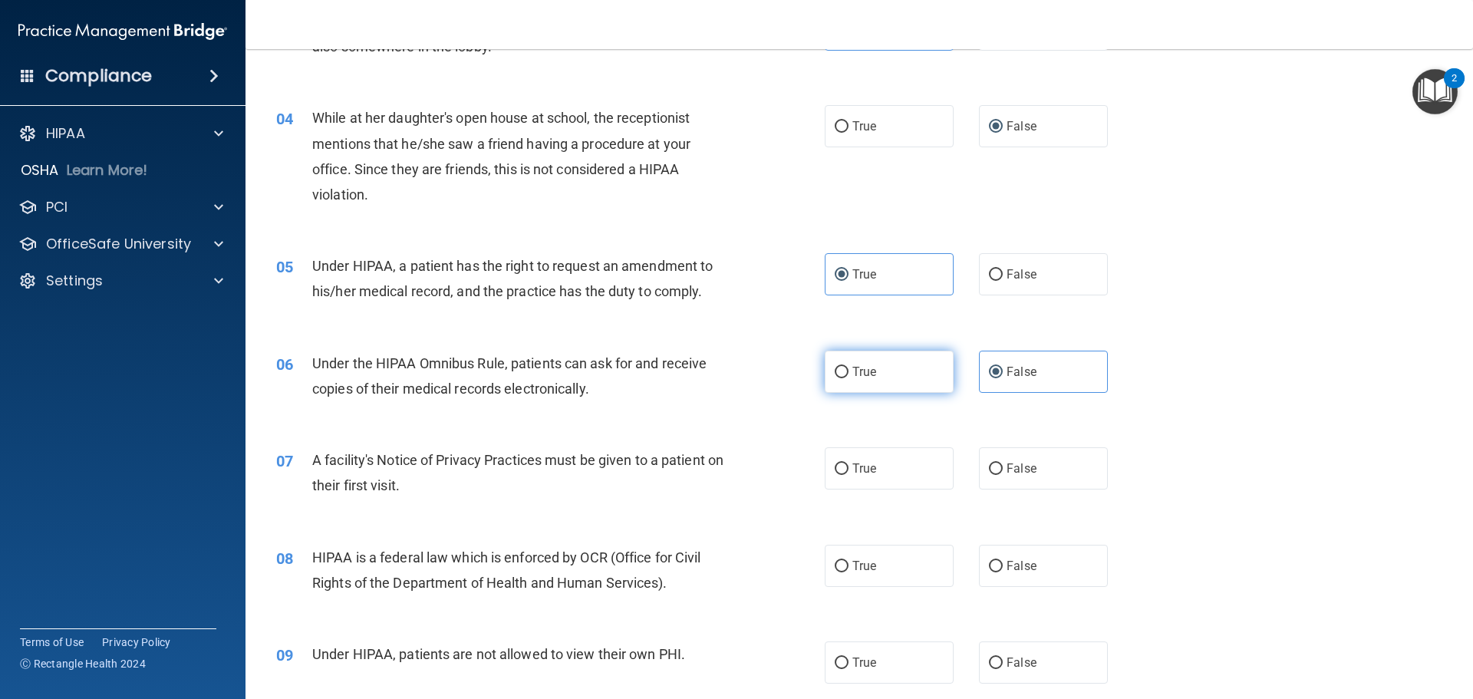
drag, startPoint x: 870, startPoint y: 372, endPoint x: 773, endPoint y: 395, distance: 99.4
click at [870, 374] on span "True" at bounding box center [864, 371] width 24 height 15
click at [849, 374] on input "True" at bounding box center [842, 373] width 14 height 12
radio input "true"
radio input "false"
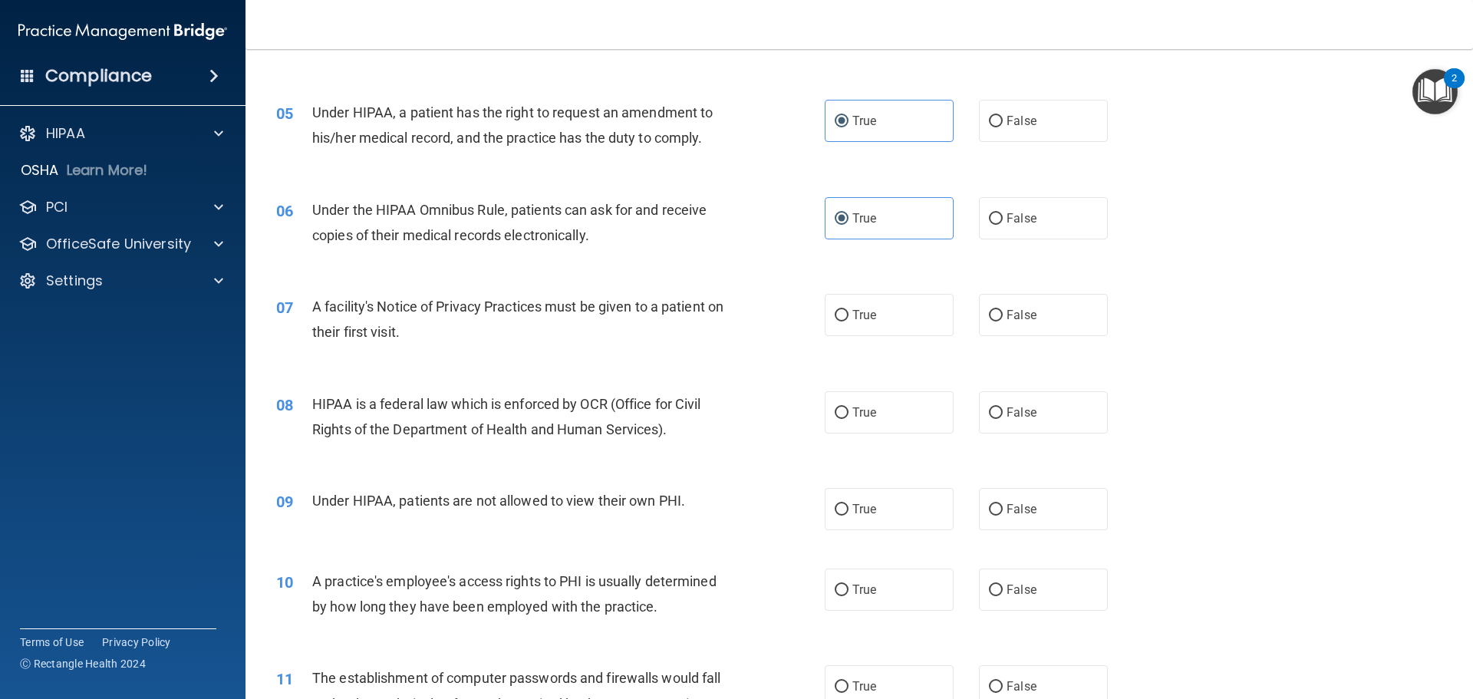
scroll to position [614, 0]
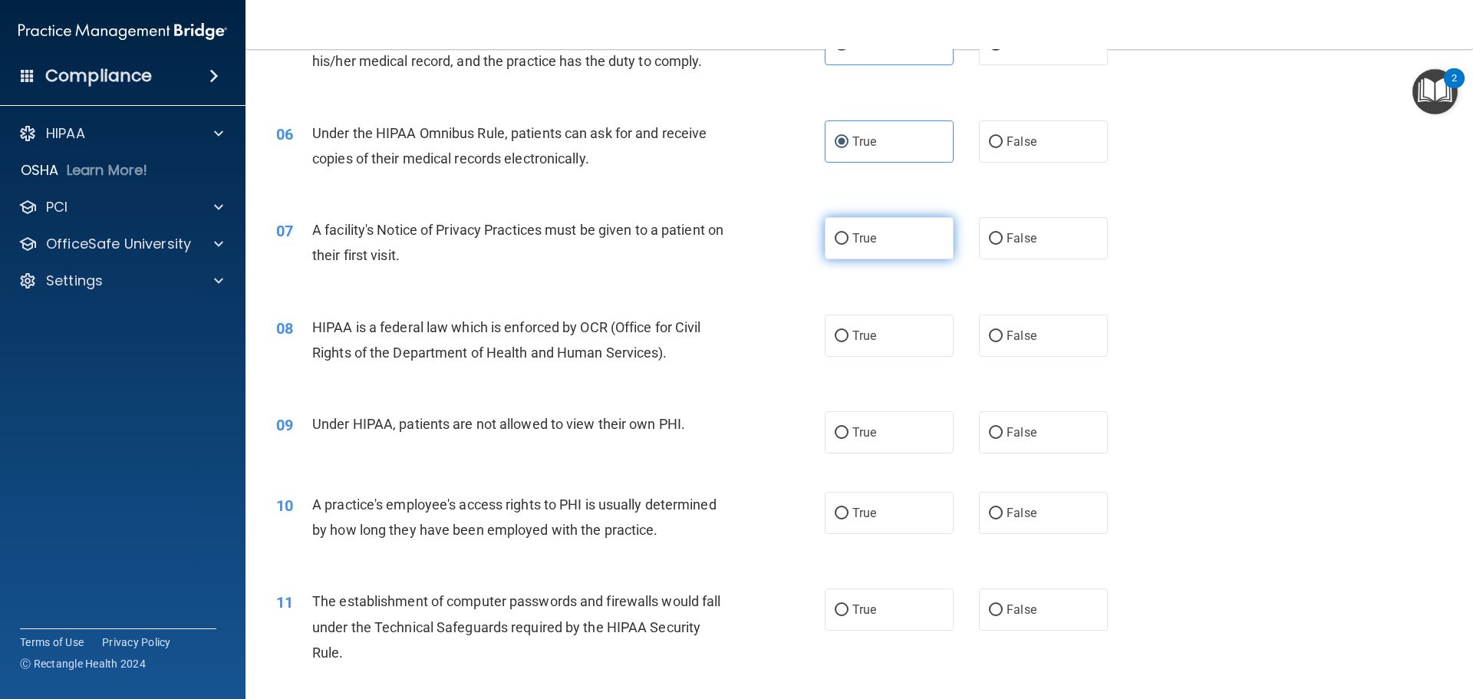
click at [842, 247] on label "True" at bounding box center [889, 238] width 129 height 42
click at [842, 245] on input "True" at bounding box center [842, 239] width 14 height 12
radio input "true"
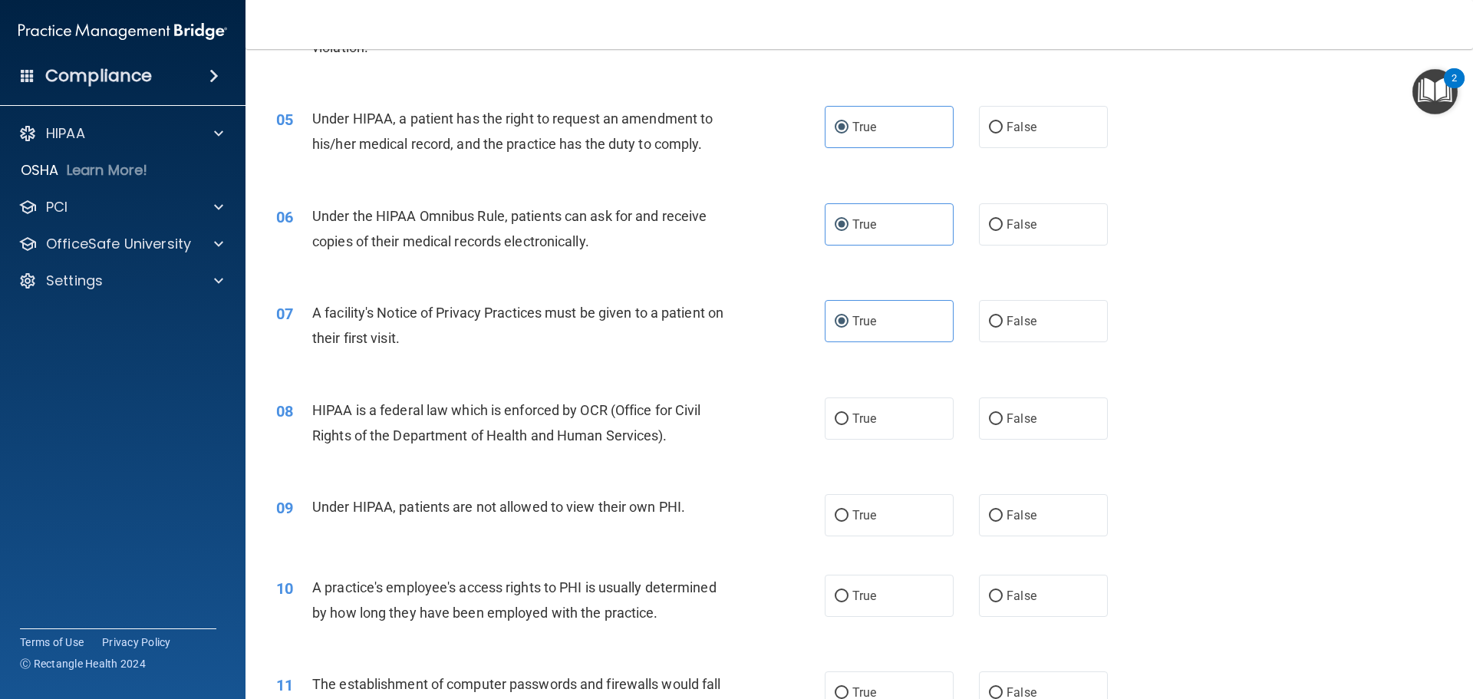
scroll to position [537, 0]
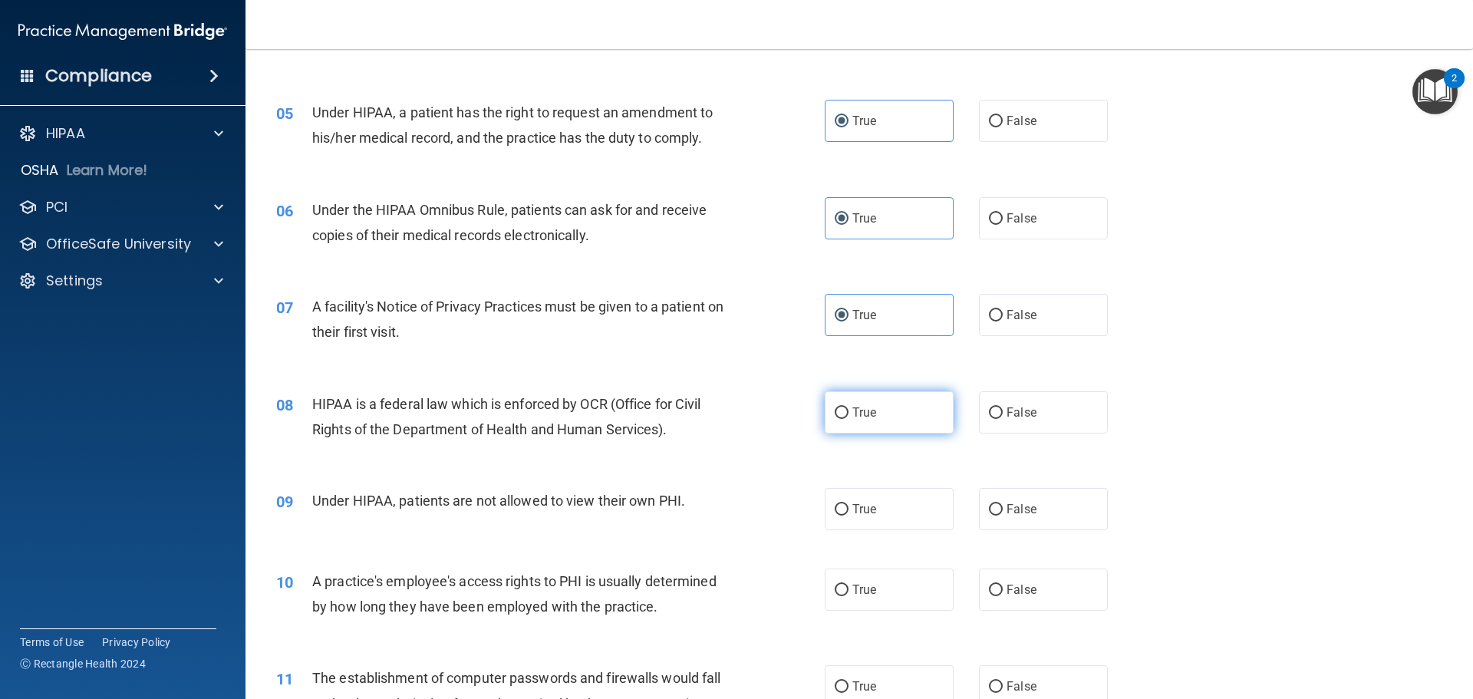
click at [864, 410] on span "True" at bounding box center [864, 412] width 24 height 15
click at [849, 410] on input "True" at bounding box center [842, 413] width 14 height 12
radio input "true"
click at [1007, 510] on span "False" at bounding box center [1022, 509] width 30 height 15
click at [1003, 510] on input "False" at bounding box center [996, 510] width 14 height 12
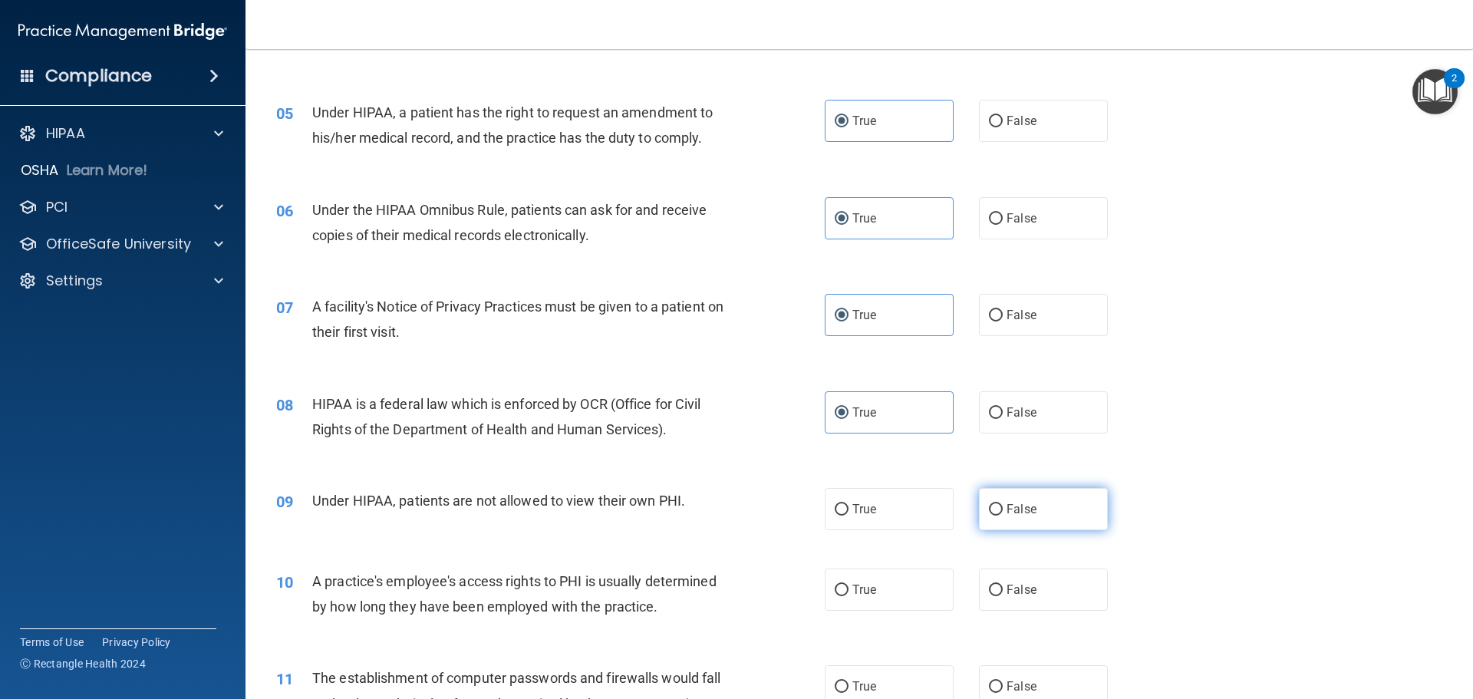
radio input "true"
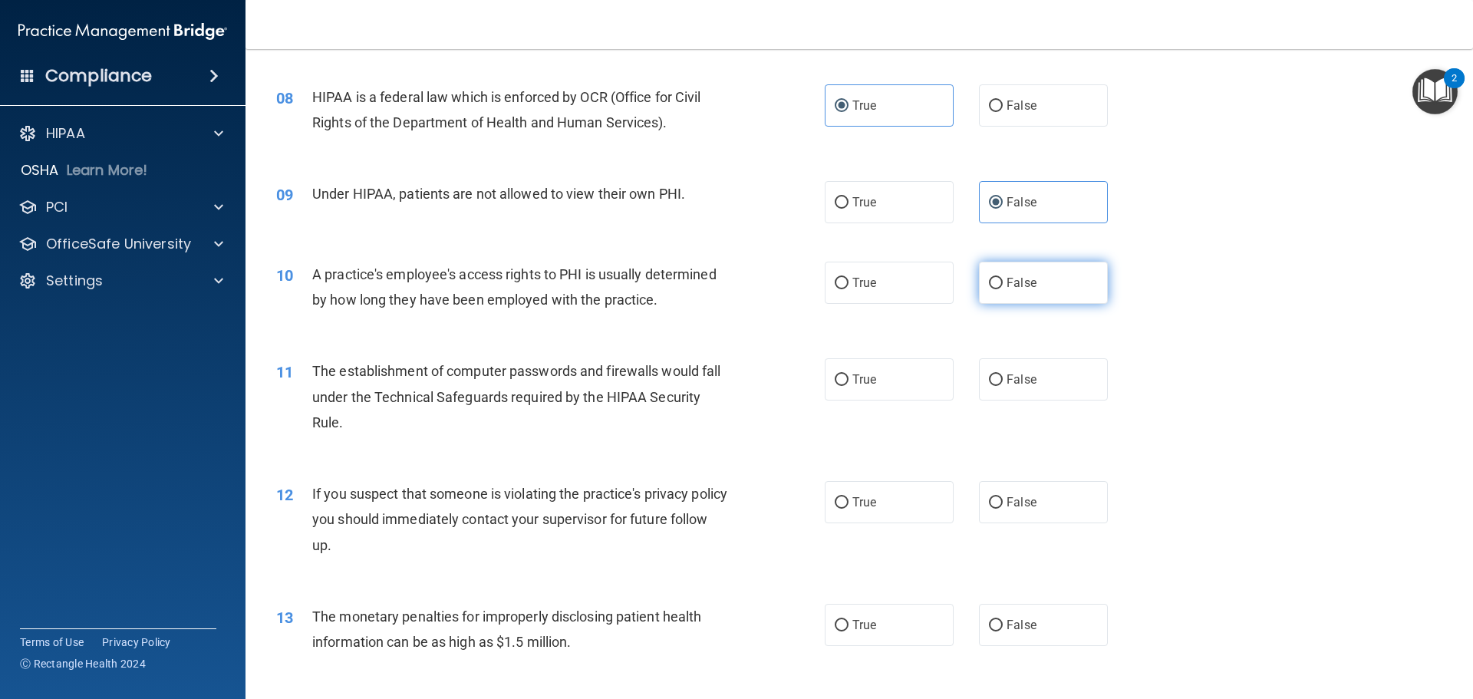
click at [1019, 283] on span "False" at bounding box center [1022, 282] width 30 height 15
click at [1003, 283] on input "False" at bounding box center [996, 284] width 14 height 12
radio input "true"
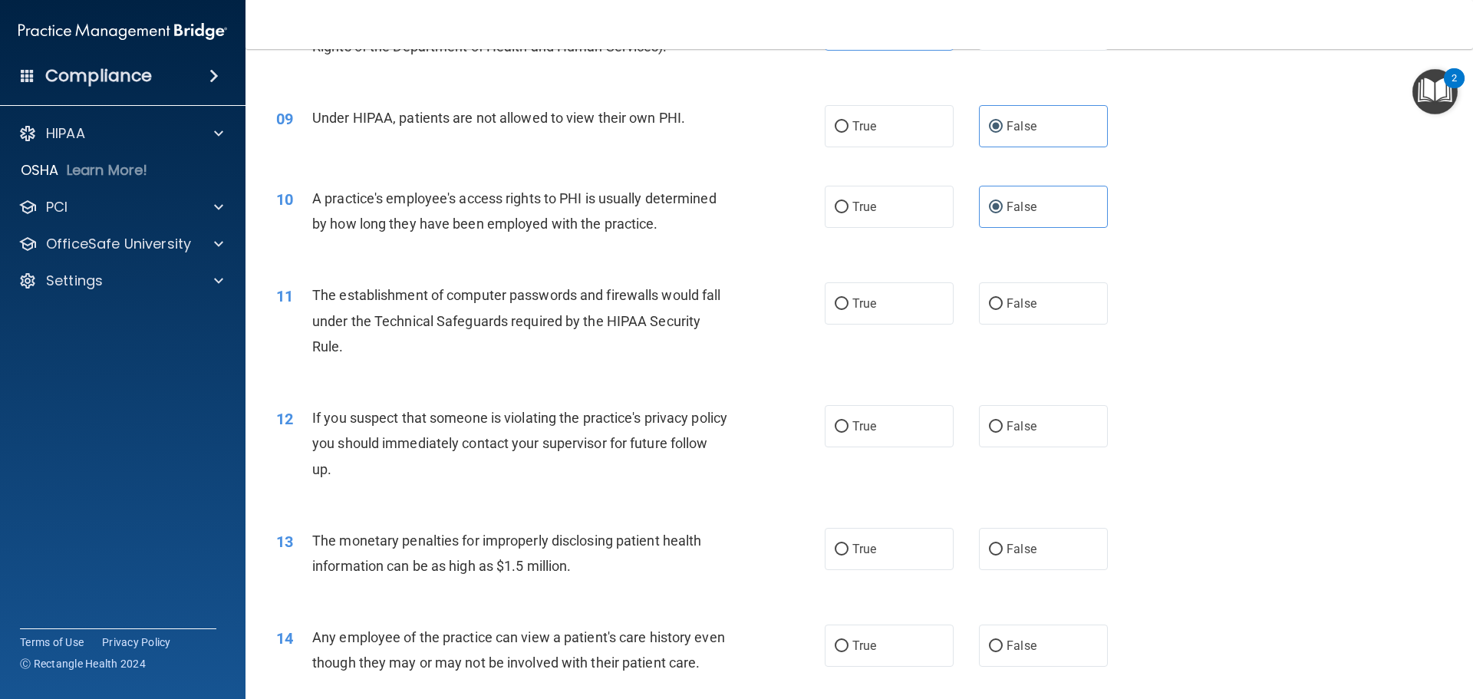
scroll to position [921, 0]
drag, startPoint x: 833, startPoint y: 309, endPoint x: 832, endPoint y: 323, distance: 13.8
click at [836, 312] on label "True" at bounding box center [889, 303] width 129 height 42
click at [836, 309] on input "True" at bounding box center [842, 304] width 14 height 12
radio input "true"
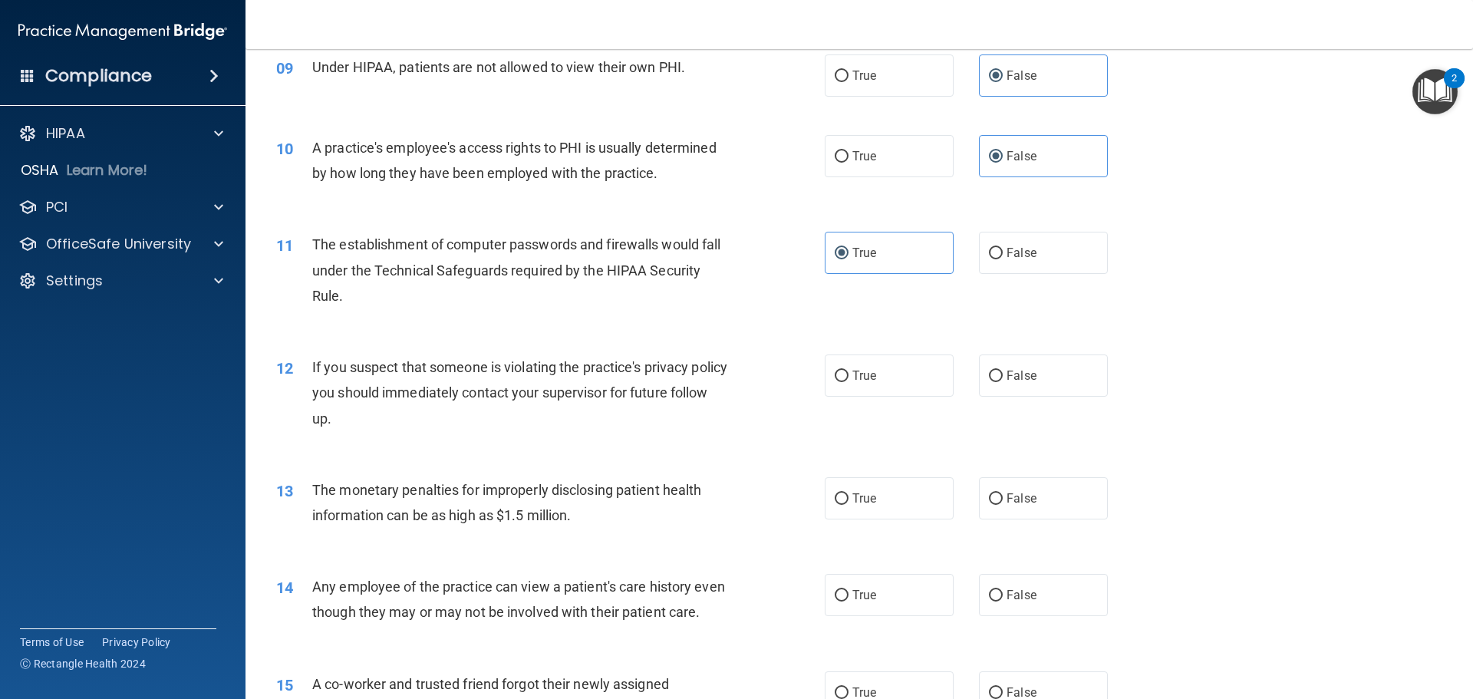
scroll to position [997, 0]
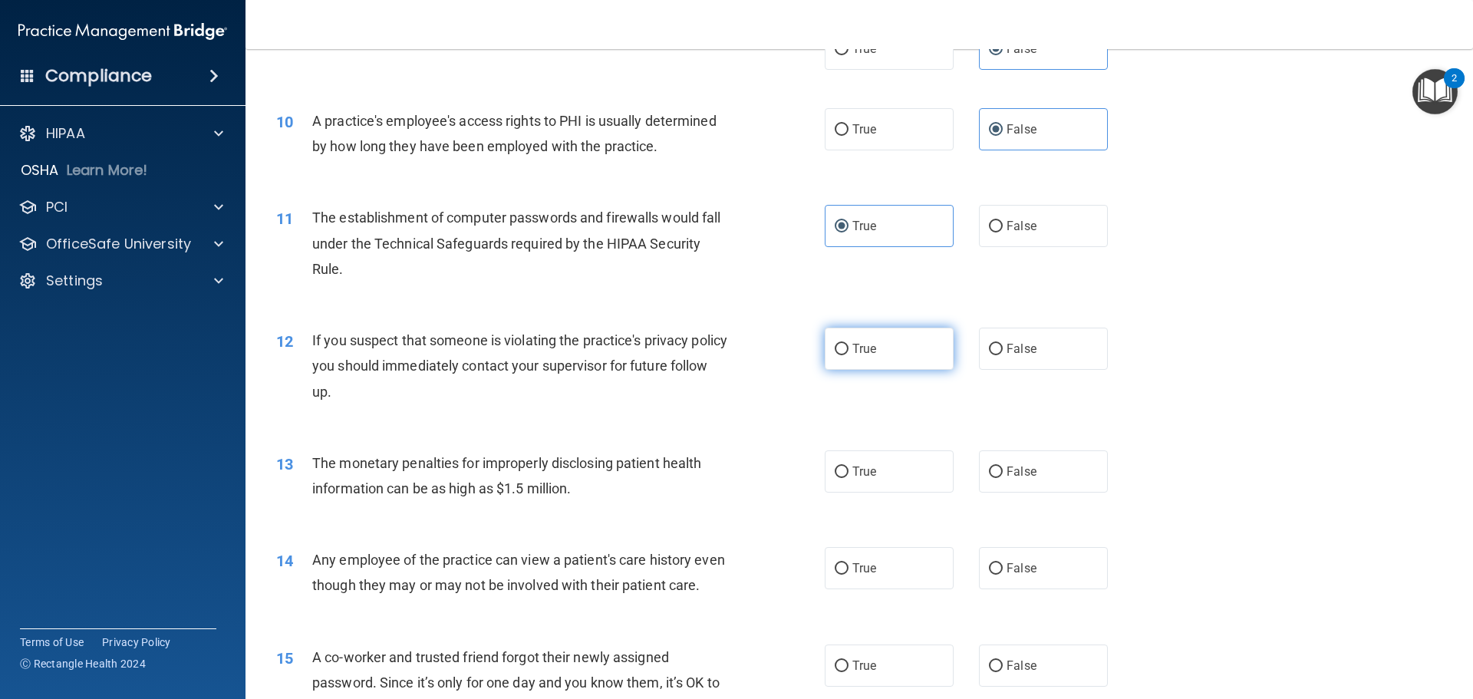
drag, startPoint x: 849, startPoint y: 354, endPoint x: 809, endPoint y: 374, distance: 43.6
click at [852, 354] on span "True" at bounding box center [864, 348] width 24 height 15
click at [849, 354] on input "True" at bounding box center [842, 350] width 14 height 12
radio input "true"
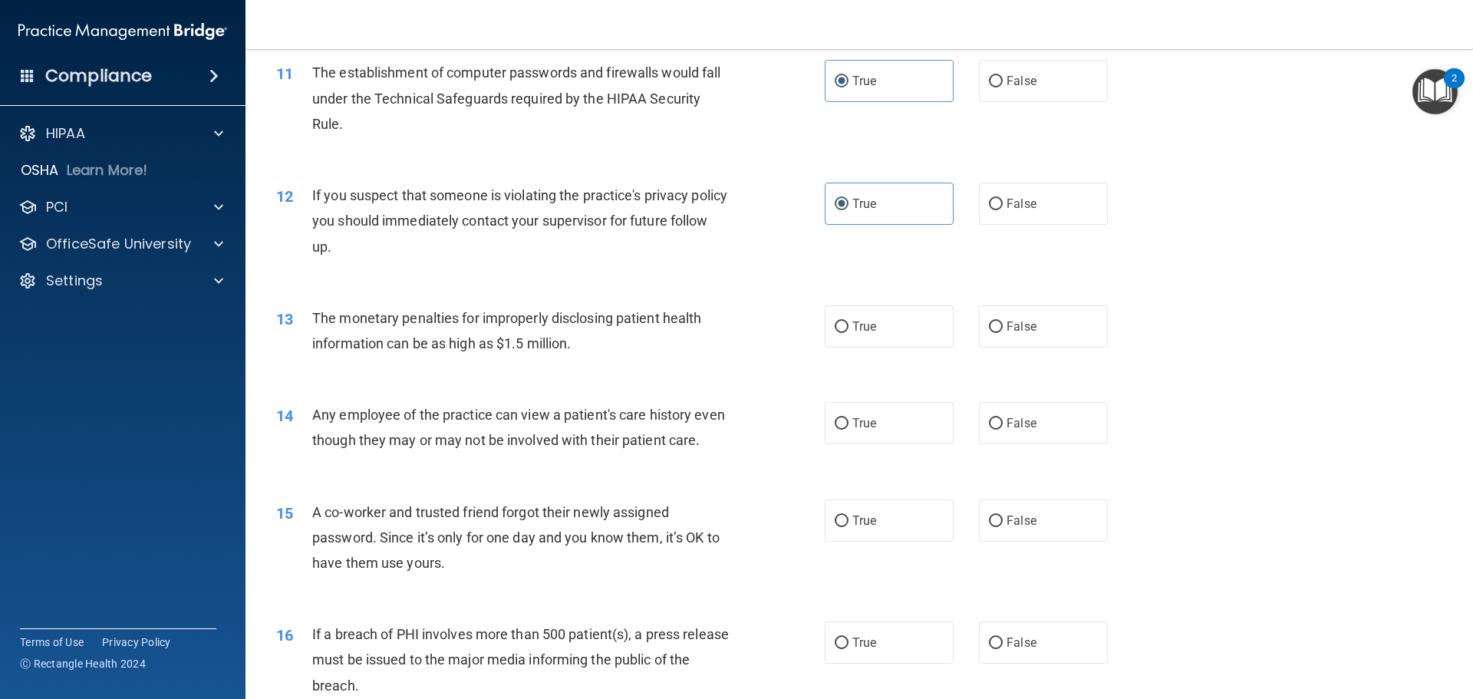
scroll to position [1151, 0]
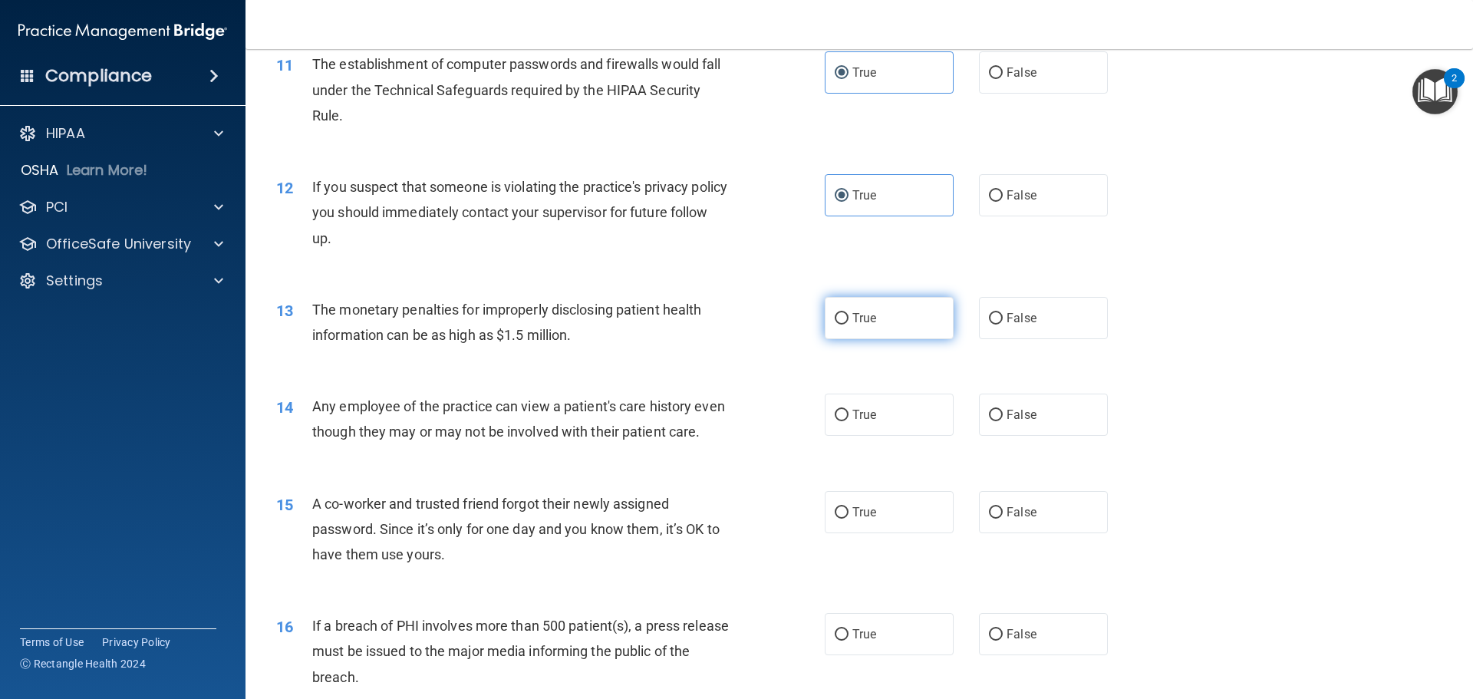
click at [855, 331] on label "True" at bounding box center [889, 318] width 129 height 42
click at [849, 325] on input "True" at bounding box center [842, 319] width 14 height 12
radio input "true"
click at [995, 413] on input "False" at bounding box center [996, 416] width 14 height 12
radio input "true"
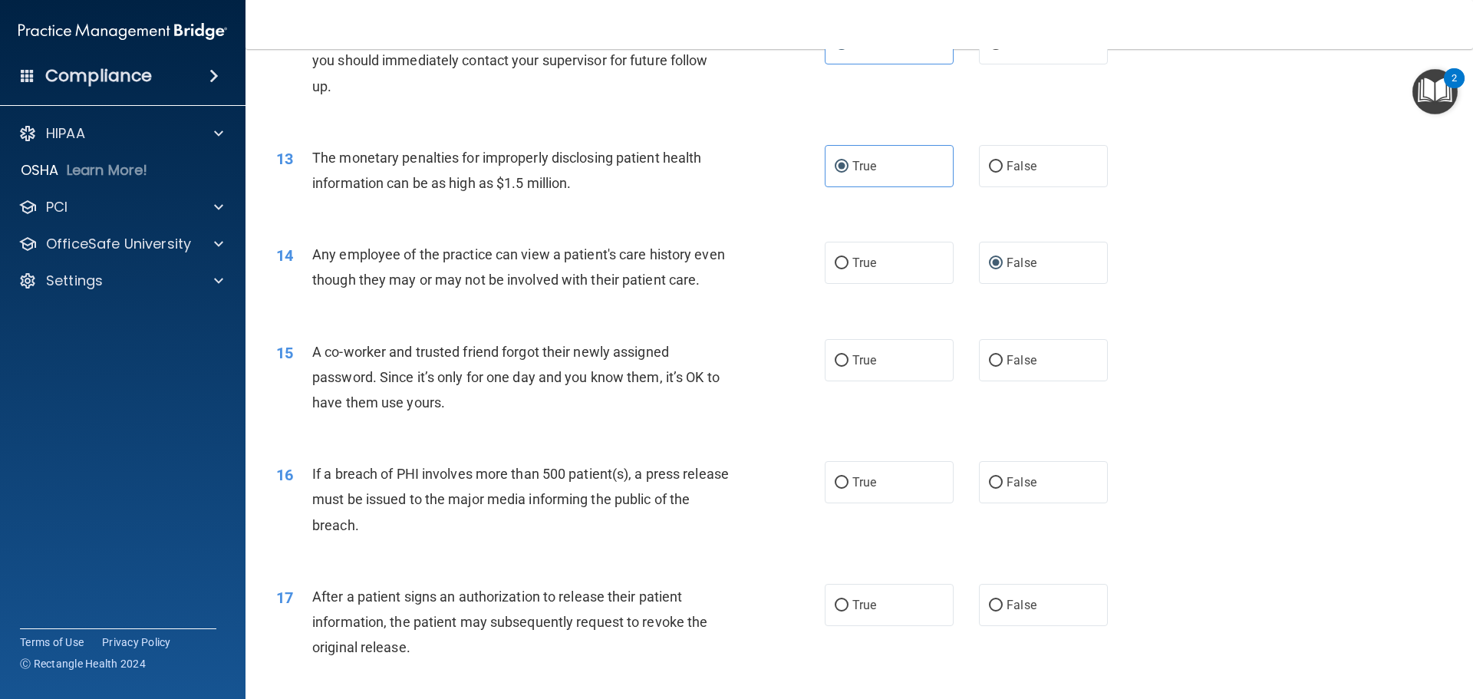
scroll to position [1304, 0]
click at [1020, 366] on span "False" at bounding box center [1022, 358] width 30 height 15
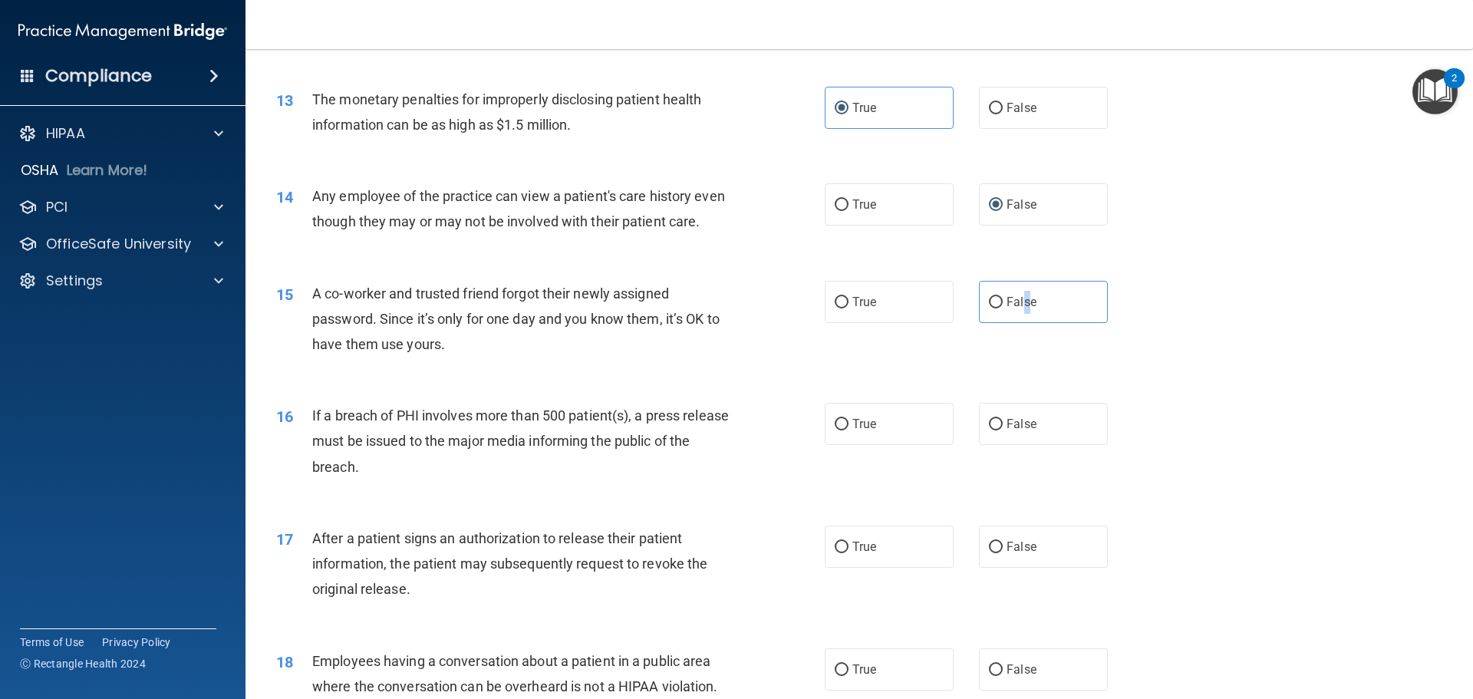
scroll to position [1458, 0]
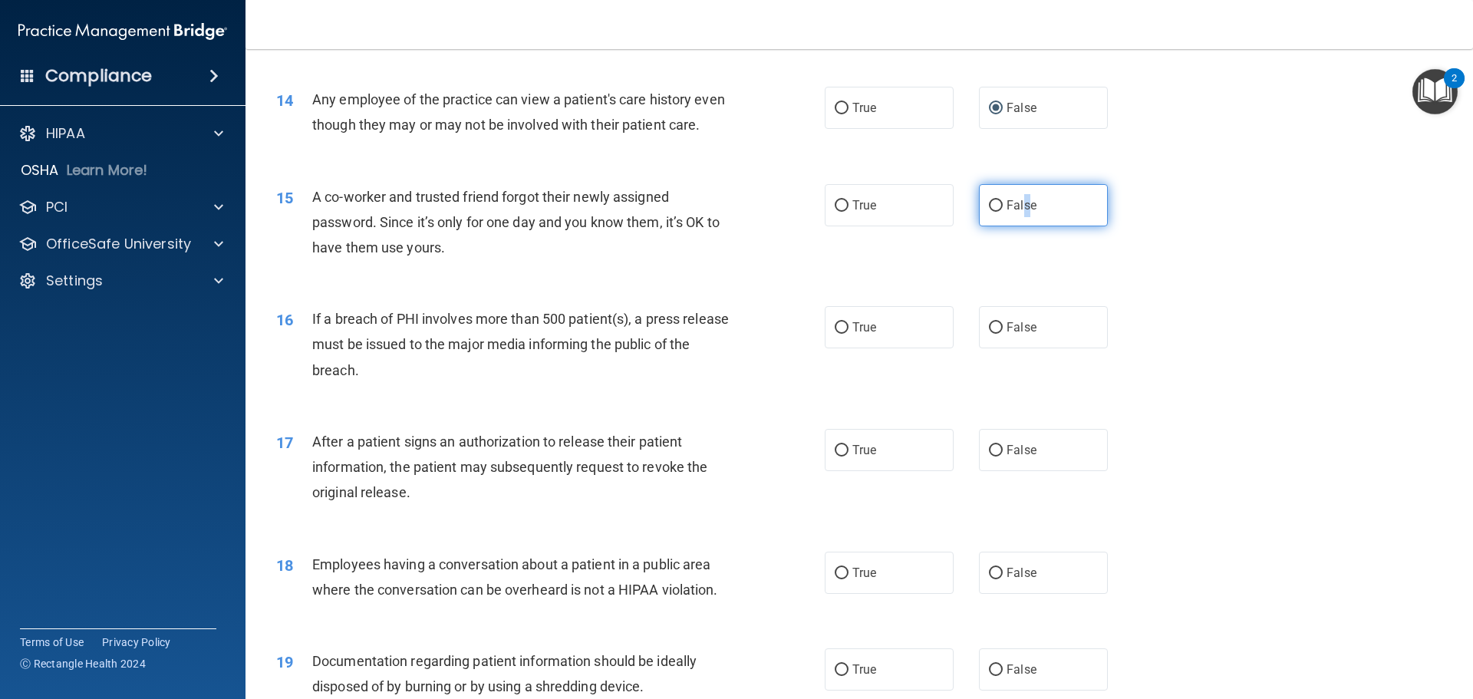
drag, startPoint x: 990, startPoint y: 230, endPoint x: 975, endPoint y: 246, distance: 21.2
click at [991, 212] on input "False" at bounding box center [996, 206] width 14 height 12
radio input "true"
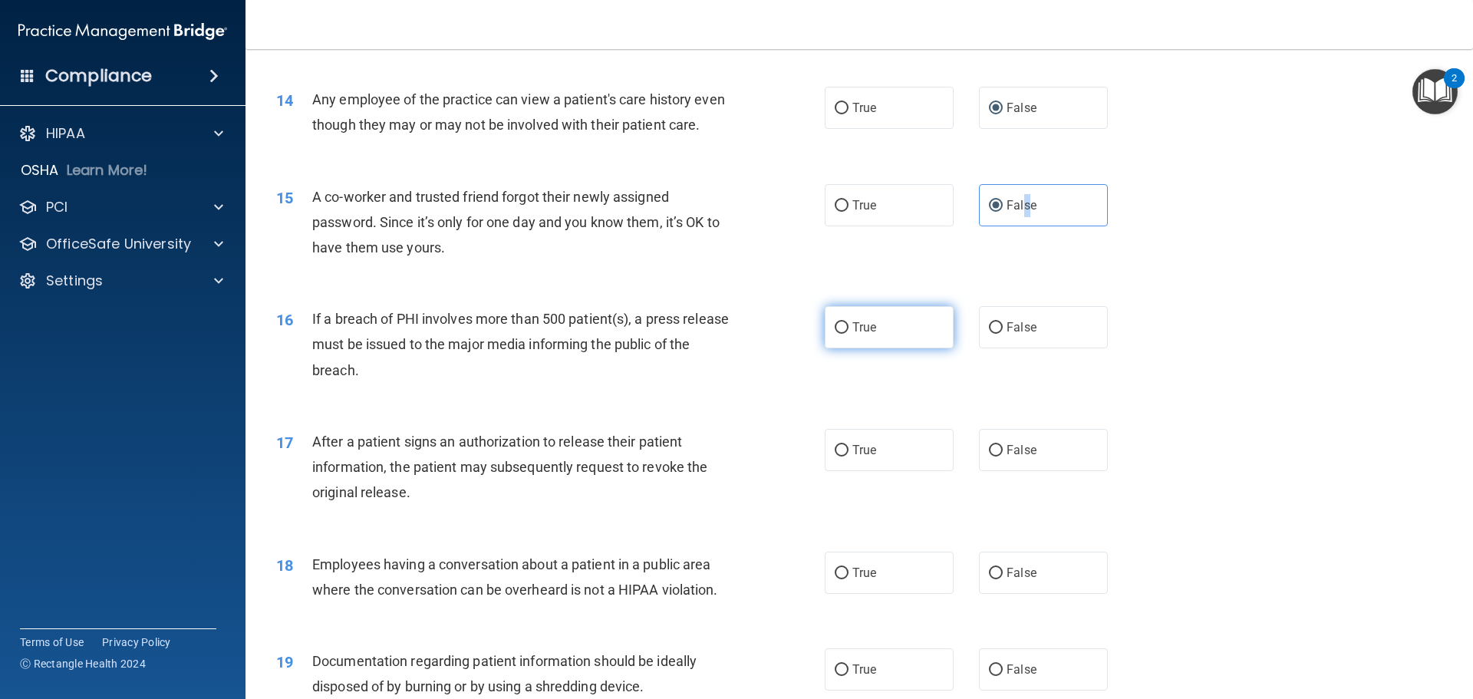
click at [837, 334] on input "True" at bounding box center [842, 328] width 14 height 12
radio input "true"
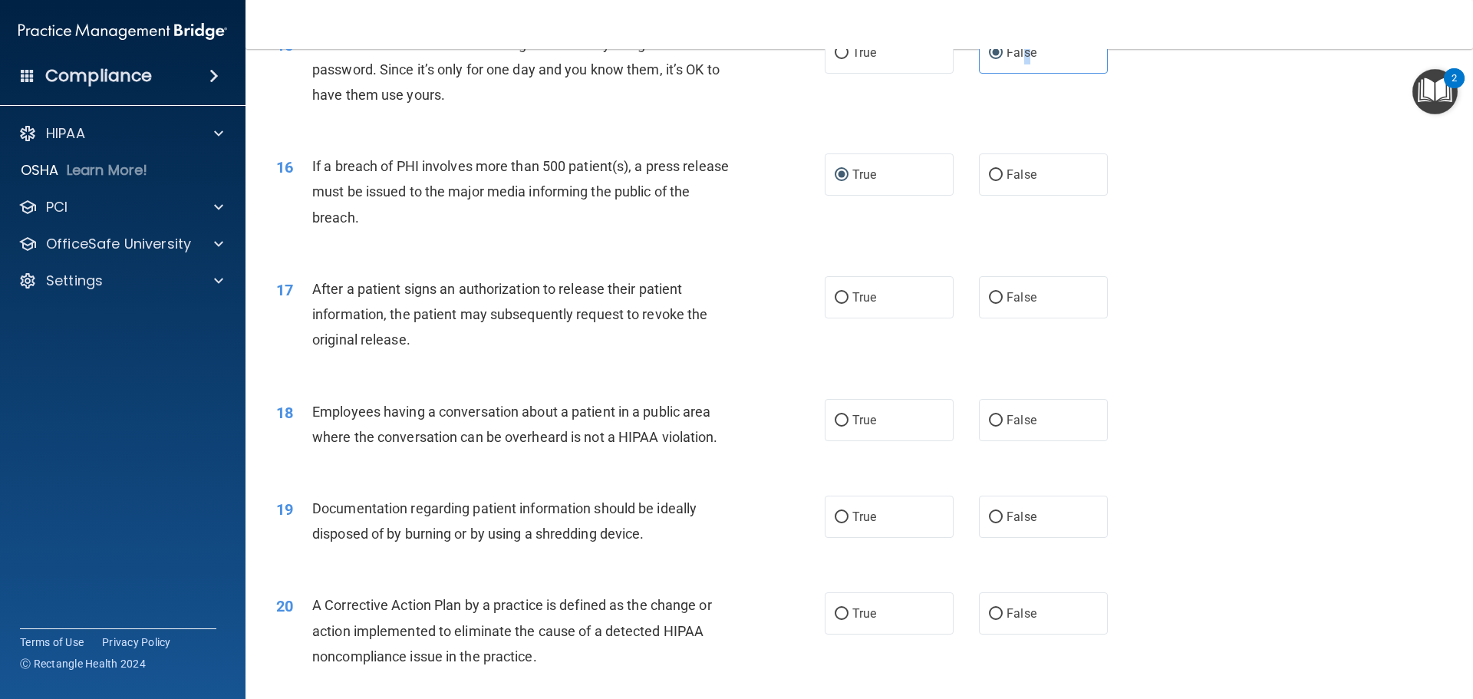
scroll to position [1611, 0]
click at [841, 303] on input "True" at bounding box center [842, 298] width 14 height 12
radio input "true"
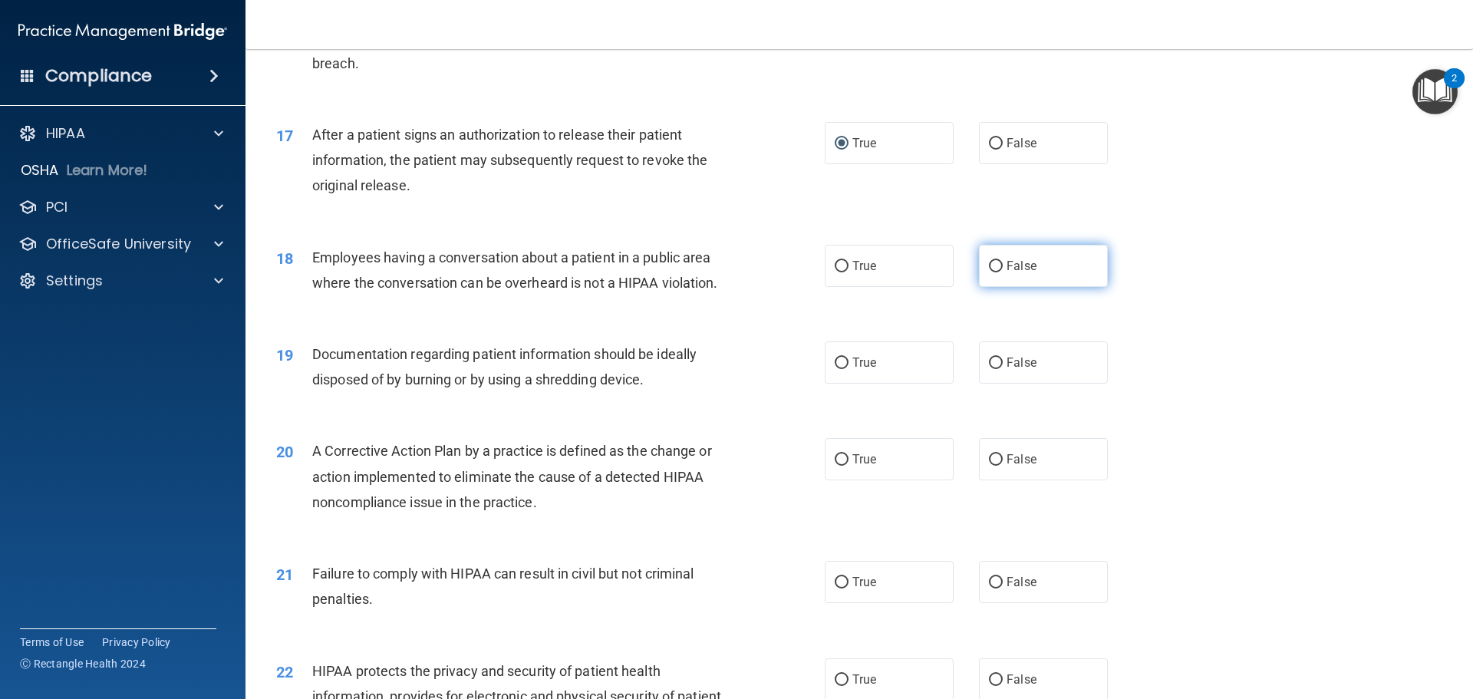
click at [998, 287] on label "False" at bounding box center [1043, 266] width 129 height 42
click at [998, 272] on input "False" at bounding box center [996, 267] width 14 height 12
radio input "true"
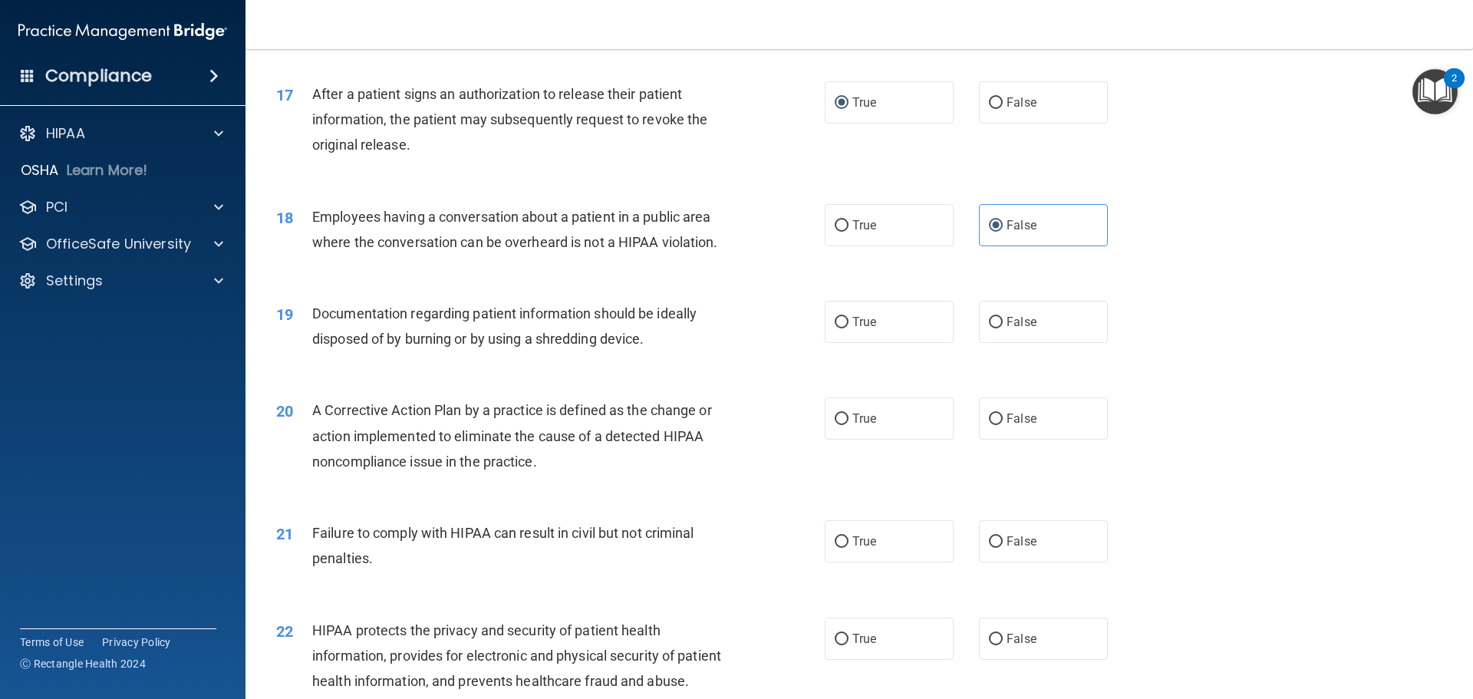
scroll to position [1841, 0]
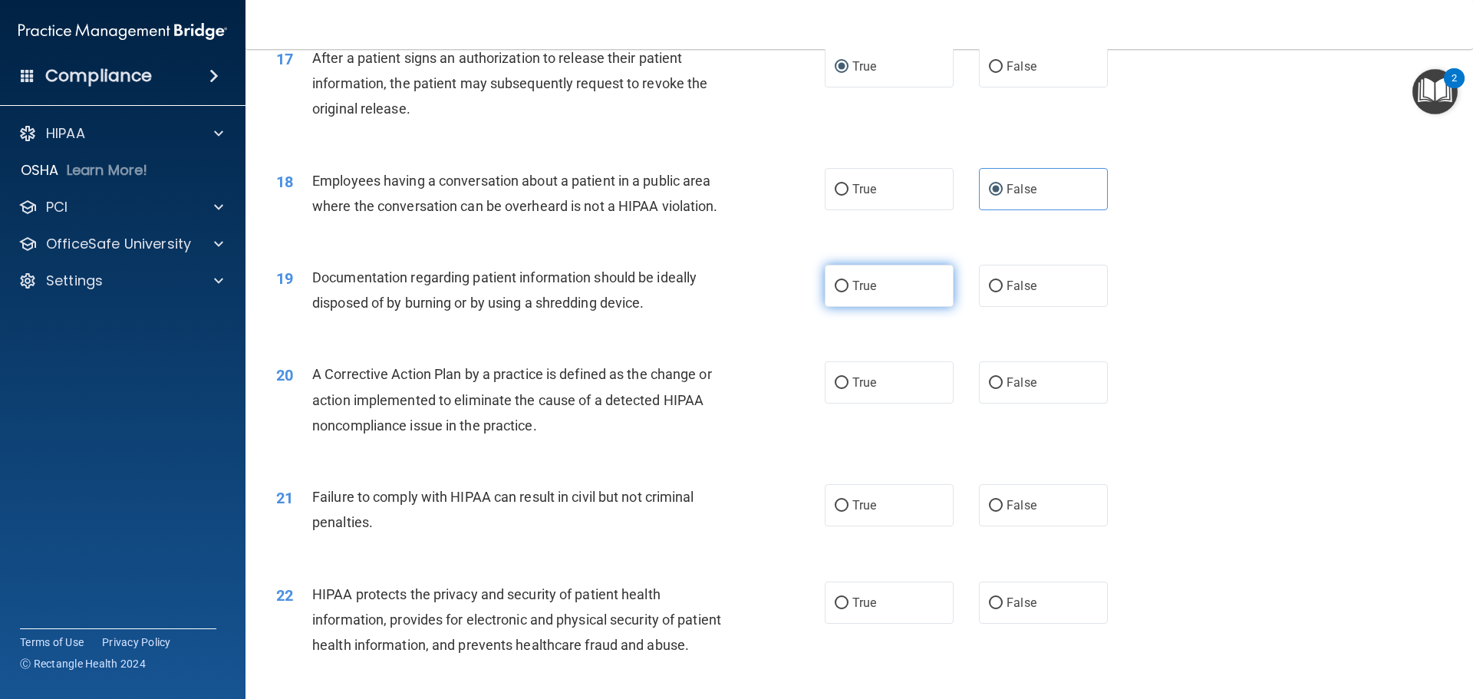
click at [852, 293] on span "True" at bounding box center [864, 286] width 24 height 15
click at [848, 292] on input "True" at bounding box center [842, 287] width 14 height 12
radio input "true"
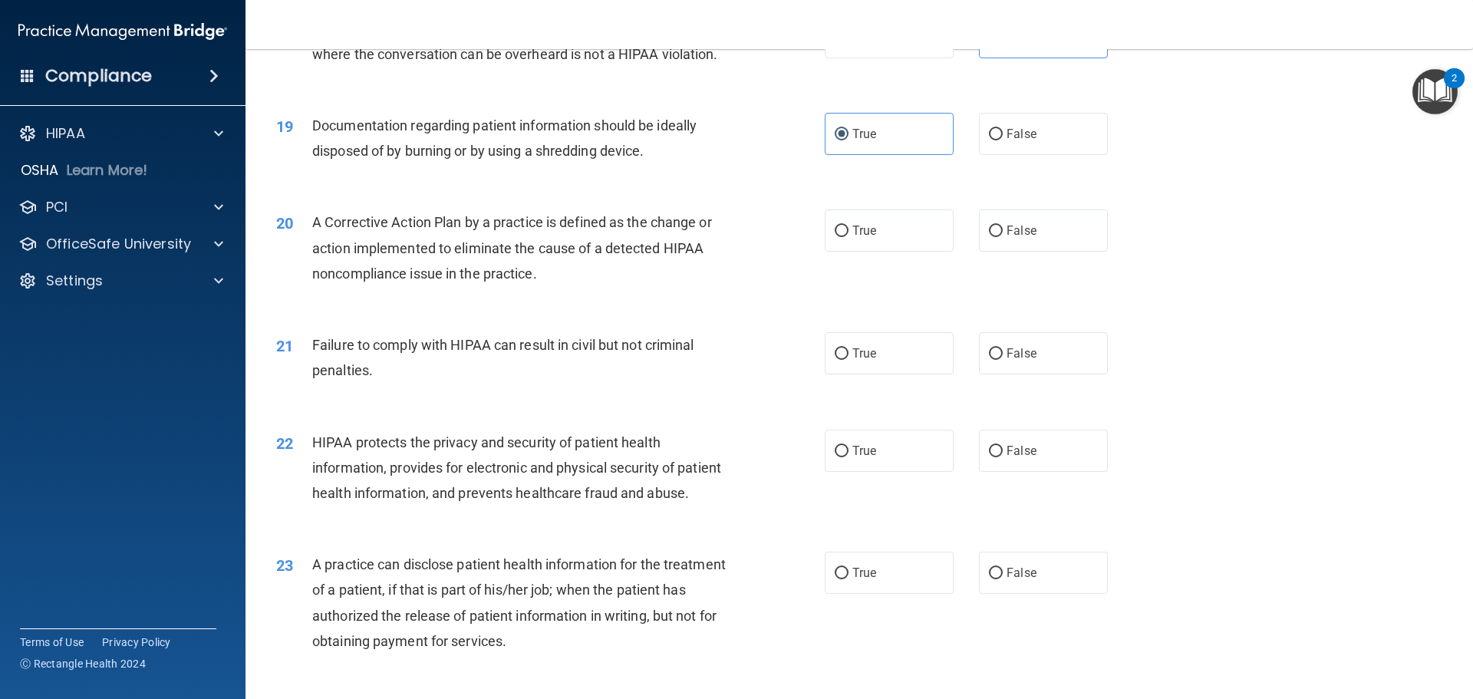
scroll to position [1995, 0]
click at [1027, 359] on span "False" at bounding box center [1022, 351] width 30 height 15
click at [1003, 358] on input "False" at bounding box center [996, 353] width 14 height 12
radio input "true"
click at [859, 236] on span "True" at bounding box center [864, 229] width 24 height 15
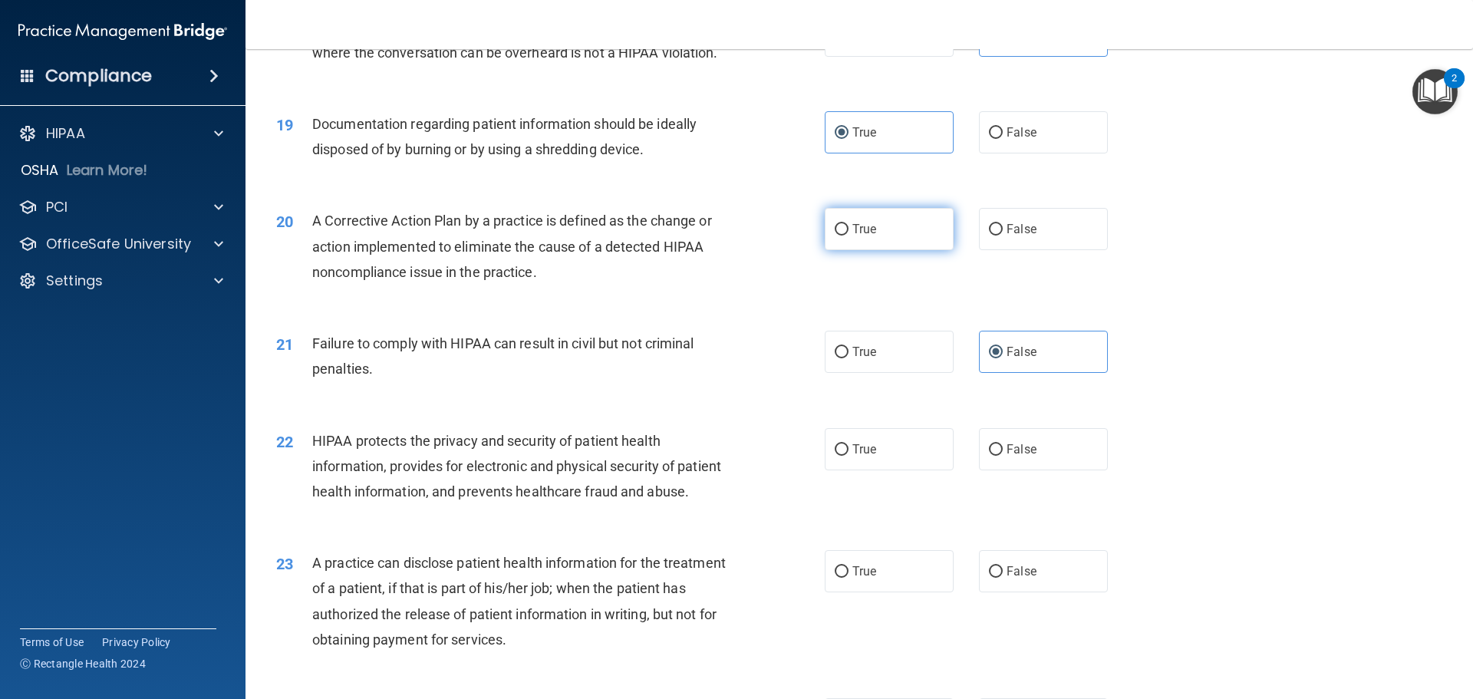
click at [849, 236] on input "True" at bounding box center [842, 230] width 14 height 12
radio input "true"
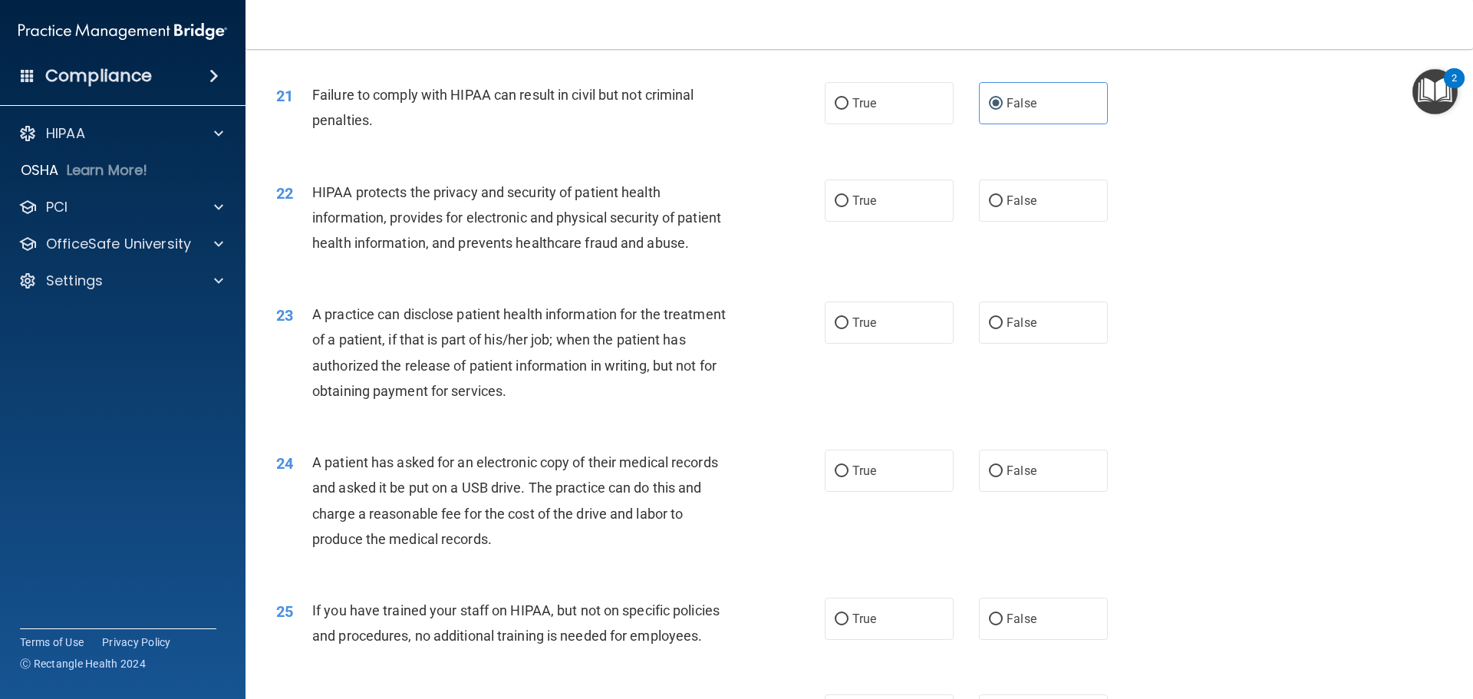
scroll to position [2302, 0]
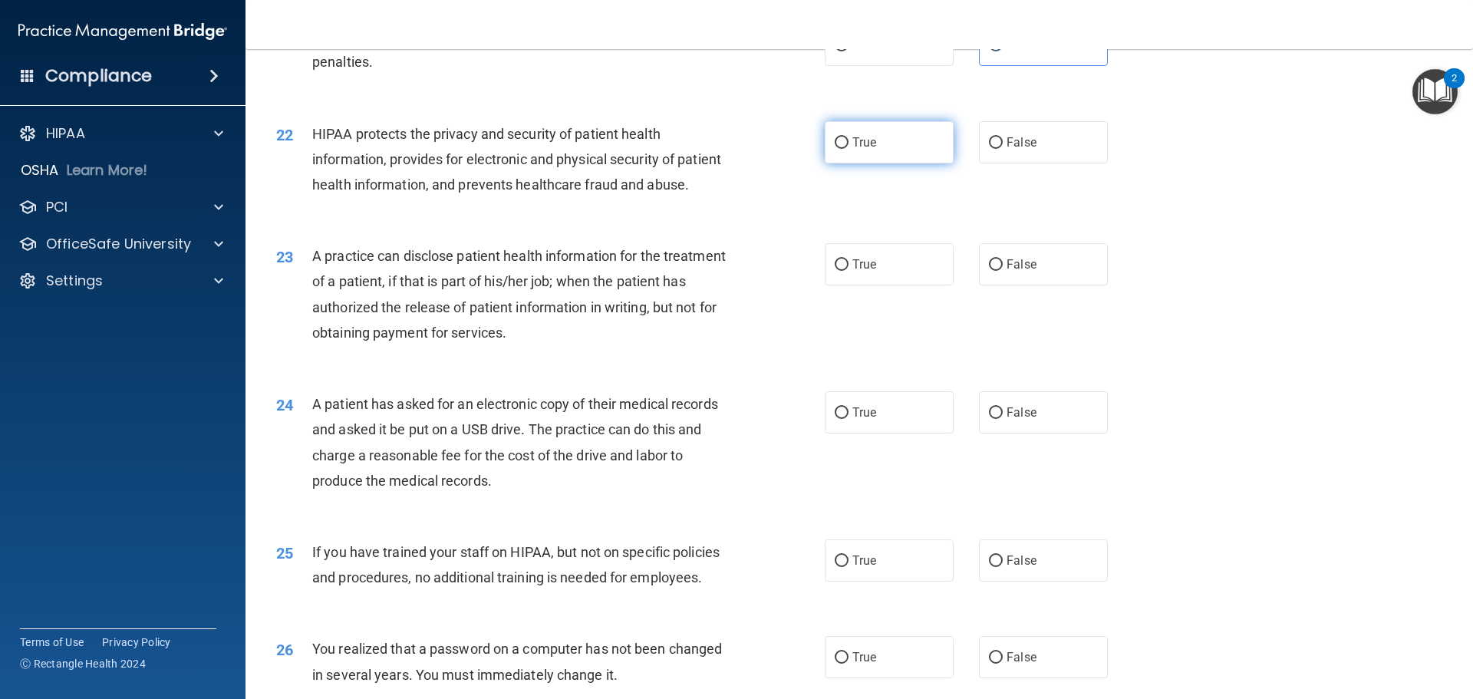
click at [846, 163] on label "True" at bounding box center [889, 142] width 129 height 42
click at [846, 149] on input "True" at bounding box center [842, 143] width 14 height 12
radio input "true"
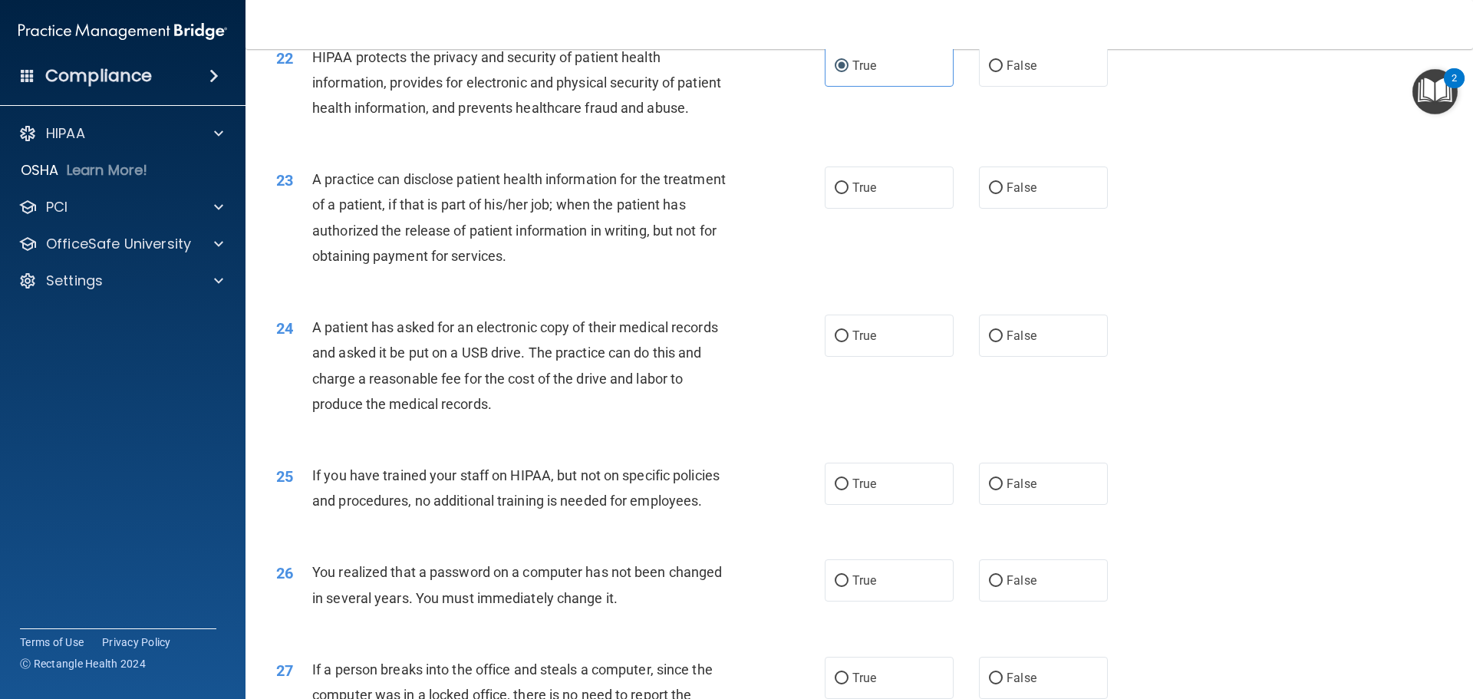
scroll to position [2455, 0]
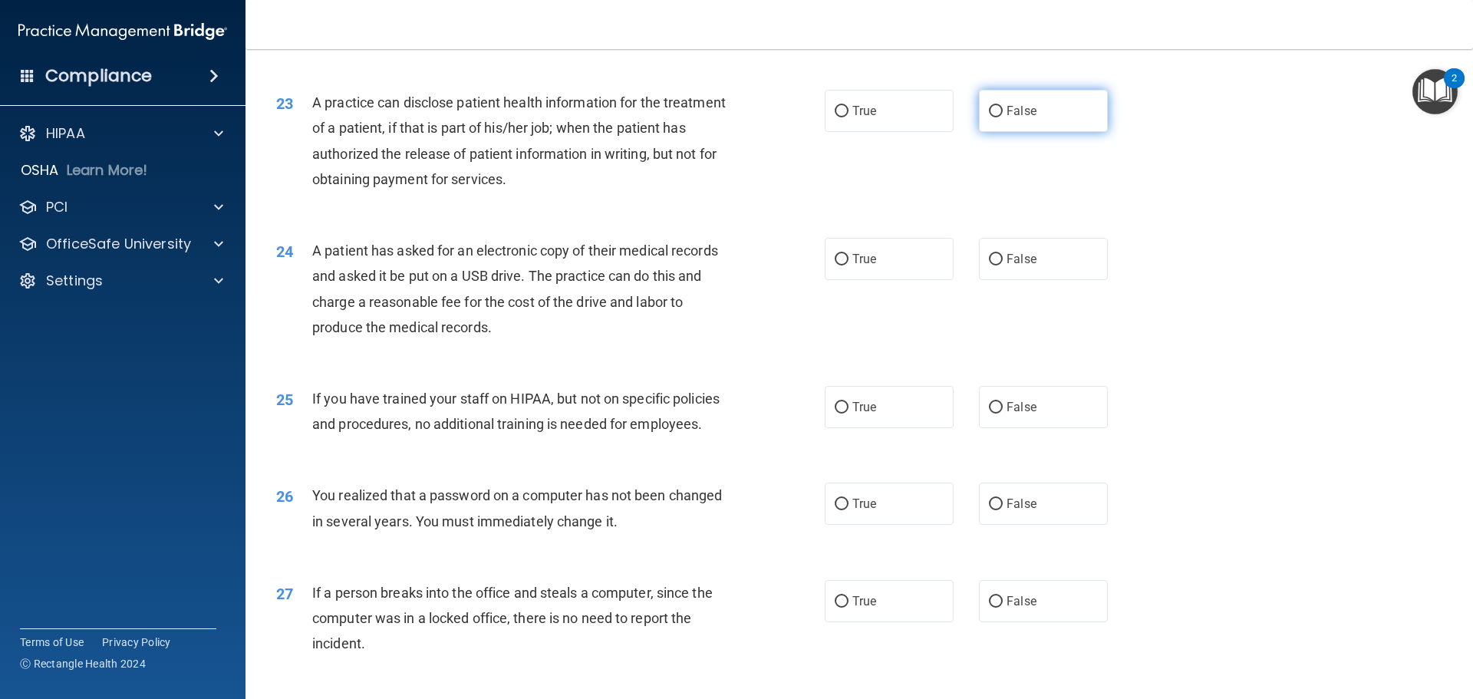
click at [1007, 118] on span "False" at bounding box center [1022, 111] width 30 height 15
click at [1003, 117] on input "False" at bounding box center [996, 112] width 14 height 12
radio input "true"
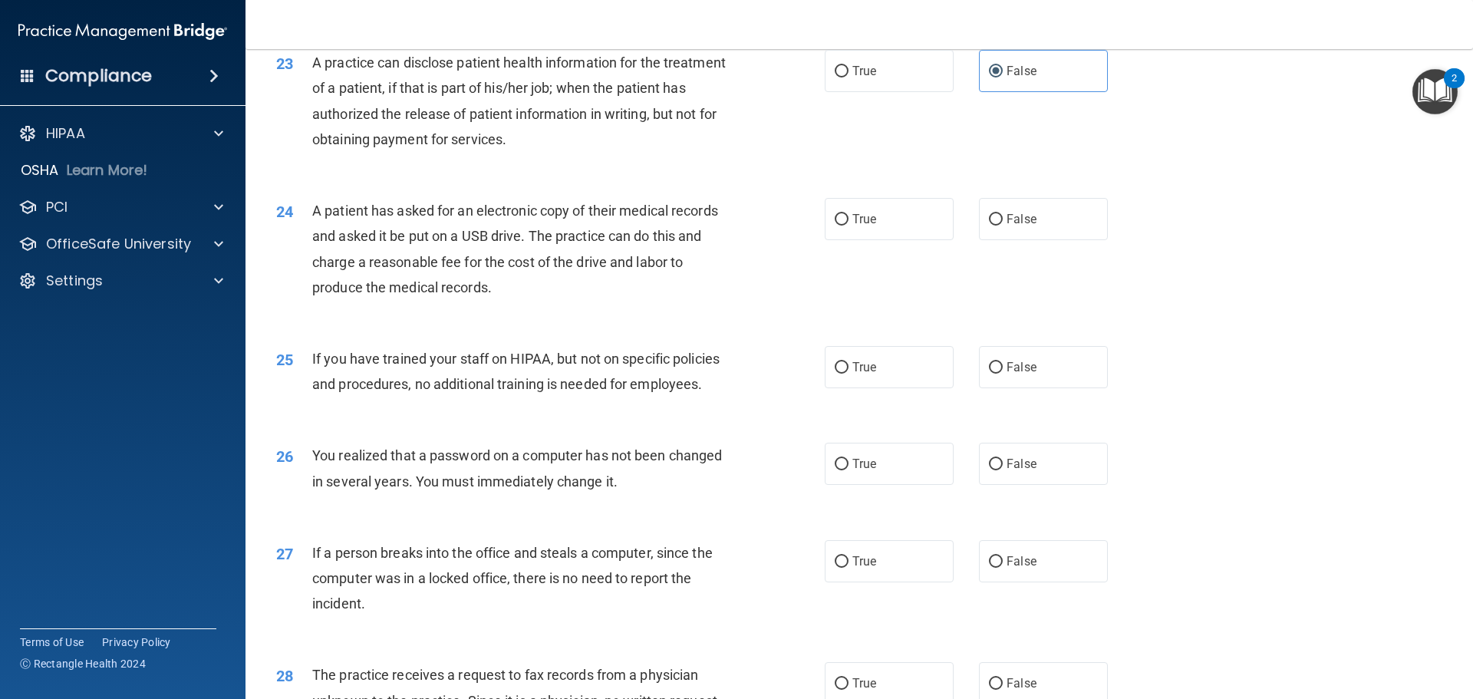
scroll to position [2532, 0]
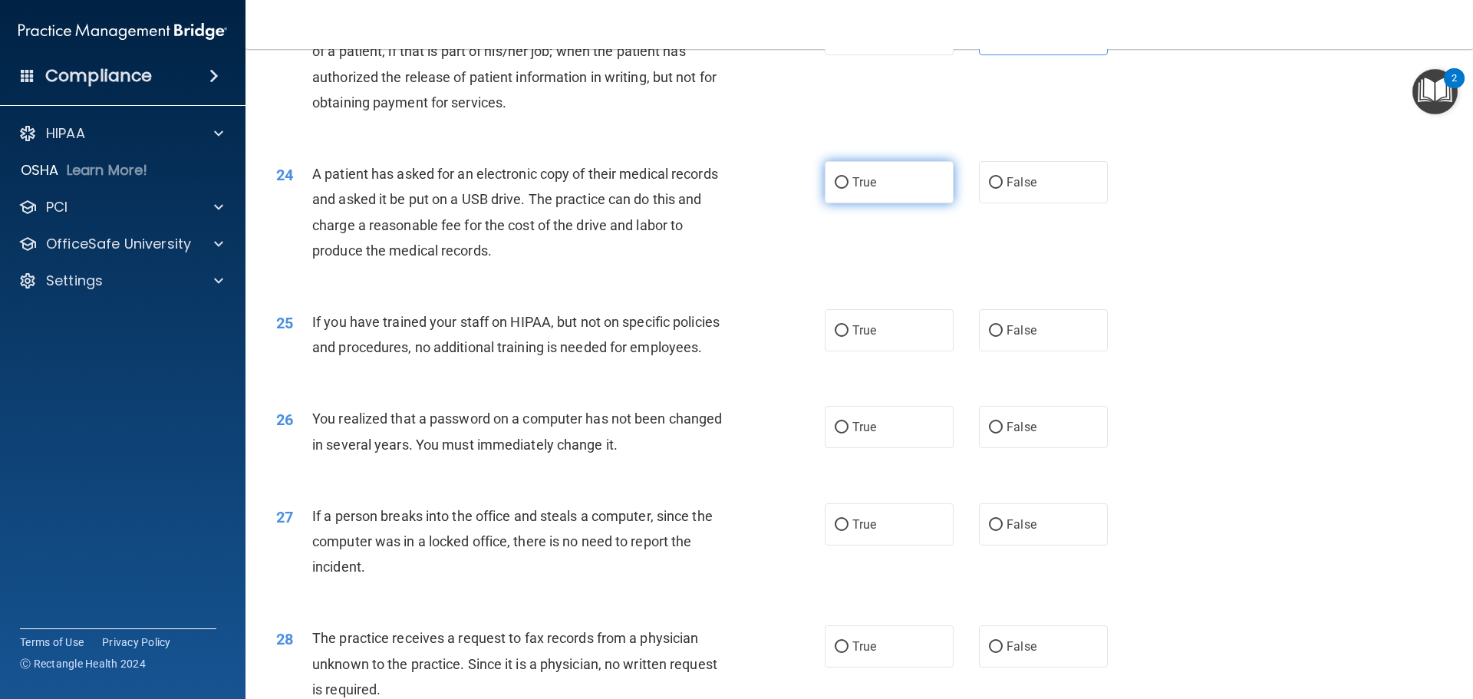
click at [855, 203] on label "True" at bounding box center [889, 182] width 129 height 42
click at [849, 189] on input "True" at bounding box center [842, 183] width 14 height 12
radio input "true"
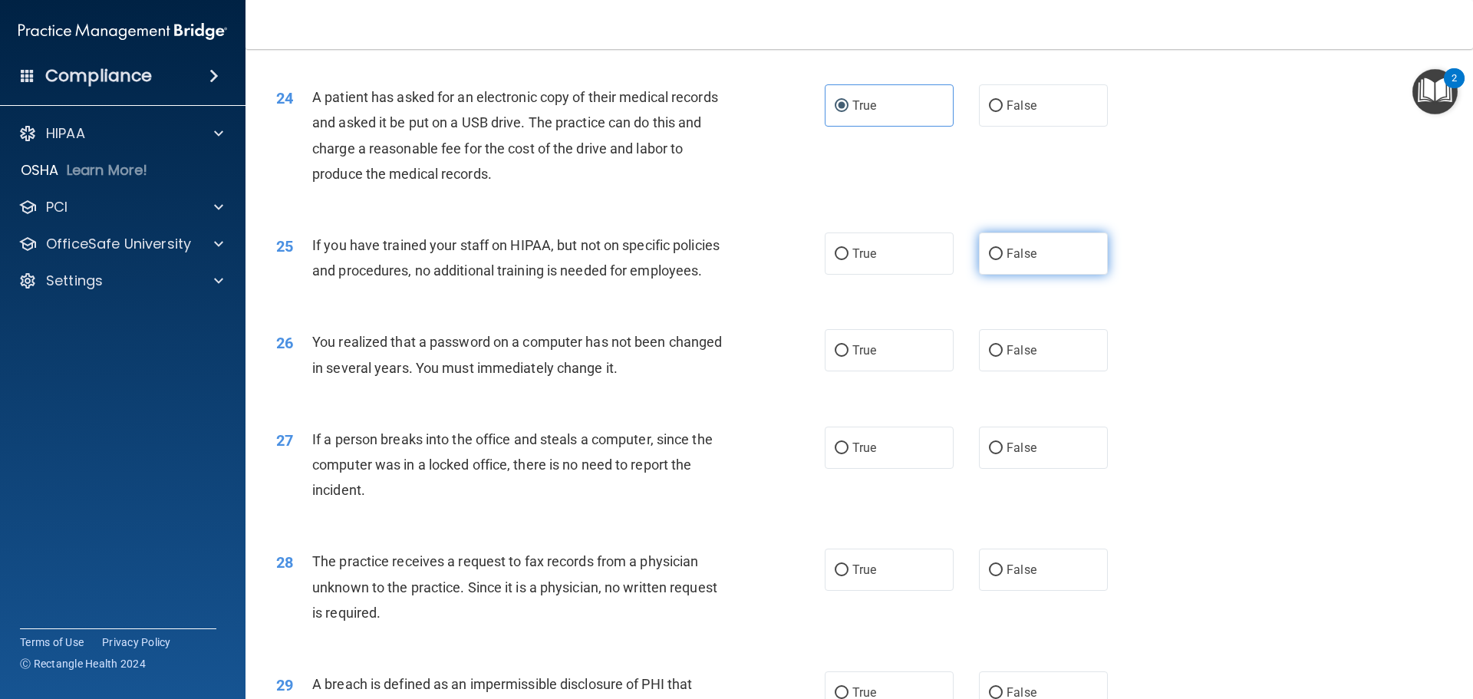
click at [1009, 275] on label "False" at bounding box center [1043, 253] width 129 height 42
click at [1003, 260] on input "False" at bounding box center [996, 255] width 14 height 12
radio input "true"
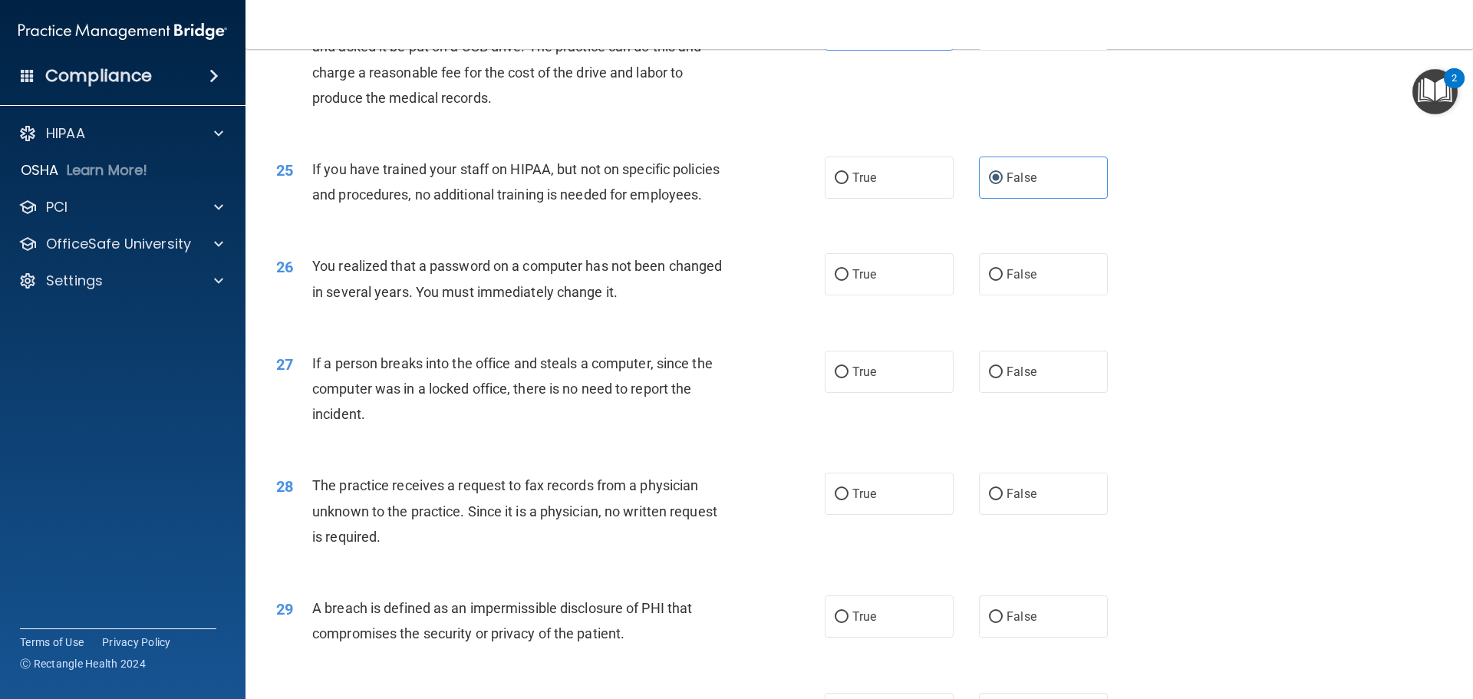
scroll to position [2685, 0]
click at [852, 281] on span "True" at bounding box center [864, 273] width 24 height 15
click at [848, 280] on input "True" at bounding box center [842, 275] width 14 height 12
radio input "true"
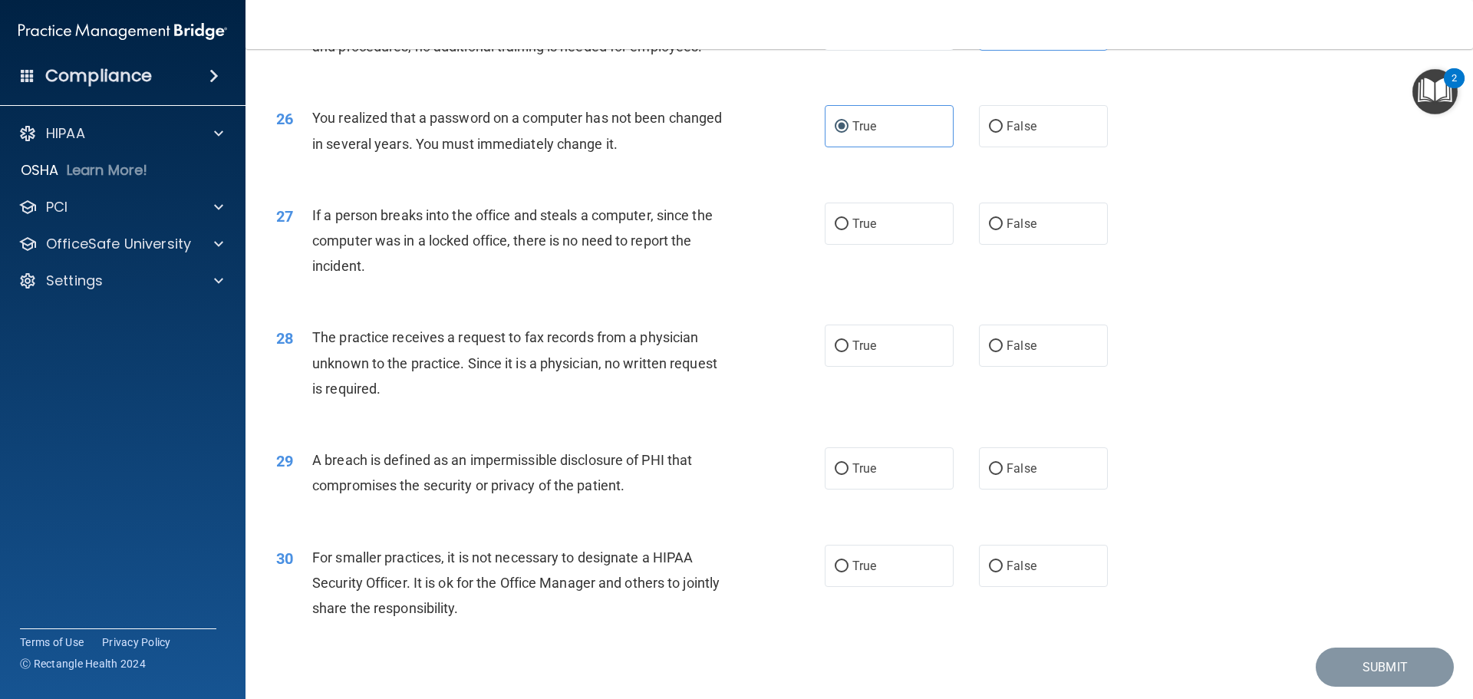
scroll to position [2839, 0]
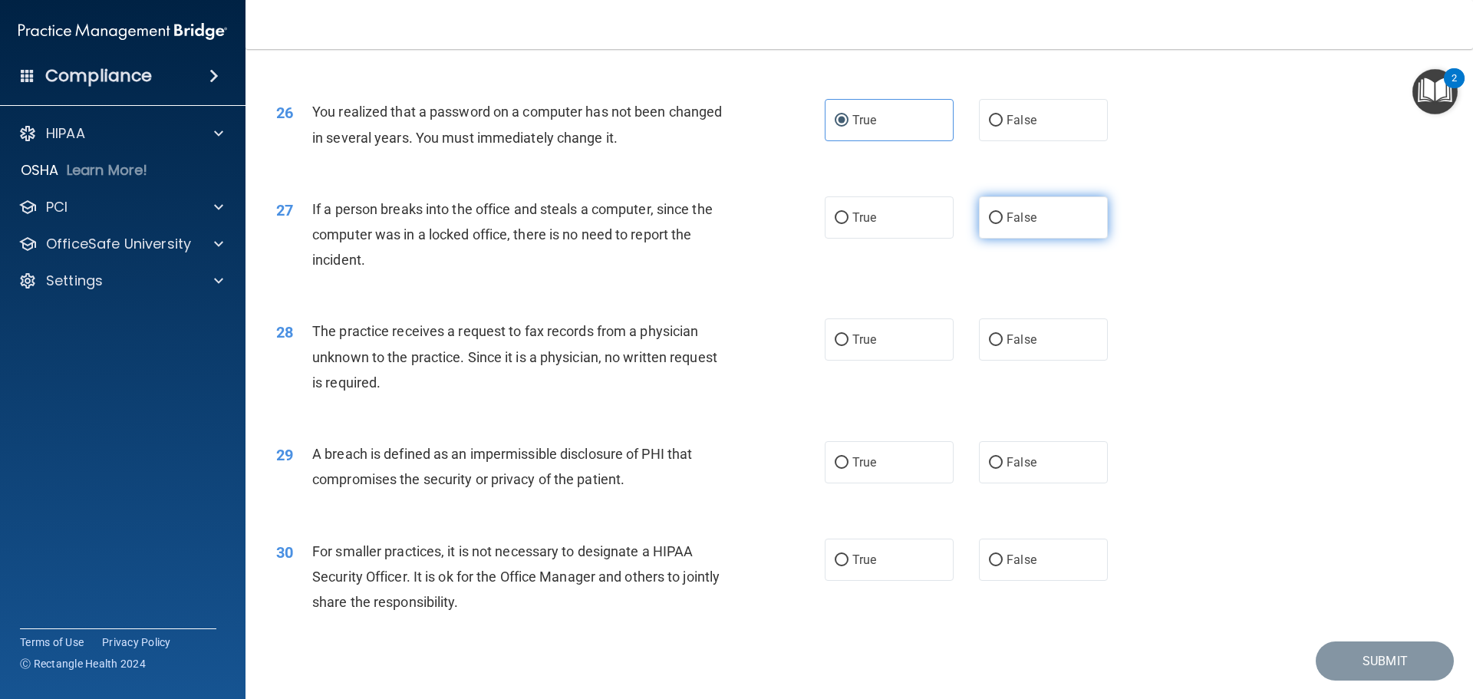
click at [1044, 239] on label "False" at bounding box center [1043, 217] width 129 height 42
click at [1003, 224] on input "False" at bounding box center [996, 219] width 14 height 12
radio input "true"
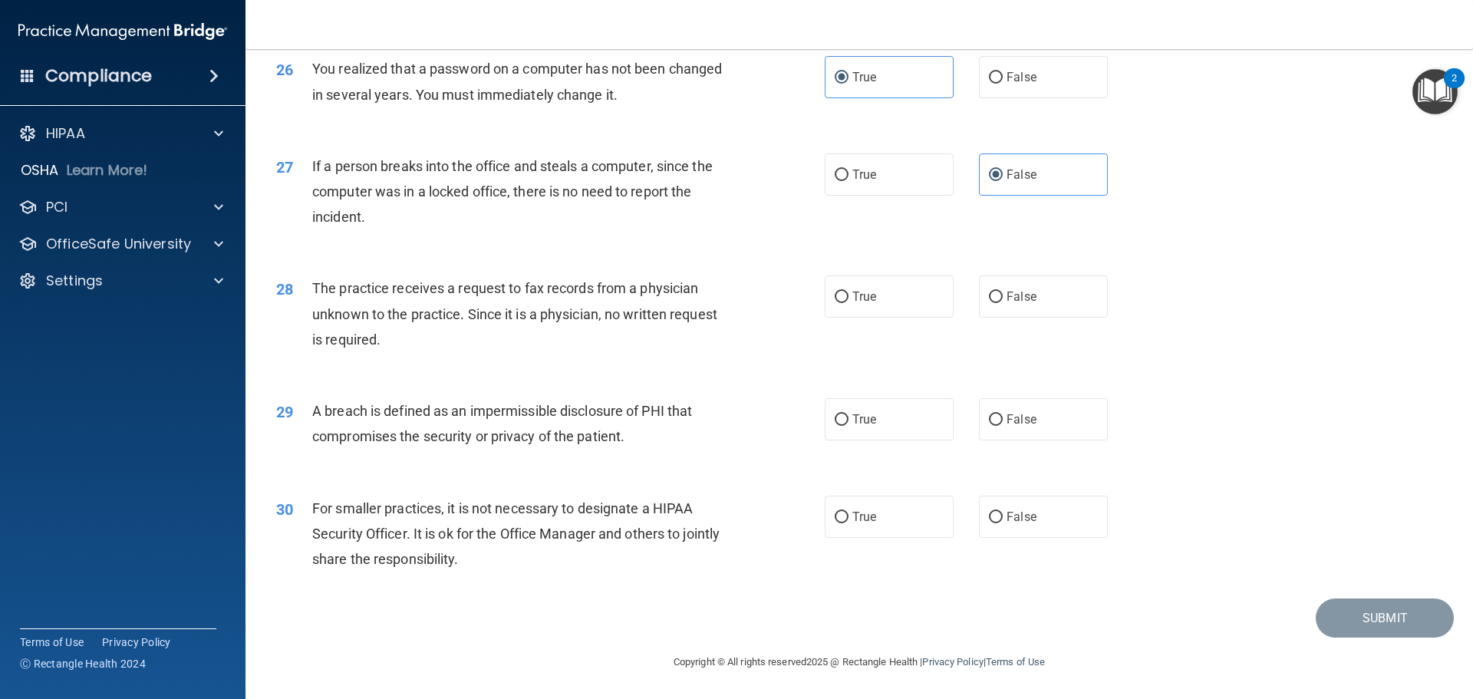
scroll to position [2932, 0]
click at [895, 299] on label "True" at bounding box center [889, 296] width 129 height 42
click at [849, 299] on input "True" at bounding box center [842, 298] width 14 height 12
radio input "true"
drag, startPoint x: 1005, startPoint y: 305, endPoint x: 949, endPoint y: 354, distance: 74.5
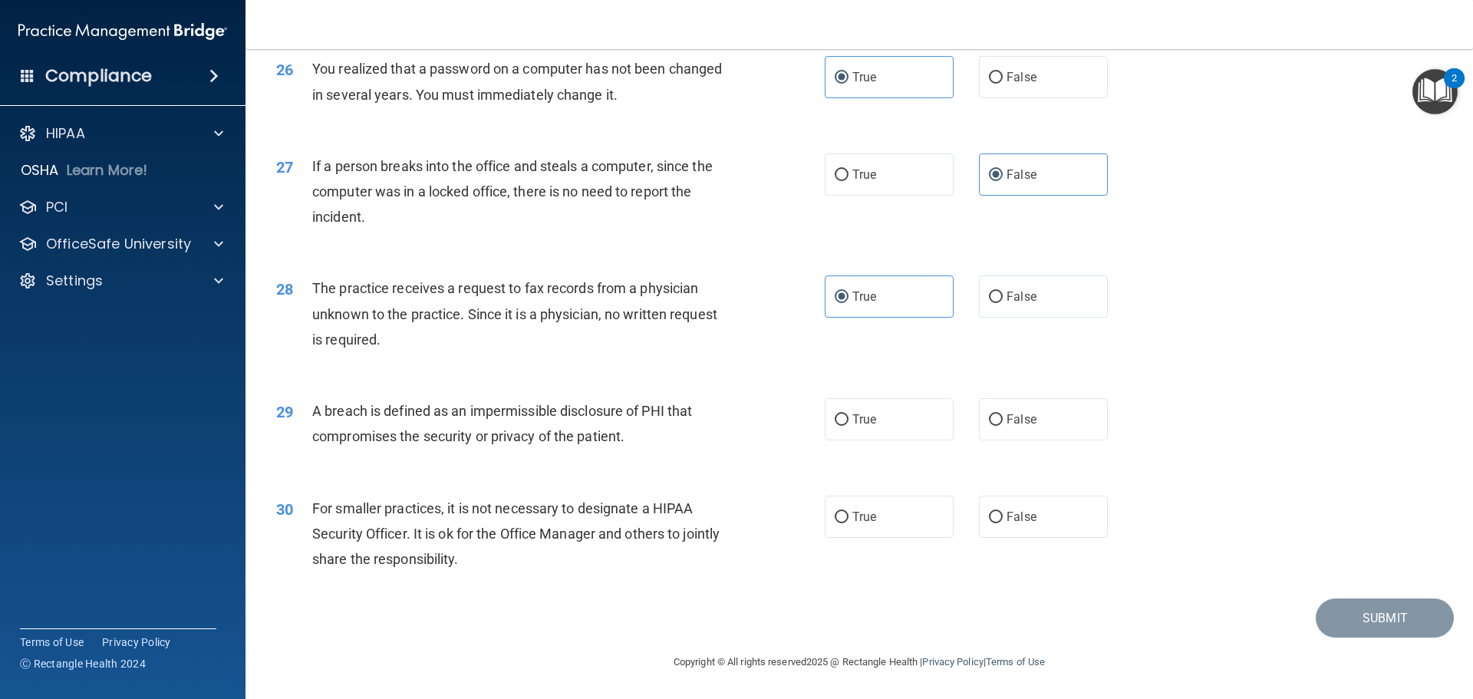
click at [1005, 306] on label "False" at bounding box center [1043, 296] width 129 height 42
click at [1003, 303] on input "False" at bounding box center [996, 298] width 14 height 12
radio input "true"
radio input "false"
click at [843, 419] on label "True" at bounding box center [889, 419] width 129 height 42
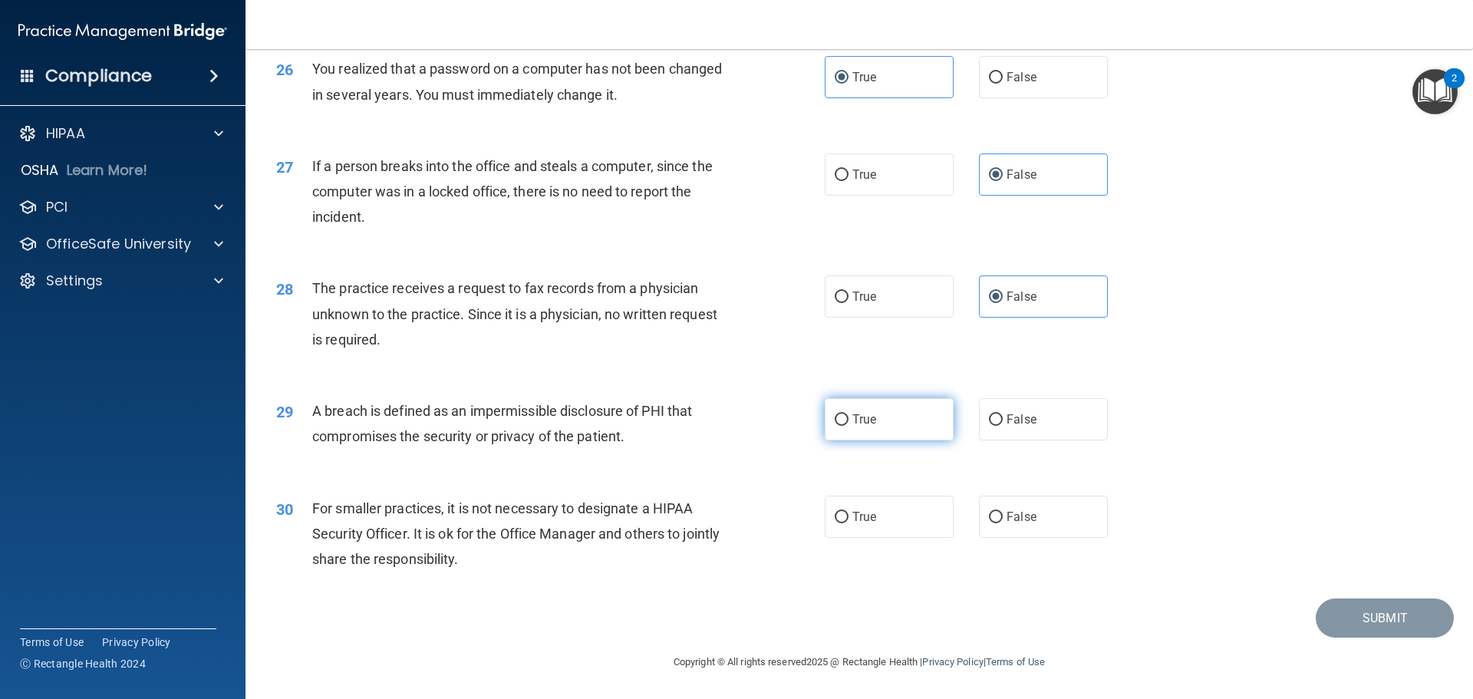
click at [843, 419] on input "True" at bounding box center [842, 420] width 14 height 12
radio input "true"
drag, startPoint x: 990, startPoint y: 504, endPoint x: 988, endPoint y: 513, distance: 8.6
click at [990, 505] on label "False" at bounding box center [1043, 517] width 129 height 42
click at [990, 512] on input "False" at bounding box center [996, 518] width 14 height 12
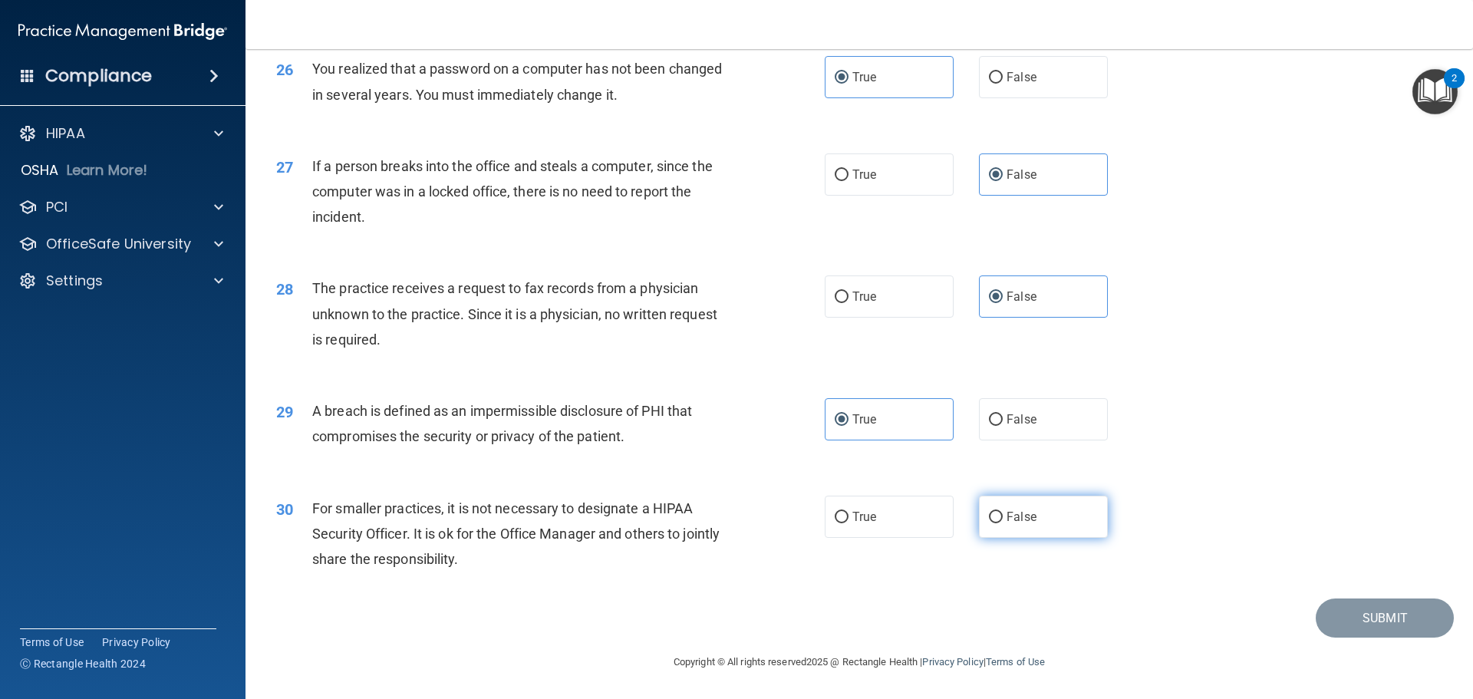
radio input "true"
drag, startPoint x: 1358, startPoint y: 618, endPoint x: 1317, endPoint y: 602, distance: 44.7
click at [1353, 612] on button "Submit" at bounding box center [1385, 617] width 138 height 39
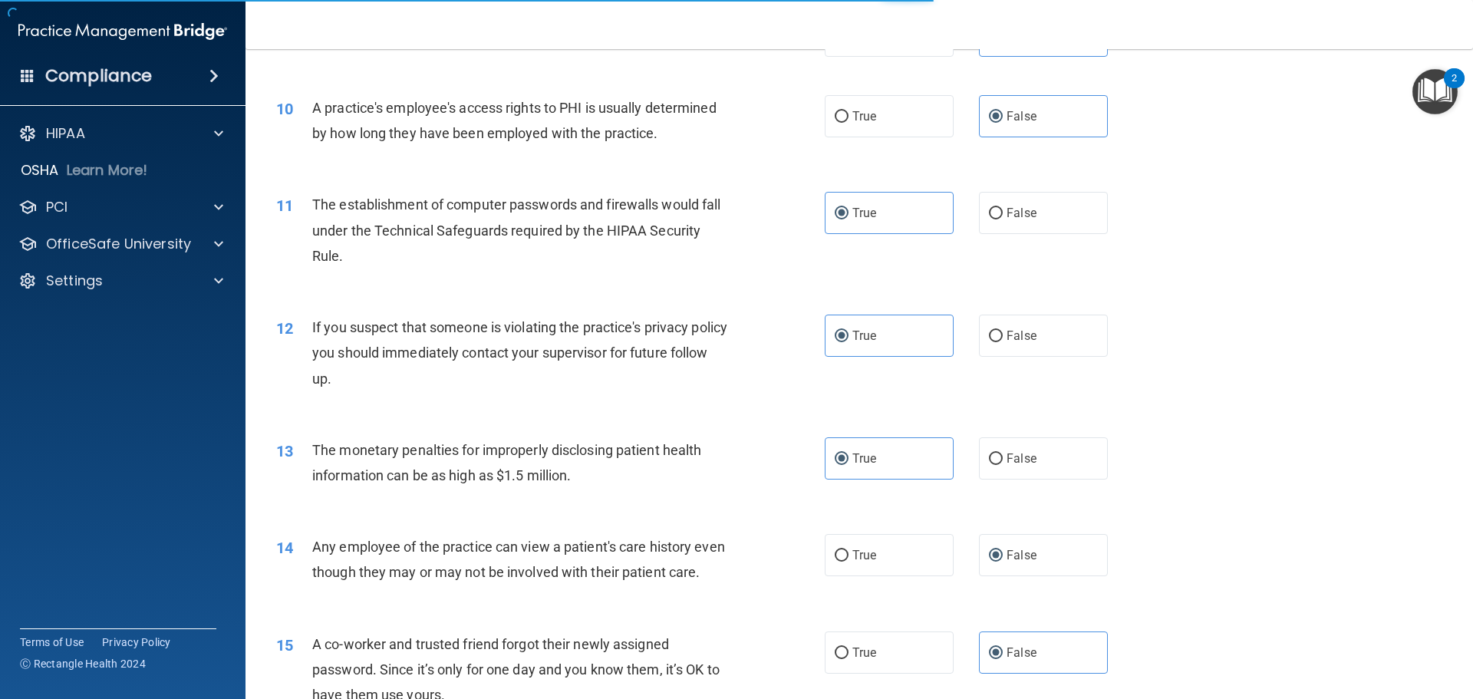
scroll to position [784, 0]
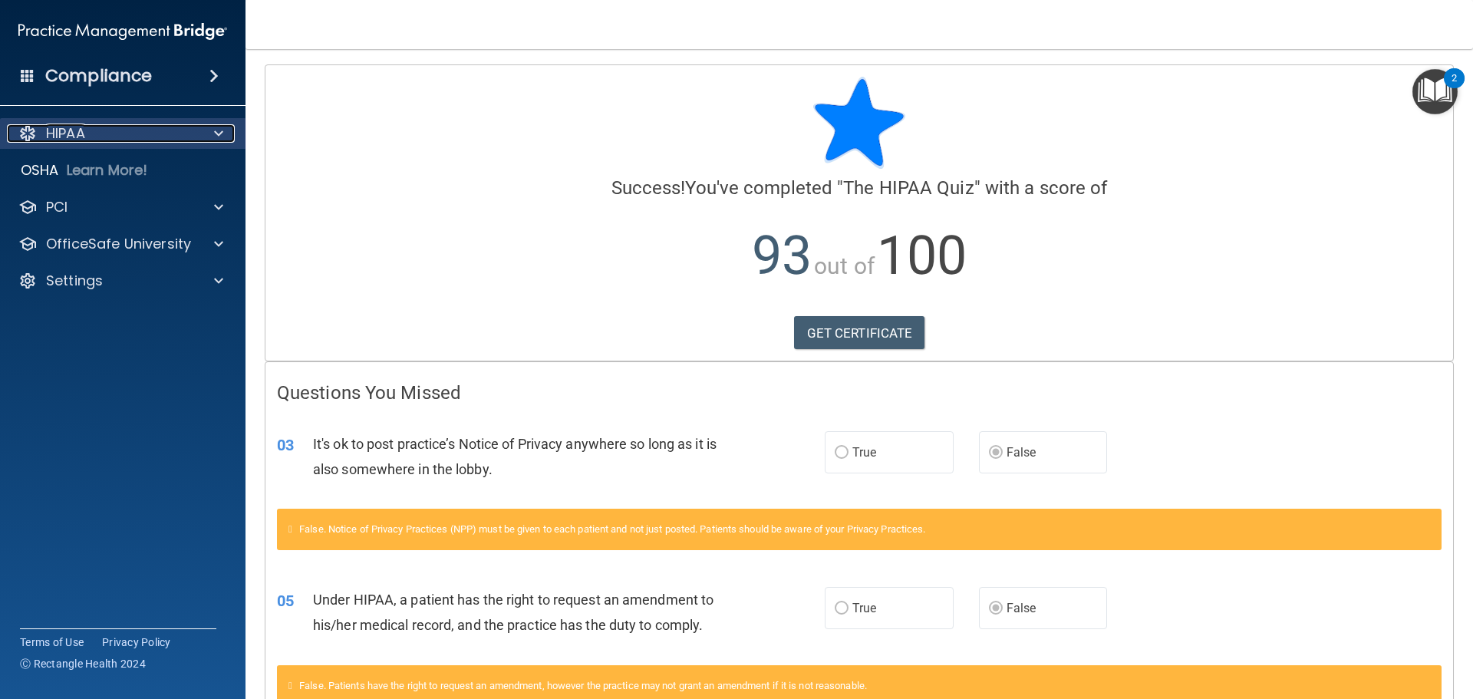
click at [98, 142] on div "HIPAA" at bounding box center [102, 133] width 190 height 18
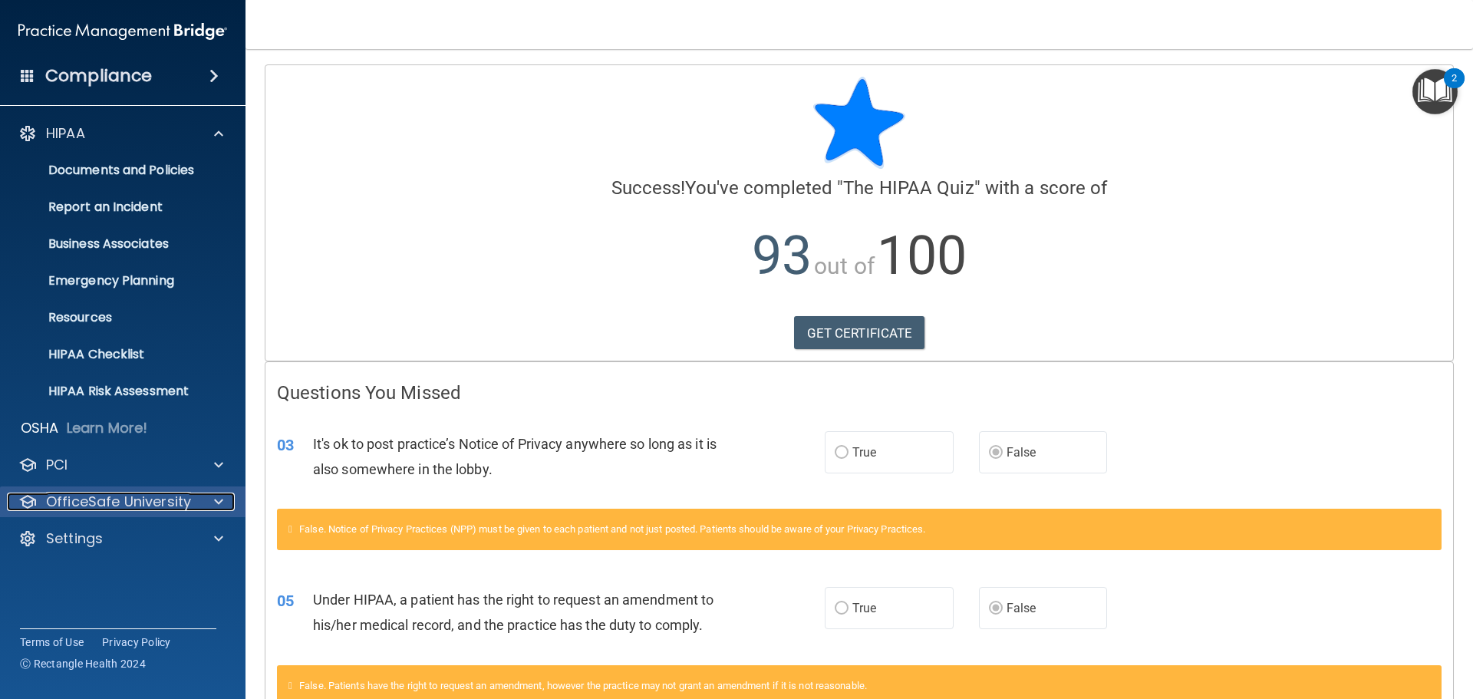
click at [133, 504] on p "OfficeSafe University" at bounding box center [118, 502] width 145 height 18
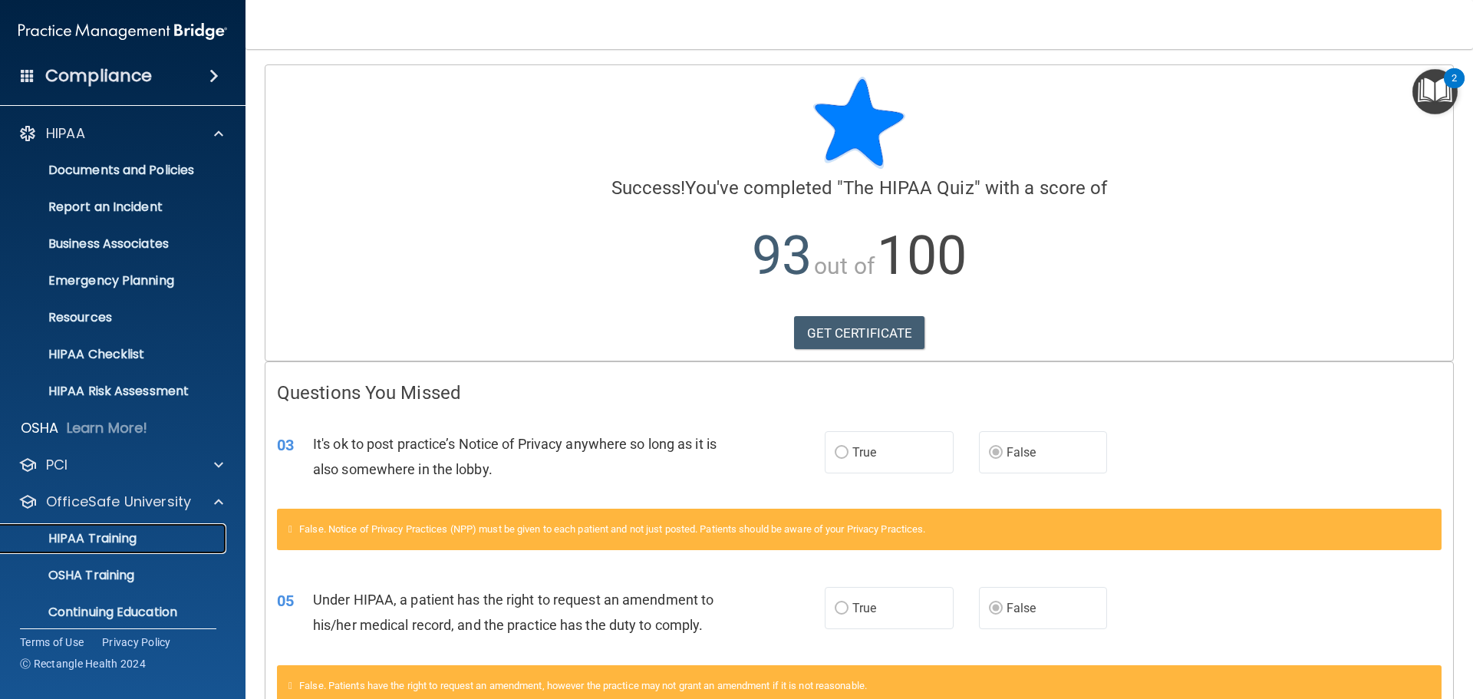
drag, startPoint x: 141, startPoint y: 536, endPoint x: 173, endPoint y: 508, distance: 42.4
click at [140, 536] on div "HIPAA Training" at bounding box center [114, 538] width 209 height 15
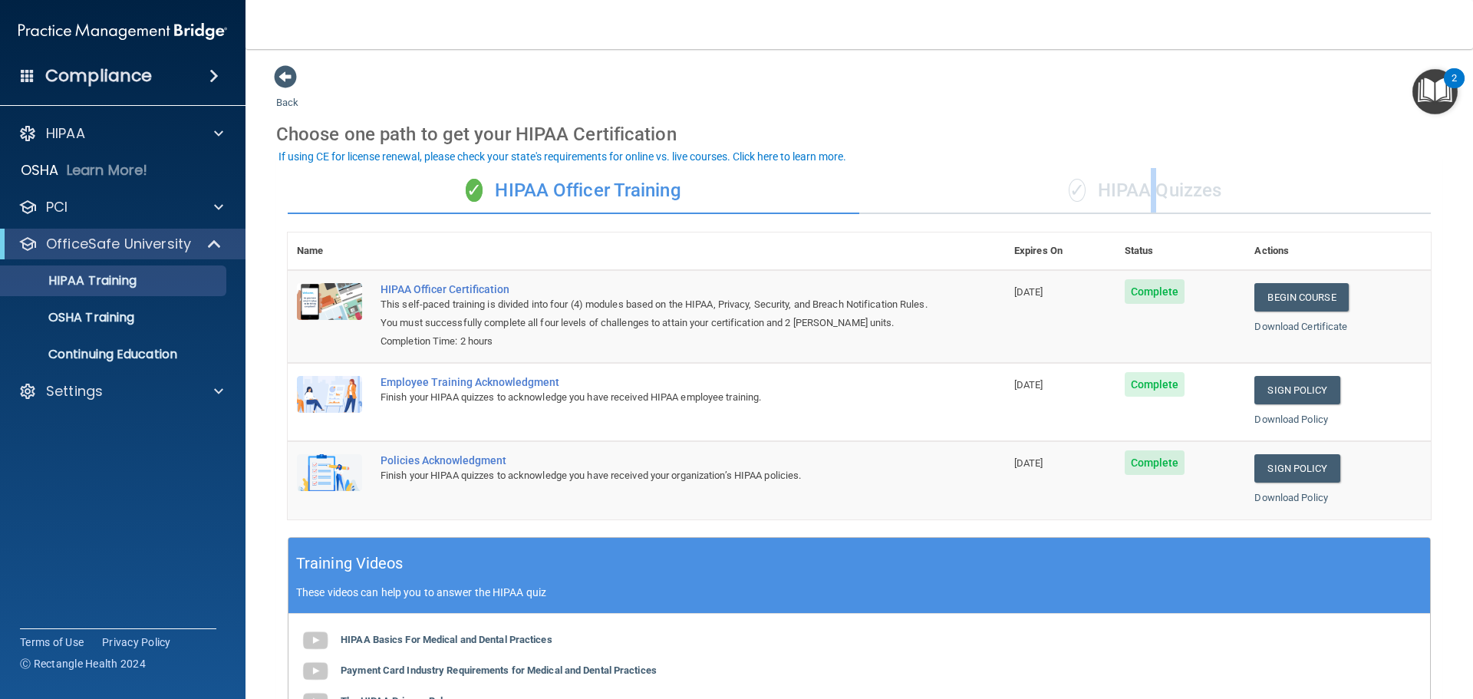
click at [1139, 185] on div "✓ HIPAA Quizzes" at bounding box center [1145, 191] width 572 height 46
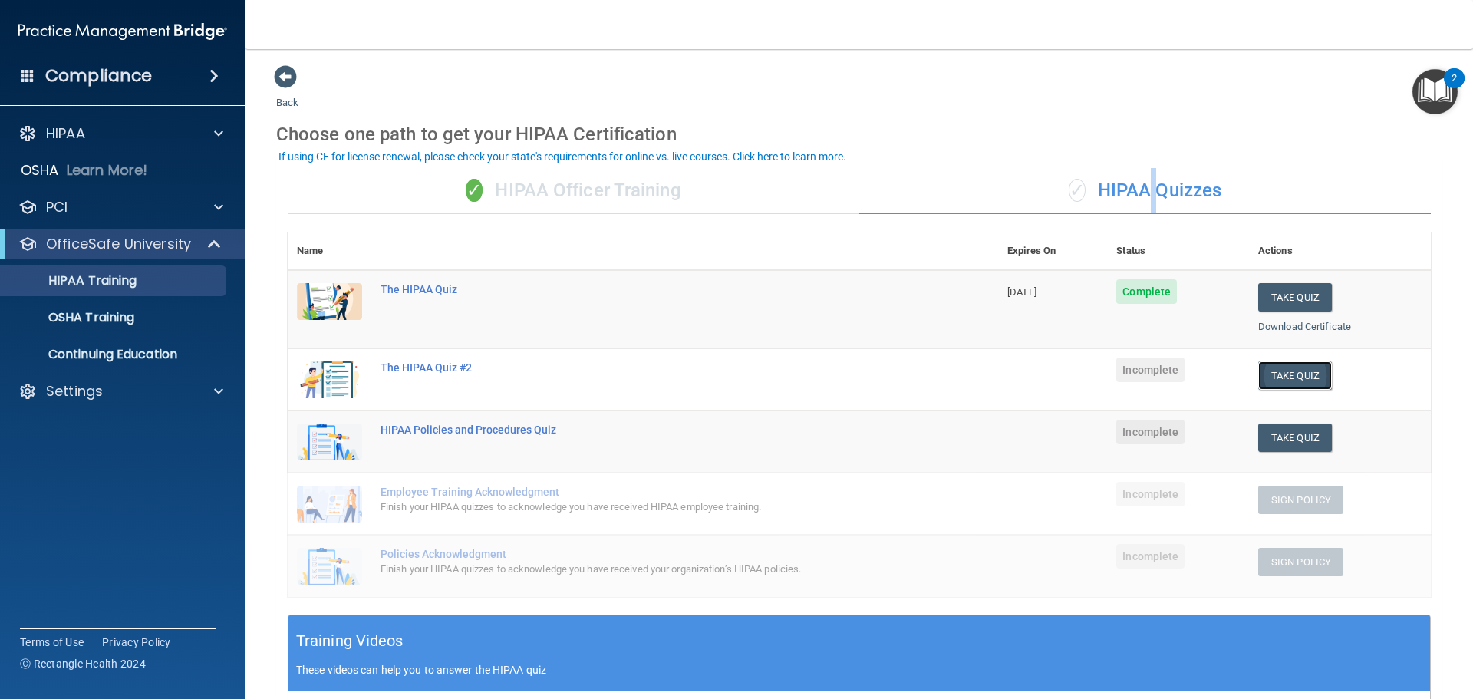
click at [1277, 368] on button "Take Quiz" at bounding box center [1295, 375] width 74 height 28
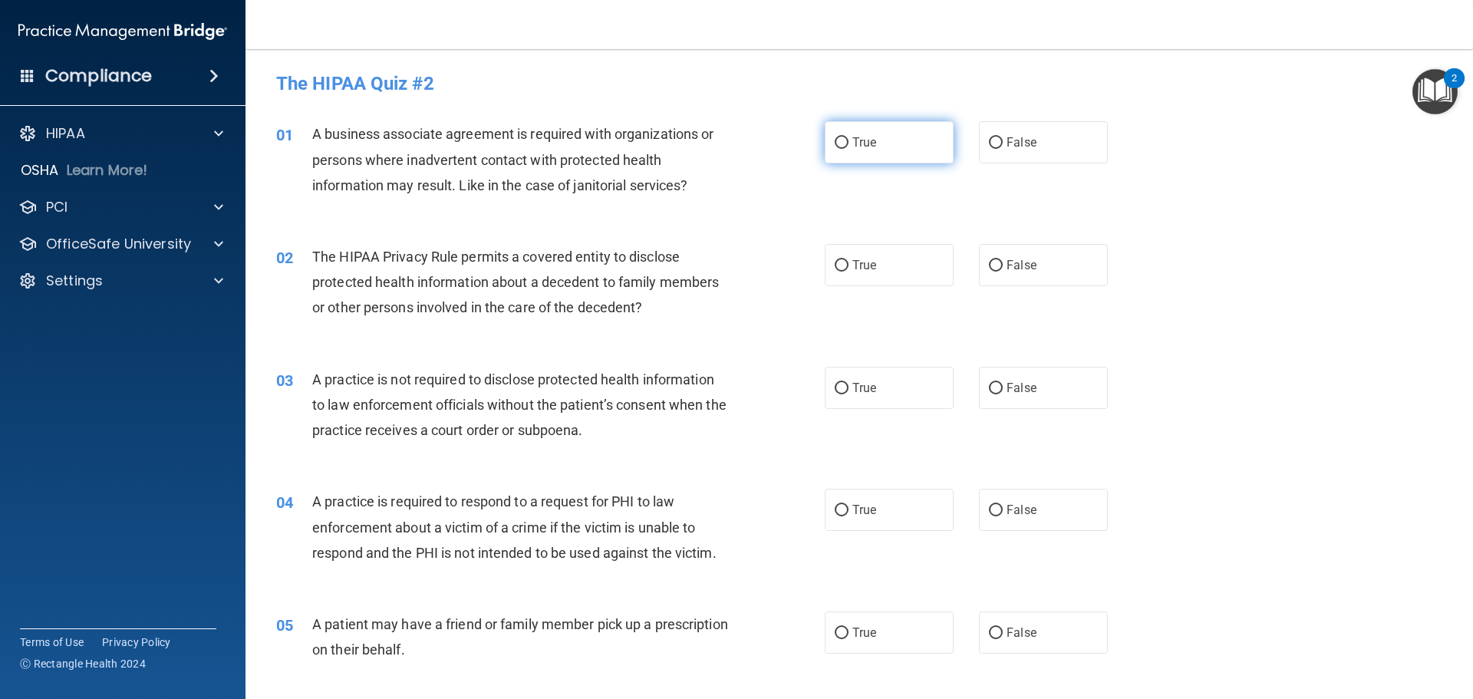
click at [852, 143] on span "True" at bounding box center [864, 142] width 24 height 15
click at [849, 143] on input "True" at bounding box center [842, 143] width 14 height 12
radio input "true"
click at [888, 265] on label "True" at bounding box center [889, 265] width 129 height 42
click at [849, 265] on input "True" at bounding box center [842, 266] width 14 height 12
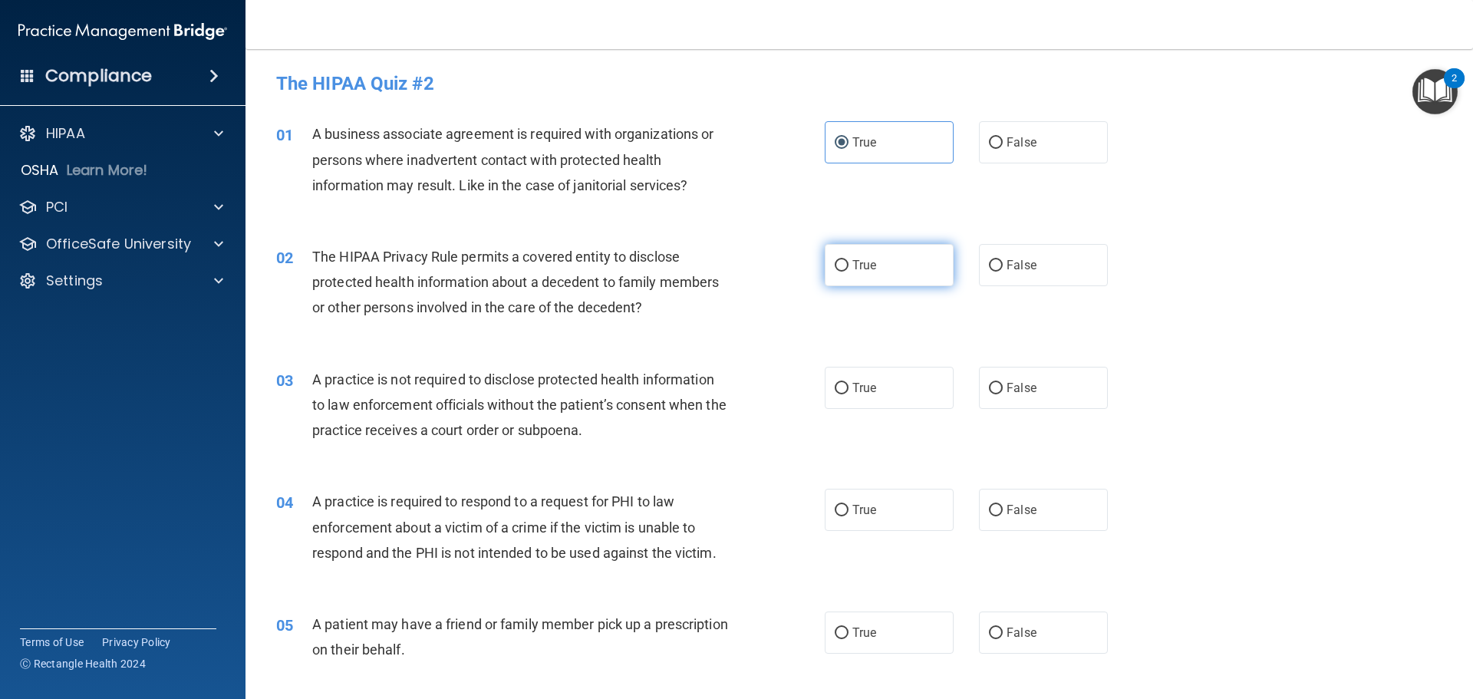
radio input "true"
drag, startPoint x: 1063, startPoint y: 404, endPoint x: 1022, endPoint y: 409, distance: 41.0
click at [1063, 403] on label "False" at bounding box center [1043, 388] width 129 height 42
click at [1003, 394] on input "False" at bounding box center [996, 389] width 14 height 12
radio input "true"
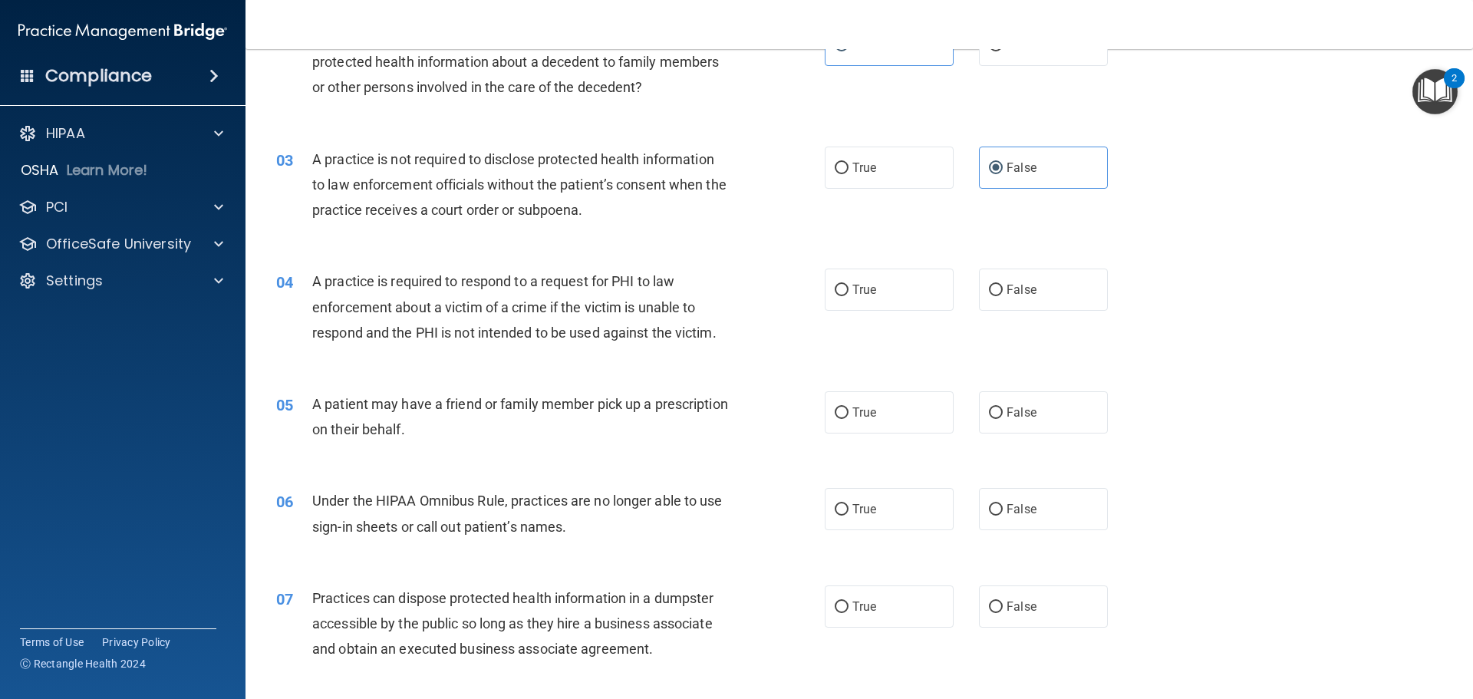
scroll to position [230, 0]
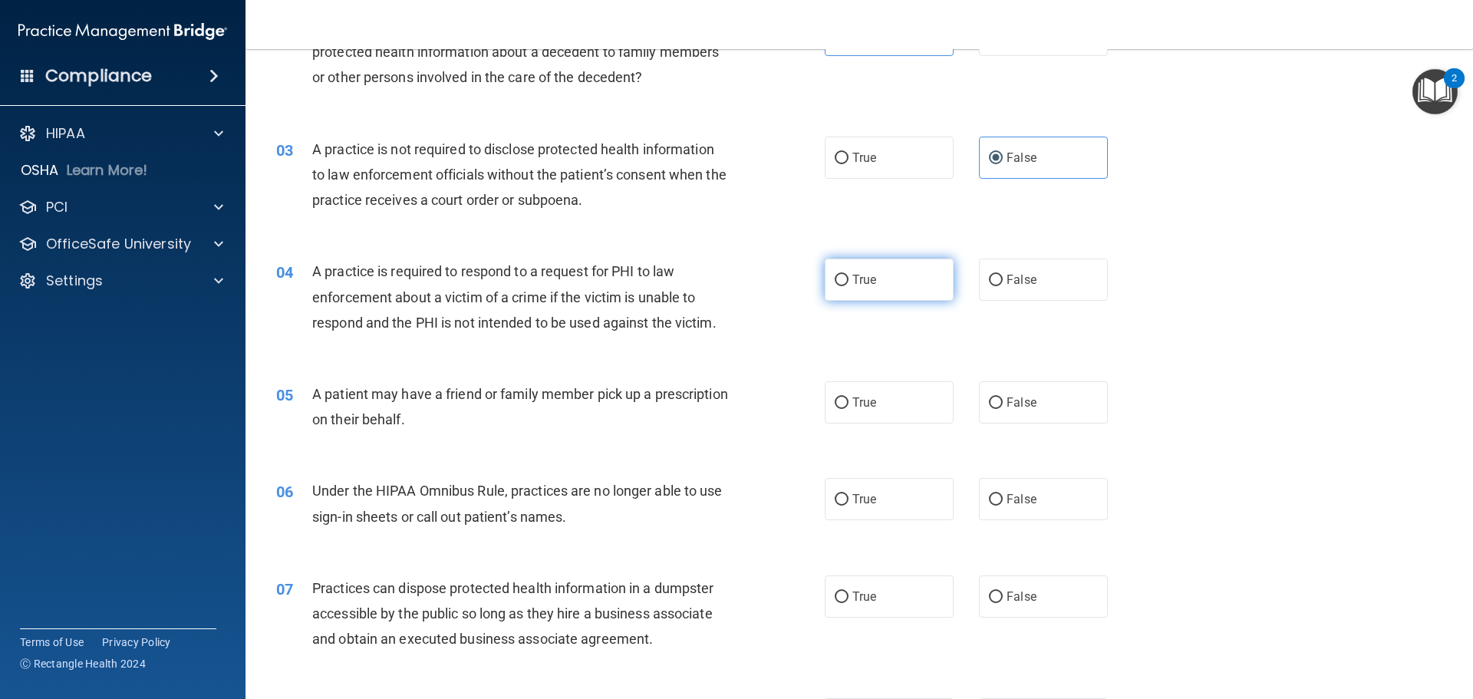
click at [867, 278] on span "True" at bounding box center [864, 279] width 24 height 15
click at [849, 278] on input "True" at bounding box center [842, 281] width 14 height 12
radio input "true"
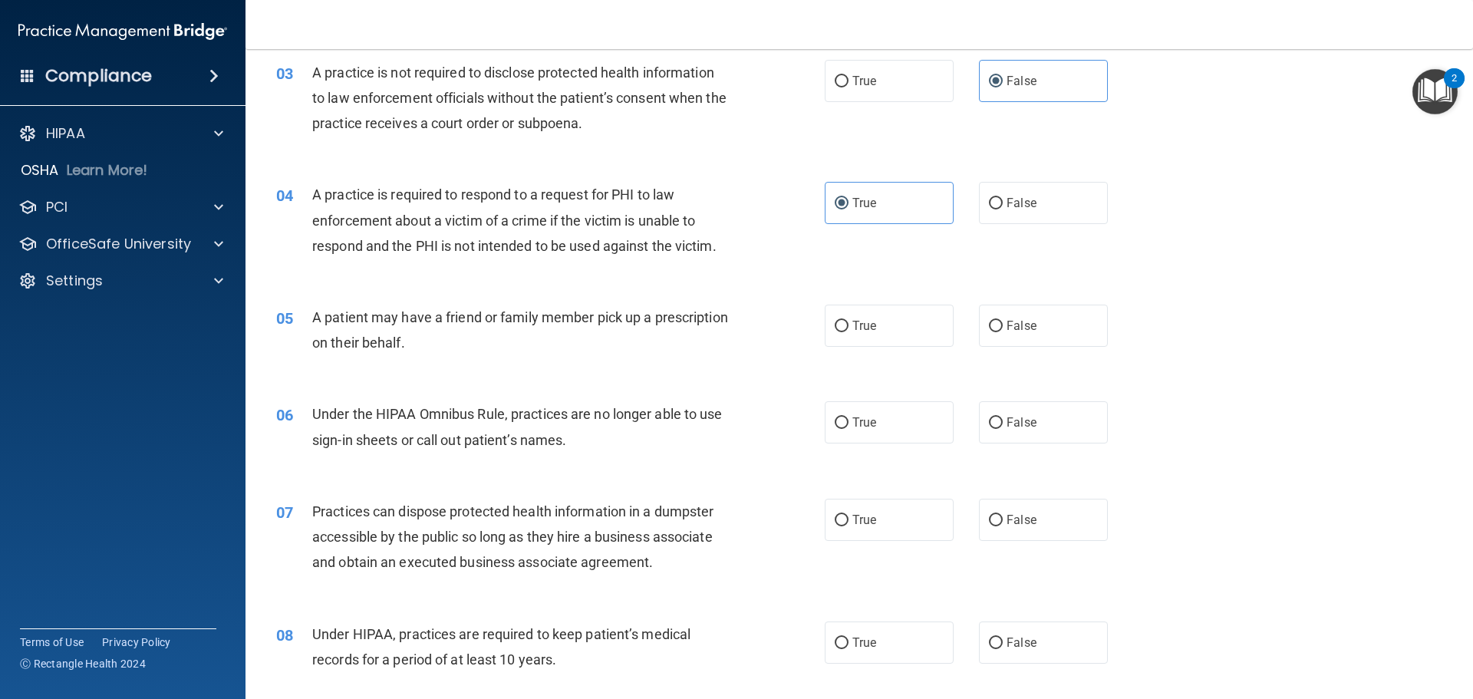
scroll to position [384, 0]
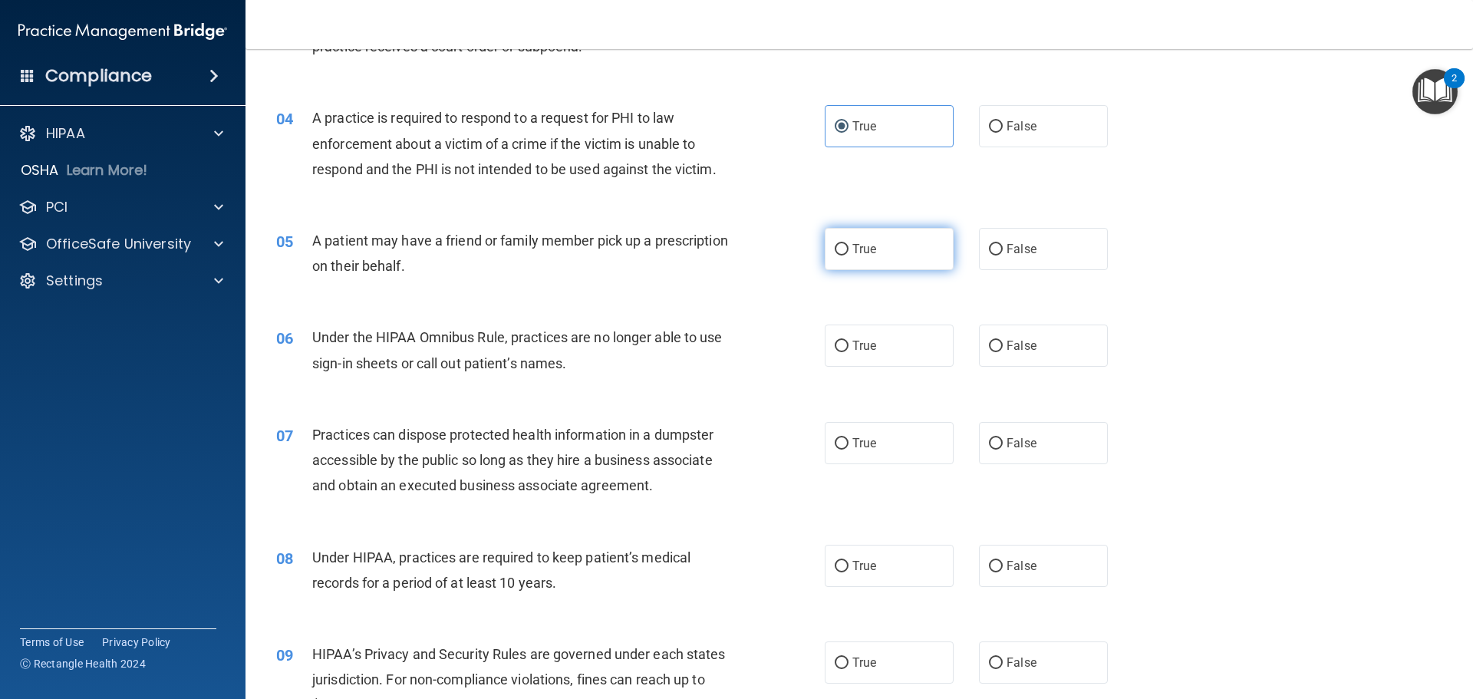
drag, startPoint x: 892, startPoint y: 257, endPoint x: 860, endPoint y: 267, distance: 33.7
click at [892, 257] on label "True" at bounding box center [889, 249] width 129 height 42
click at [849, 255] on input "True" at bounding box center [842, 250] width 14 height 12
radio input "true"
click at [1008, 344] on span "False" at bounding box center [1022, 345] width 30 height 15
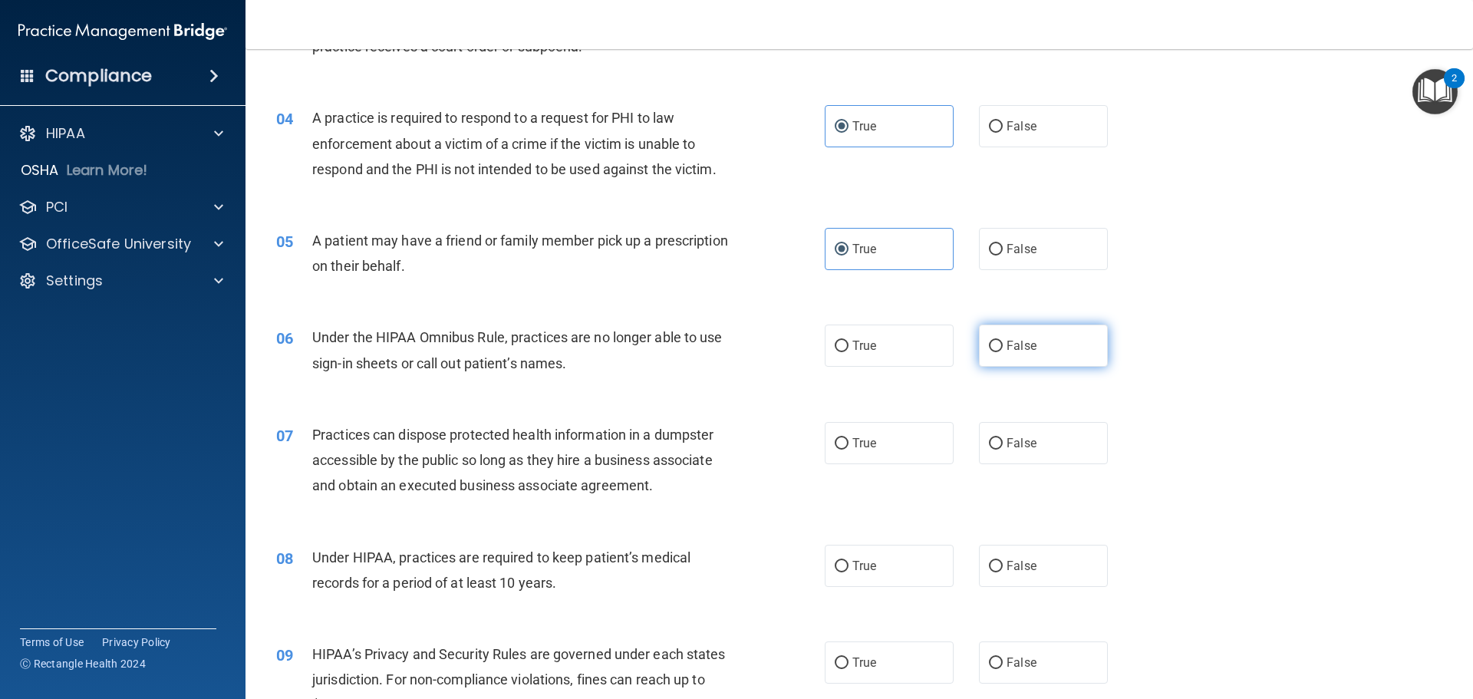
click at [1003, 344] on input "False" at bounding box center [996, 347] width 14 height 12
radio input "true"
click at [1085, 441] on label "False" at bounding box center [1043, 443] width 129 height 42
click at [1003, 441] on input "False" at bounding box center [996, 444] width 14 height 12
radio input "true"
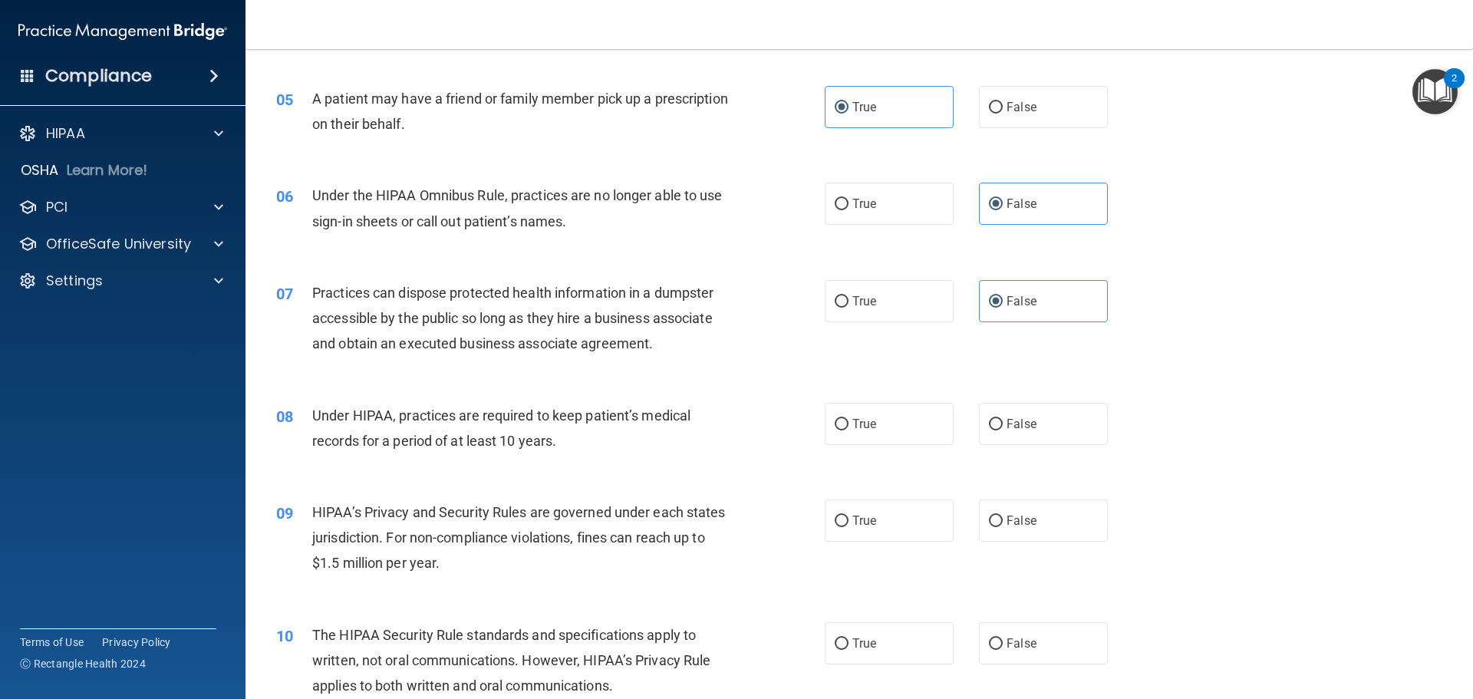
scroll to position [537, 0]
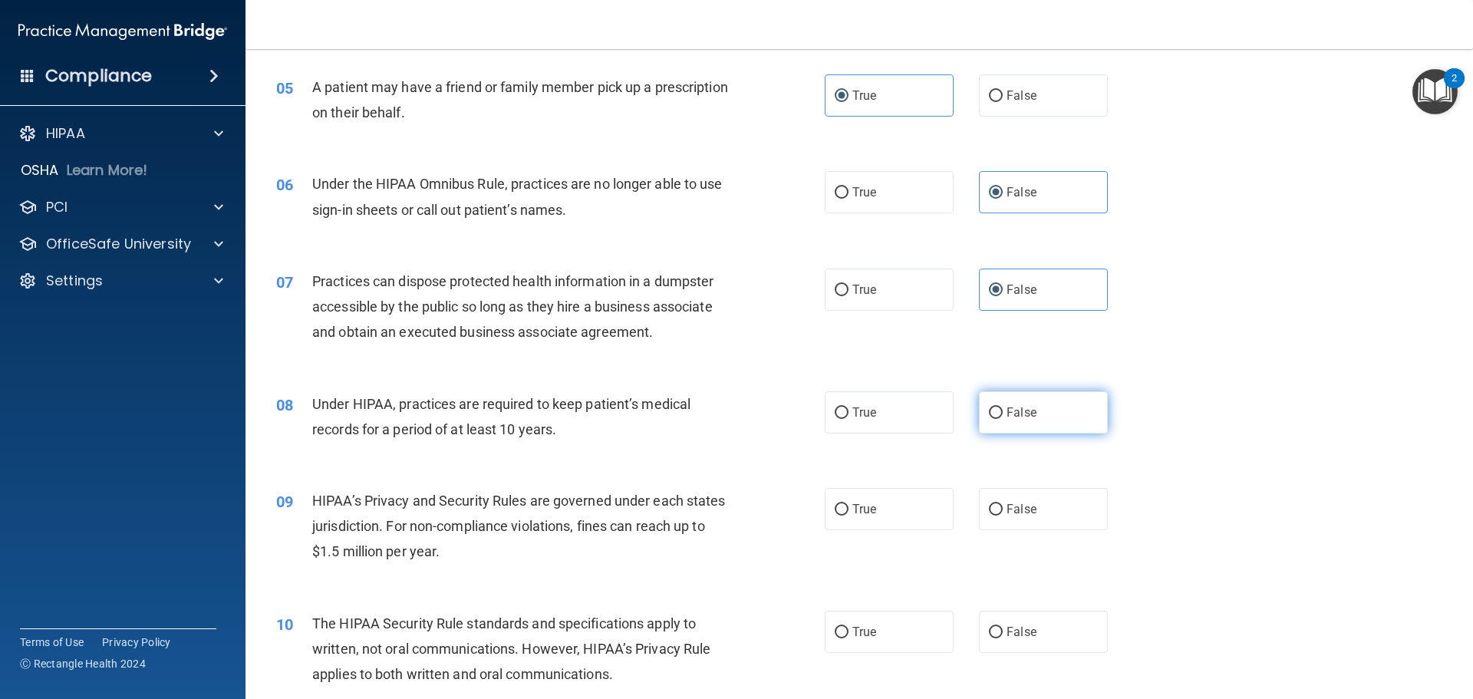
click at [1032, 421] on label "False" at bounding box center [1043, 412] width 129 height 42
click at [1003, 419] on input "False" at bounding box center [996, 413] width 14 height 12
radio input "true"
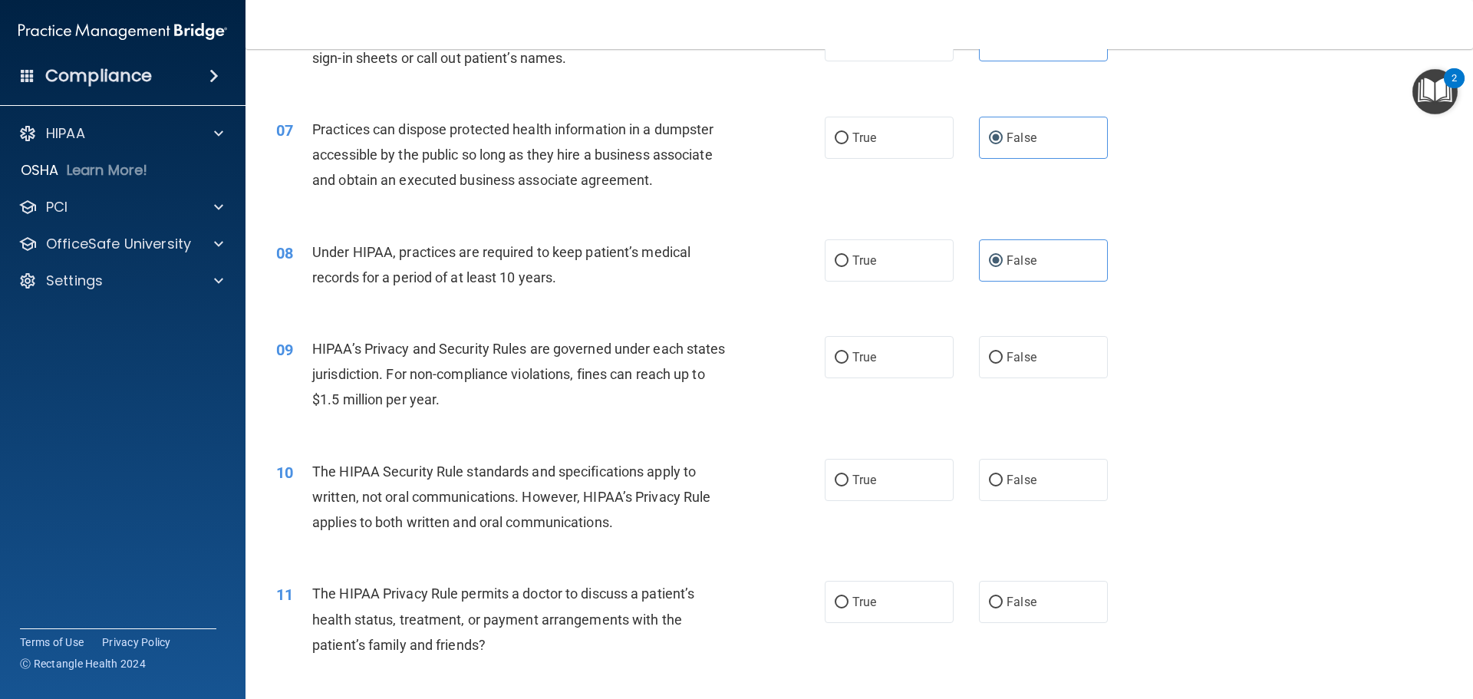
scroll to position [691, 0]
click at [865, 362] on label "True" at bounding box center [889, 356] width 129 height 42
click at [849, 362] on input "True" at bounding box center [842, 357] width 14 height 12
radio input "true"
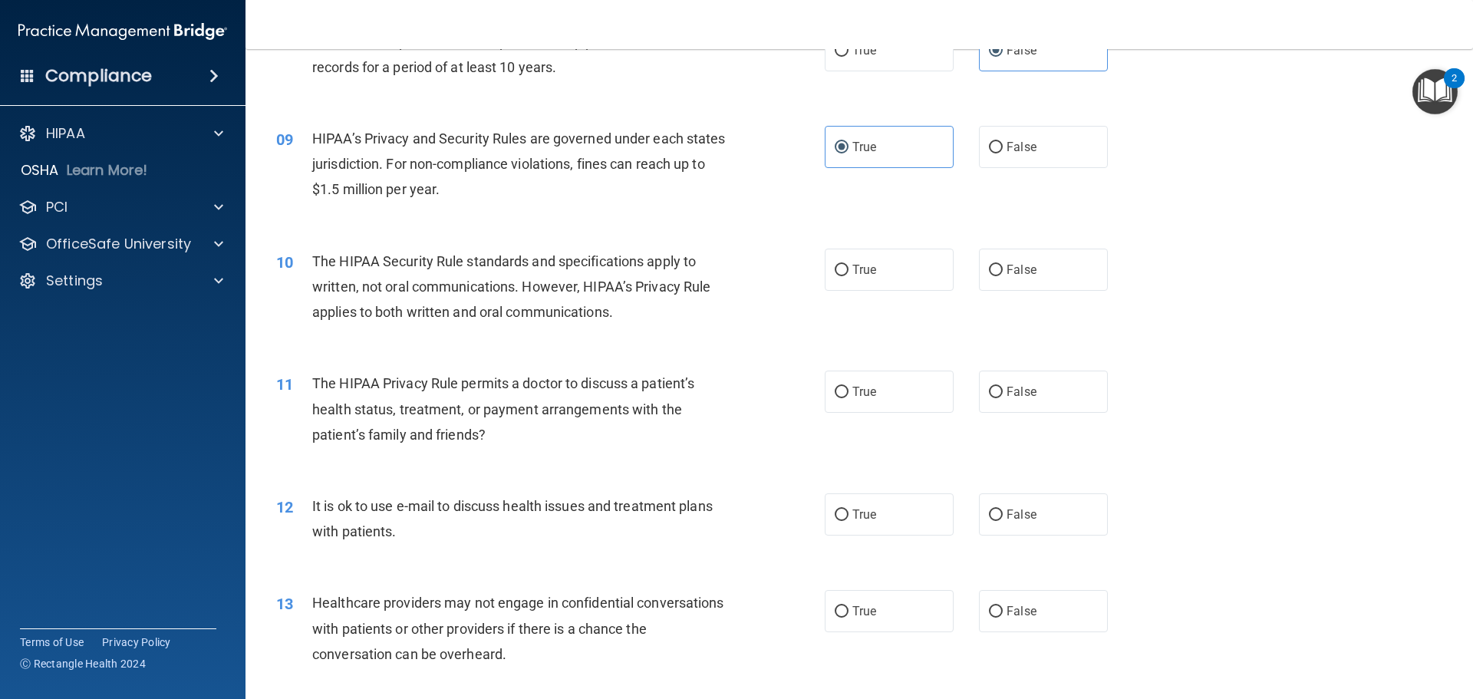
scroll to position [921, 0]
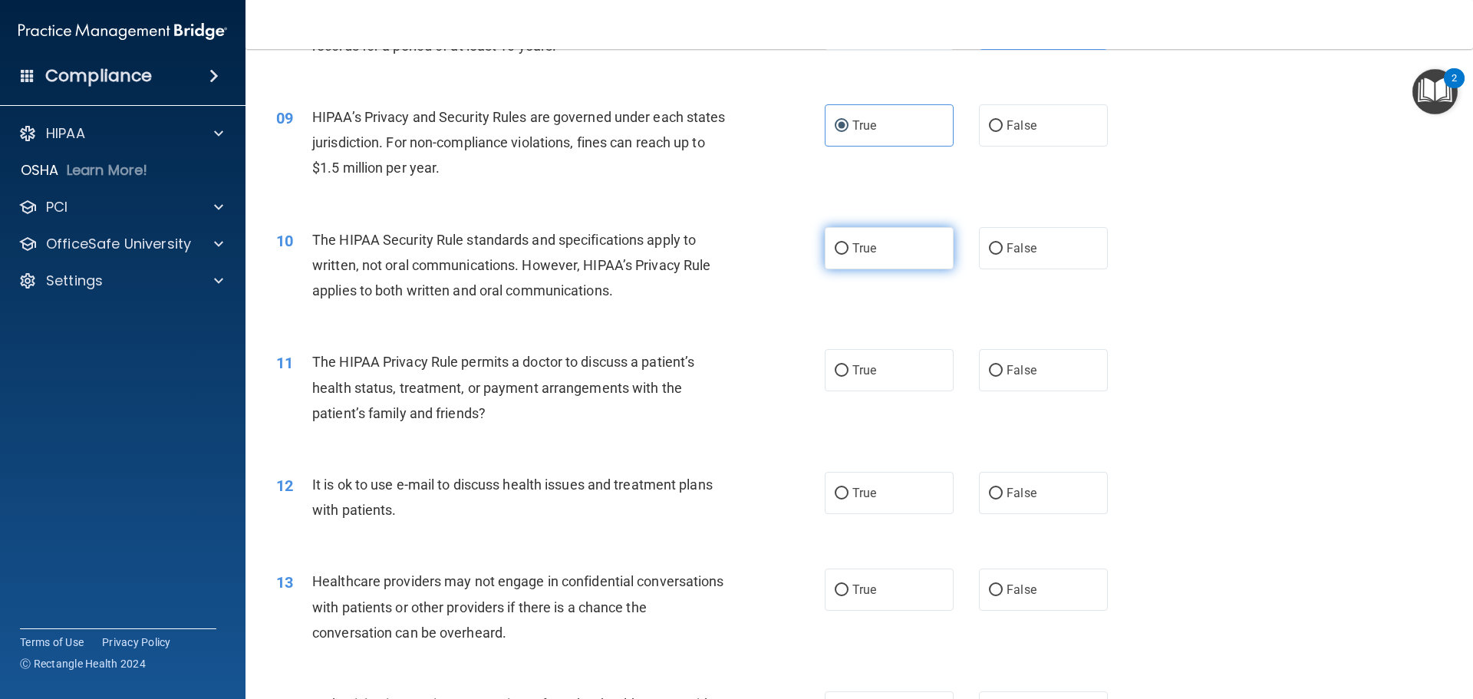
click at [855, 252] on span "True" at bounding box center [864, 248] width 24 height 15
click at [849, 252] on input "True" at bounding box center [842, 249] width 14 height 12
radio input "true"
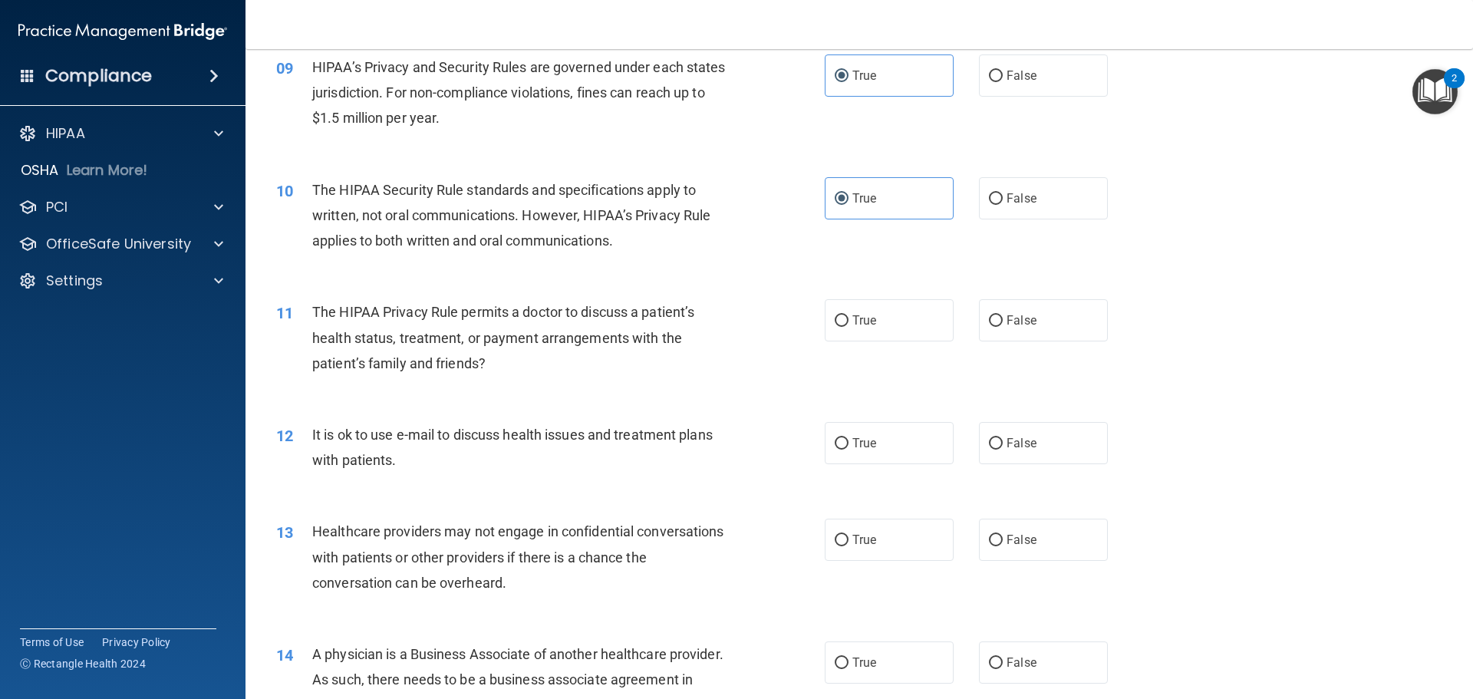
scroll to position [1074, 0]
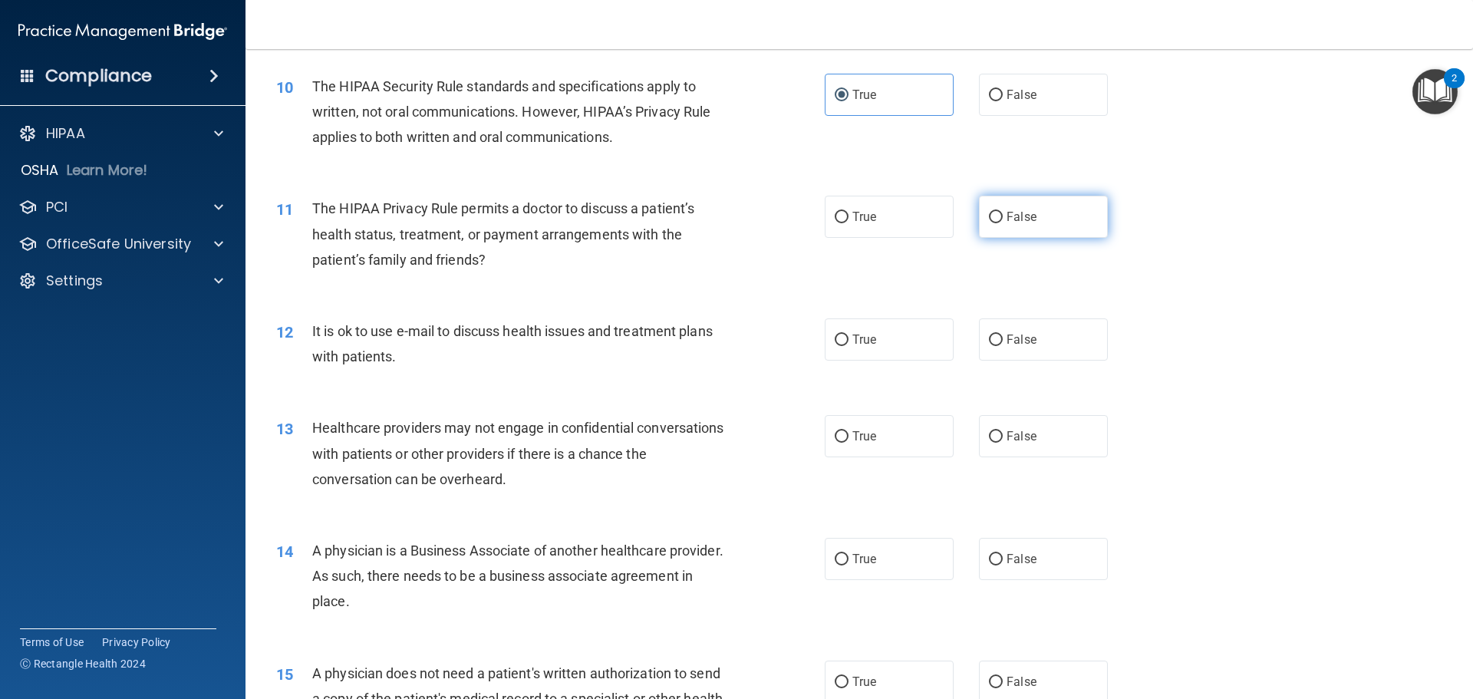
click at [1001, 224] on label "False" at bounding box center [1043, 217] width 129 height 42
click at [1001, 223] on input "False" at bounding box center [996, 218] width 14 height 12
radio input "true"
click at [1045, 346] on label "False" at bounding box center [1043, 339] width 129 height 42
click at [1003, 346] on input "False" at bounding box center [996, 341] width 14 height 12
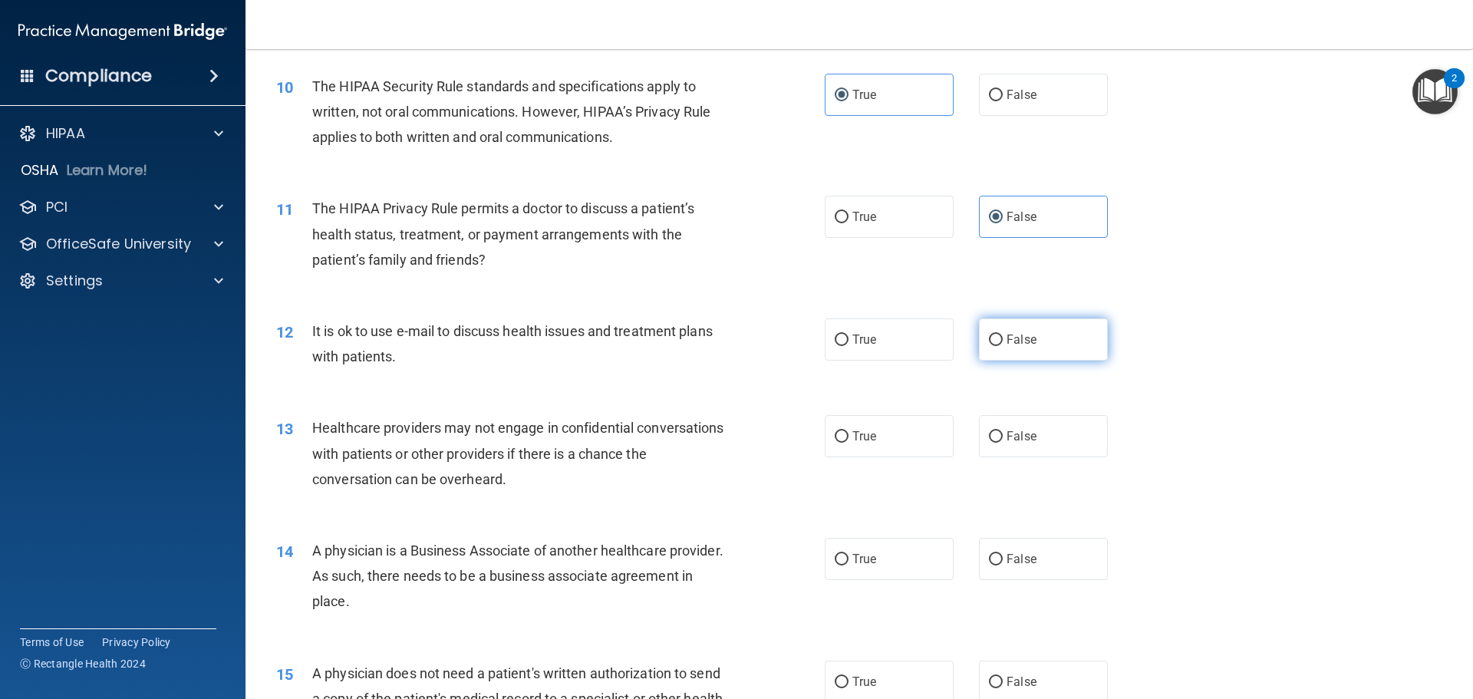
radio input "true"
click at [868, 449] on label "True" at bounding box center [889, 436] width 129 height 42
click at [849, 443] on input "True" at bounding box center [842, 437] width 14 height 12
radio input "true"
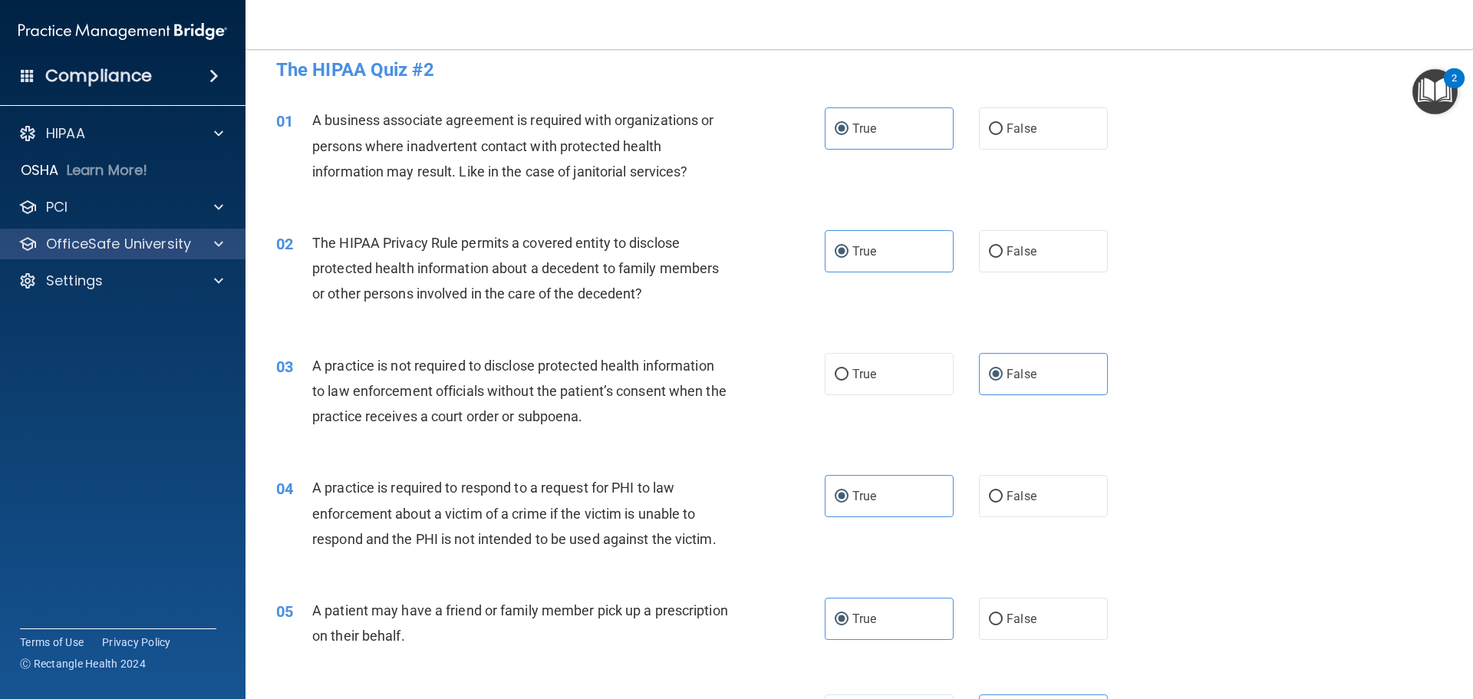
scroll to position [0, 0]
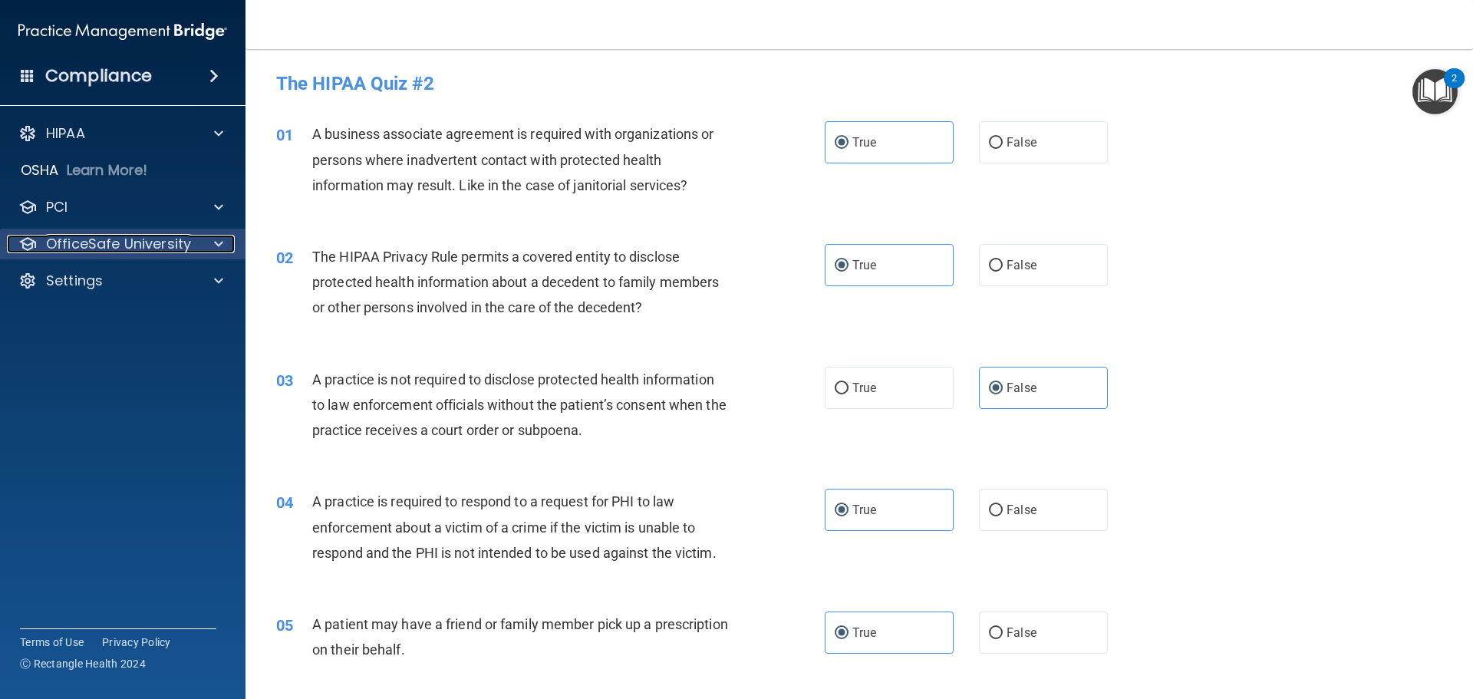
click at [96, 245] on p "OfficeSafe University" at bounding box center [118, 244] width 145 height 18
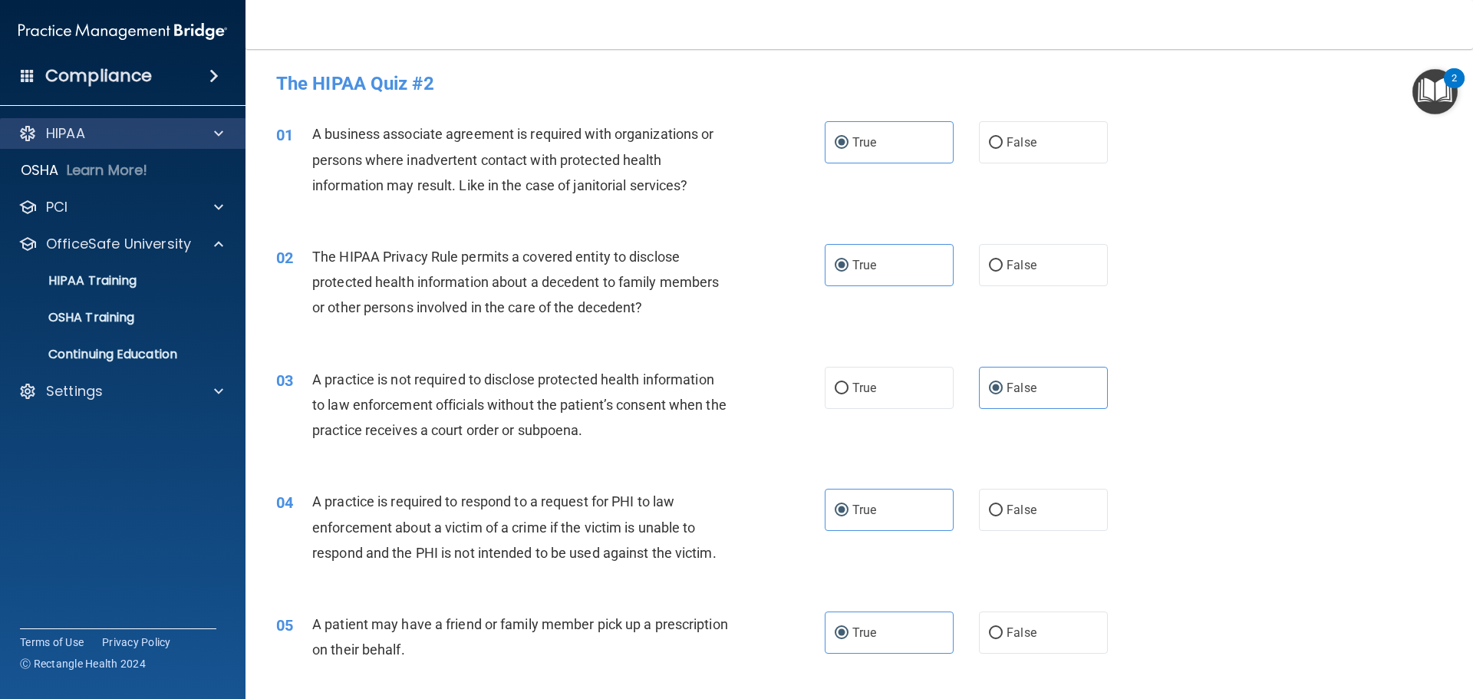
click at [104, 121] on div "HIPAA" at bounding box center [123, 133] width 246 height 31
click at [145, 130] on div "HIPAA" at bounding box center [102, 133] width 190 height 18
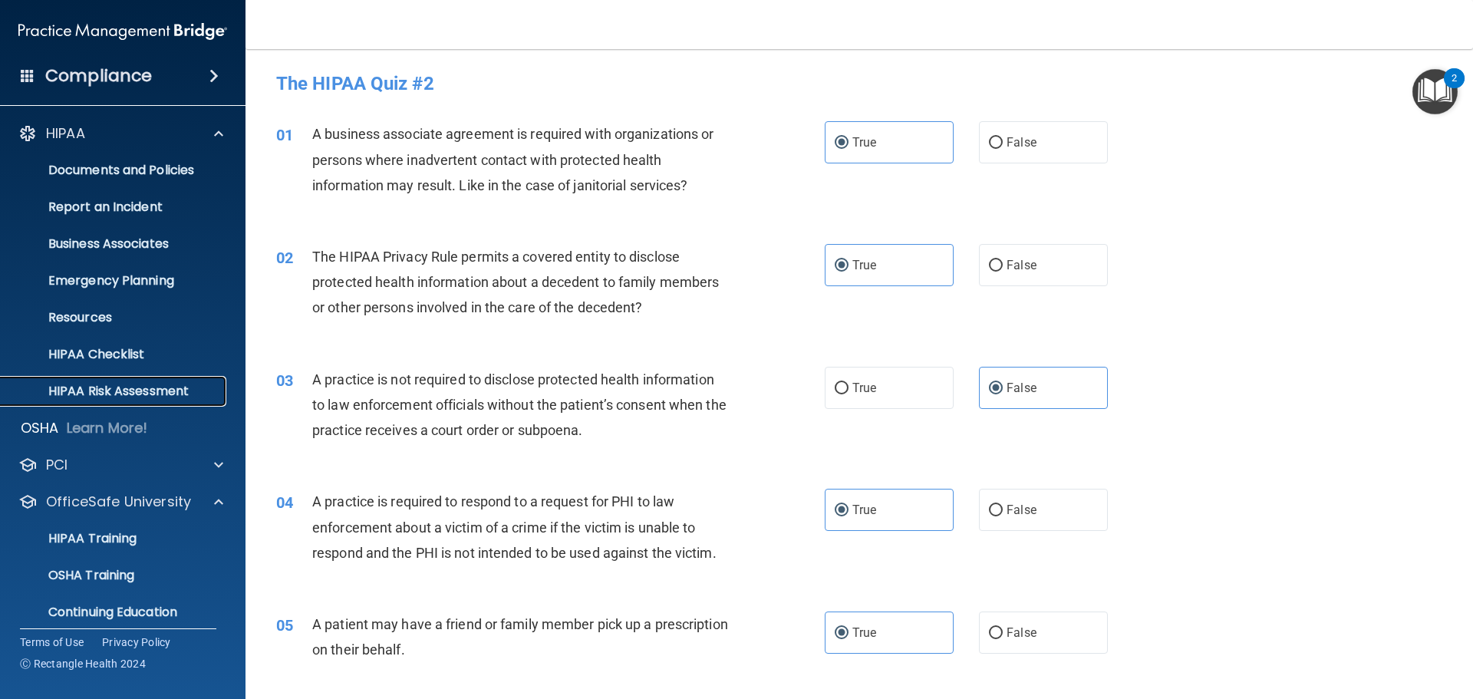
click at [134, 389] on p "HIPAA Risk Assessment" at bounding box center [114, 391] width 209 height 15
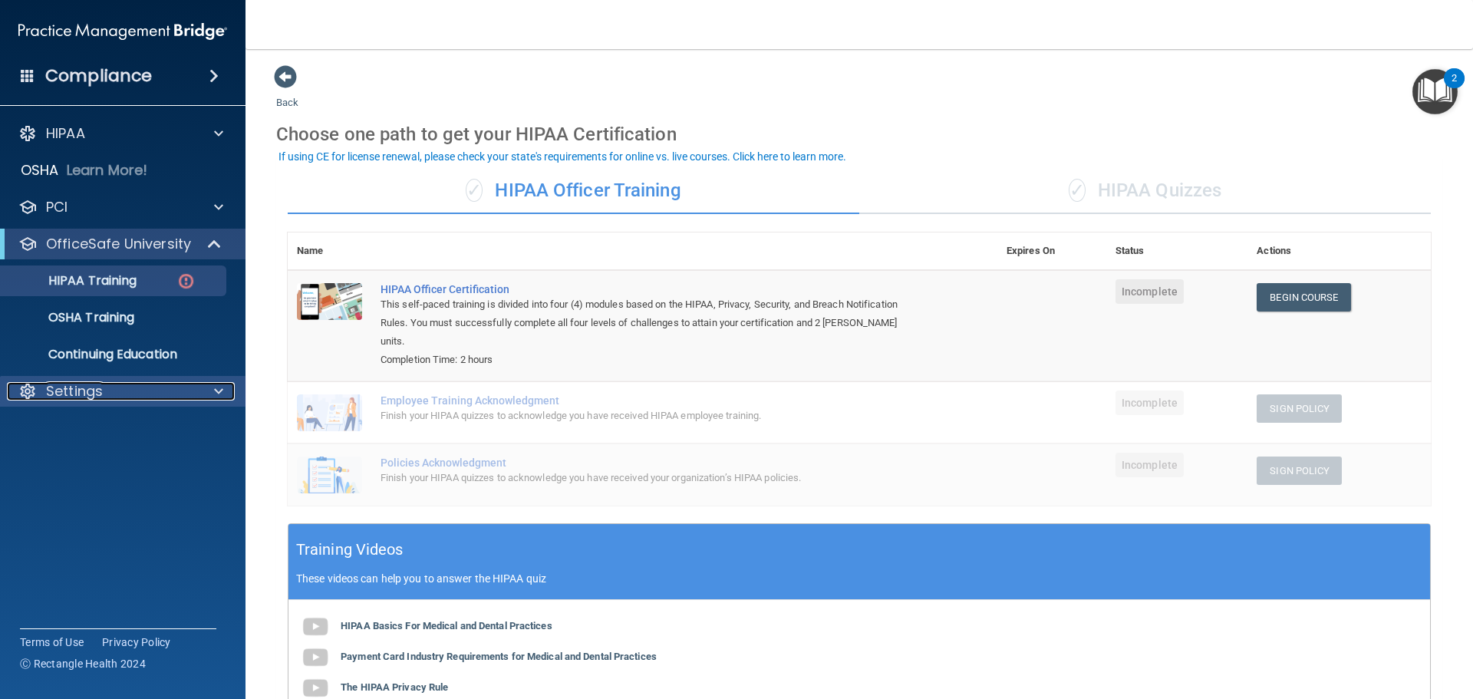
click at [163, 395] on div "Settings" at bounding box center [102, 391] width 190 height 18
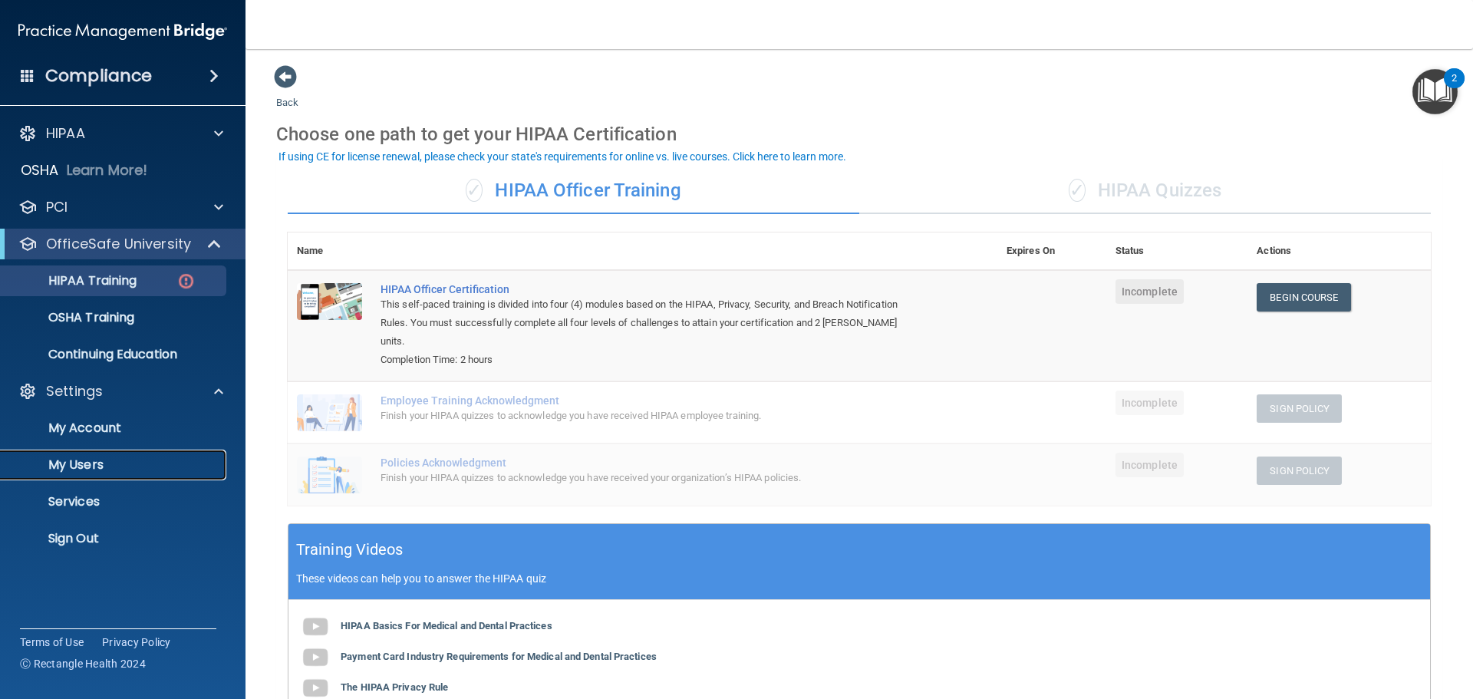
click at [96, 460] on p "My Users" at bounding box center [114, 464] width 209 height 15
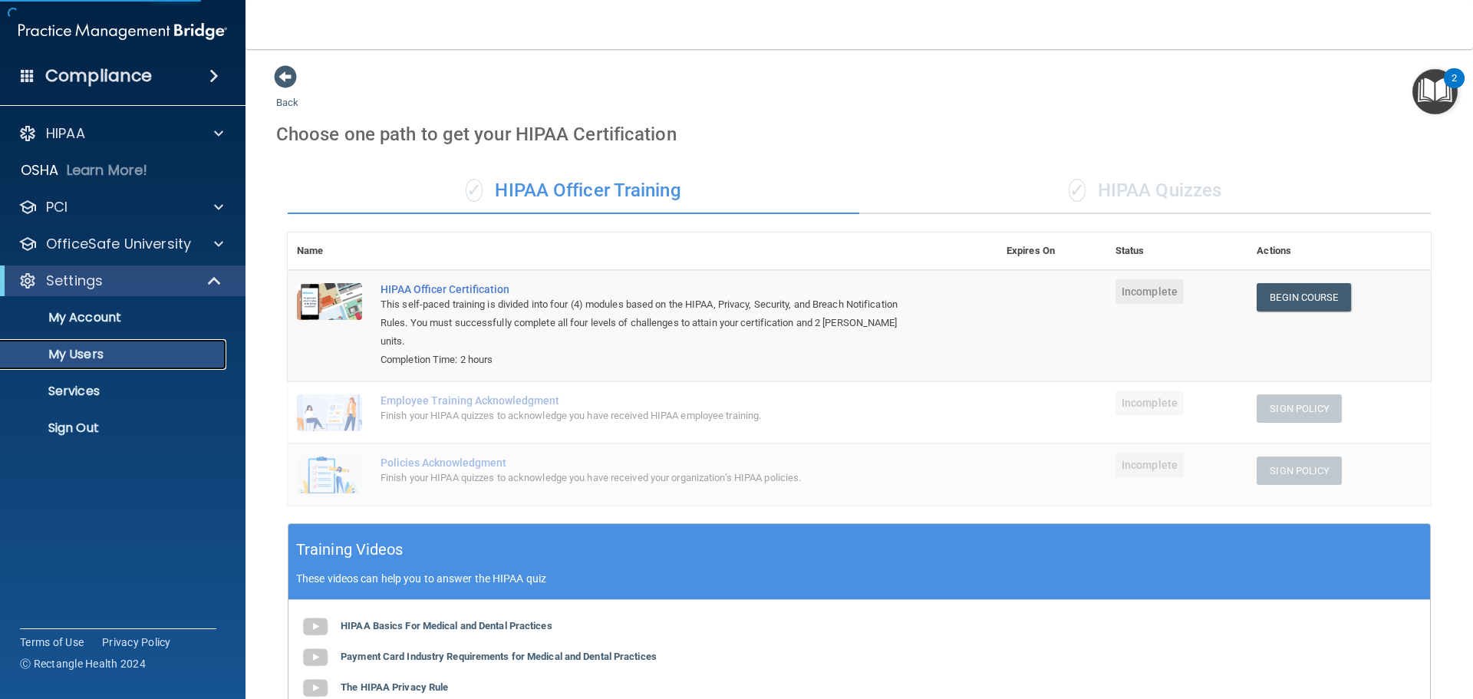
select select "20"
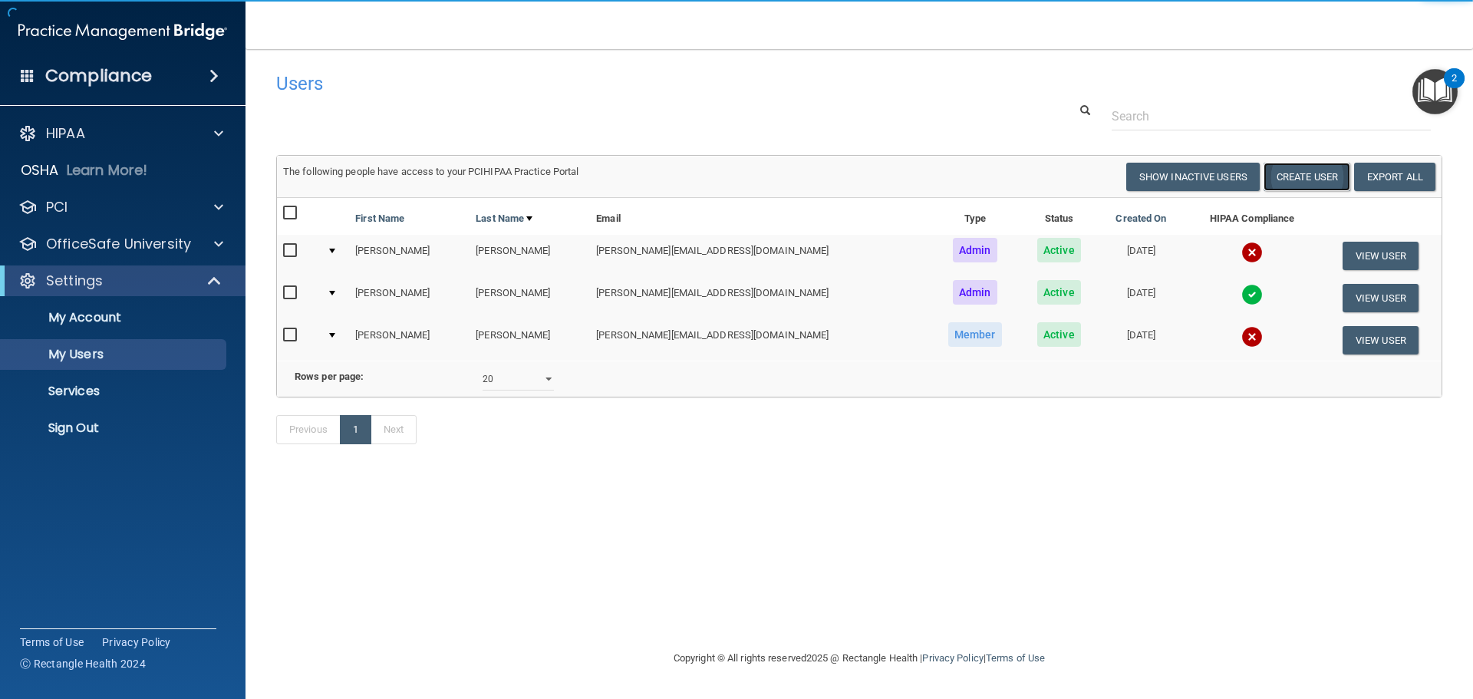
click at [1317, 178] on button "Create User" at bounding box center [1307, 177] width 87 height 28
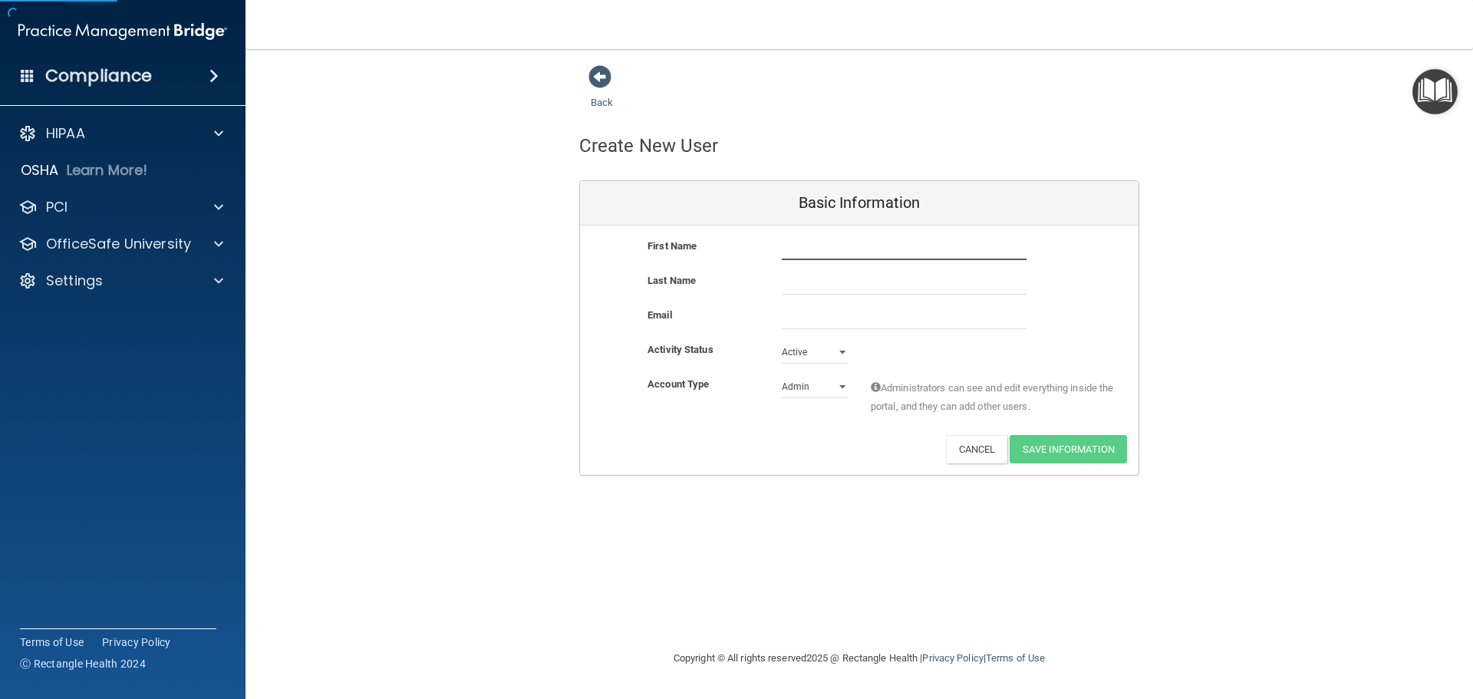
click at [815, 245] on input "text" at bounding box center [904, 248] width 245 height 23
type input "Kambri"
type input "Tomanek"
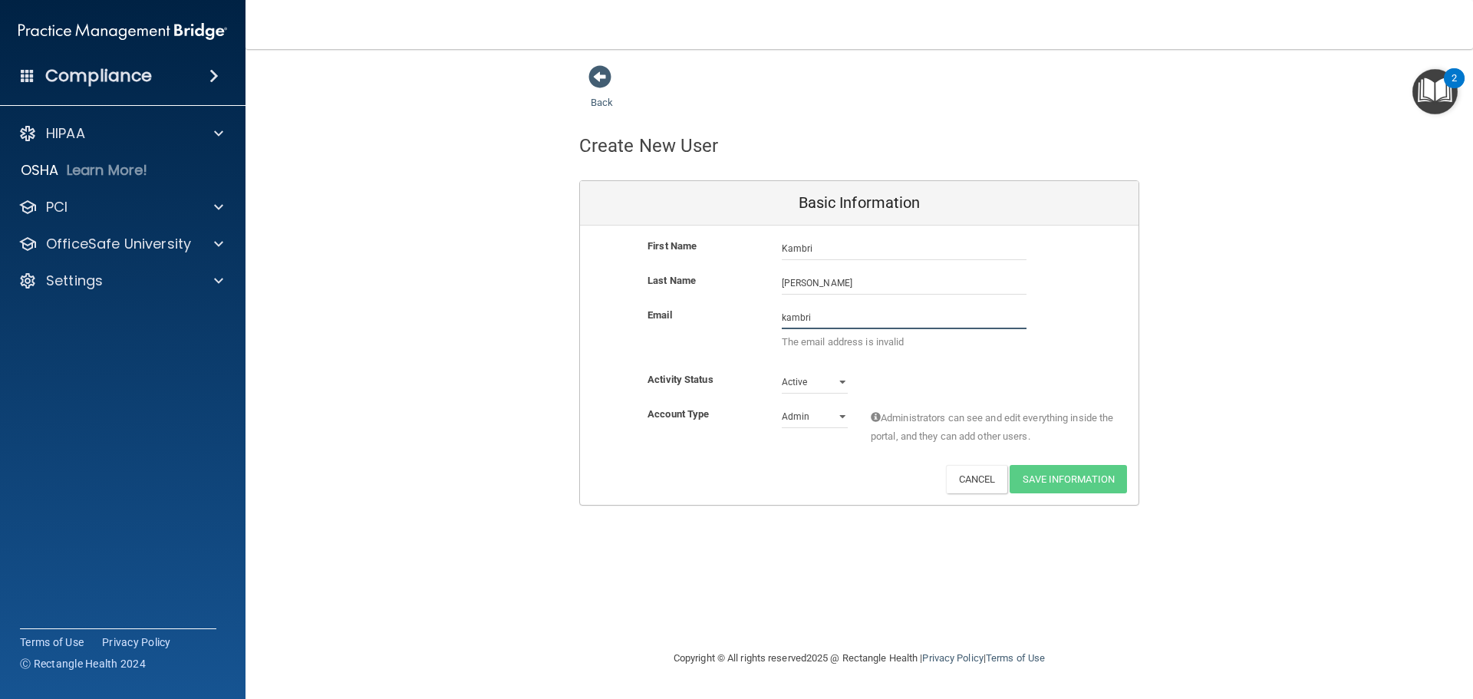
type input "kambri@hayseyecare.com"
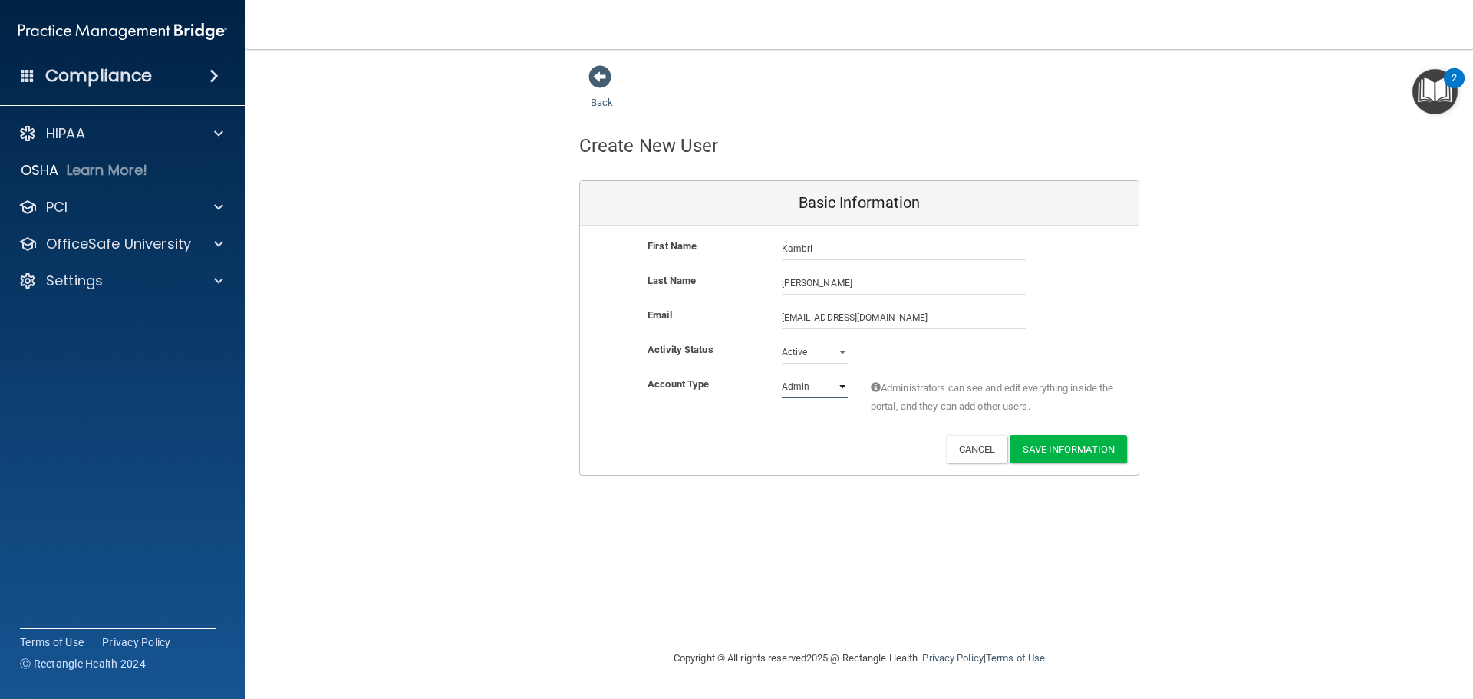
click at [829, 391] on select "Admin Member" at bounding box center [815, 386] width 66 height 23
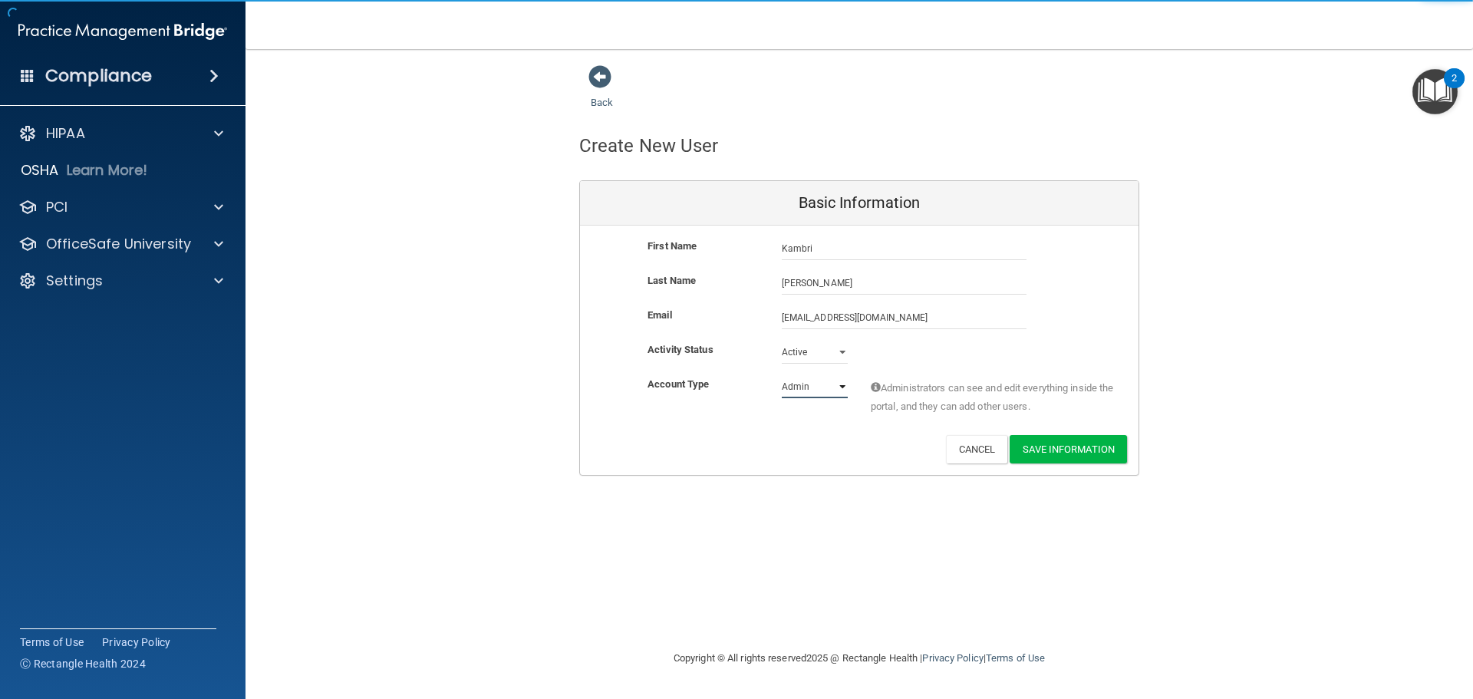
select select "practice_member"
click at [782, 375] on select "Admin Member" at bounding box center [815, 386] width 66 height 23
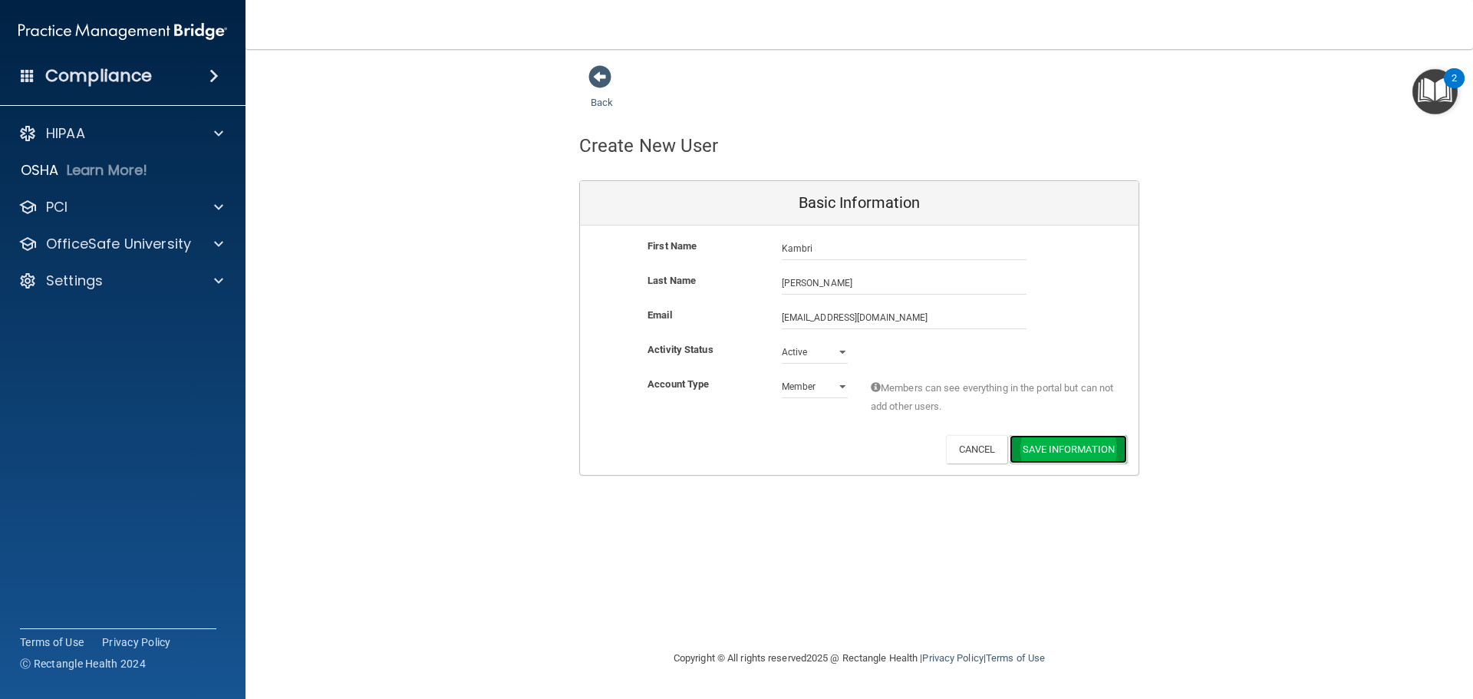
click at [1080, 451] on button "Save Information" at bounding box center [1068, 449] width 117 height 28
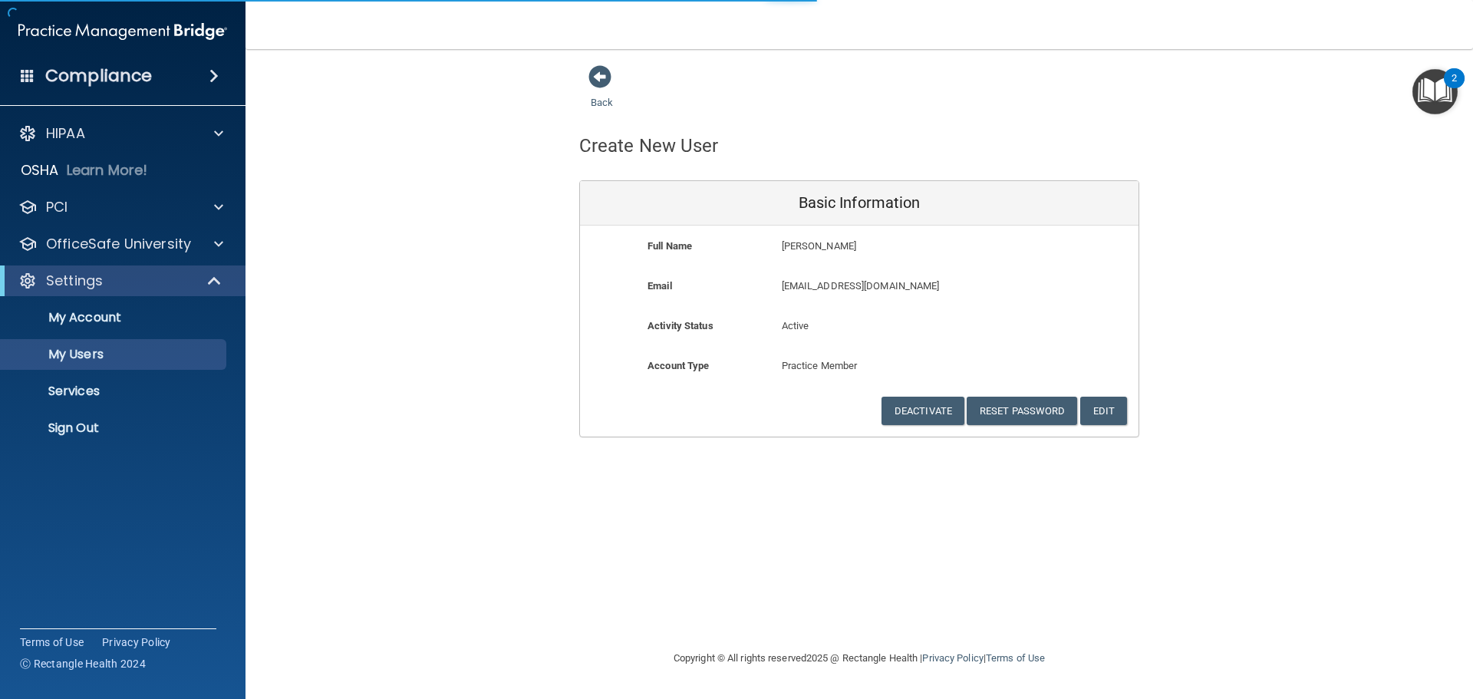
select select "20"
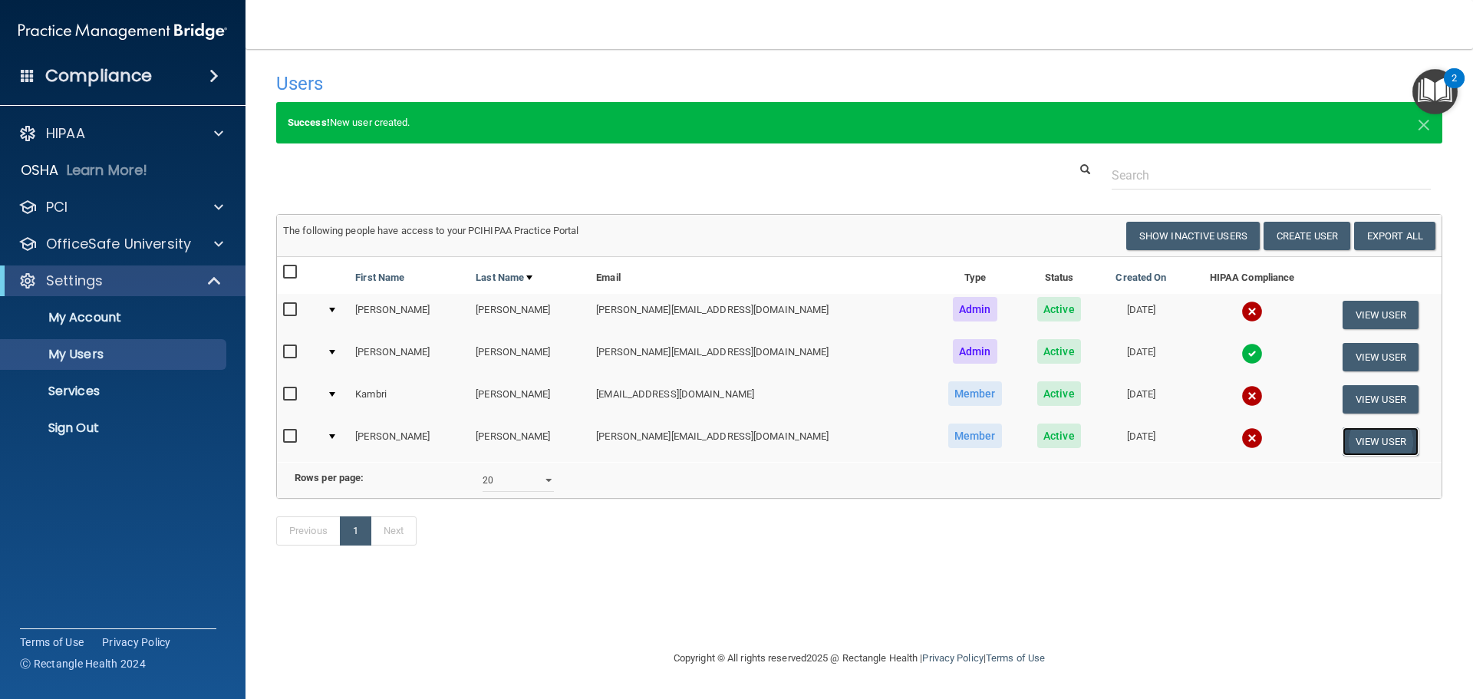
click at [1354, 443] on button "View User" at bounding box center [1381, 441] width 76 height 28
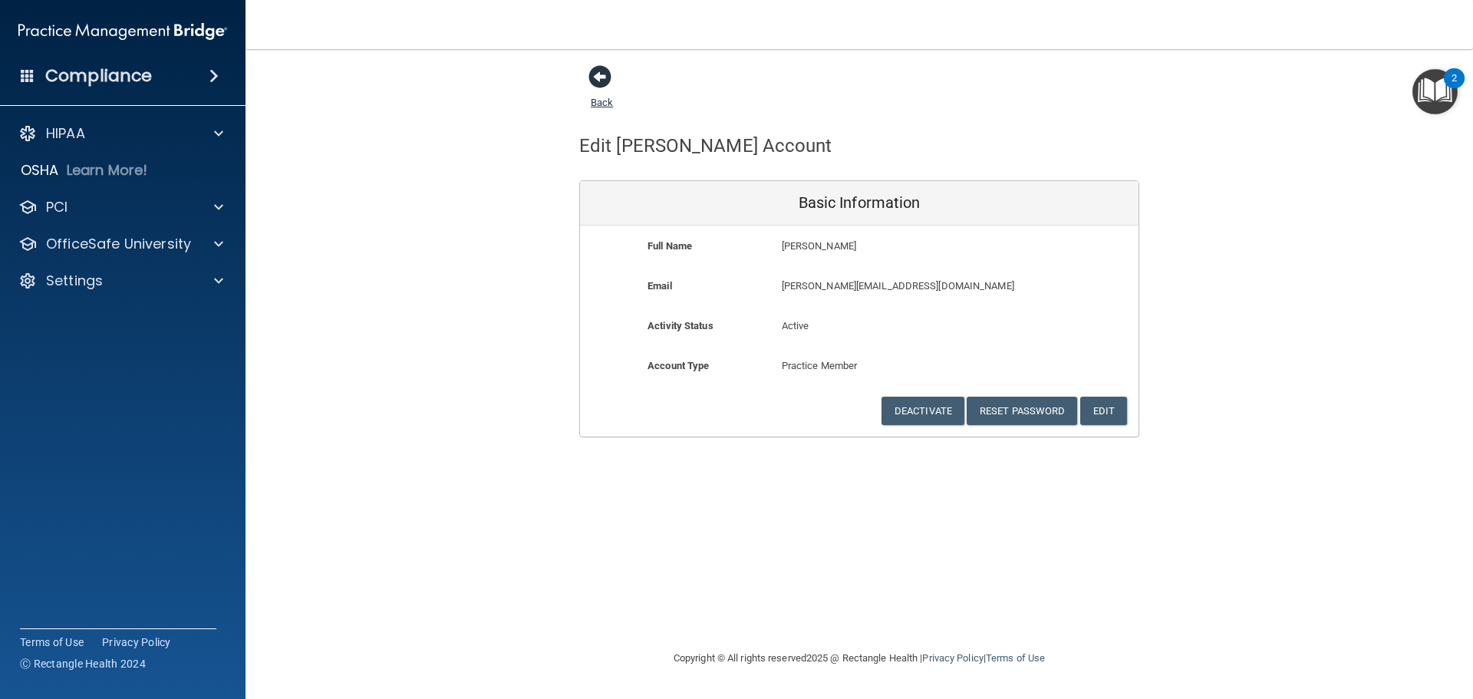
click at [602, 82] on span at bounding box center [599, 76] width 23 height 23
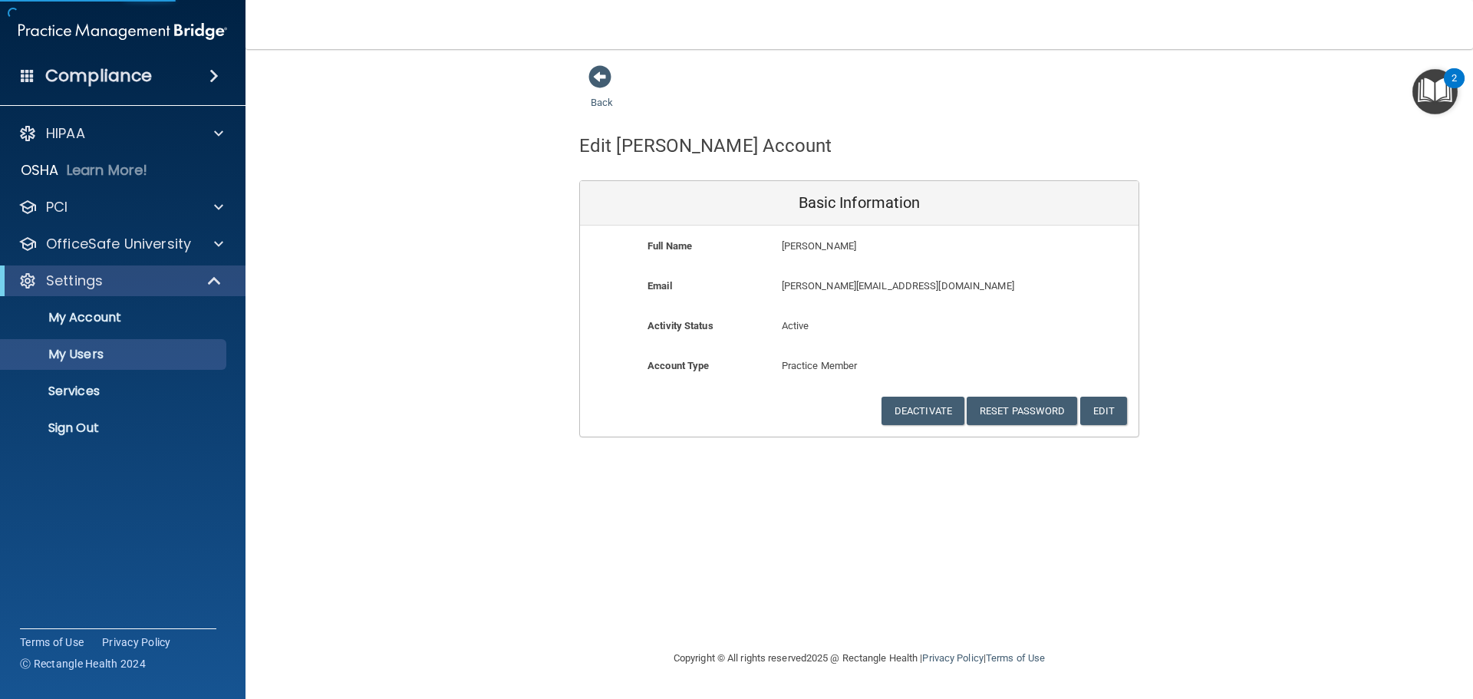
select select "20"
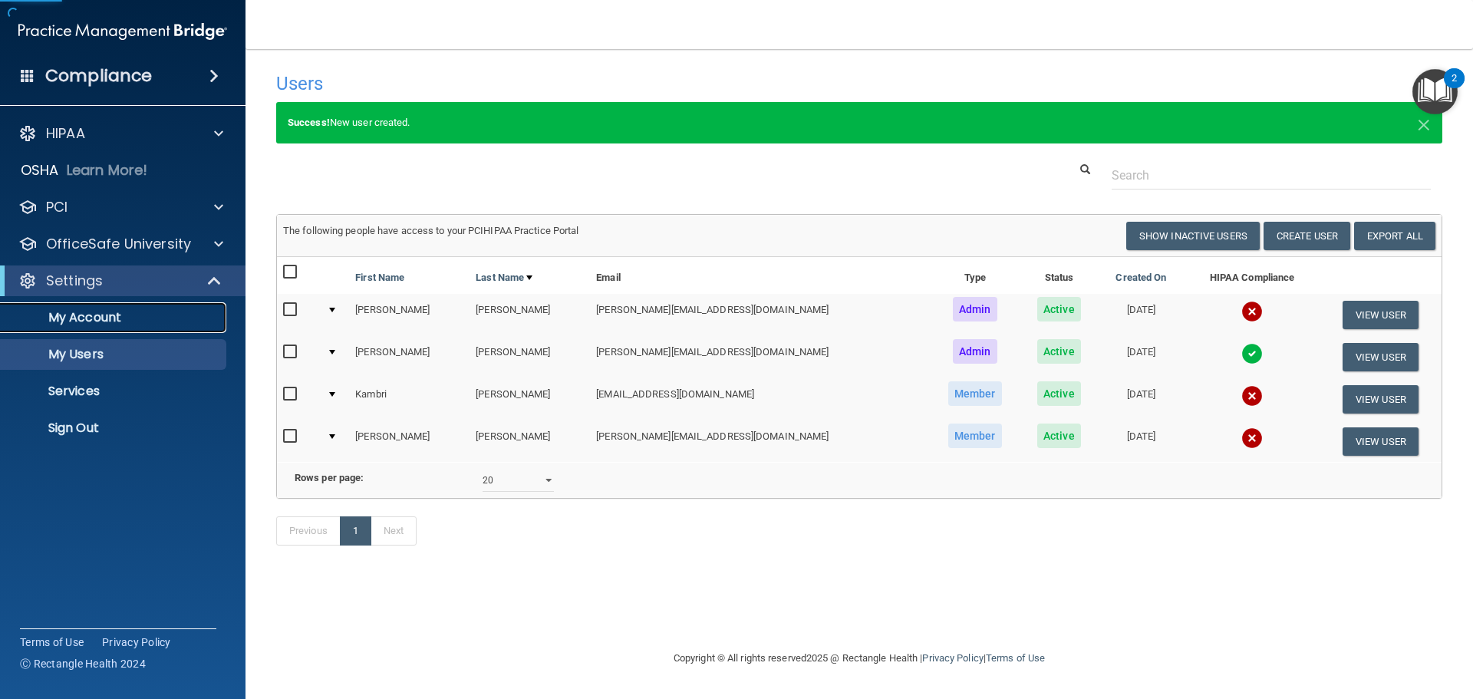
click at [86, 314] on p "My Account" at bounding box center [114, 317] width 209 height 15
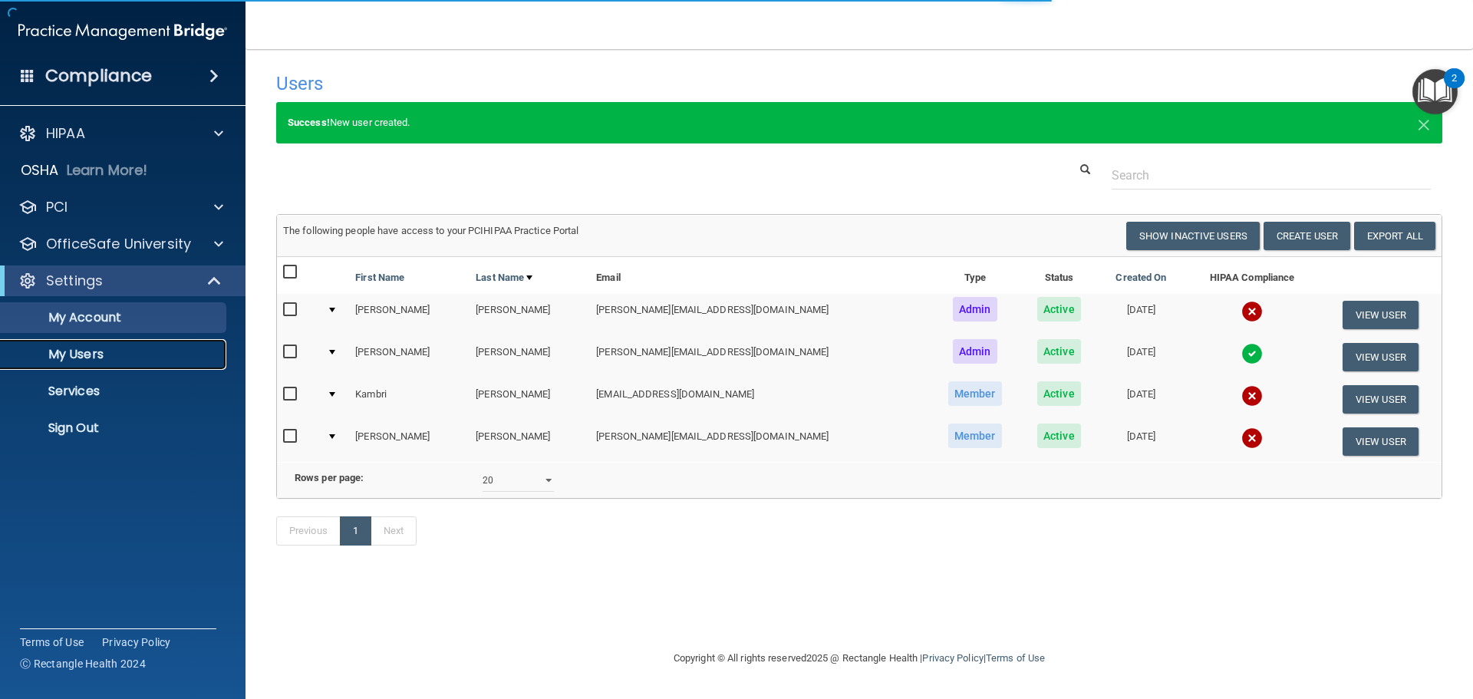
click at [114, 349] on p "My Users" at bounding box center [114, 354] width 209 height 15
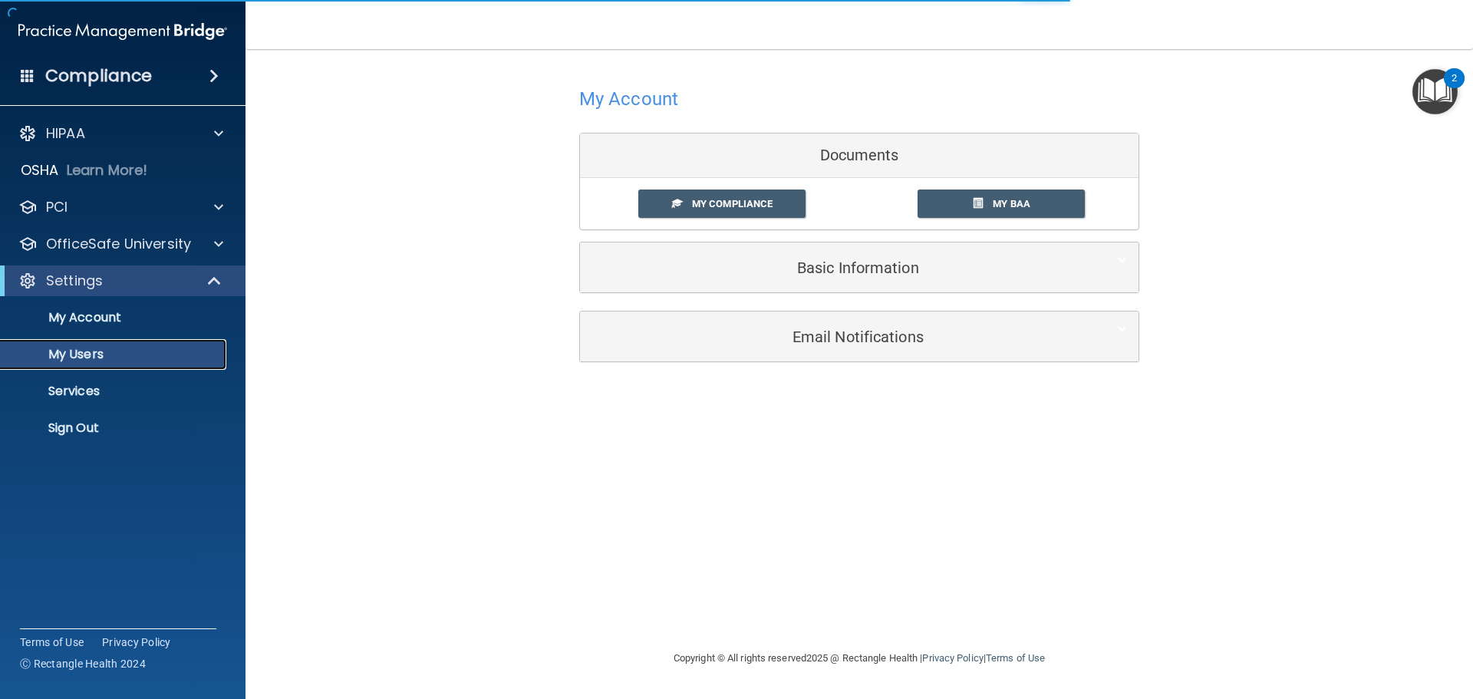
select select "20"
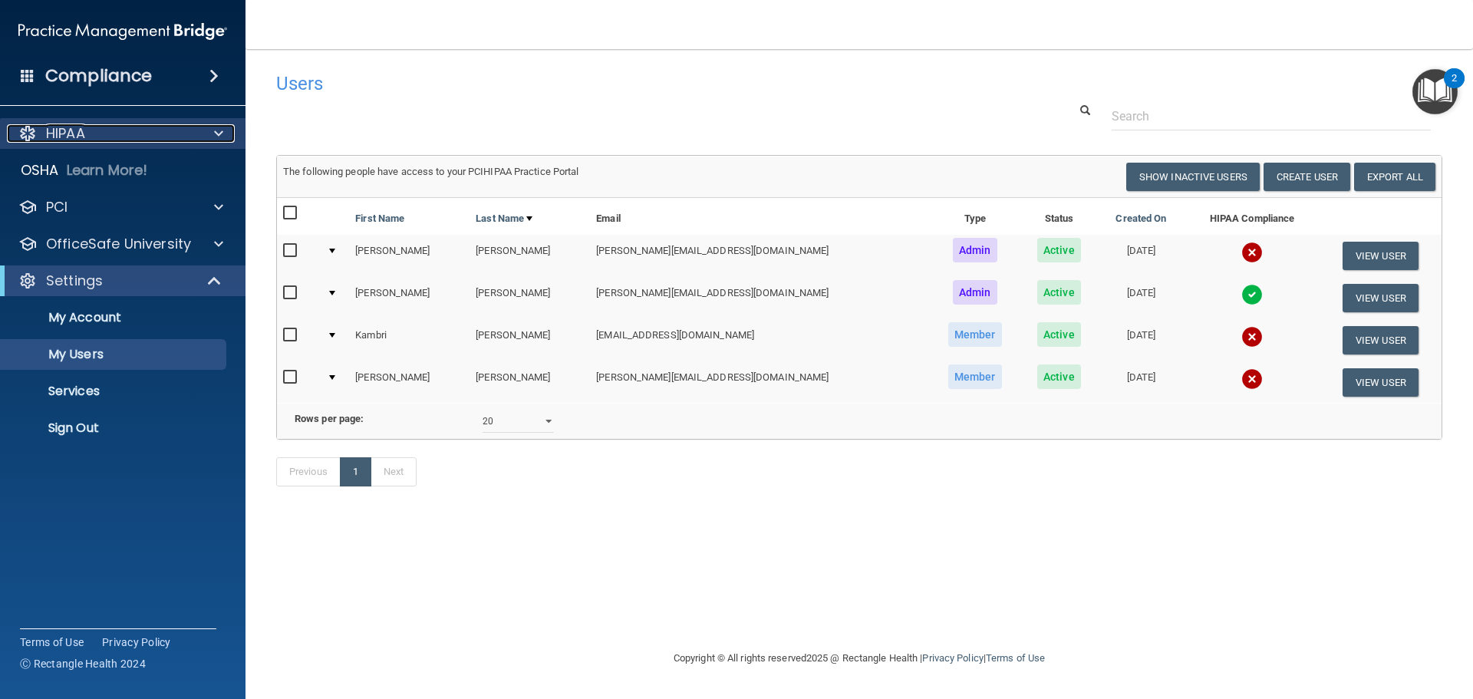
click at [220, 137] on span at bounding box center [218, 133] width 9 height 18
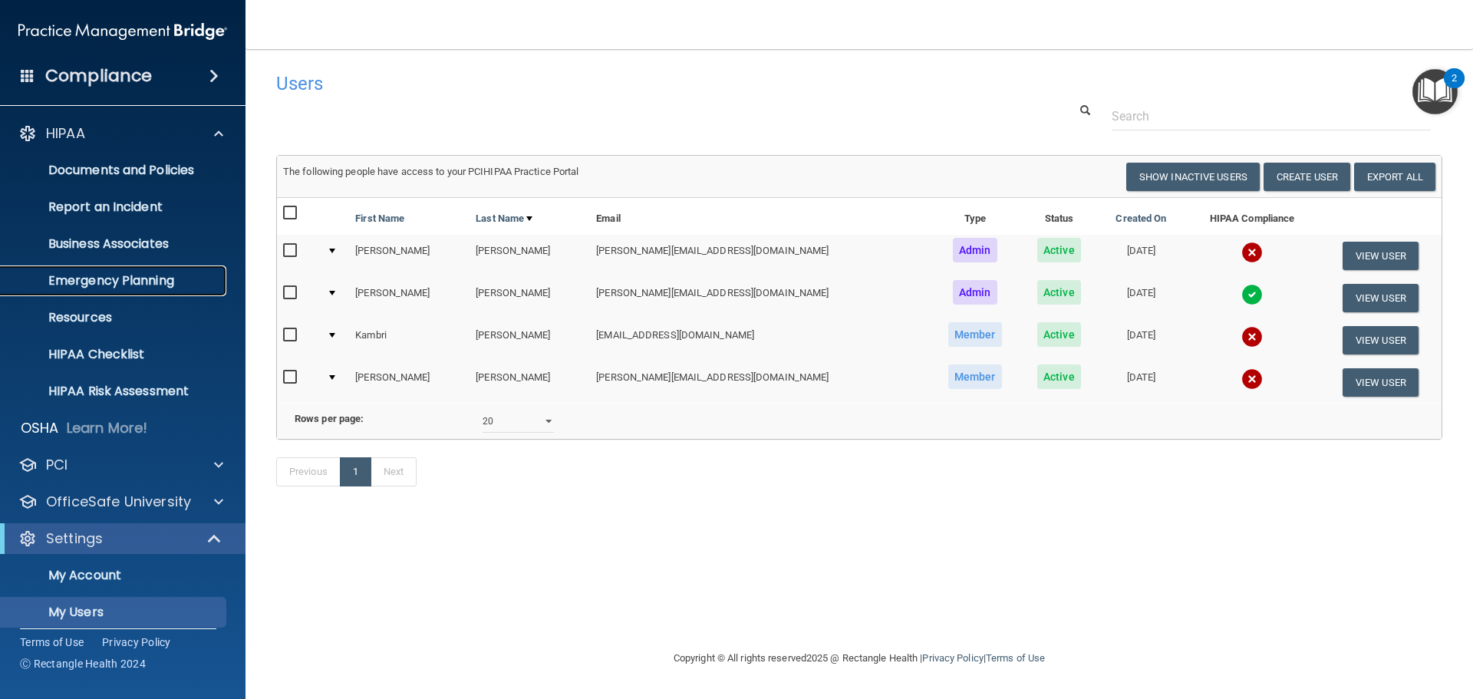
click at [166, 282] on p "Emergency Planning" at bounding box center [114, 280] width 209 height 15
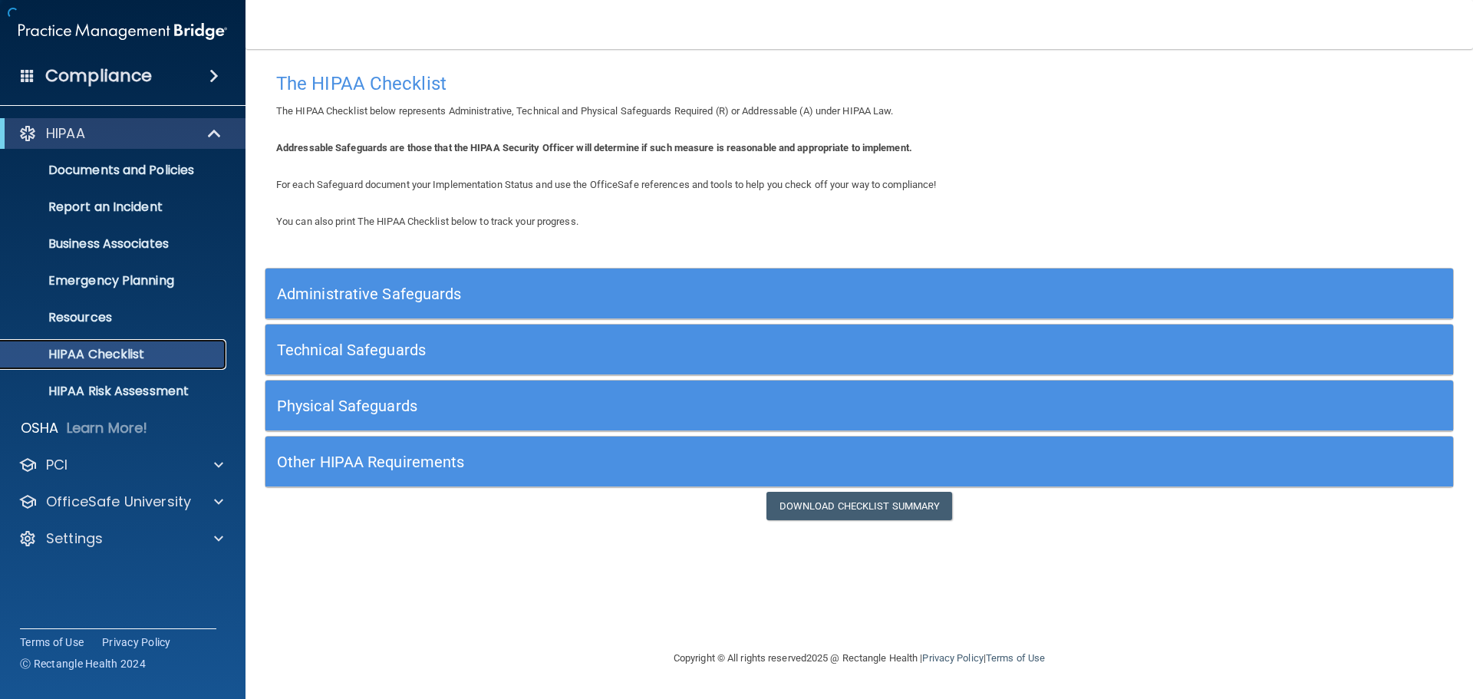
click at [160, 354] on p "HIPAA Checklist" at bounding box center [114, 354] width 209 height 15
click at [107, 205] on p "Report an Incident" at bounding box center [114, 206] width 209 height 15
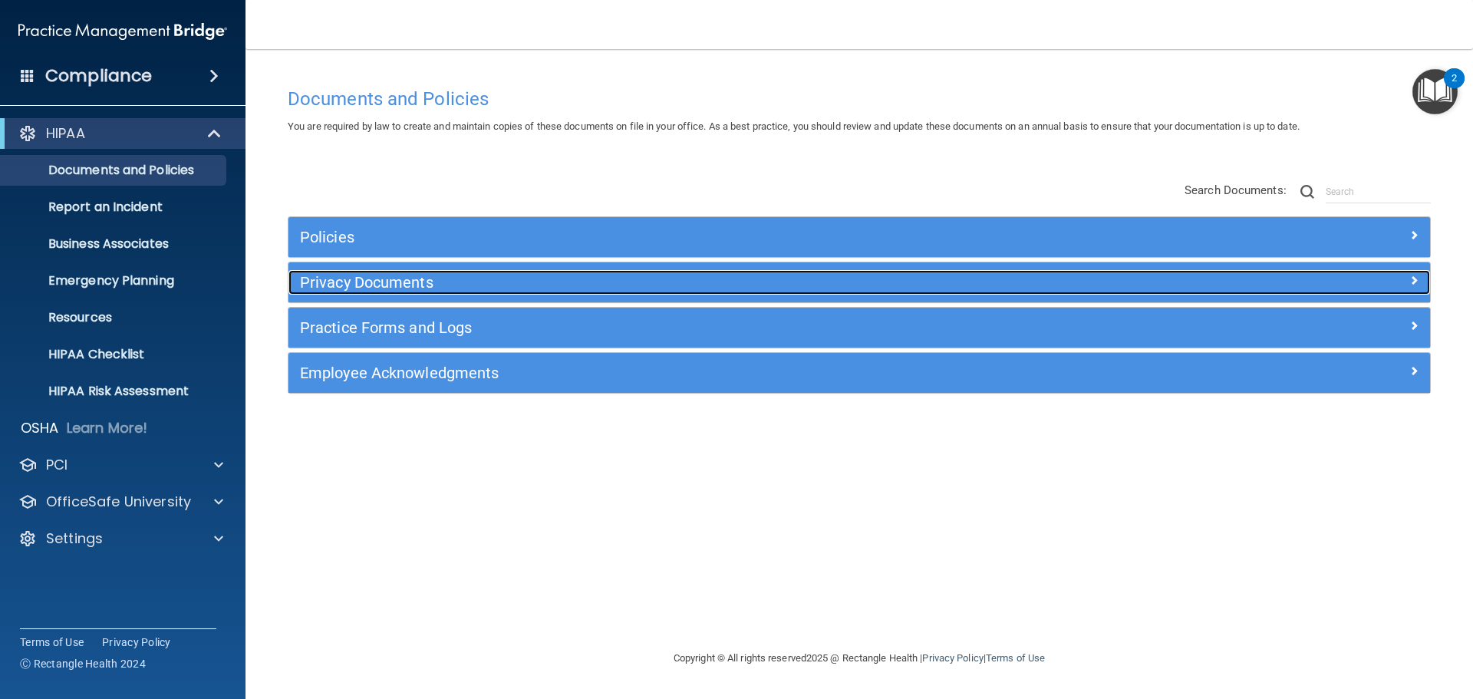
click at [448, 278] on h5 "Privacy Documents" at bounding box center [716, 282] width 833 height 17
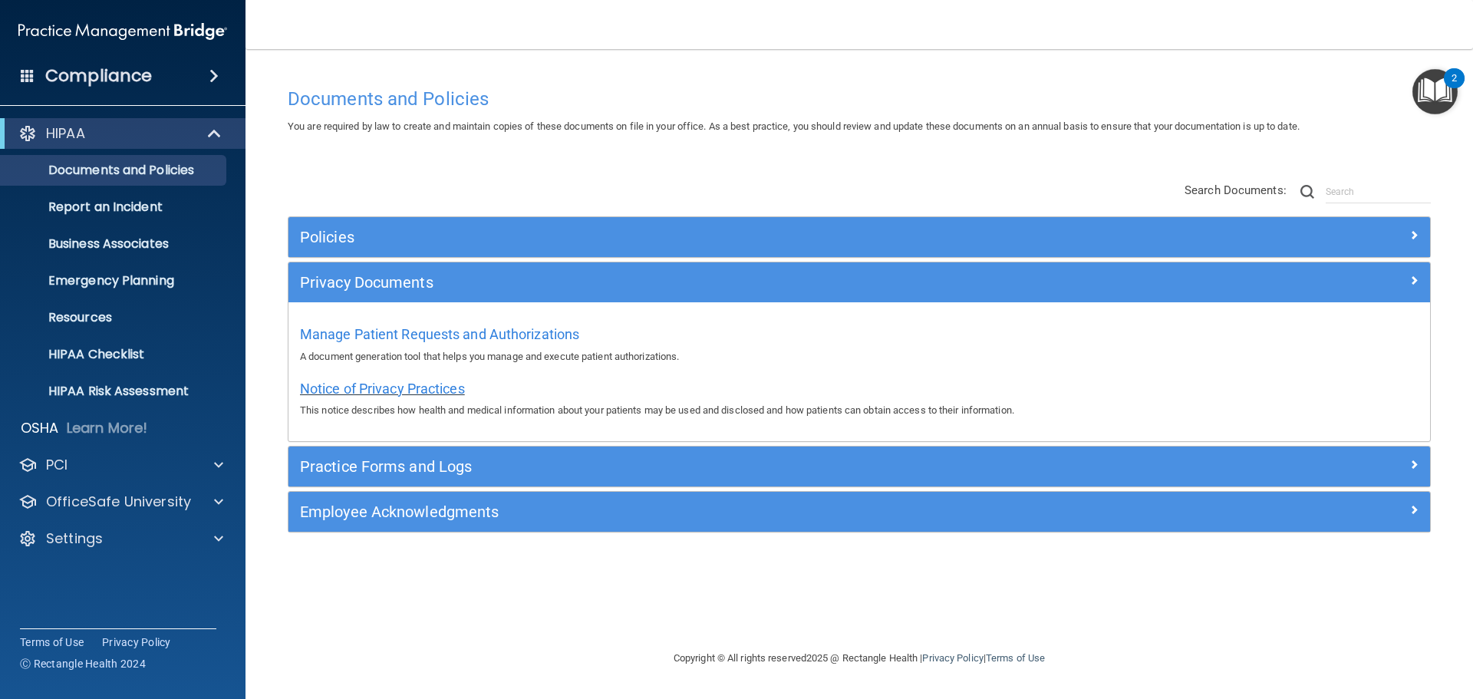
click at [368, 390] on span "Notice of Privacy Practices" at bounding box center [382, 389] width 165 height 16
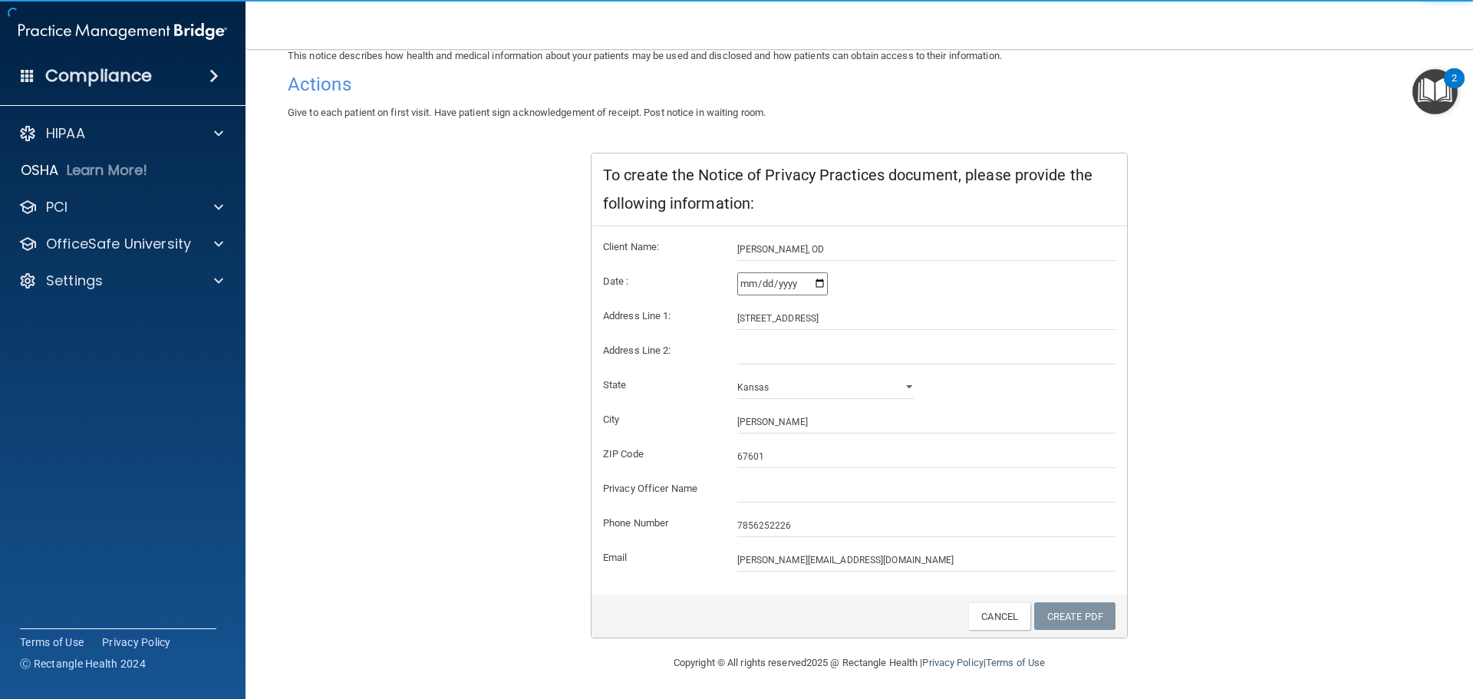
scroll to position [153, 0]
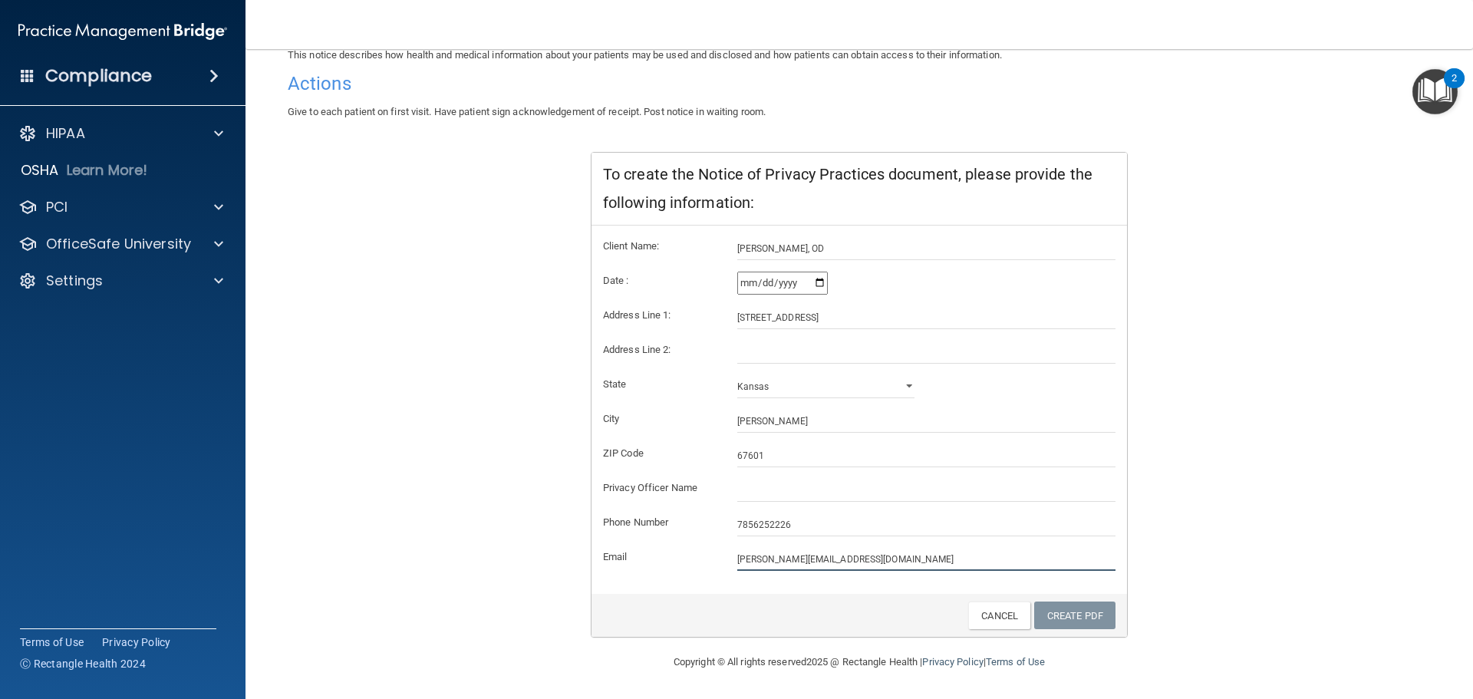
drag, startPoint x: 752, startPoint y: 559, endPoint x: 638, endPoint y: 554, distance: 113.7
click at [638, 554] on div "Email [PERSON_NAME][EMAIL_ADDRESS][DOMAIN_NAME]" at bounding box center [860, 559] width 536 height 23
type input "[EMAIL_ADDRESS][DOMAIN_NAME]"
click at [776, 315] on input "[STREET_ADDRESS]" at bounding box center [926, 317] width 379 height 23
type input "[STREET_ADDRESS]"
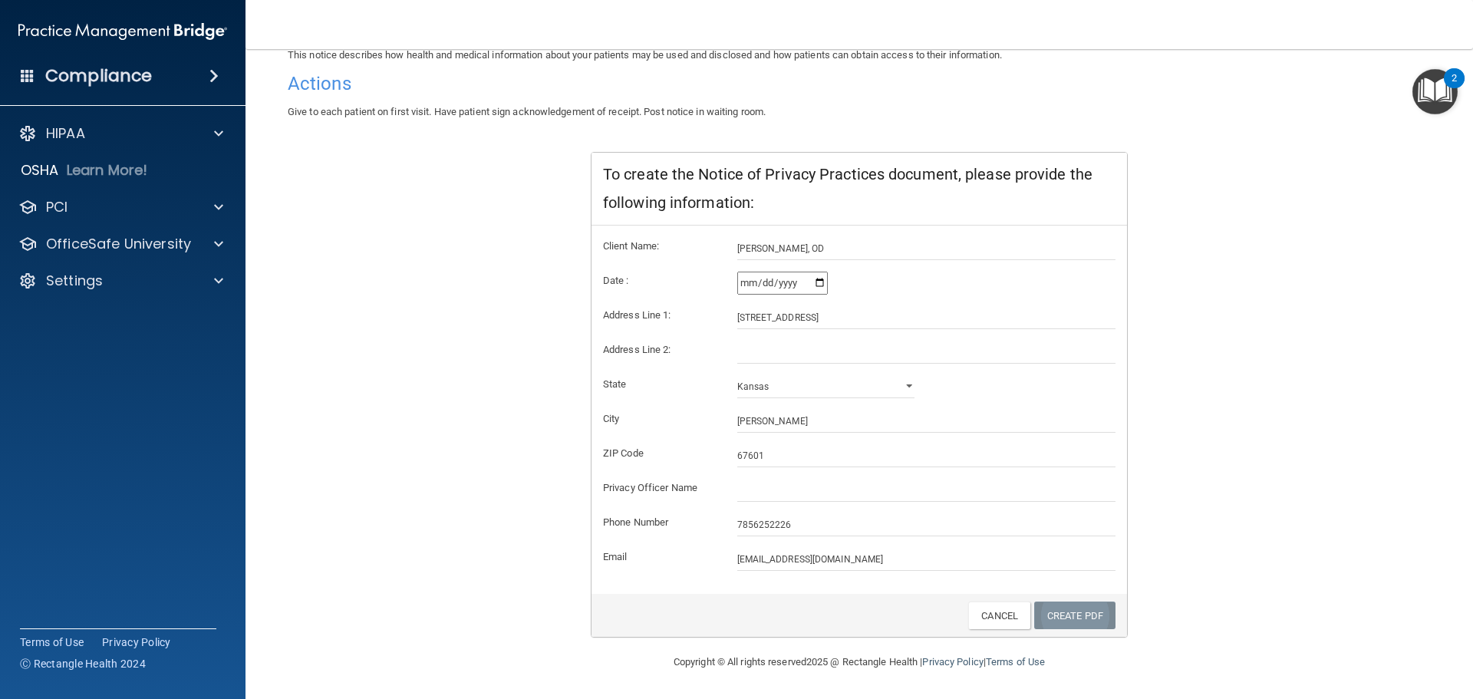
click at [1093, 619] on link "Create PDF" at bounding box center [1074, 616] width 81 height 28
click at [859, 499] on input "text" at bounding box center [926, 490] width 379 height 23
click at [1069, 617] on link "Create PDF" at bounding box center [1074, 616] width 81 height 28
click at [1075, 609] on link "Create PDF" at bounding box center [1074, 616] width 81 height 28
click at [790, 559] on input "[EMAIL_ADDRESS][DOMAIN_NAME]" at bounding box center [926, 559] width 379 height 23
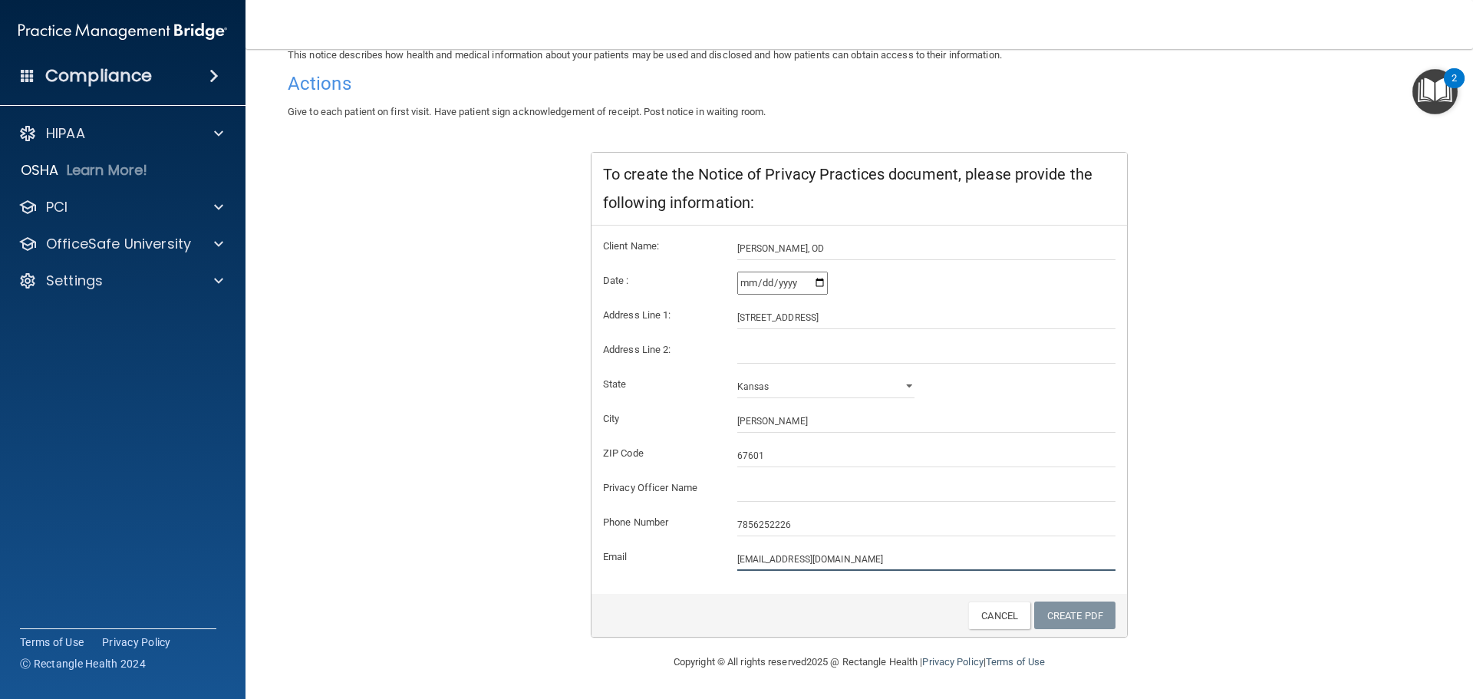
click at [848, 563] on input "[EMAIL_ADDRESS][DOMAIN_NAME]" at bounding box center [926, 559] width 379 height 23
click at [849, 575] on div "Client Name: [PERSON_NAME], [GEOGRAPHIC_DATA] Date : [DATE] Address Line 1: 151…" at bounding box center [860, 410] width 536 height 368
click at [853, 561] on input "[EMAIL_ADDRESS][DOMAIN_NAME]" at bounding box center [926, 559] width 379 height 23
click at [1079, 618] on link "Create PDF" at bounding box center [1074, 616] width 81 height 28
click at [1076, 610] on link "Create PDF" at bounding box center [1074, 616] width 81 height 28
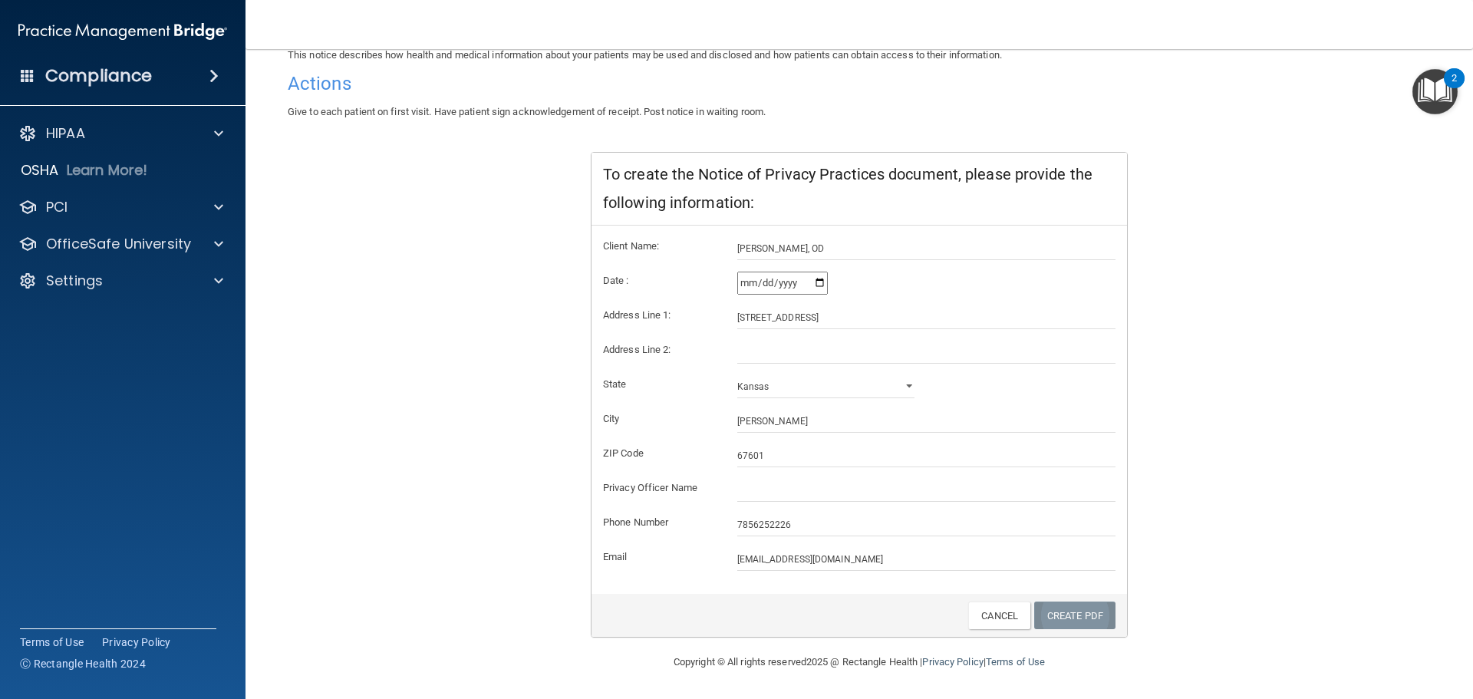
click at [1076, 611] on link "Create PDF" at bounding box center [1074, 616] width 81 height 28
drag, startPoint x: 745, startPoint y: 561, endPoint x: 665, endPoint y: 576, distance: 81.3
click at [675, 576] on div "Client Name: [PERSON_NAME], [GEOGRAPHIC_DATA] Date : [DATE] Address Line 1: 151…" at bounding box center [860, 410] width 536 height 368
type input "[PERSON_NAME][EMAIL_ADDRESS][DOMAIN_NAME]"
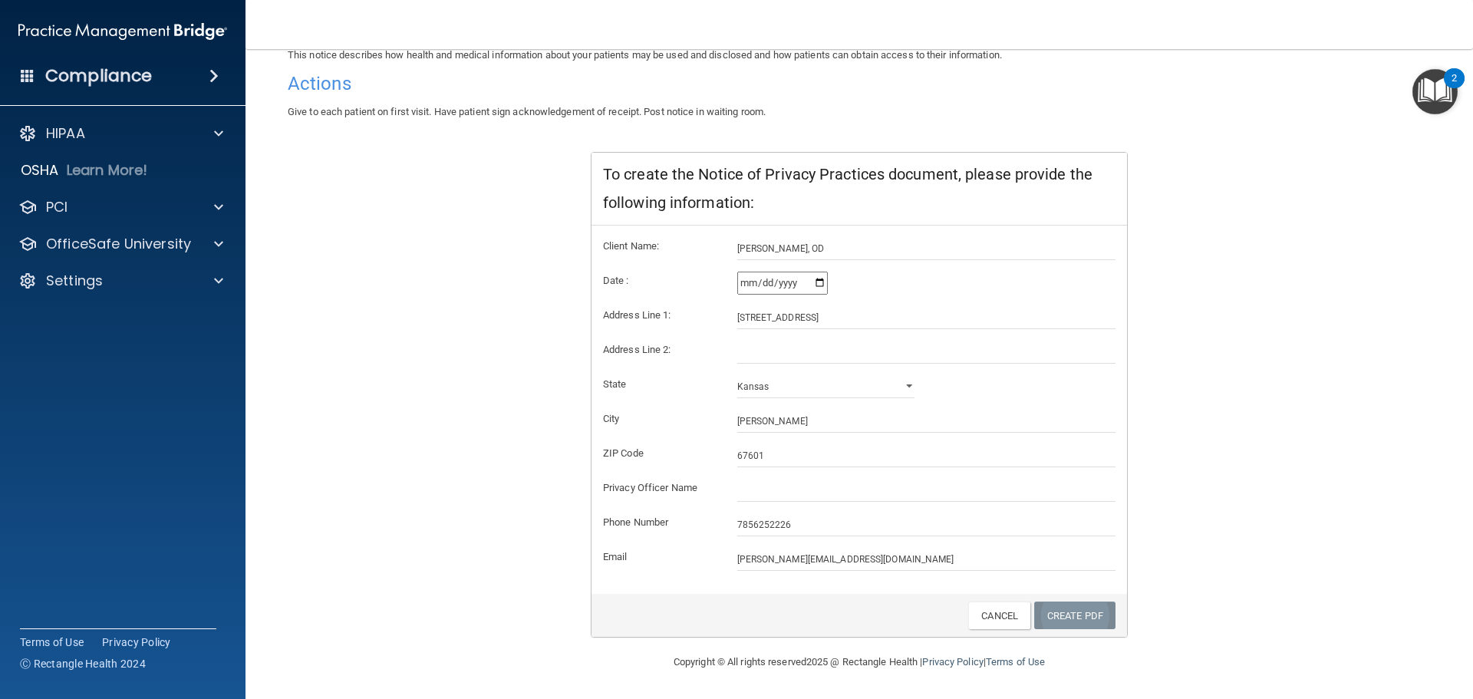
click at [1076, 613] on link "Create PDF" at bounding box center [1074, 616] width 81 height 28
click at [1076, 610] on link "Create PDF" at bounding box center [1074, 616] width 81 height 28
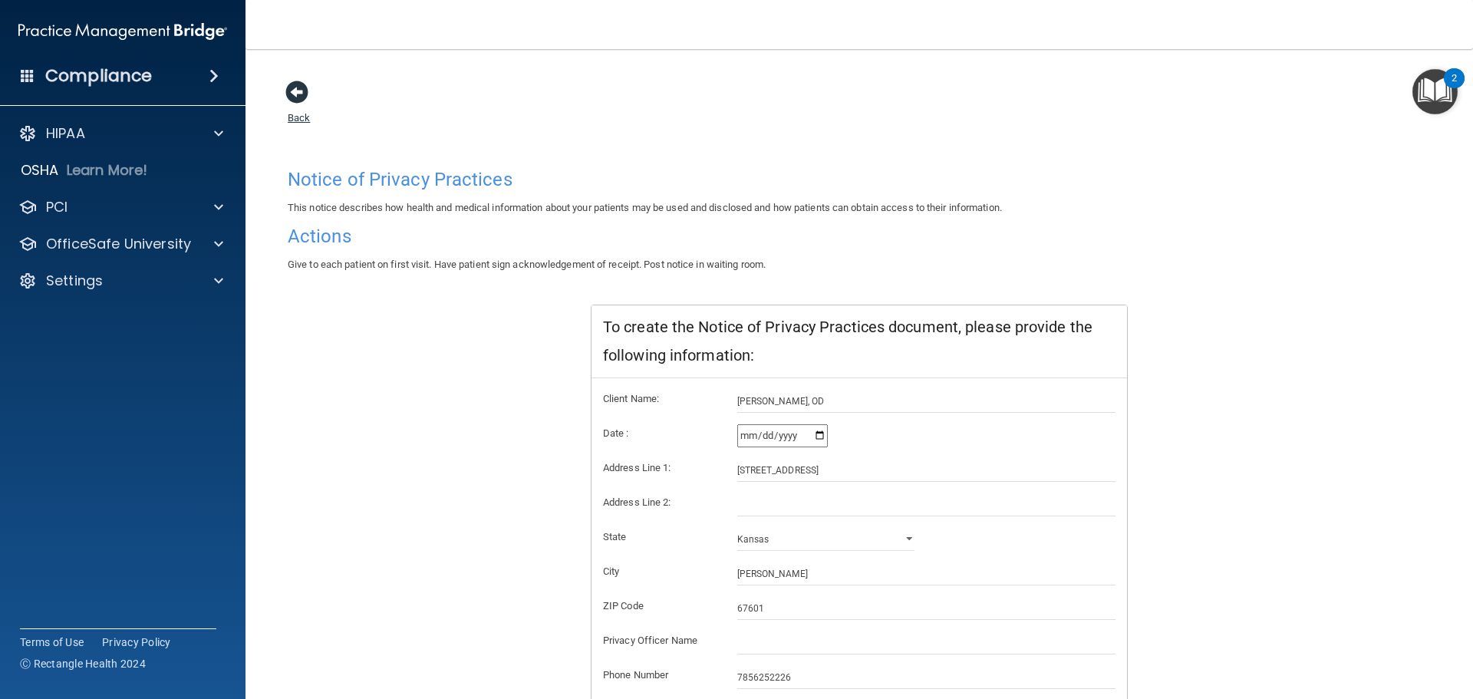
drag, startPoint x: 295, startPoint y: 102, endPoint x: 303, endPoint y: 108, distance: 9.8
click at [298, 104] on span at bounding box center [296, 92] width 23 height 23
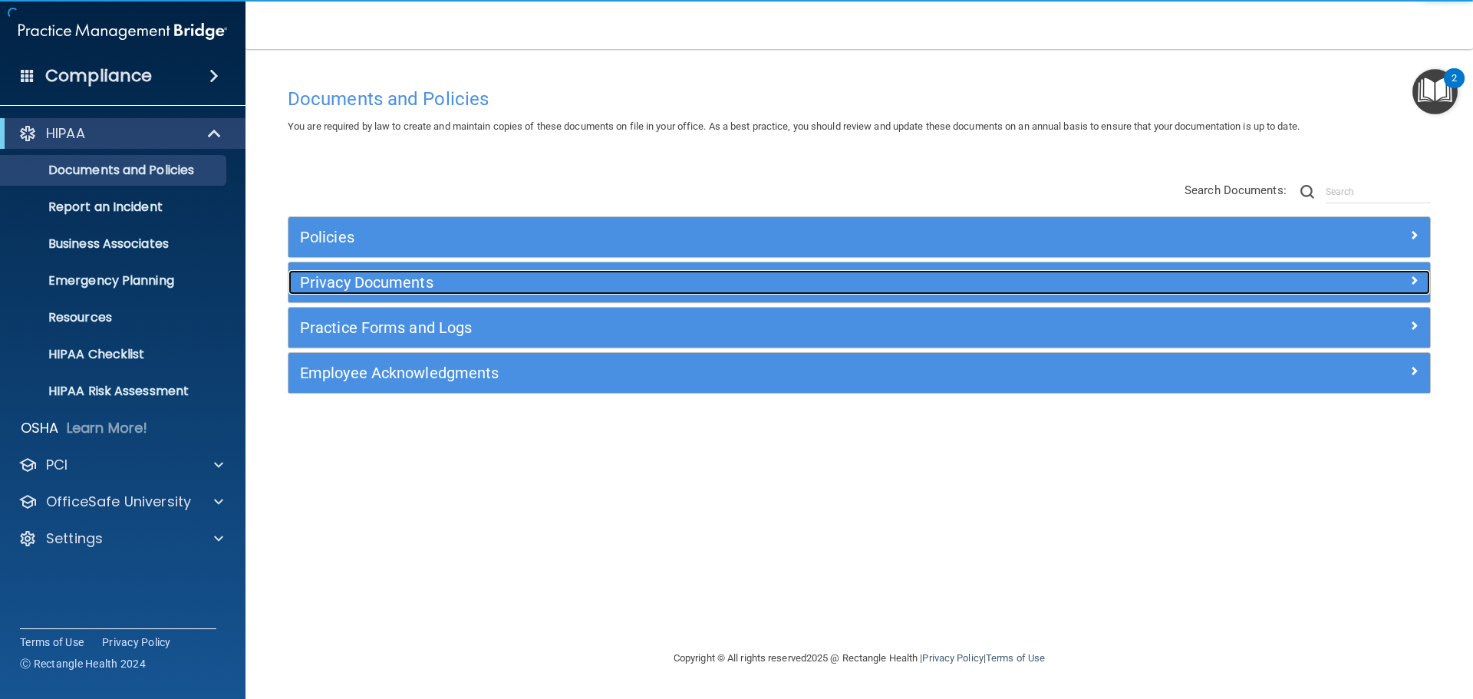
click at [383, 290] on h5 "Privacy Documents" at bounding box center [716, 282] width 833 height 17
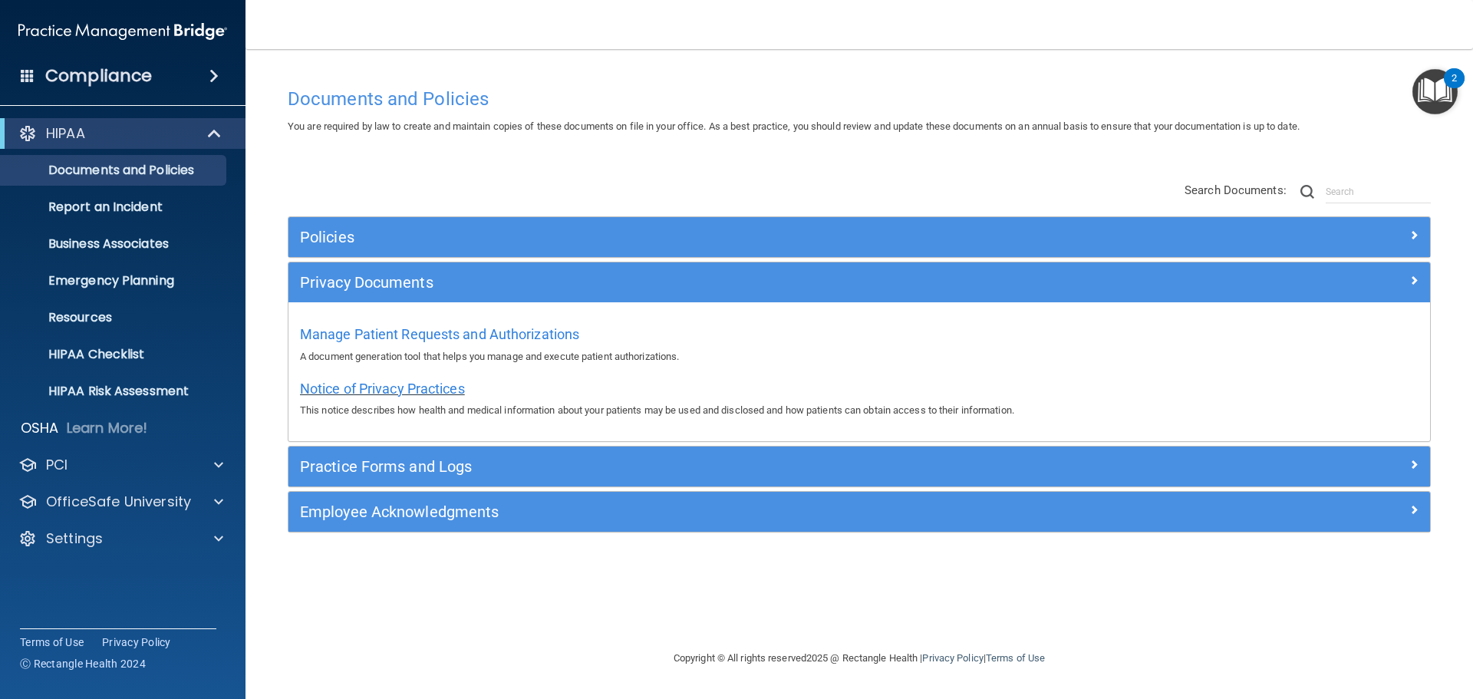
click at [415, 391] on span "Notice of Privacy Practices" at bounding box center [382, 389] width 165 height 16
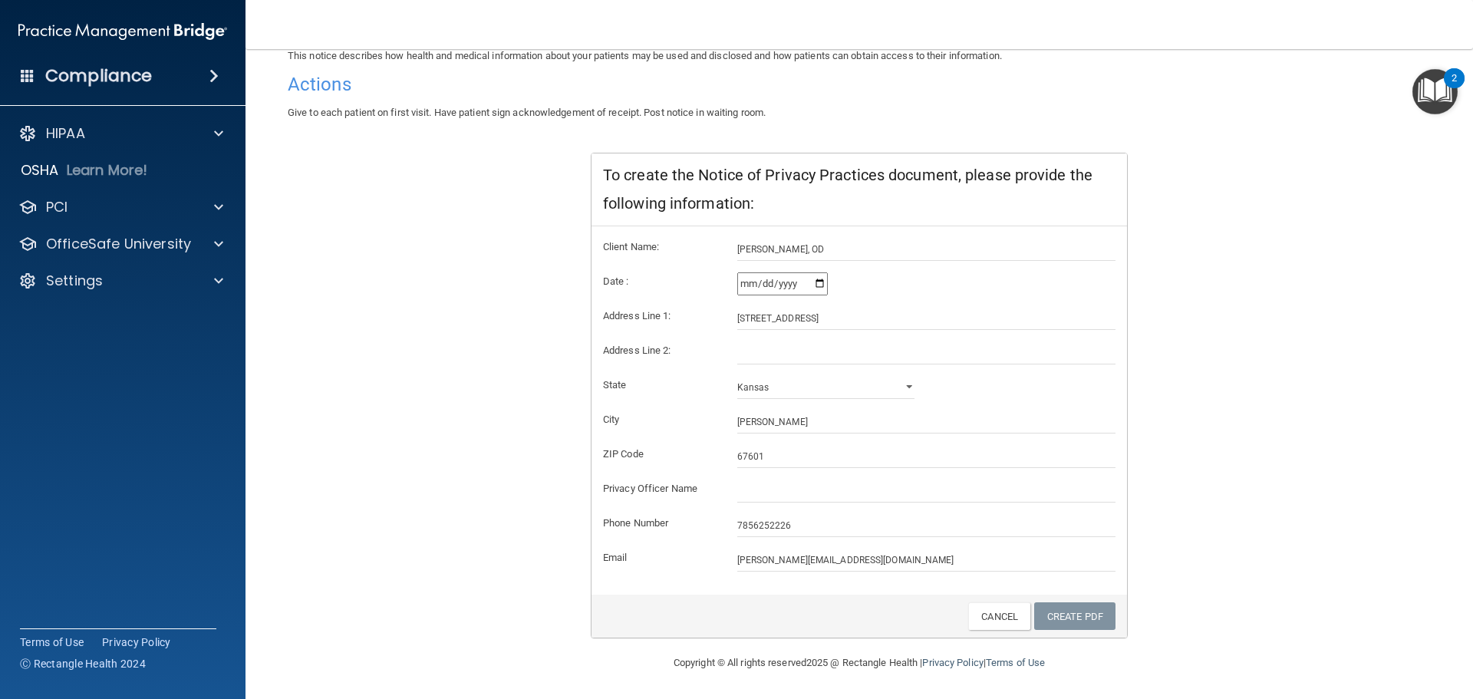
scroll to position [153, 0]
click at [753, 486] on input "text" at bounding box center [926, 490] width 379 height 23
type input "[PERSON_NAME]"
drag, startPoint x: 753, startPoint y: 561, endPoint x: 644, endPoint y: 555, distance: 109.8
click at [644, 555] on div "Email [PERSON_NAME][EMAIL_ADDRESS][DOMAIN_NAME]" at bounding box center [860, 559] width 536 height 23
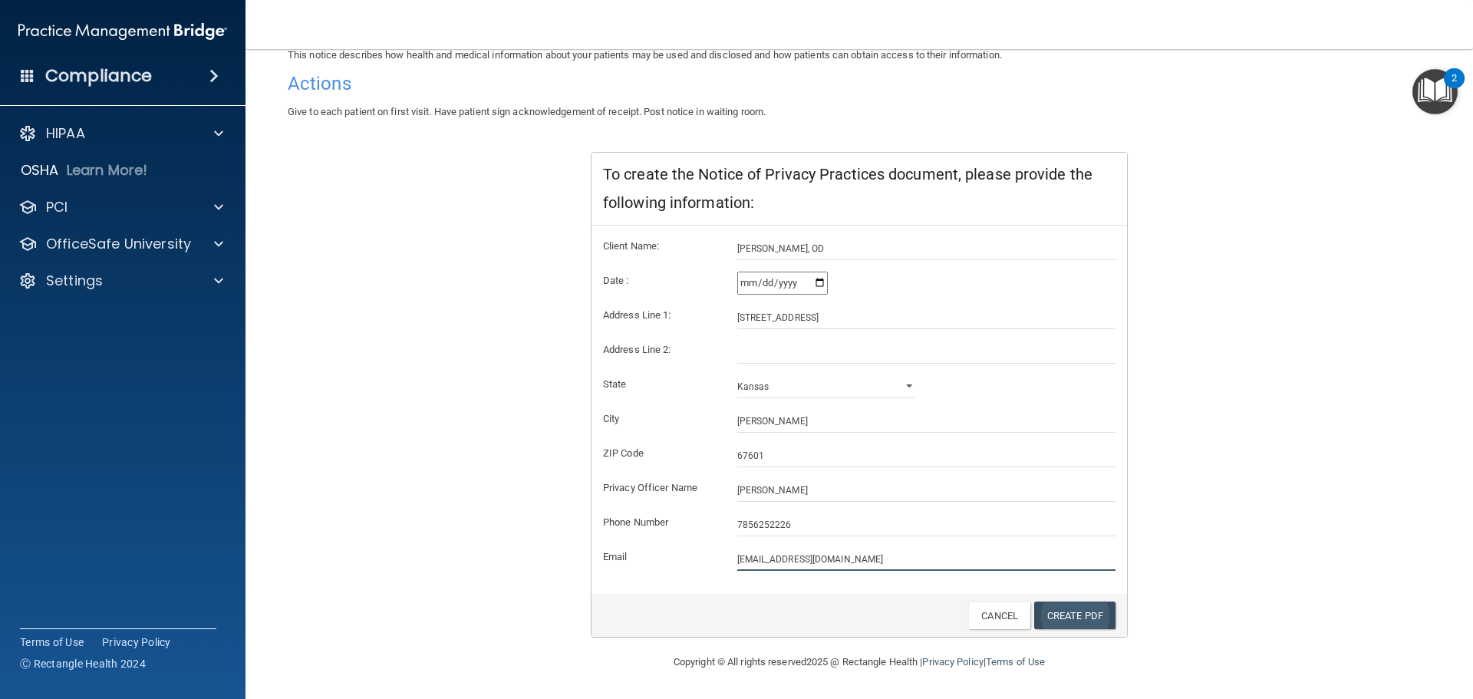
type input "[EMAIL_ADDRESS][DOMAIN_NAME]"
click at [1076, 609] on link "Create PDF" at bounding box center [1074, 616] width 81 height 28
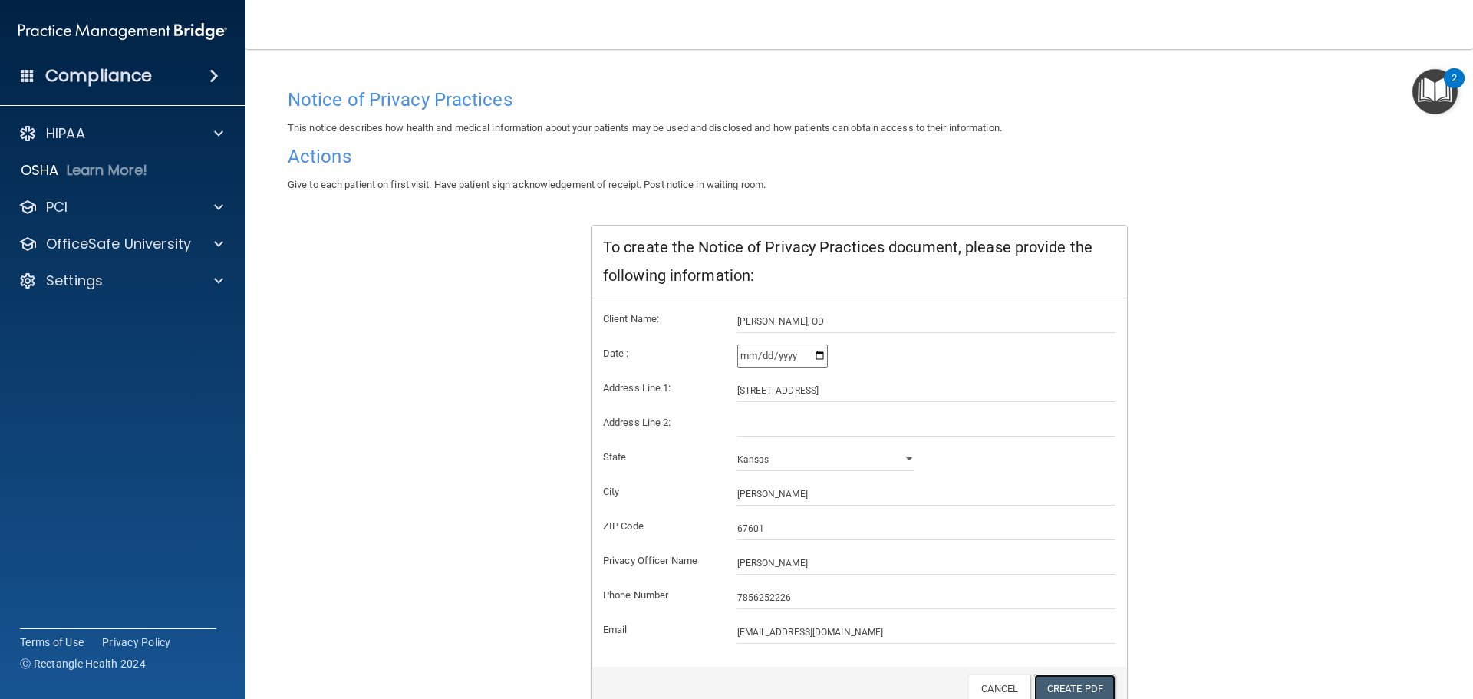
scroll to position [0, 0]
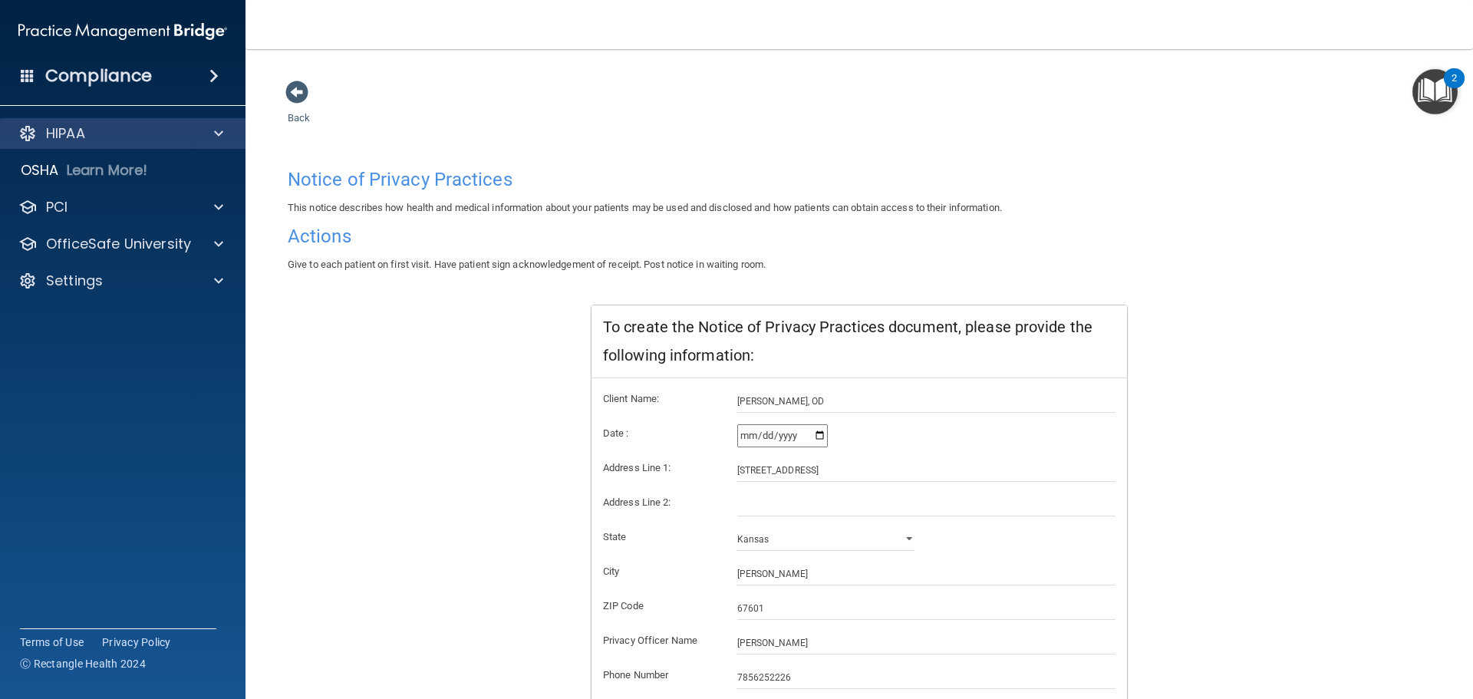
click at [87, 143] on div "HIPAA" at bounding box center [123, 133] width 246 height 31
